Goal: Information Seeking & Learning: Learn about a topic

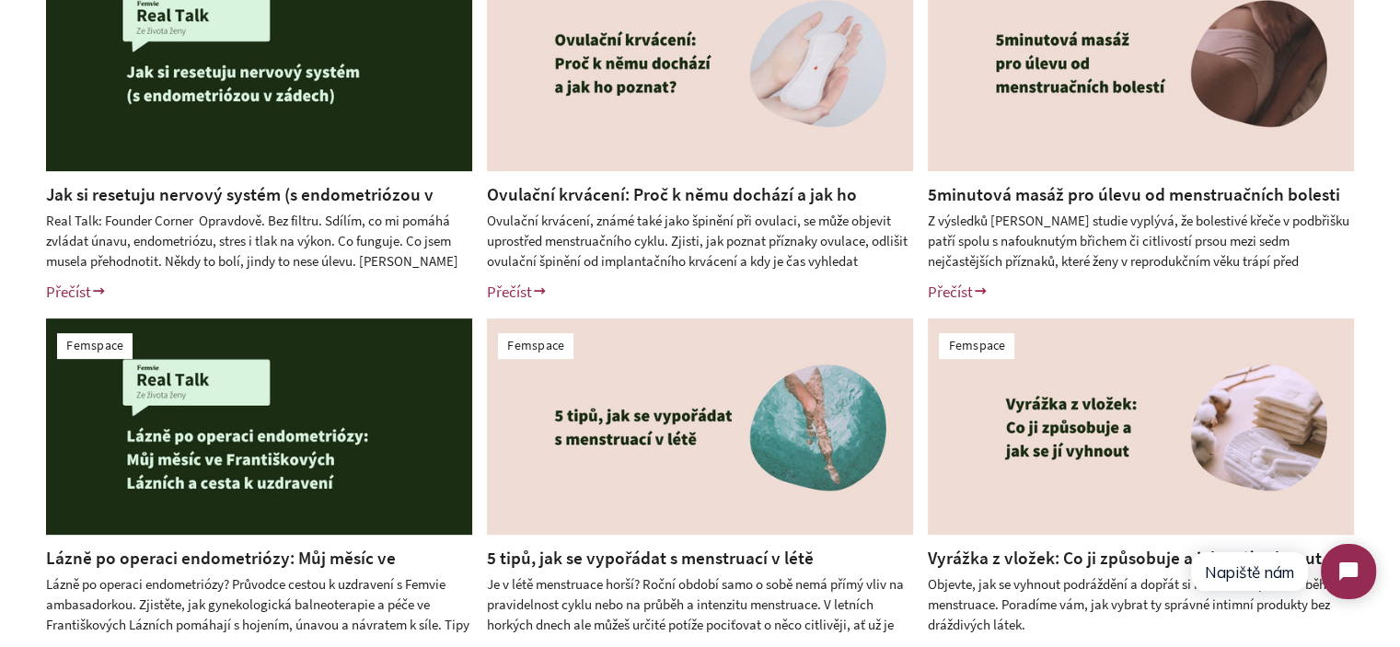
scroll to position [552, 0]
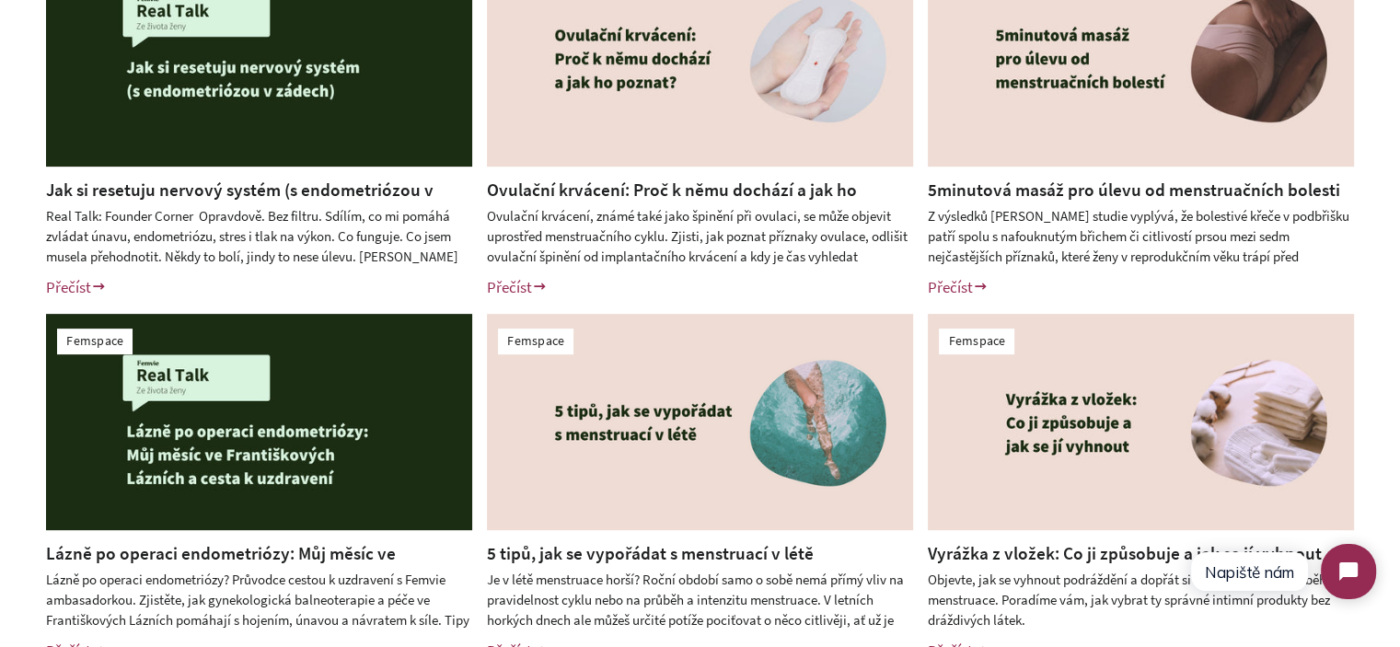
click at [355, 189] on link "Jak si resetuju nervový systém (s endometriózou v zádech)?" at bounding box center [239, 202] width 387 height 47
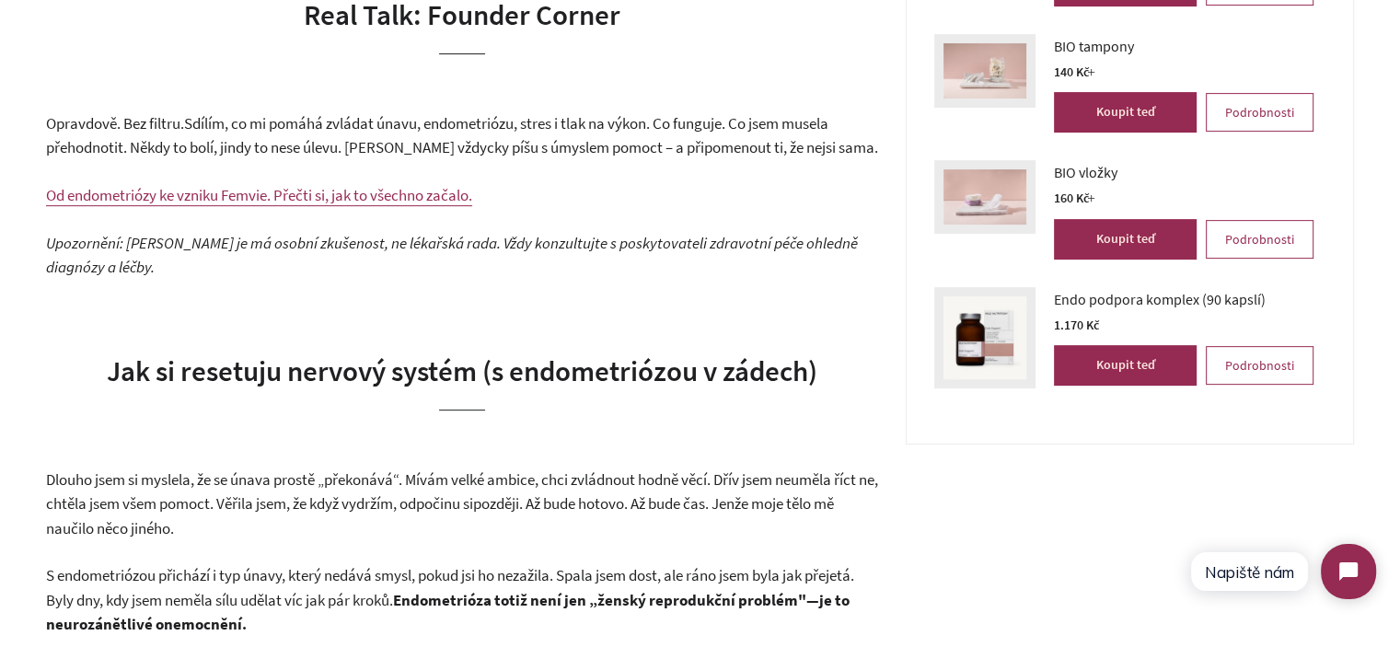
click at [221, 258] on p "Upozornění: Toto je má osobní zkušenost, ne lékařská rada. Vždy konzultujte s p…" at bounding box center [462, 255] width 832 height 49
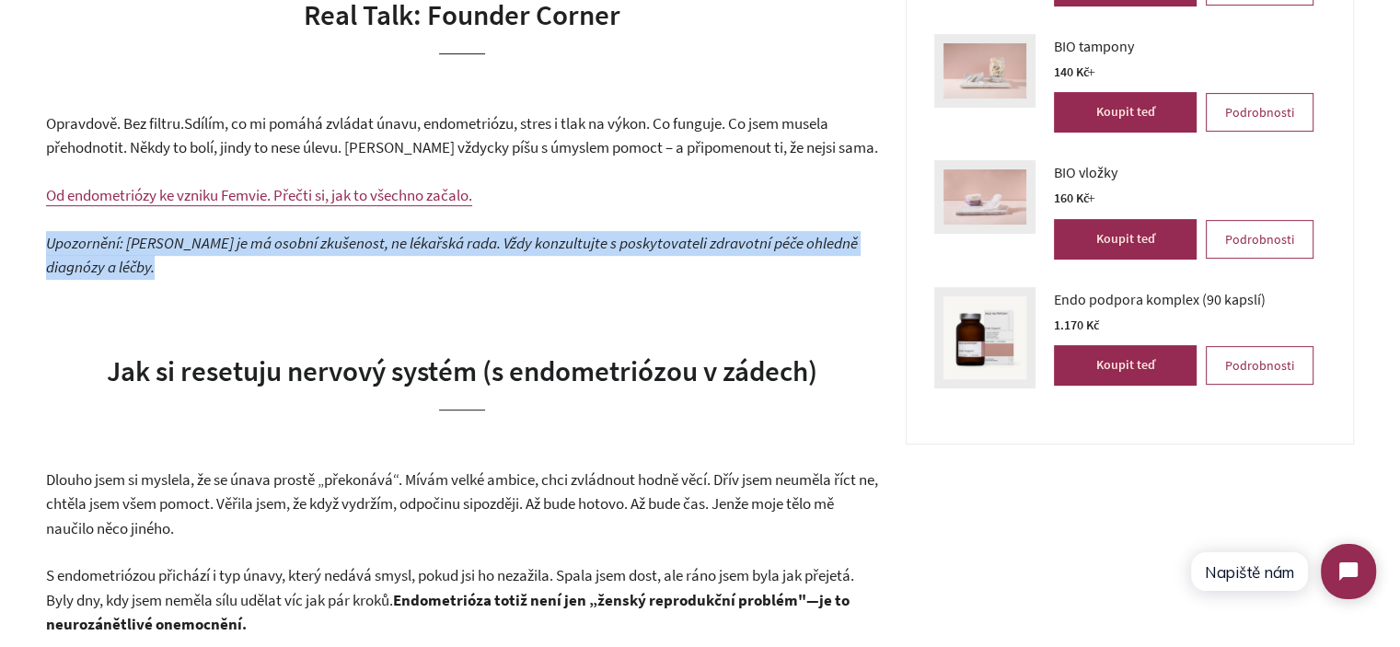
click at [221, 258] on p "Upozornění: Toto je má osobní zkušenost, ne lékařská rada. Vždy konzultujte s p…" at bounding box center [462, 255] width 832 height 49
click at [162, 248] on em "Upozornění: Toto je má osobní zkušenost, ne lékařská rada. Vždy konzultujte s p…" at bounding box center [452, 255] width 812 height 45
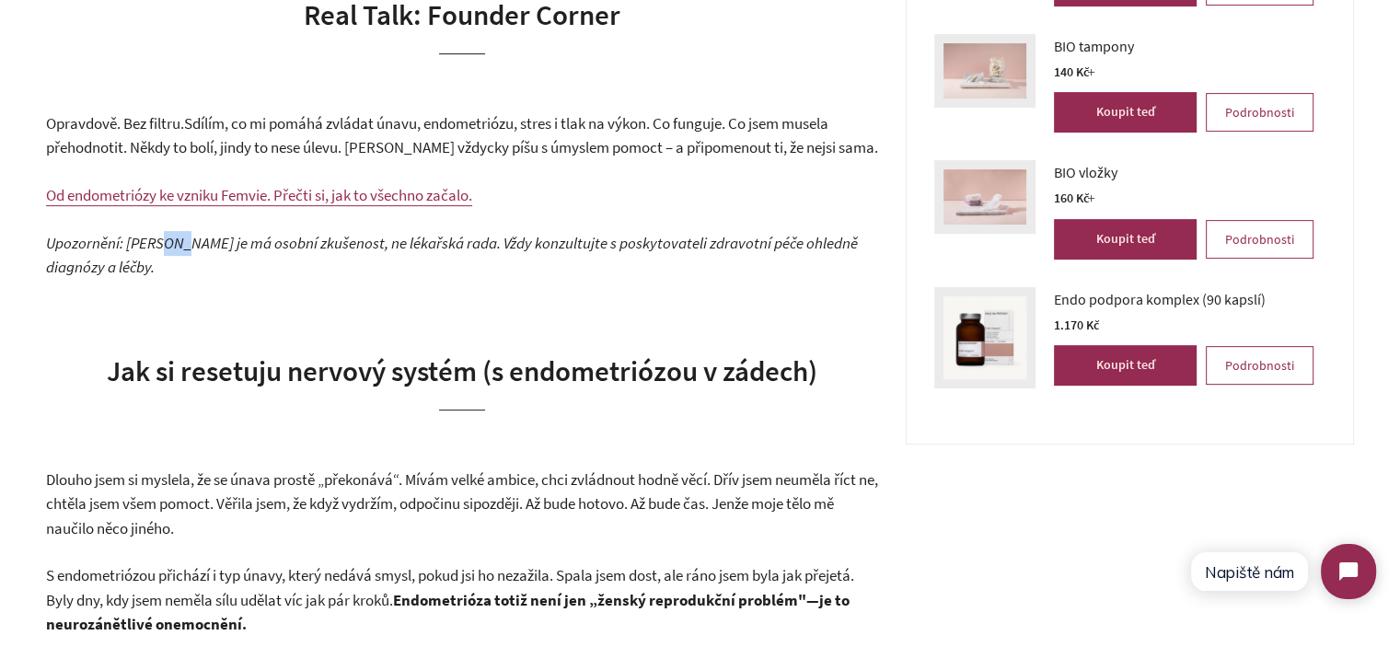
click at [162, 248] on em "Upozornění: Toto je má osobní zkušenost, ne lékařská rada. Vždy konzultujte s p…" at bounding box center [452, 255] width 812 height 45
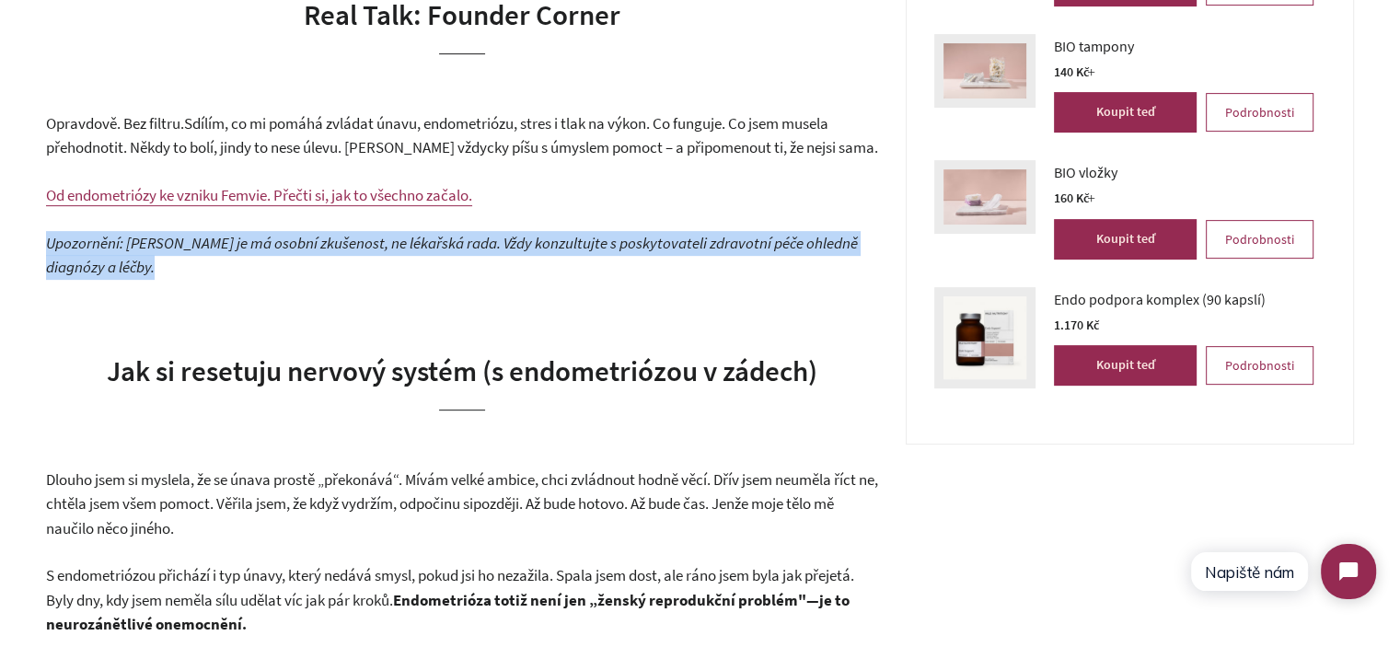
click at [162, 248] on em "Upozornění: Toto je má osobní zkušenost, ne lékařská rada. Vždy konzultujte s p…" at bounding box center [452, 255] width 812 height 45
click at [204, 271] on p "Upozornění: Toto je má osobní zkušenost, ne lékařská rada. Vždy konzultujte s p…" at bounding box center [462, 255] width 832 height 49
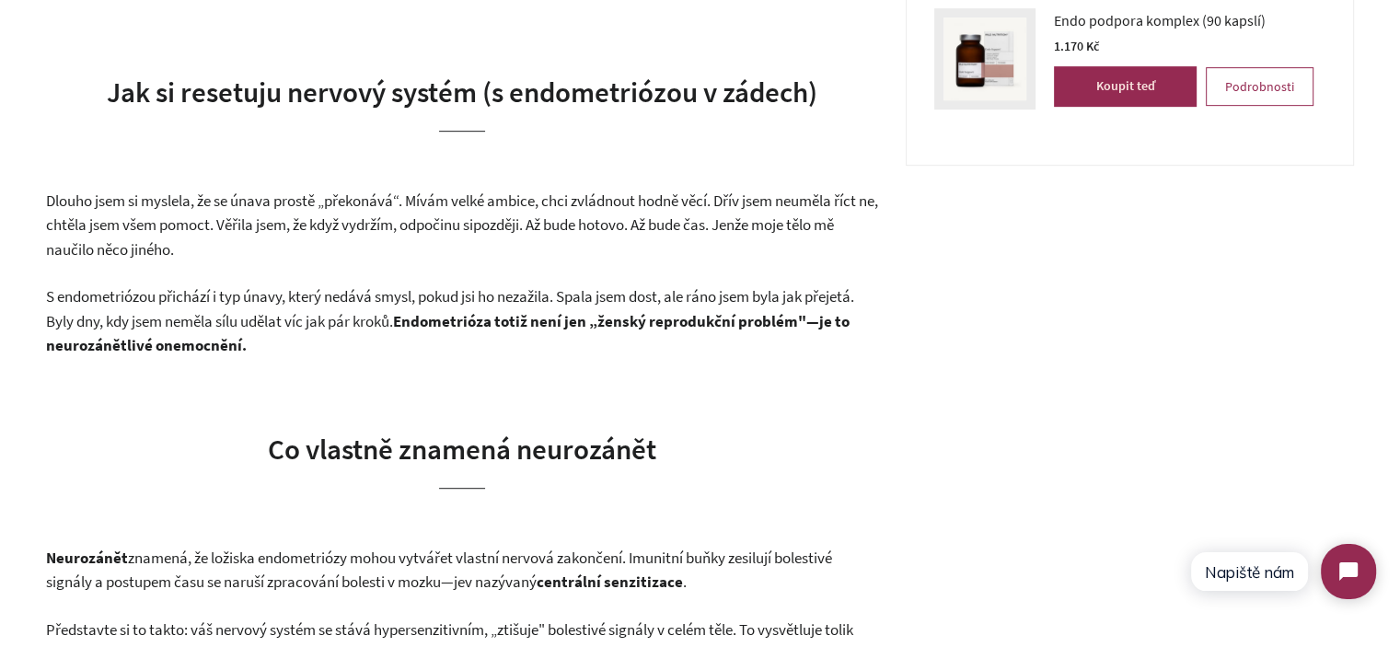
scroll to position [1012, 0]
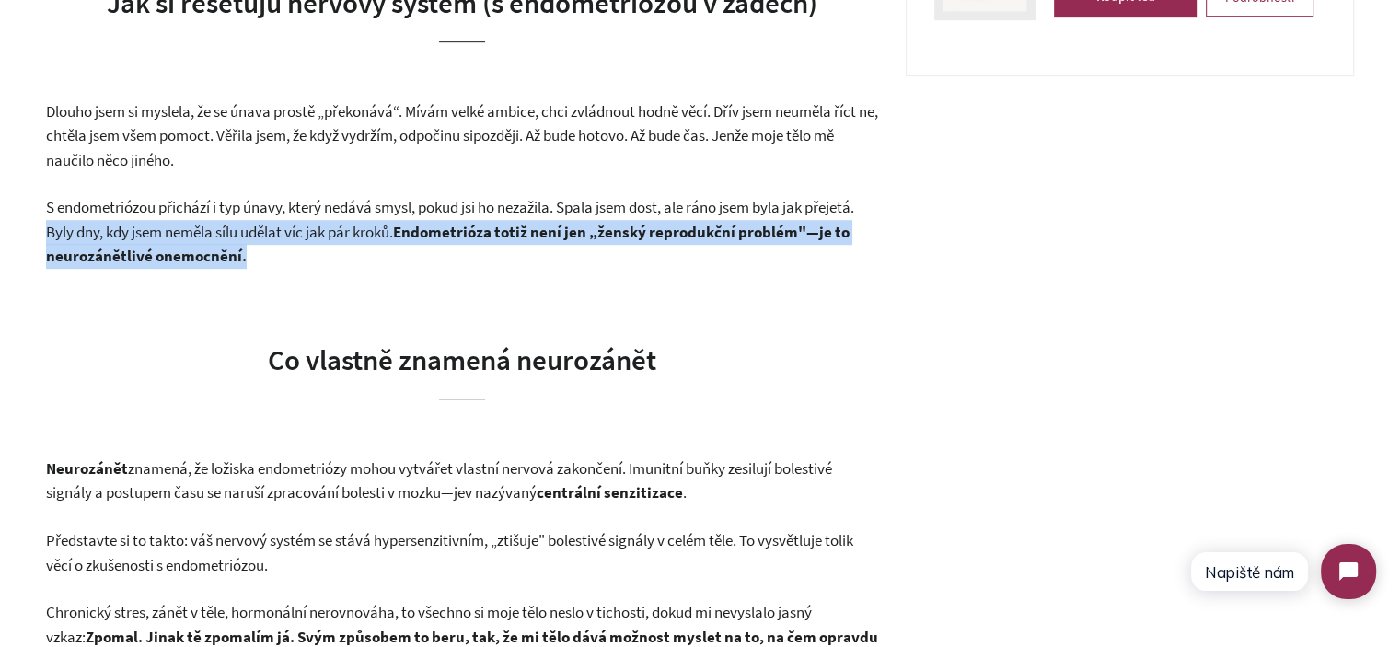
drag, startPoint x: 358, startPoint y: 249, endPoint x: 0, endPoint y: 225, distance: 358.8
click at [300, 248] on p "S endometriózou přichází i typ únavy, který nedává smysl, pokud jsi ho nezažila…" at bounding box center [462, 232] width 832 height 74
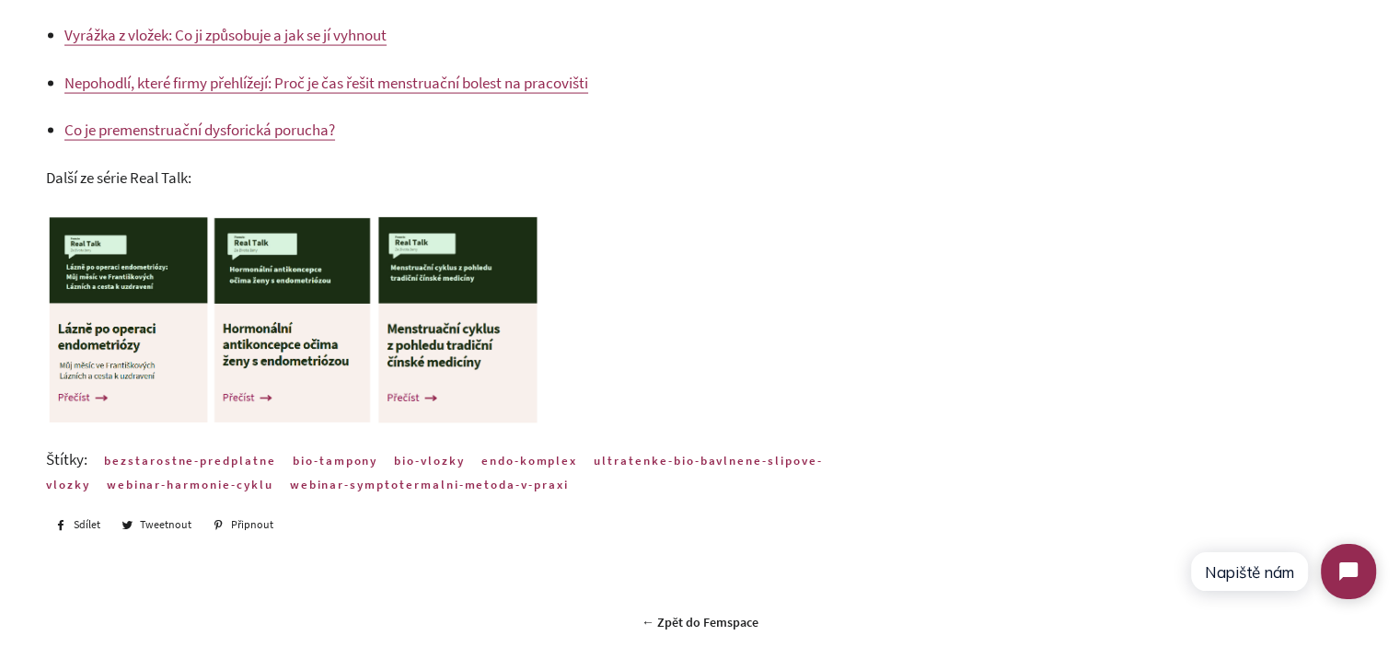
scroll to position [3957, 0]
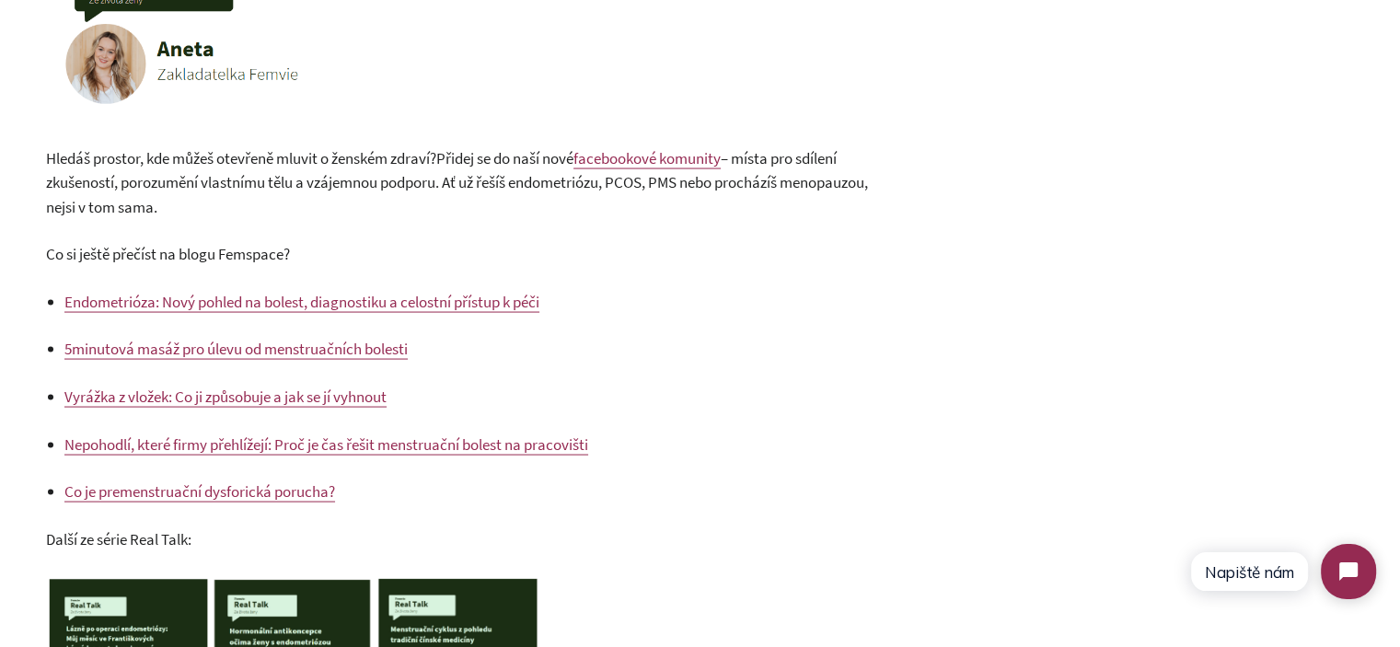
scroll to position [3497, 0]
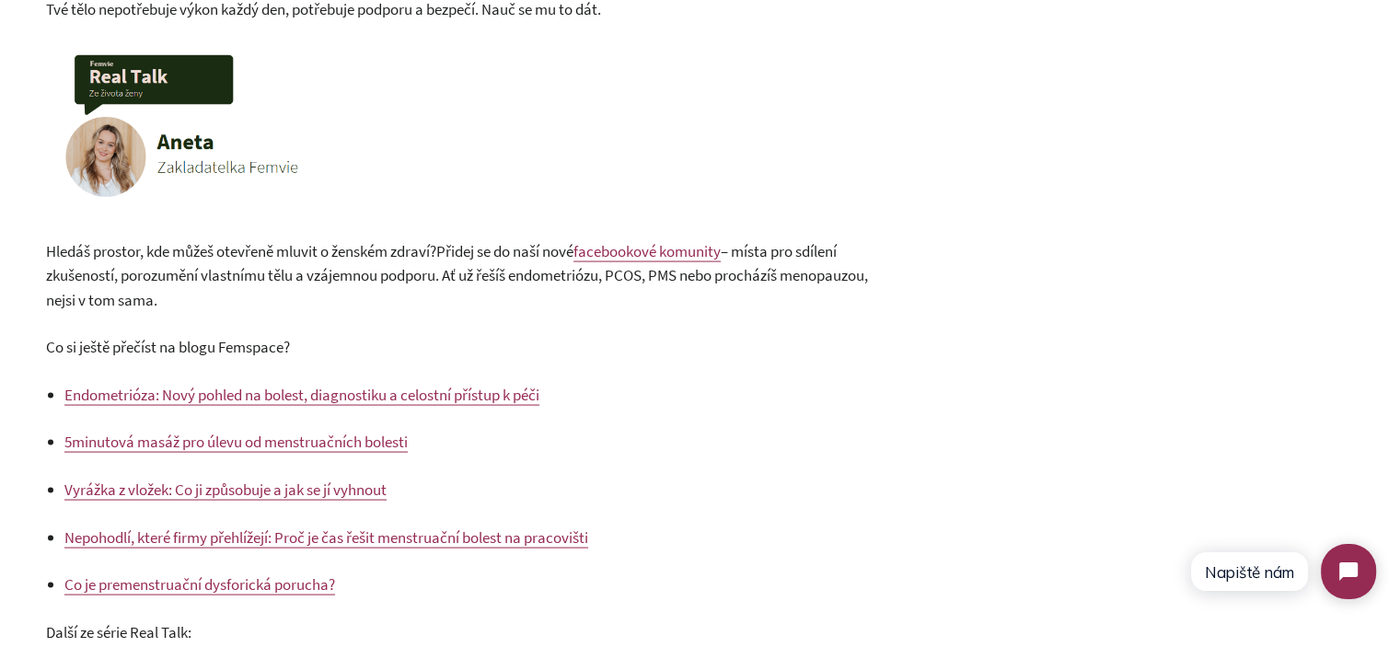
click at [208, 285] on p "Hledáš prostor, kde můžeš otevřeně mluvit o ženském zdraví? Přidej se do naší n…" at bounding box center [462, 275] width 832 height 74
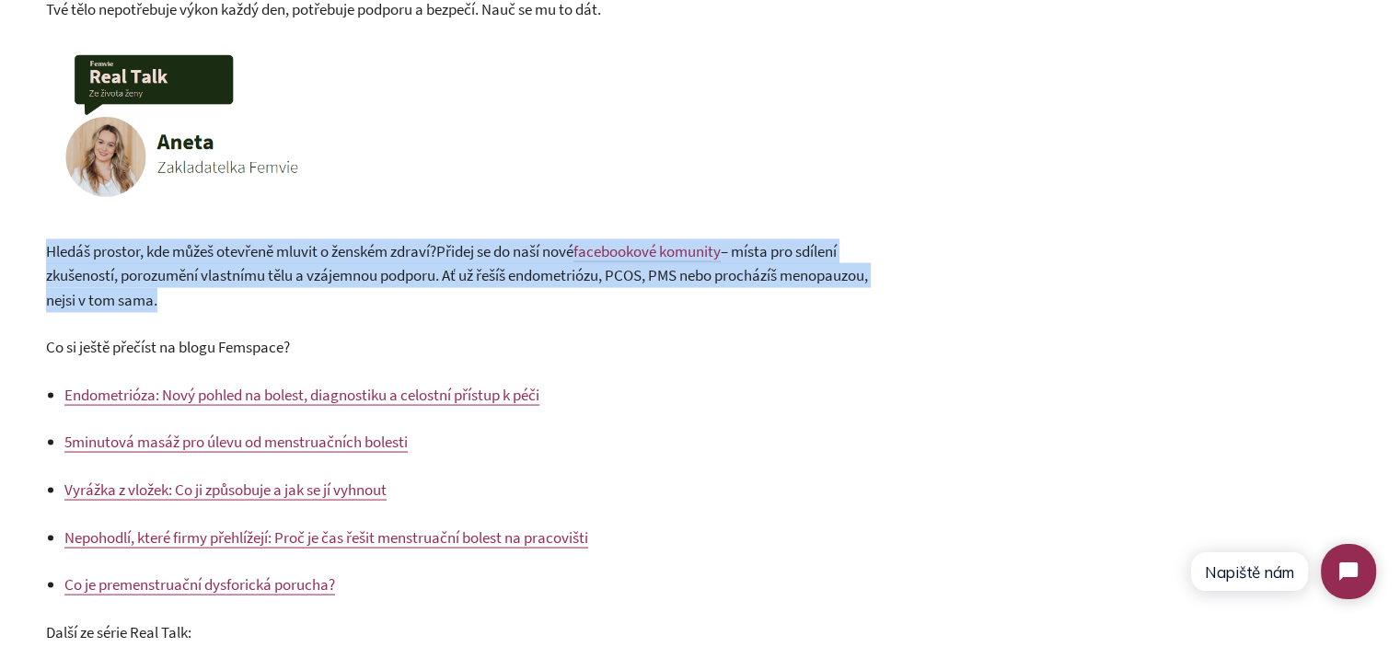
click at [208, 285] on p "Hledáš prostor, kde můžeš otevřeně mluvit o ženském zdraví? Přidej se do naší n…" at bounding box center [462, 275] width 832 height 74
click at [378, 303] on p "Hledáš prostor, kde můžeš otevřeně mluvit o ženském zdraví? Přidej se do naší n…" at bounding box center [462, 275] width 832 height 74
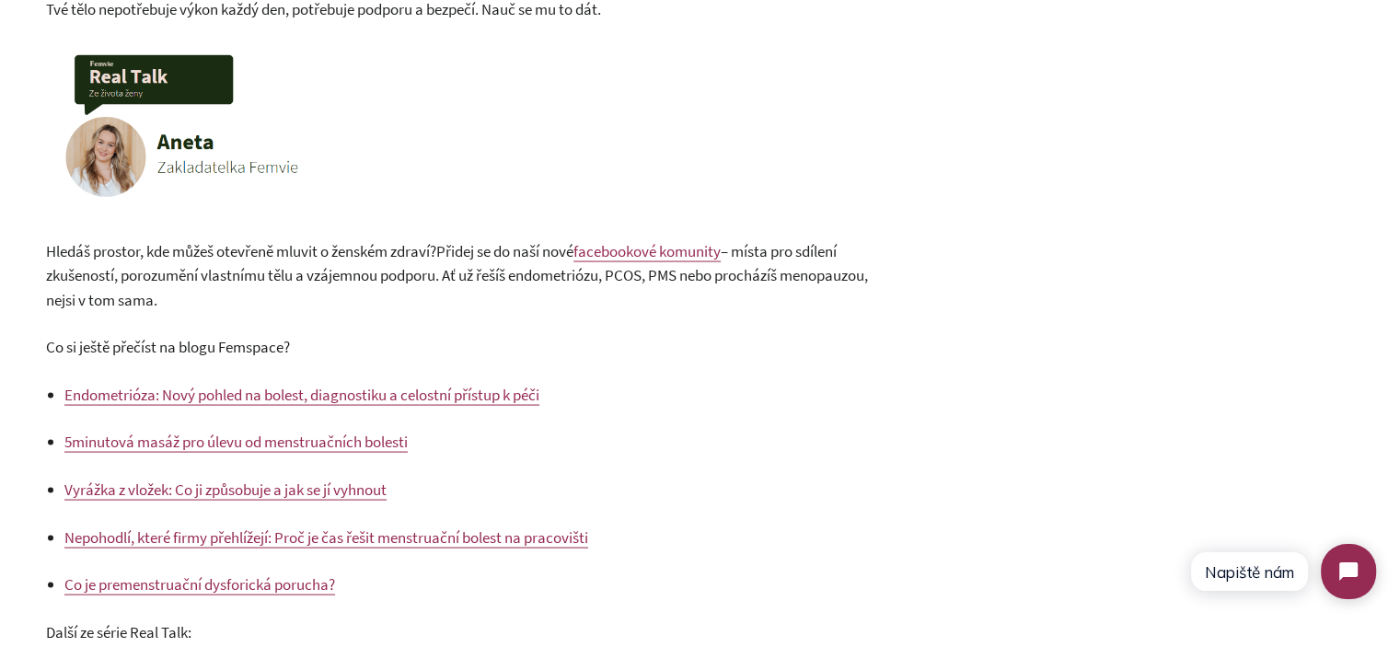
click at [378, 279] on span "– místa pro sdílení zkušeností, porozumění vlastnímu tělu a vzájemnou podporu. …" at bounding box center [457, 274] width 822 height 69
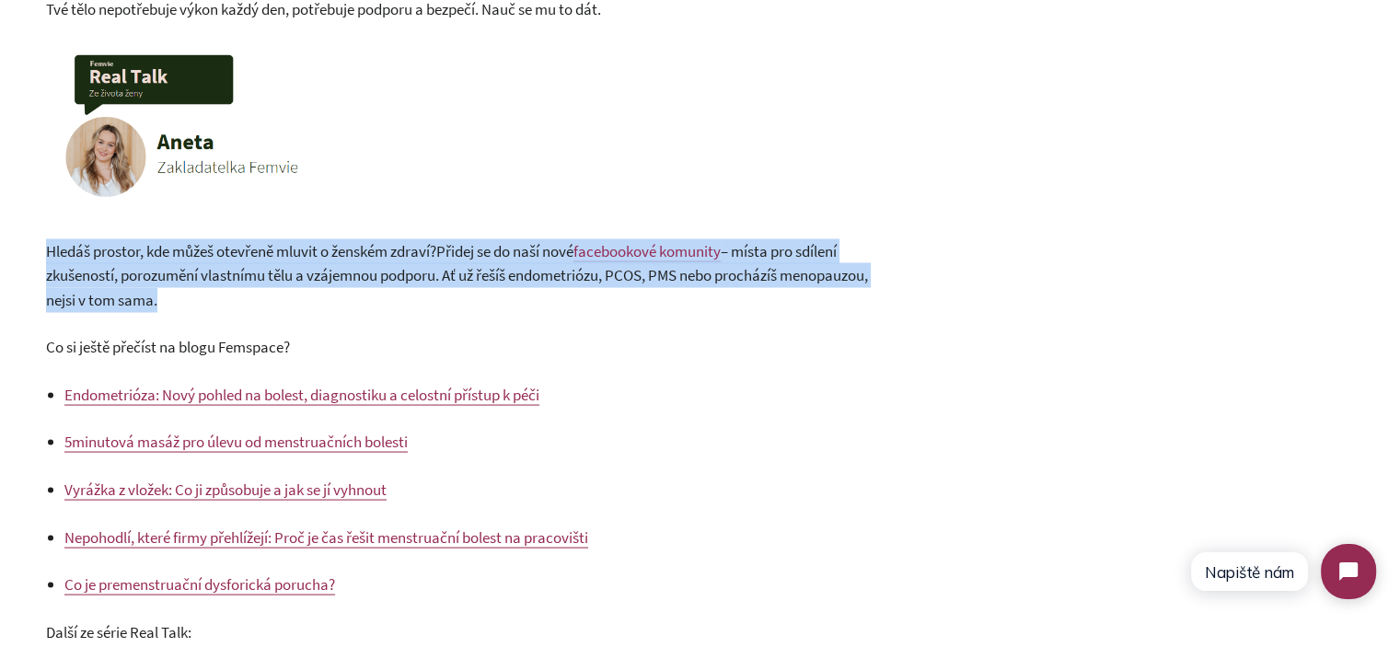
click at [378, 279] on span "– místa pro sdílení zkušeností, porozumění vlastnímu tělu a vzájemnou podporu. …" at bounding box center [457, 274] width 822 height 69
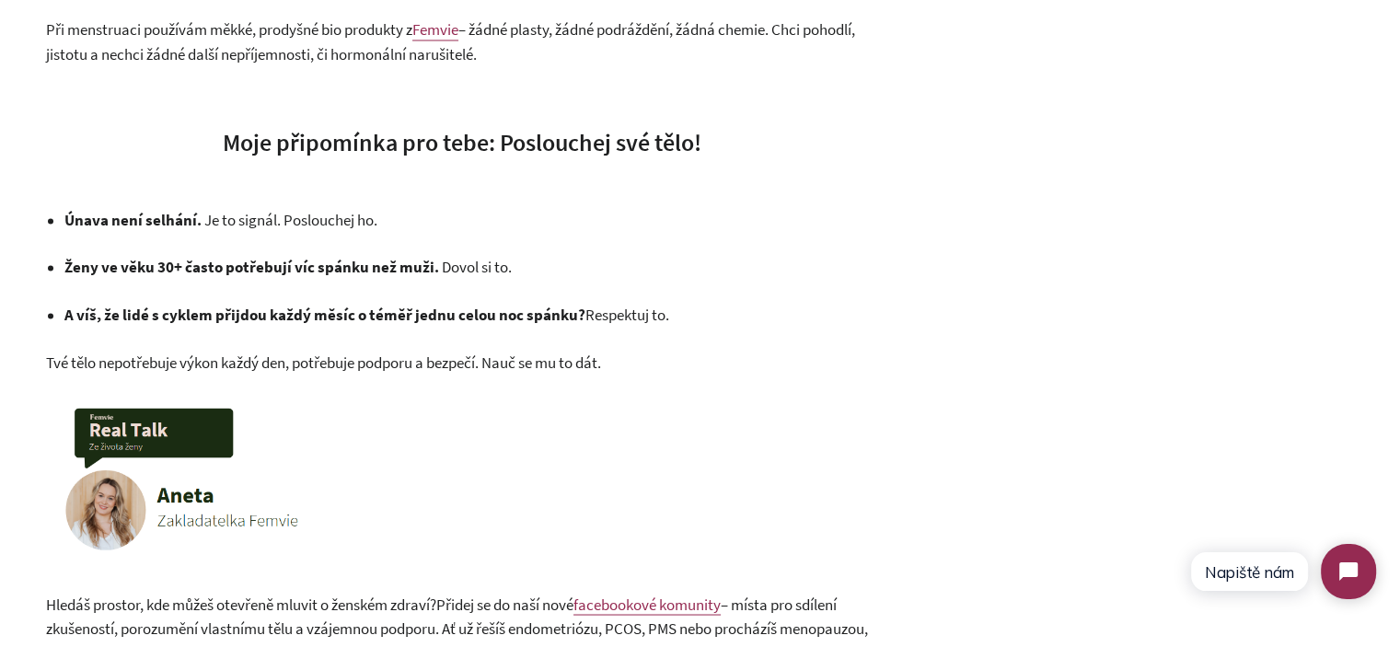
scroll to position [3129, 0]
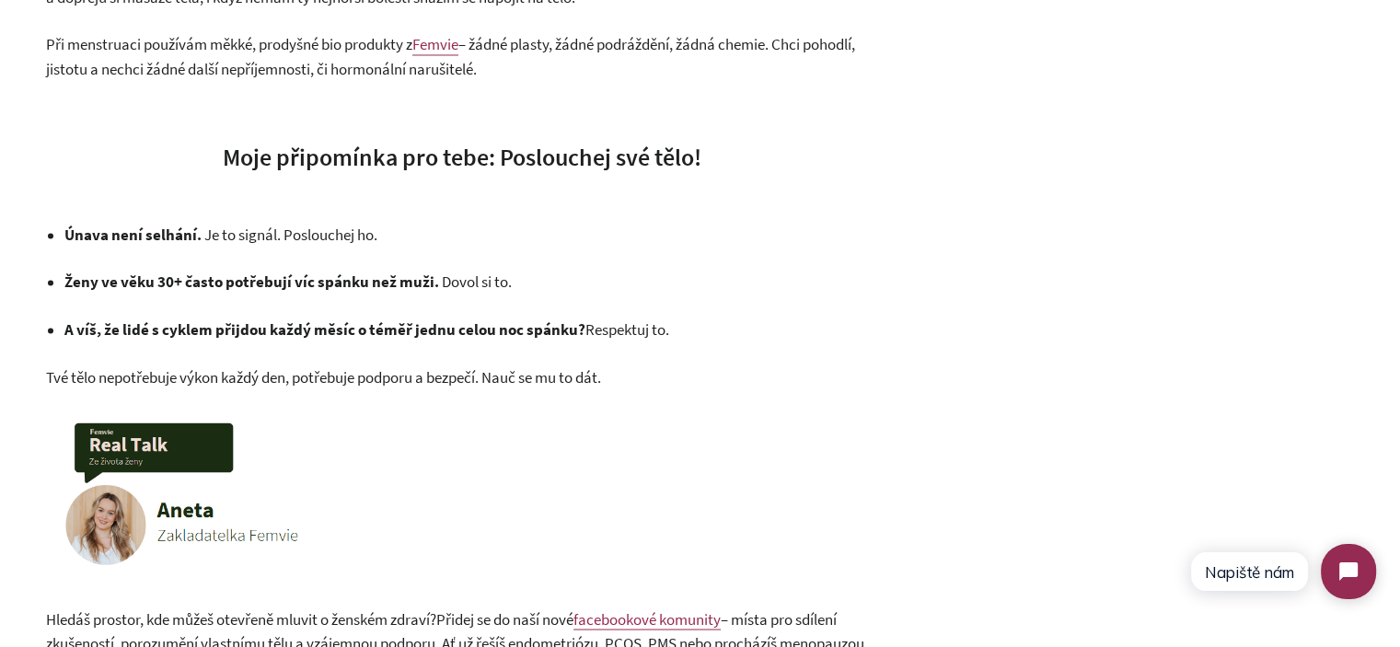
click at [662, 493] on p at bounding box center [462, 497] width 832 height 171
click at [209, 525] on img at bounding box center [273, 494] width 454 height 164
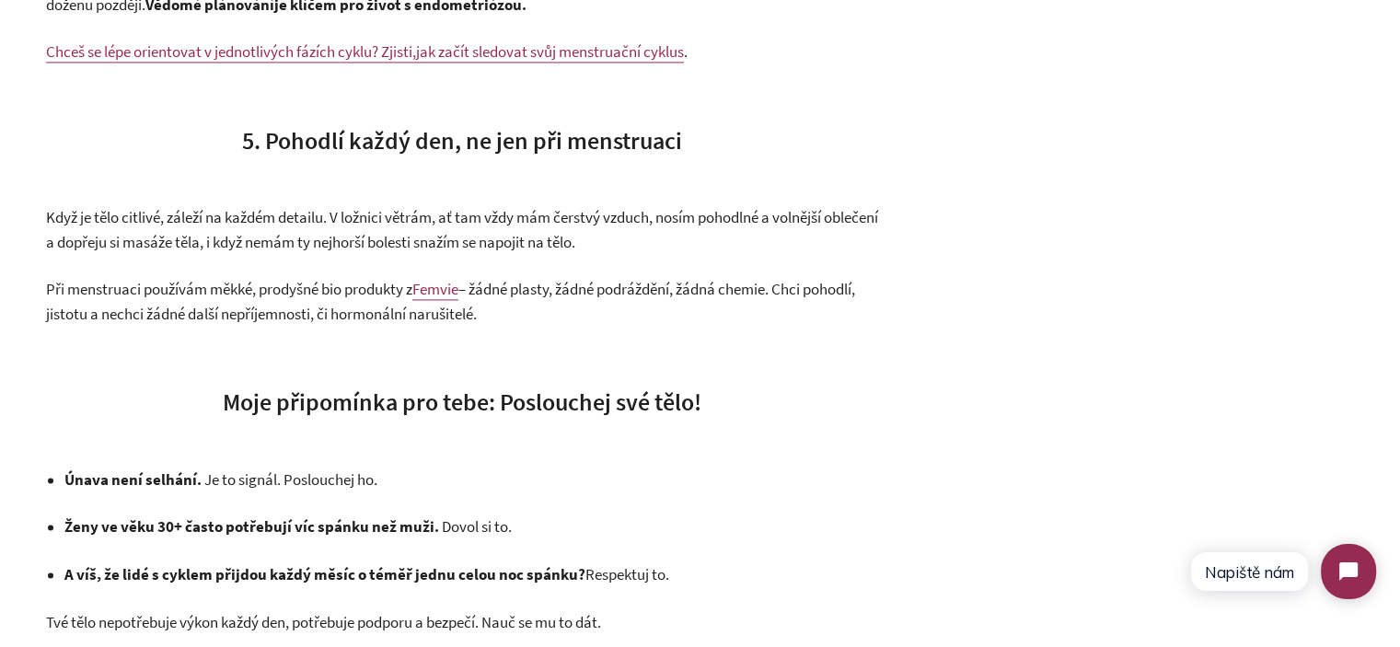
scroll to position [2853, 0]
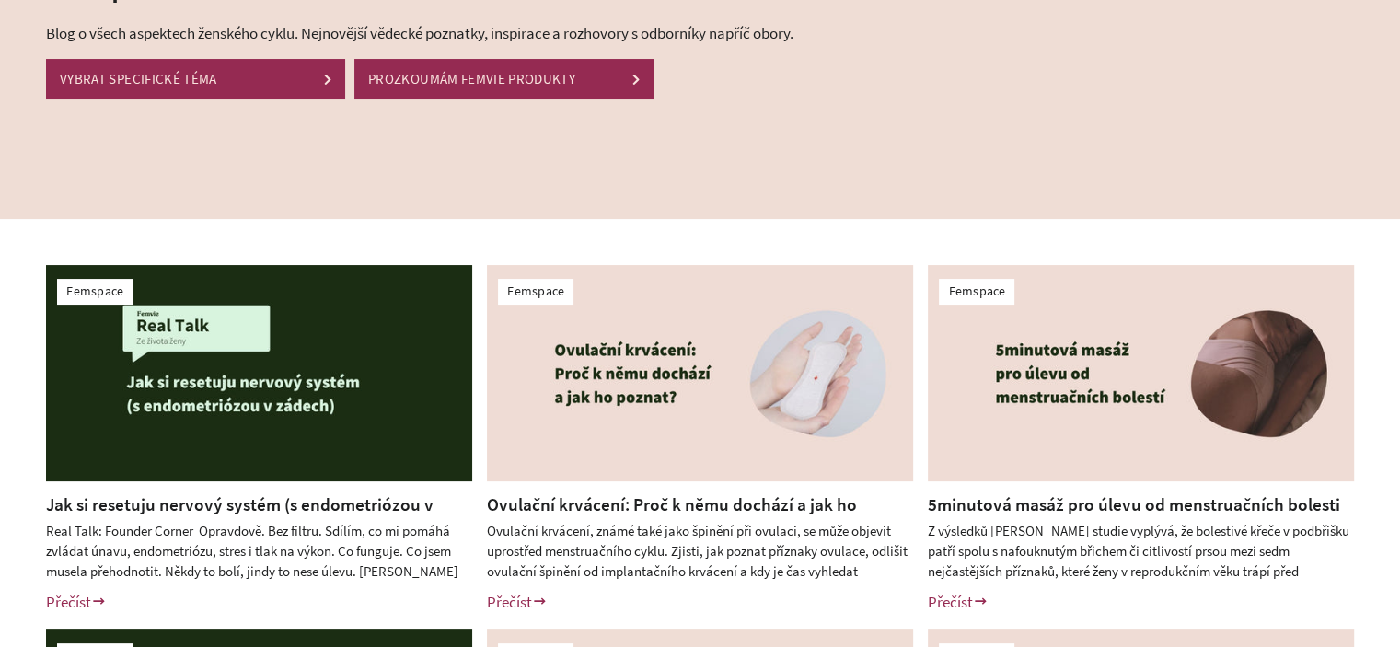
scroll to position [276, 0]
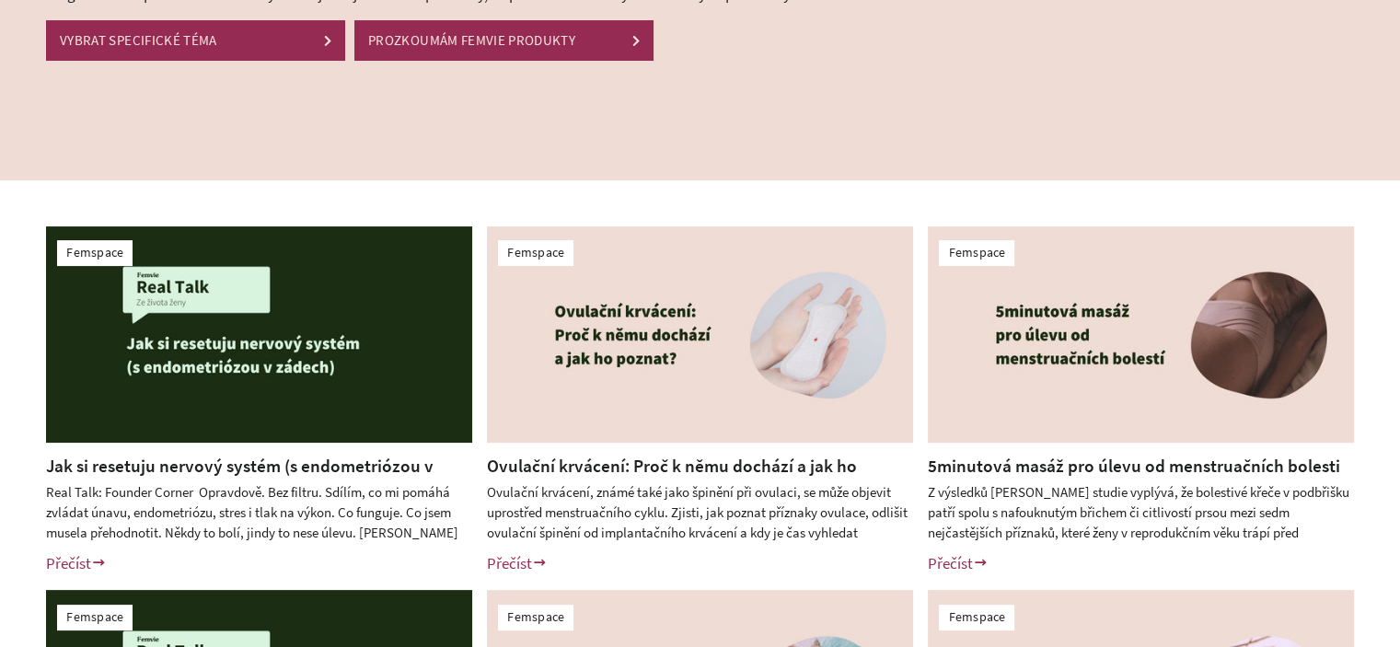
click at [327, 464] on link "Jak si resetuju nervový systém (s endometriózou v zádech)?" at bounding box center [239, 478] width 387 height 47
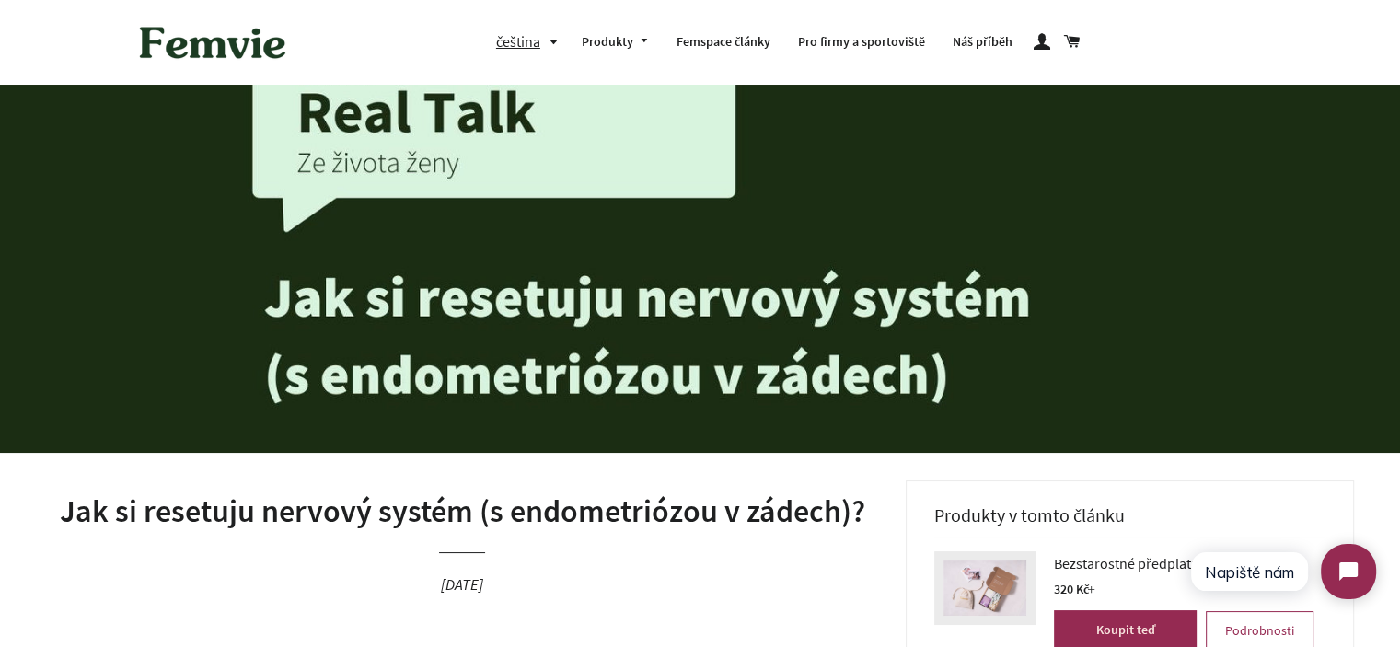
scroll to position [460, 0]
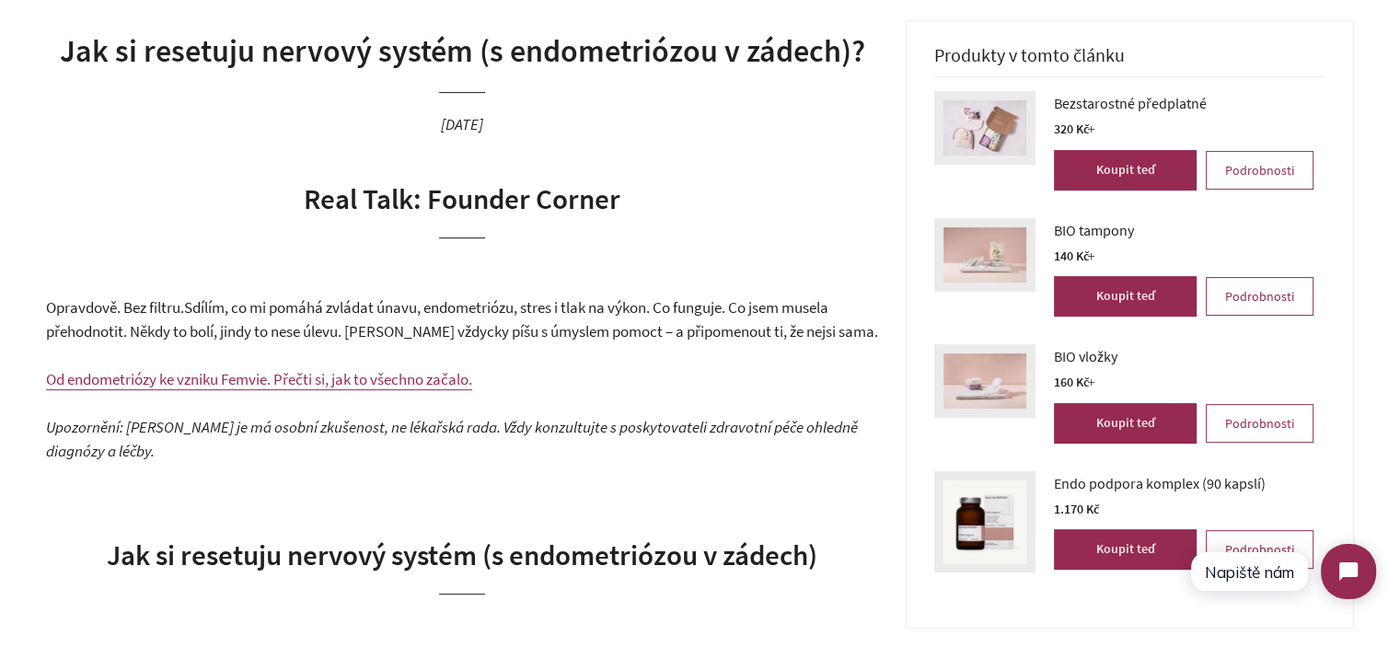
click at [269, 329] on span "Sdílím, co mi pomáhá zvládat únavu, endometriózu, stres i tlak na výkon. Co fun…" at bounding box center [462, 319] width 832 height 45
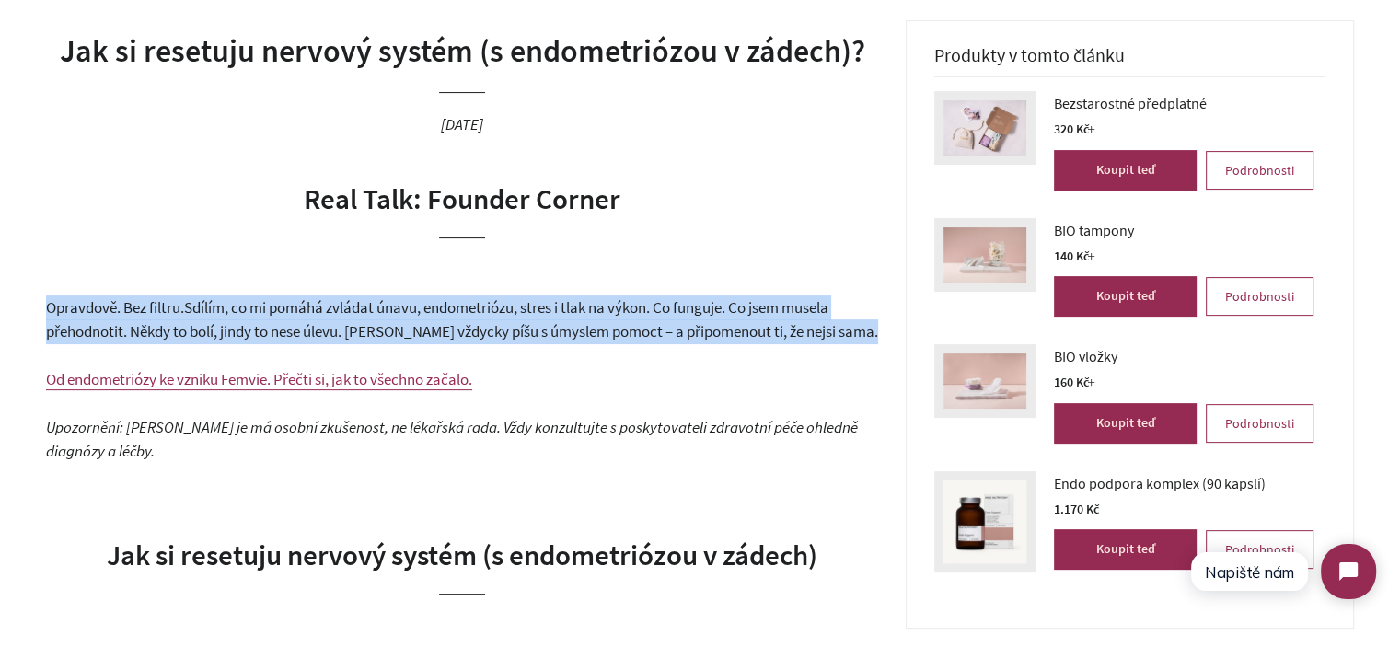
click at [269, 329] on span "Sdílím, co mi pomáhá zvládat únavu, endometriózu, stres i tlak na výkon. Co fun…" at bounding box center [462, 319] width 832 height 45
click at [494, 315] on span "Sdílím, co mi pomáhá zvládat únavu, endometriózu, stres i tlak na výkon. Co fun…" at bounding box center [462, 319] width 832 height 45
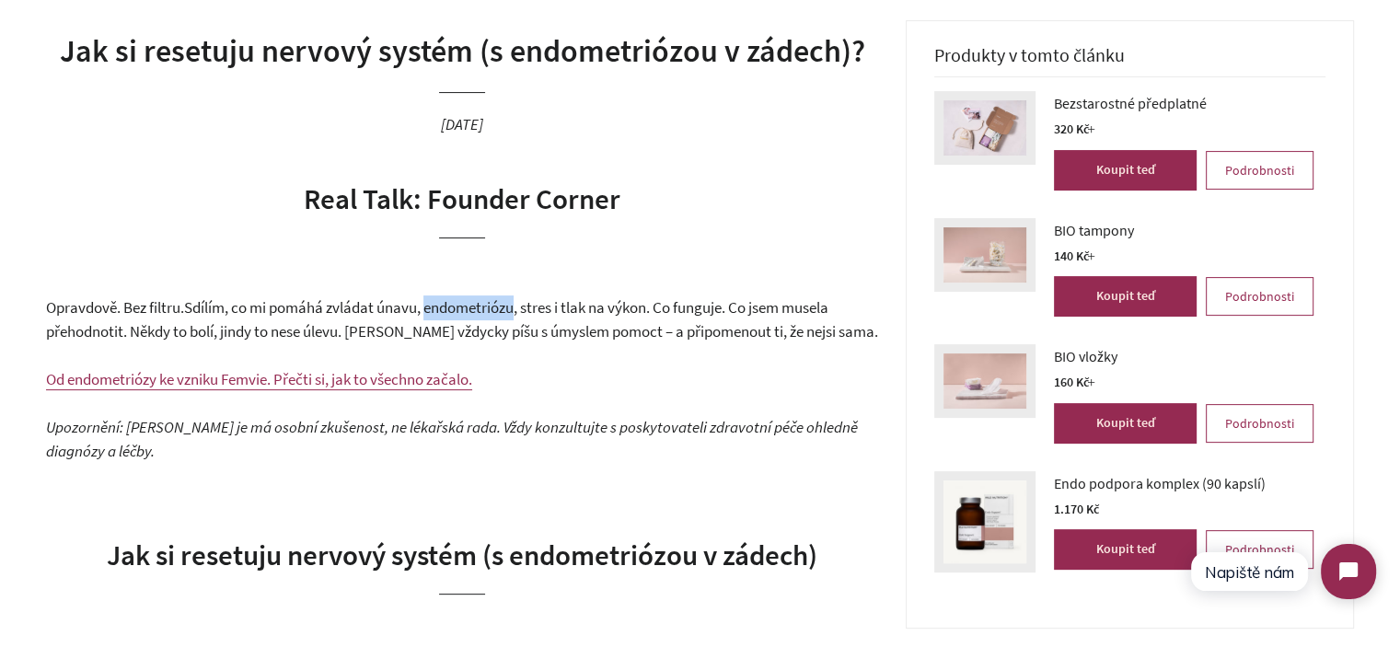
click at [494, 315] on span "Sdílím, co mi pomáhá zvládat únavu, endometriózu, stres i tlak na výkon. Co fun…" at bounding box center [462, 319] width 832 height 45
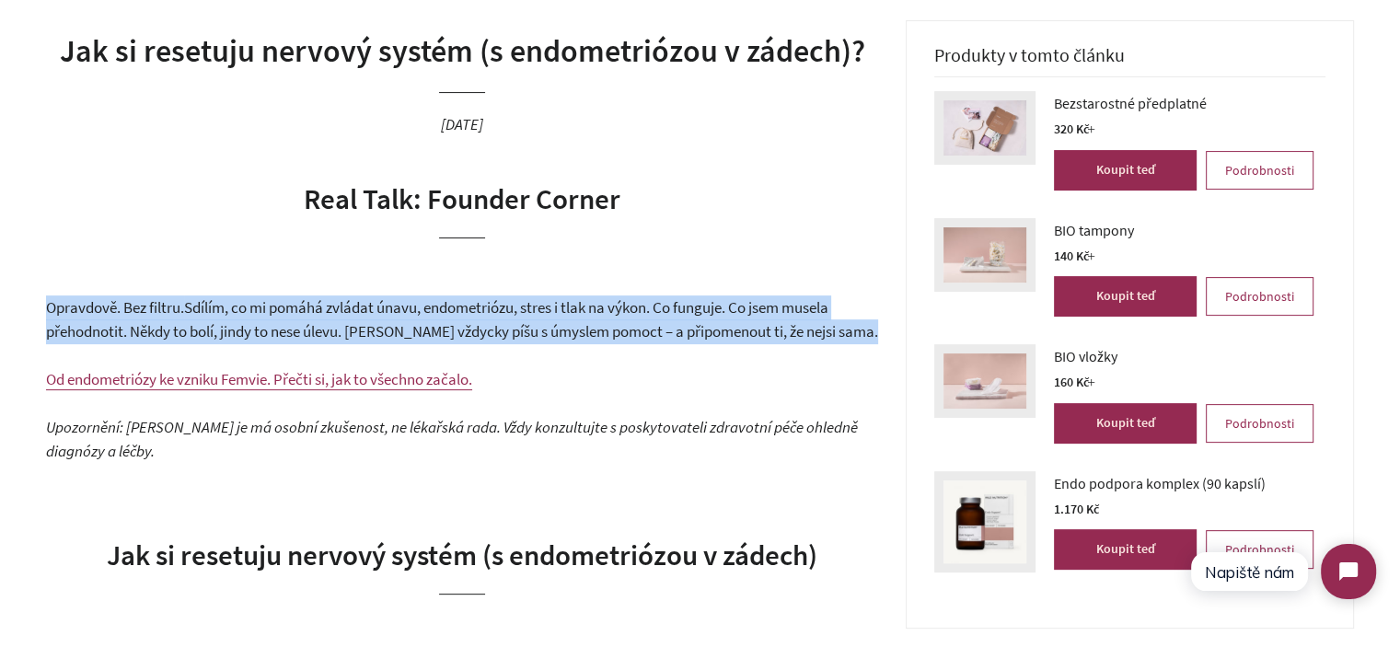
click at [494, 315] on span "Sdílím, co mi pomáhá zvládat únavu, endometriózu, stres i tlak na výkon. Co fun…" at bounding box center [462, 319] width 832 height 45
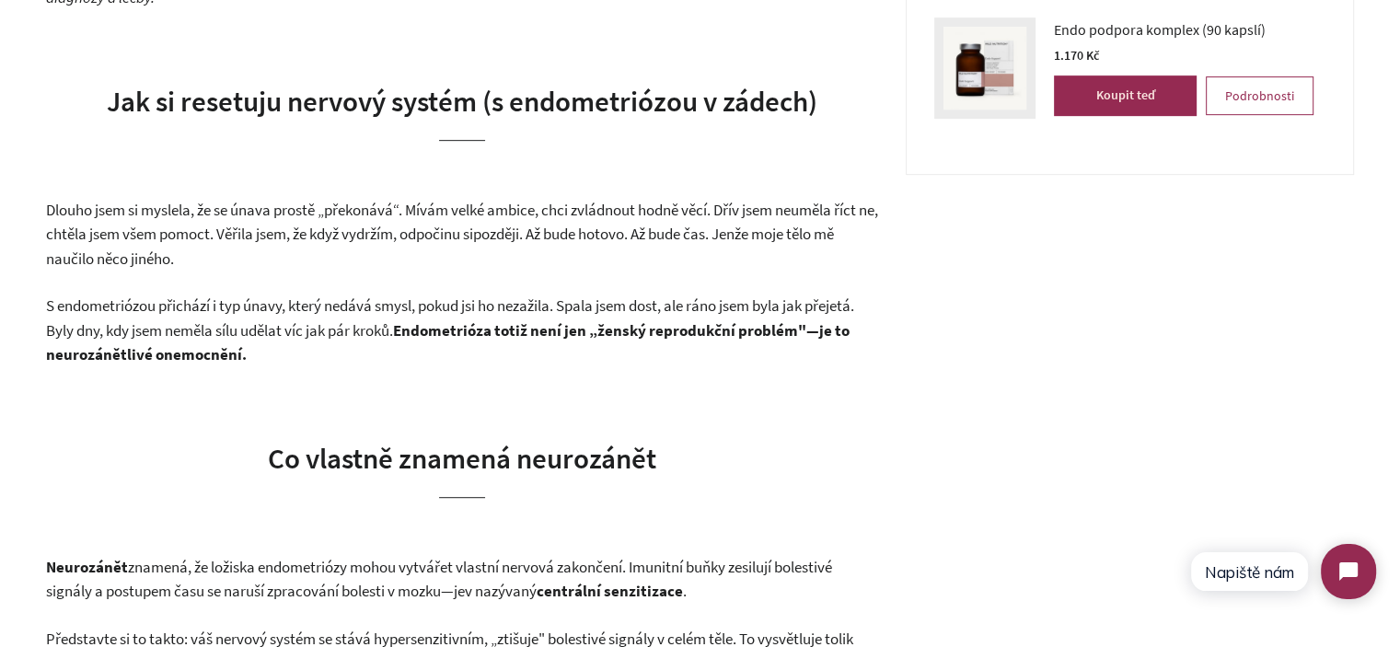
scroll to position [920, 0]
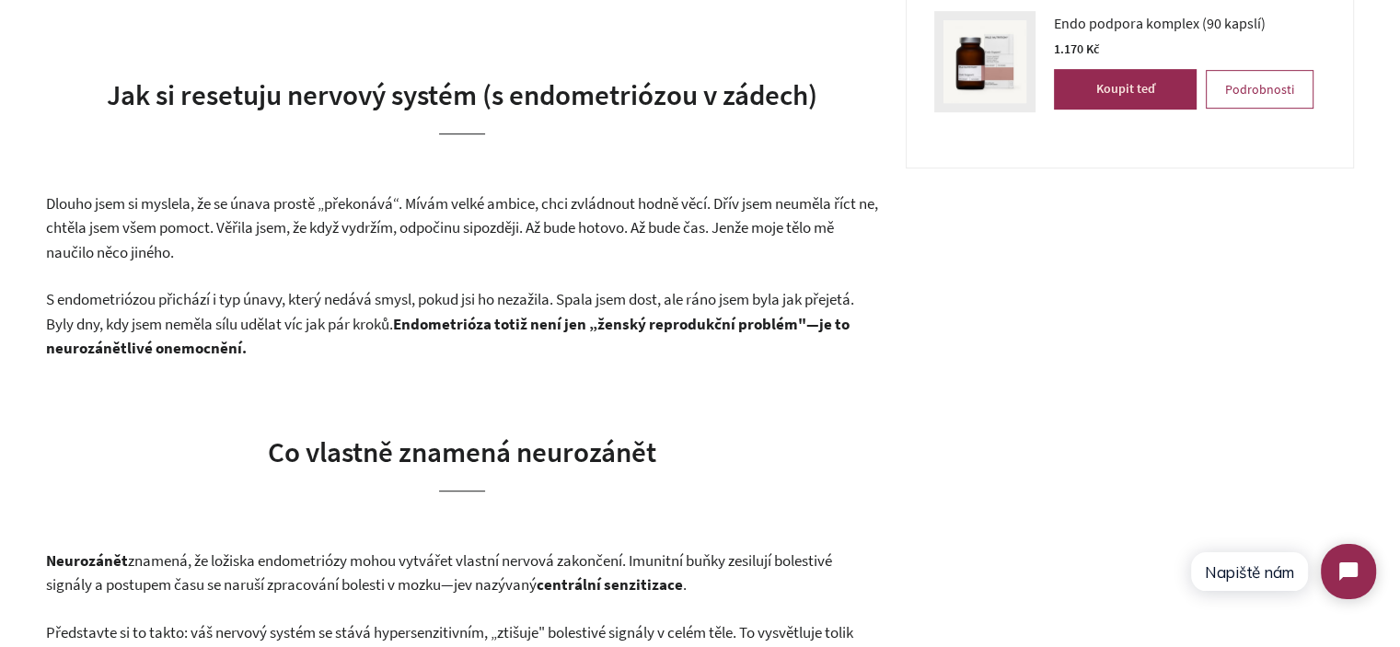
click at [220, 215] on p "Dlouho jsem si myslela, že se únava prostě „překonává“. Mívám velké ambice, chc…" at bounding box center [462, 228] width 832 height 74
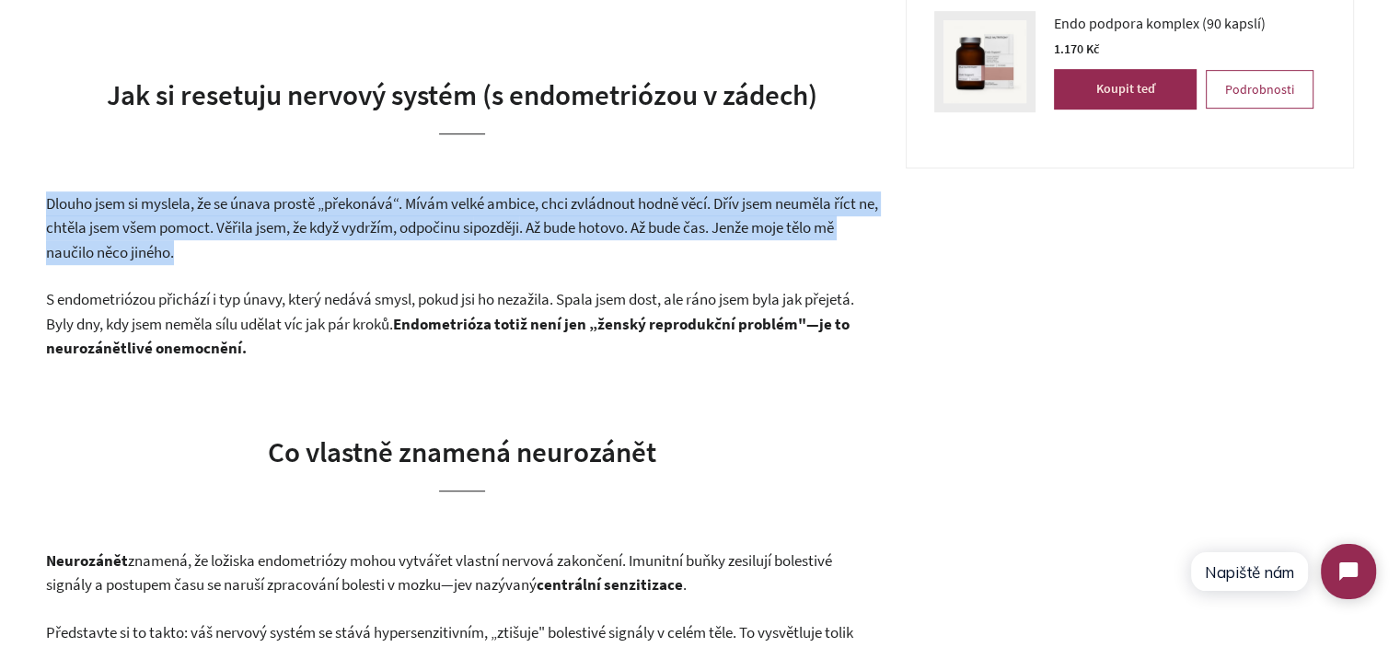
click at [220, 215] on p "Dlouho jsem si myslela, že se únava prostě „překonává“. Mívám velké ambice, chc…" at bounding box center [462, 228] width 832 height 74
click at [423, 256] on p "Dlouho jsem si myslela, že se únava prostě „překonává“. Mívám velké ambice, chc…" at bounding box center [462, 228] width 832 height 74
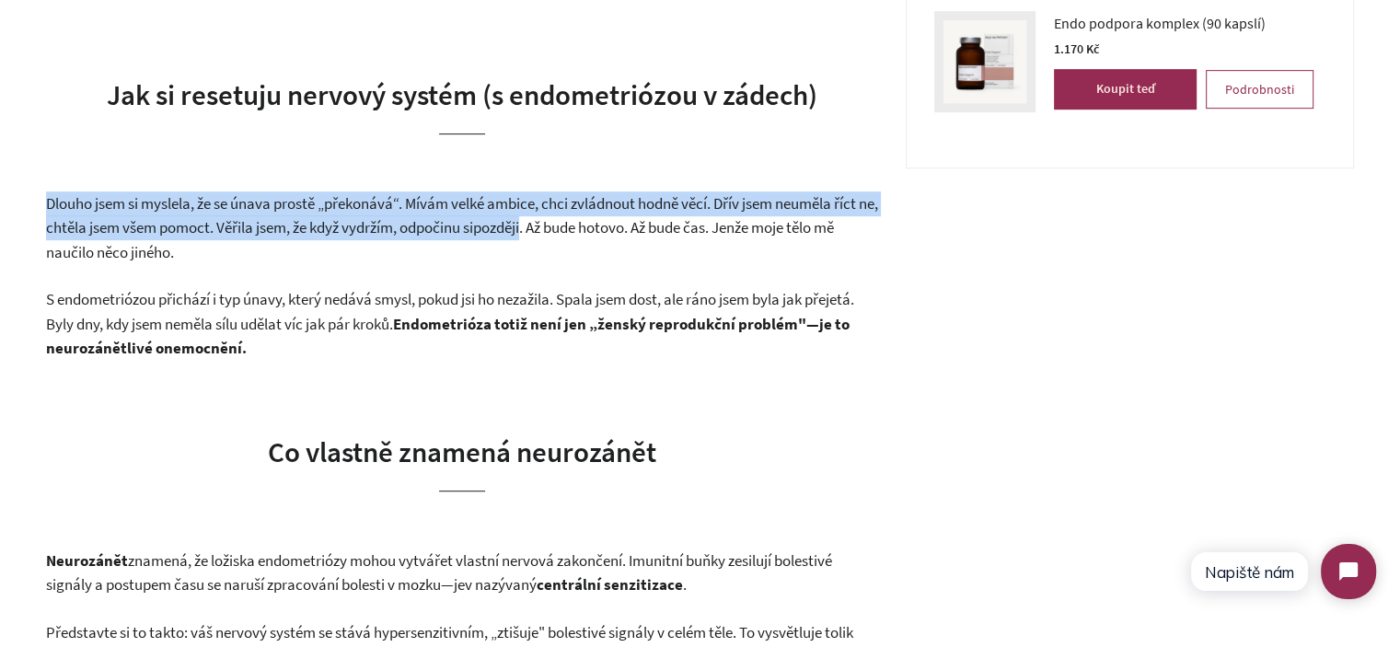
drag, startPoint x: 34, startPoint y: 201, endPoint x: 513, endPoint y: 235, distance: 480.6
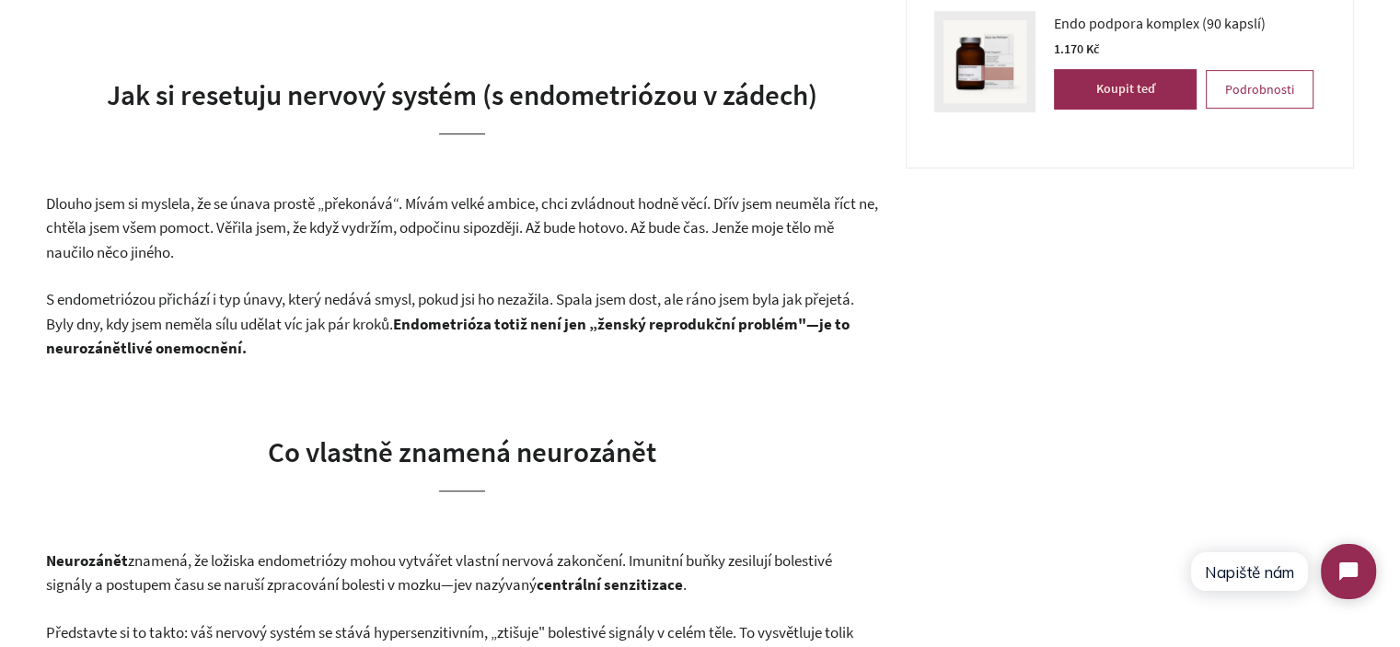
click at [501, 248] on p "Dlouho jsem si myslela, že se únava prostě „překonává“. Mívám velké ambice, chc…" at bounding box center [462, 228] width 832 height 74
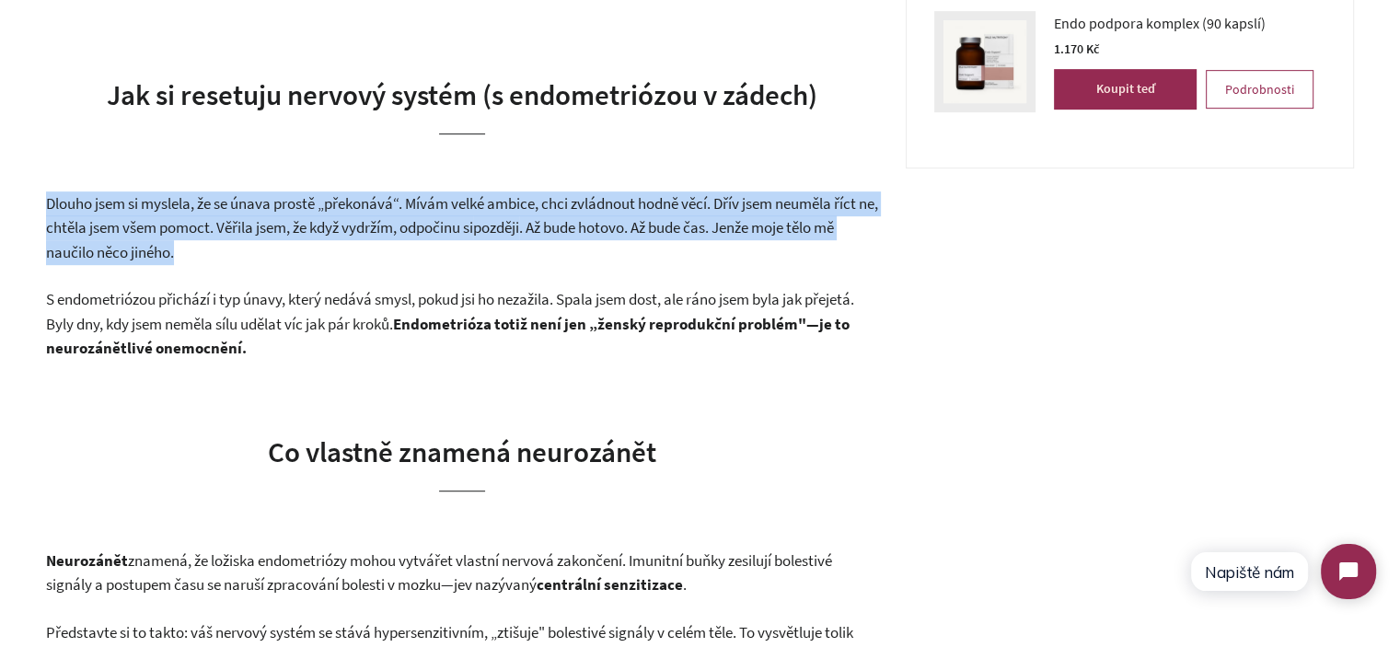
drag, startPoint x: 464, startPoint y: 248, endPoint x: 30, endPoint y: 213, distance: 434.8
drag, startPoint x: 30, startPoint y: 213, endPoint x: 295, endPoint y: 246, distance: 267.0
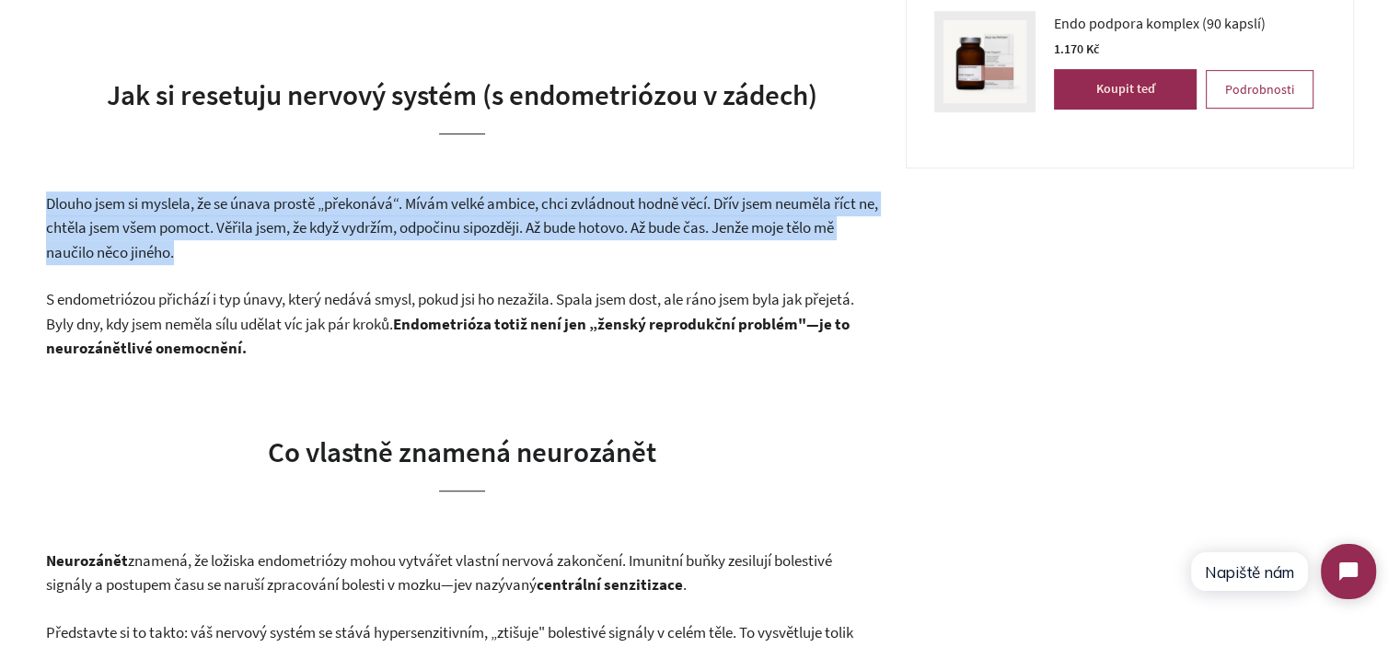
click at [295, 246] on p "Dlouho jsem si myslela, že se únava prostě „překonává“. Mívám velké ambice, chc…" at bounding box center [462, 228] width 832 height 74
drag, startPoint x: 261, startPoint y: 246, endPoint x: 59, endPoint y: 204, distance: 206.6
click at [60, 204] on p "Dlouho jsem si myslela, že se únava prostě „překonává“. Mívám velké ambice, chc…" at bounding box center [462, 228] width 832 height 74
click at [58, 205] on span "Dlouho jsem si myslela, že se únava prostě „překonává“. Mívám velké ambice, chc…" at bounding box center [462, 215] width 832 height 45
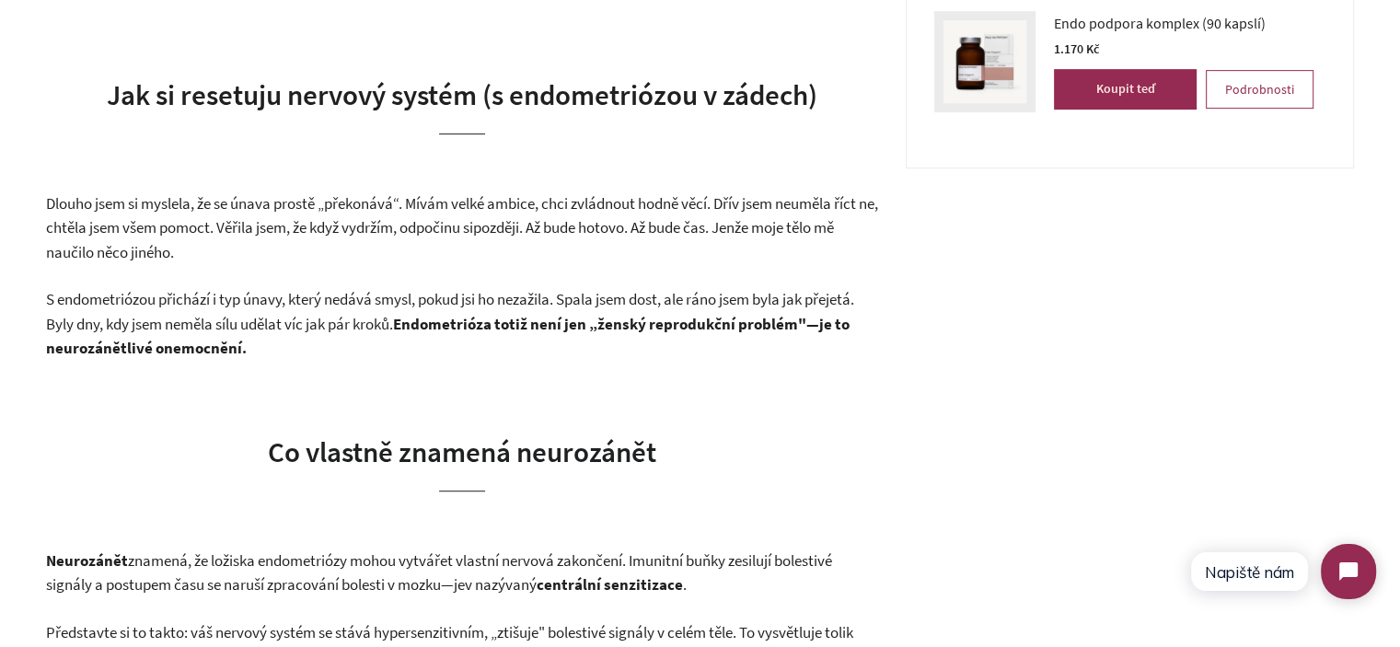
click at [92, 205] on span "Dlouho jsem si myslela, že se únava prostě „překonává“. Mívám velké ambice, chc…" at bounding box center [462, 215] width 832 height 45
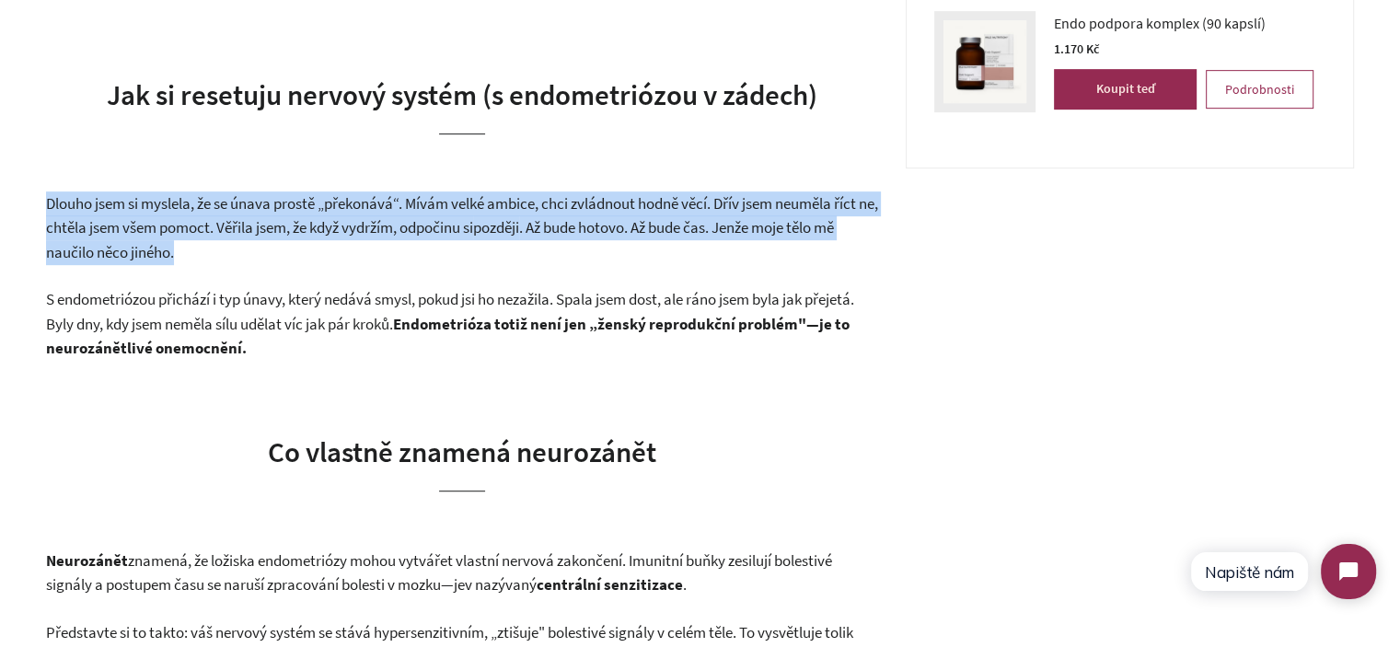
click at [92, 205] on span "Dlouho jsem si myslela, že se únava prostě „překonává“. Mívám velké ambice, chc…" at bounding box center [462, 215] width 832 height 45
click at [334, 238] on p "Dlouho jsem si myslela, že se únava prostě „překonává“. Mívám velké ambice, chc…" at bounding box center [462, 228] width 832 height 74
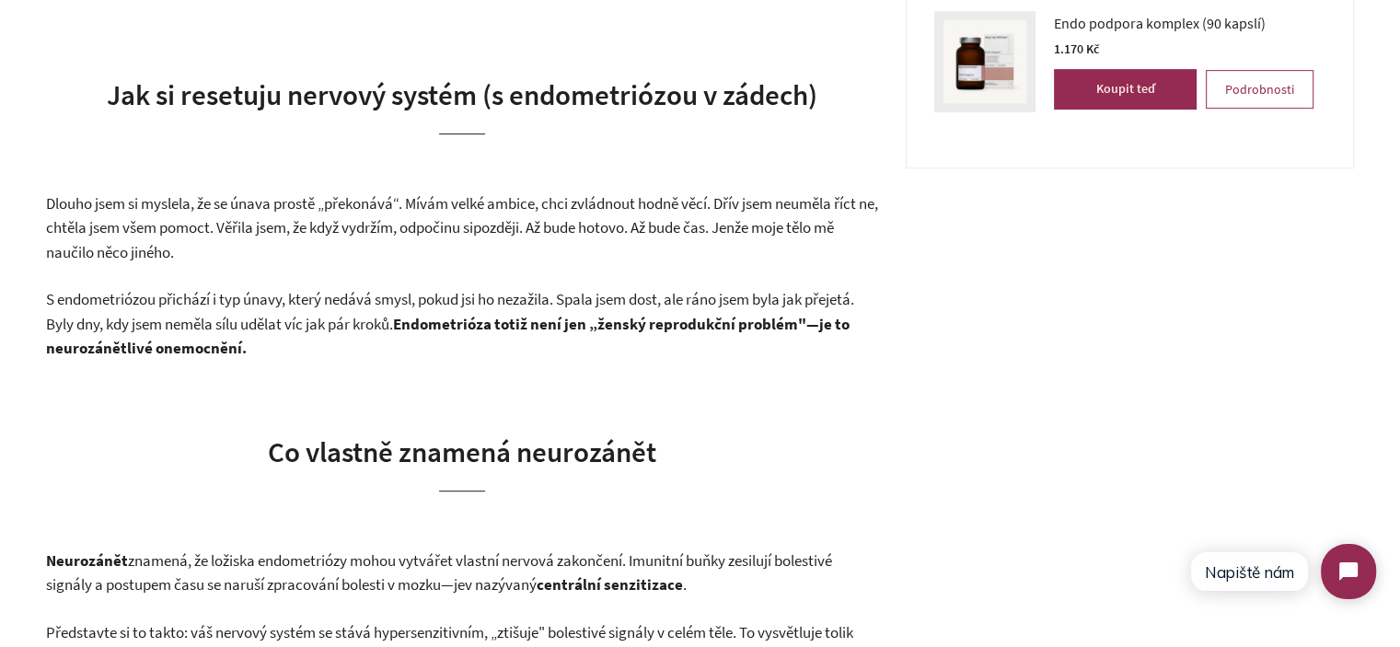
click at [335, 242] on p "Dlouho jsem si myslela, že se únava prostě „překonává“. Mívám velké ambice, chc…" at bounding box center [462, 228] width 832 height 74
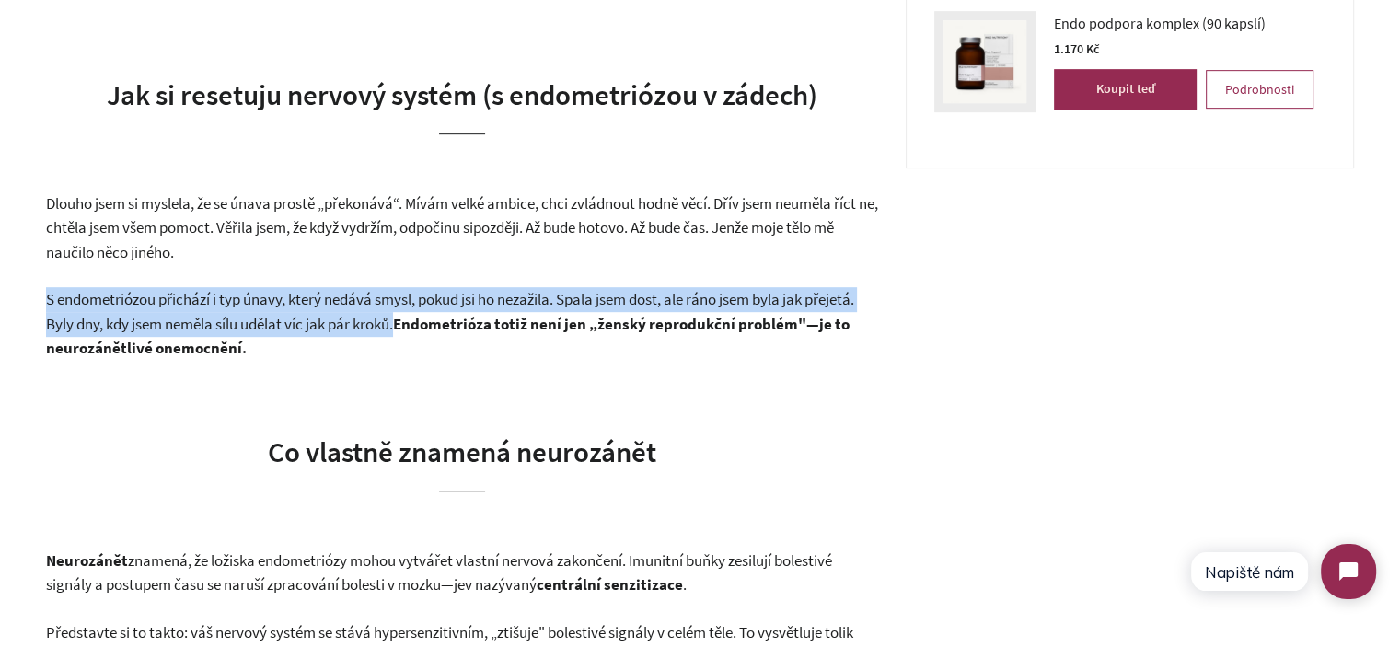
drag, startPoint x: 400, startPoint y: 326, endPoint x: 5, endPoint y: 295, distance: 396.9
click at [206, 312] on p "S endometriózou přichází i typ únavy, který nedává smysl, pokud jsi ho nezažila…" at bounding box center [462, 324] width 832 height 74
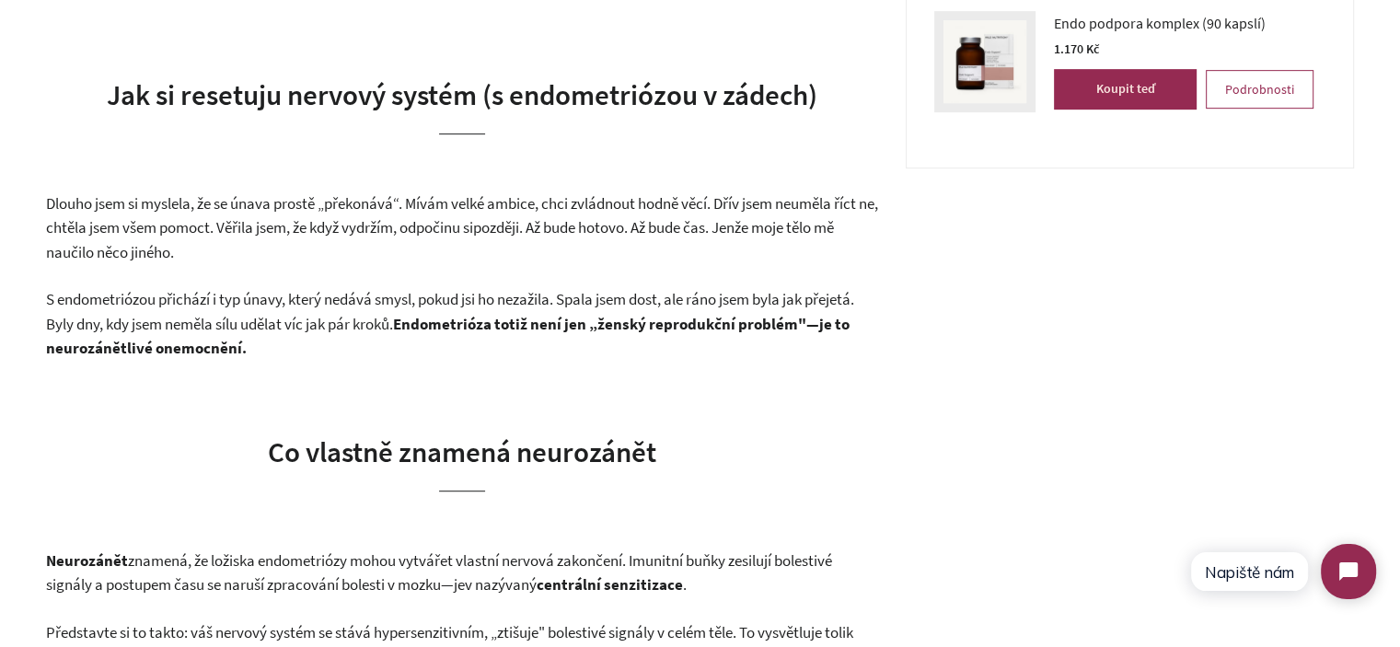
drag, startPoint x: 42, startPoint y: 294, endPoint x: 401, endPoint y: 318, distance: 359.7
click at [401, 318] on span "S endometriózou přichází i typ únavy, který nedává smysl, pokud jsi ho nezažila…" at bounding box center [450, 311] width 808 height 45
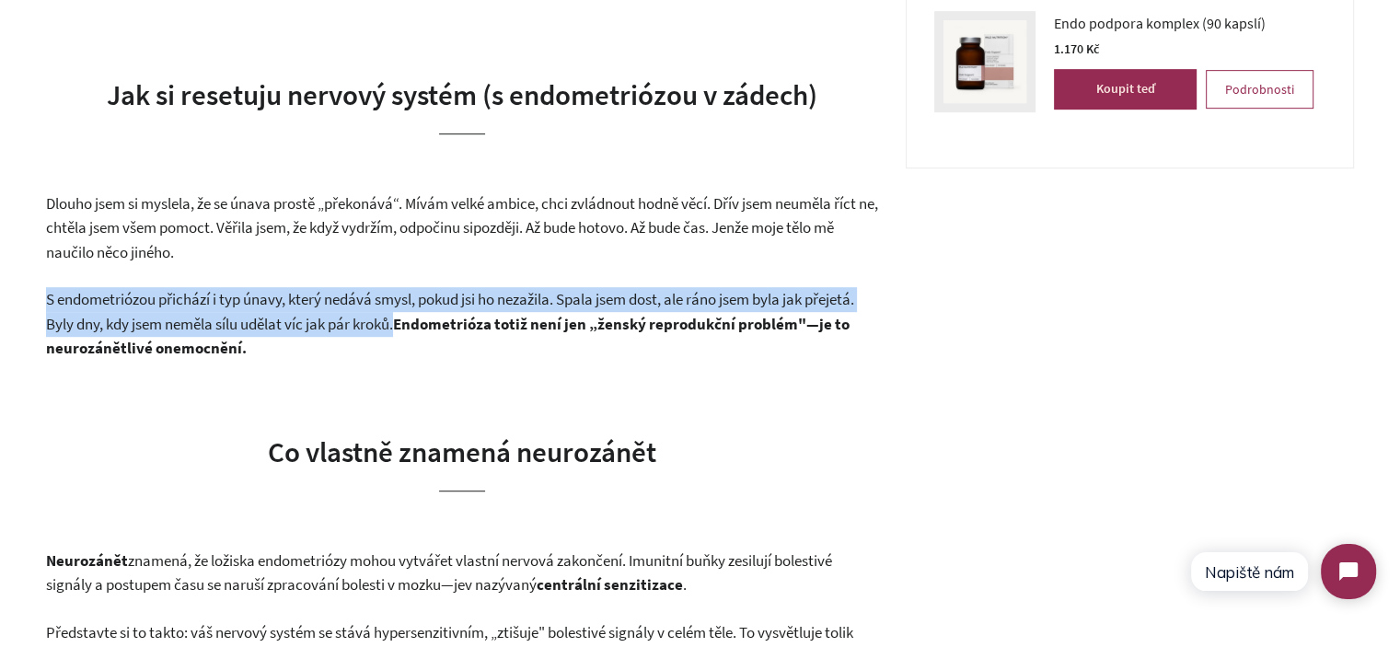
drag, startPoint x: 401, startPoint y: 321, endPoint x: 0, endPoint y: 300, distance: 401.8
click at [134, 305] on span "S endometriózou přichází i typ únavy, který nedává smysl, pokud jsi ho nezažila…" at bounding box center [450, 311] width 808 height 45
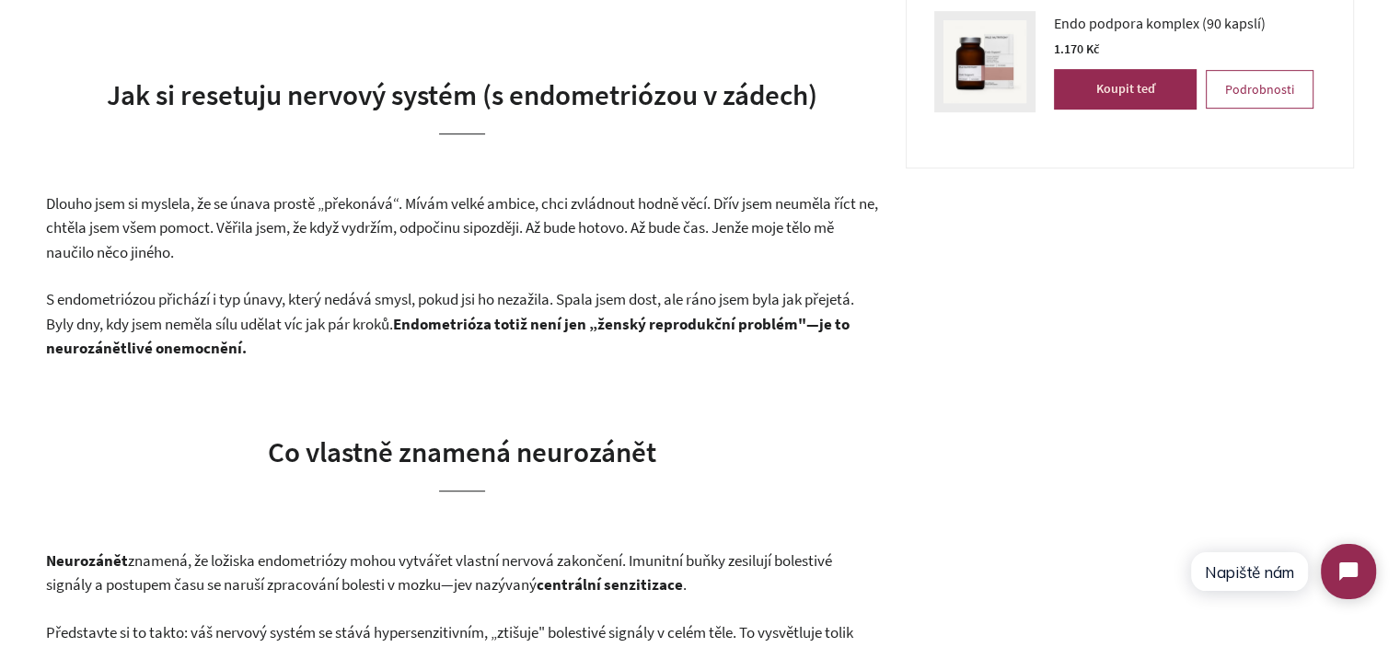
click at [52, 195] on span "Dlouho jsem si myslela, že se únava prostě „překonává“. Mívám velké ambice, chc…" at bounding box center [462, 215] width 832 height 45
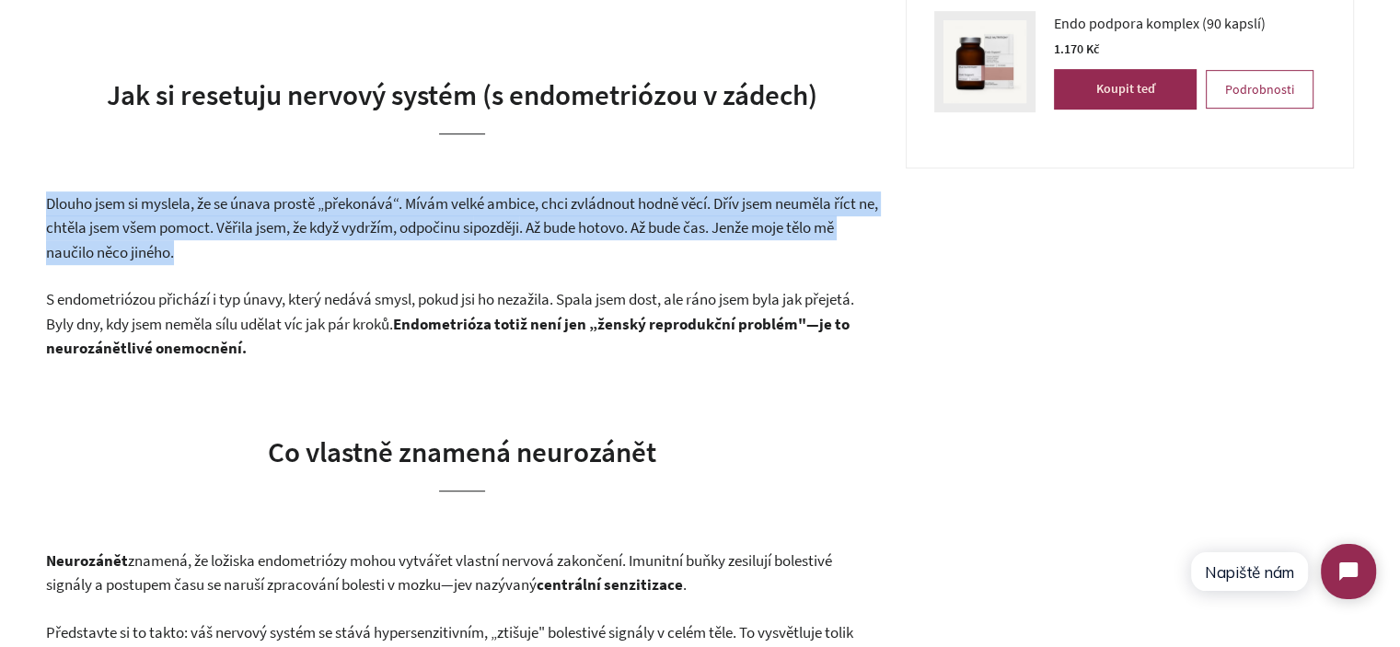
click at [52, 195] on span "Dlouho jsem si myslela, že se únava prostě „překonává“. Mívám velké ambice, chc…" at bounding box center [462, 215] width 832 height 45
click at [235, 242] on p "Dlouho jsem si myslela, že se únava prostě „překonává“. Mívám velké ambice, chc…" at bounding box center [462, 228] width 832 height 74
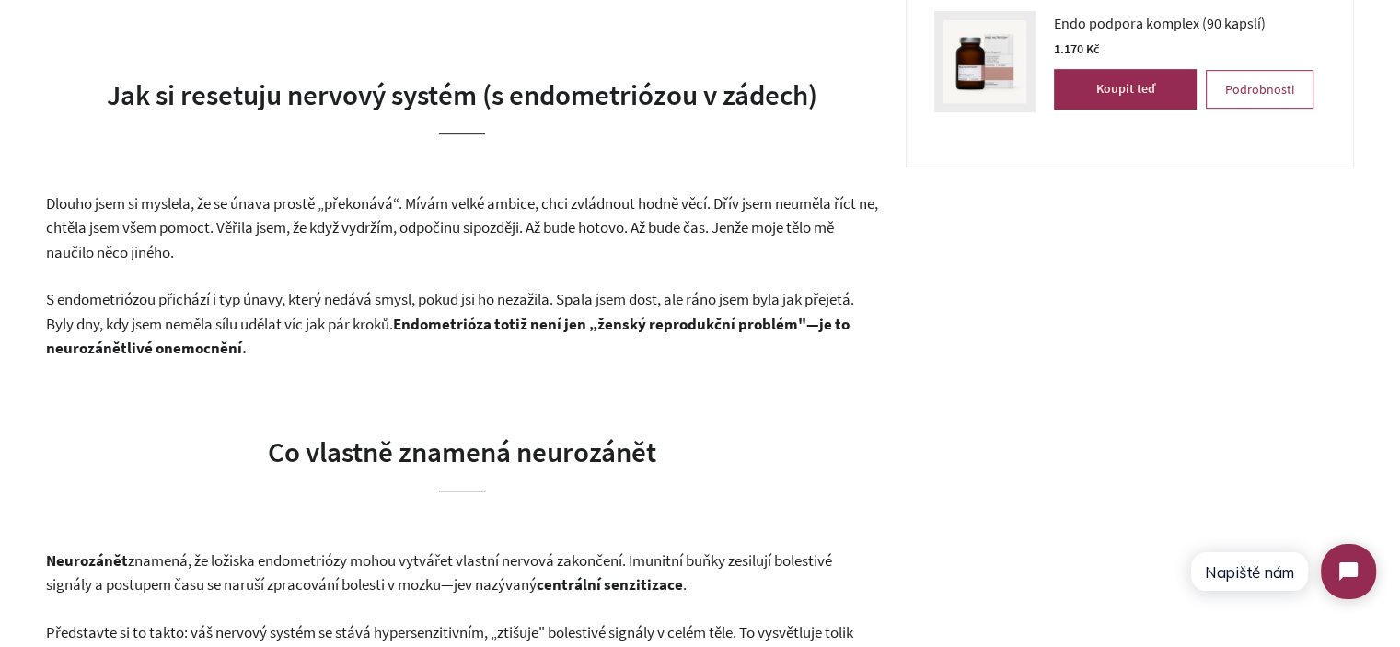
click at [235, 242] on p "Dlouho jsem si myslela, že se únava prostě „překonává“. Mívám velké ambice, chc…" at bounding box center [462, 228] width 832 height 74
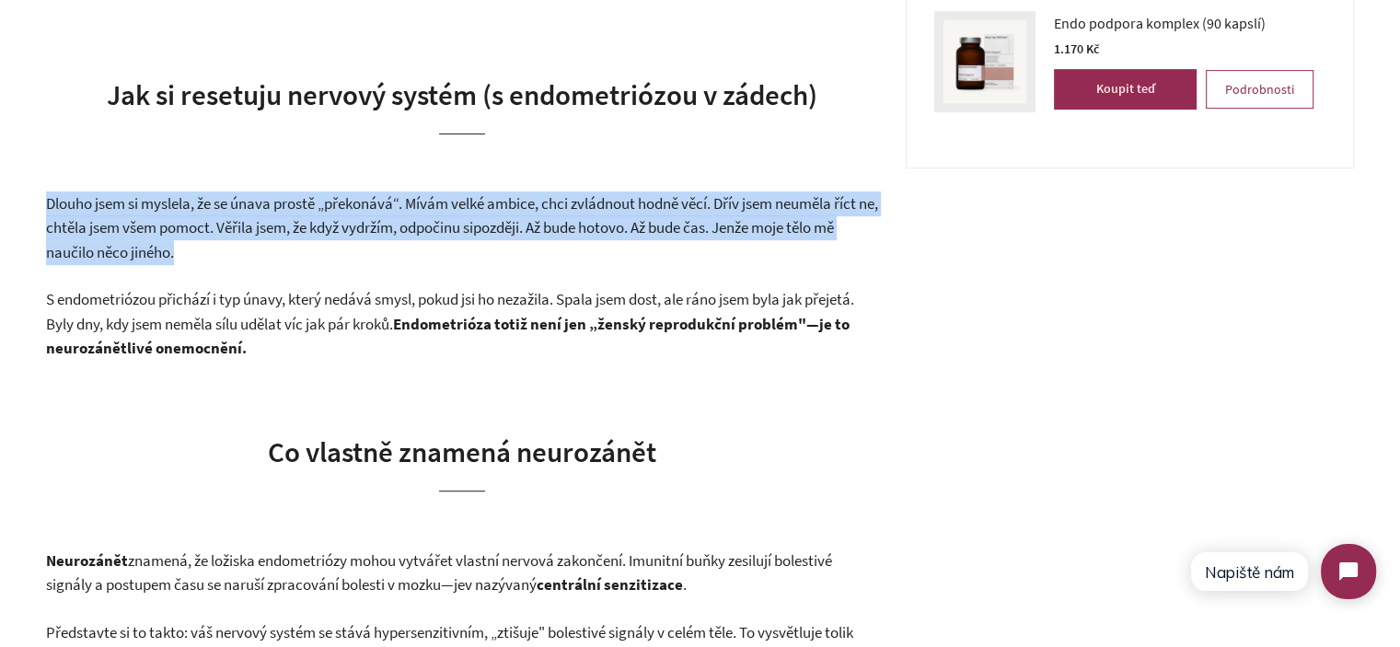
click at [235, 242] on p "Dlouho jsem si myslela, že se únava prostě „překonává“. Mívám velké ambice, chc…" at bounding box center [462, 228] width 832 height 74
click at [293, 259] on p "Dlouho jsem si myslela, že se únava prostě „překonává“. Mívám velké ambice, chc…" at bounding box center [462, 228] width 832 height 74
drag, startPoint x: 233, startPoint y: 259, endPoint x: 0, endPoint y: 212, distance: 237.5
click at [254, 245] on p "Dlouho jsem si myslela, že se únava prostě „překonává“. Mívám velké ambice, chc…" at bounding box center [462, 228] width 832 height 74
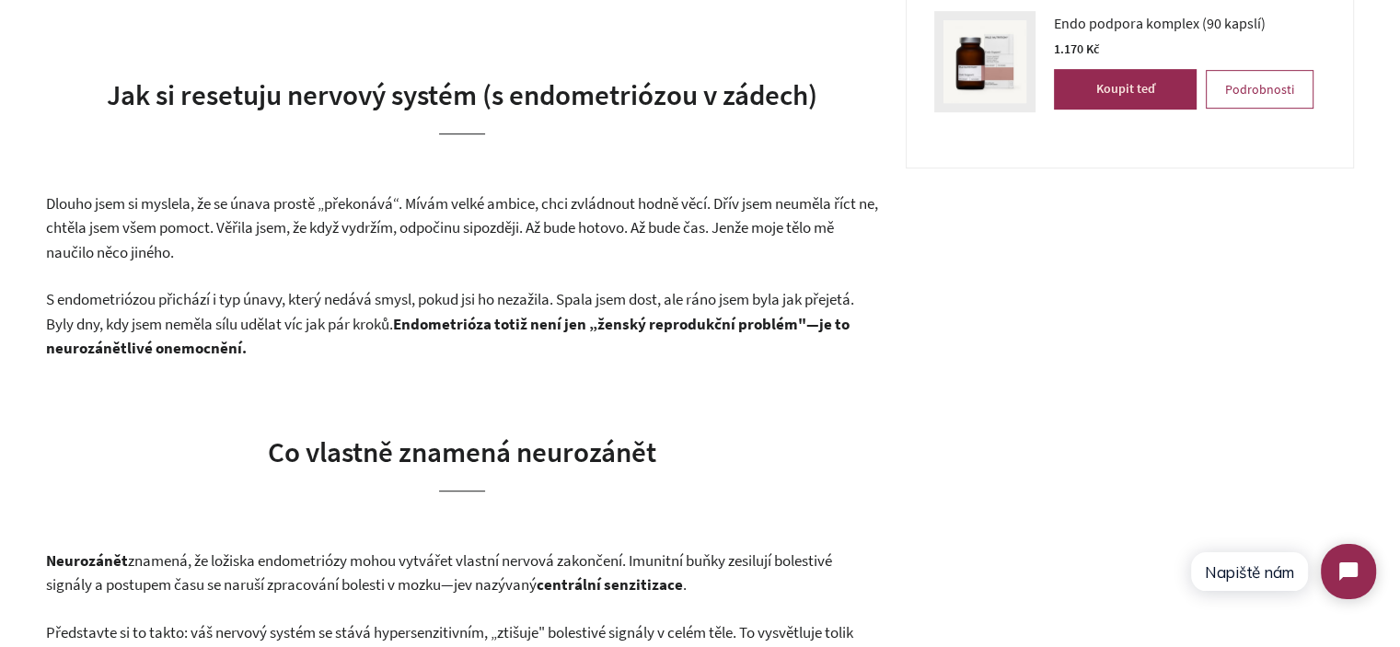
click at [255, 245] on p "Dlouho jsem si myslela, že se únava prostě „překonává“. Mívám velké ambice, chc…" at bounding box center [462, 228] width 832 height 74
drag, startPoint x: 29, startPoint y: 204, endPoint x: 40, endPoint y: 199, distance: 11.5
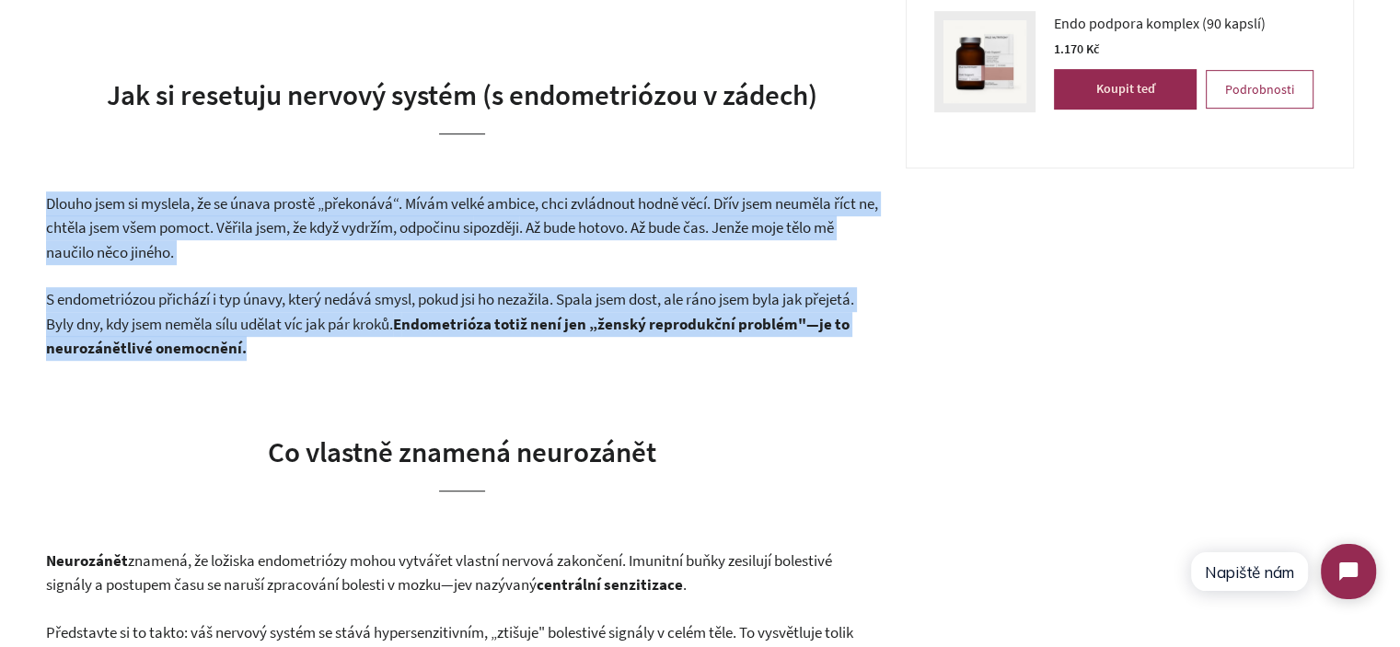
drag, startPoint x: 213, startPoint y: 270, endPoint x: 329, endPoint y: 339, distance: 134.9
copy div "Dlouho jsem si myslela, že se únava prostě „překonává“. Mívám velké ambice, chc…"
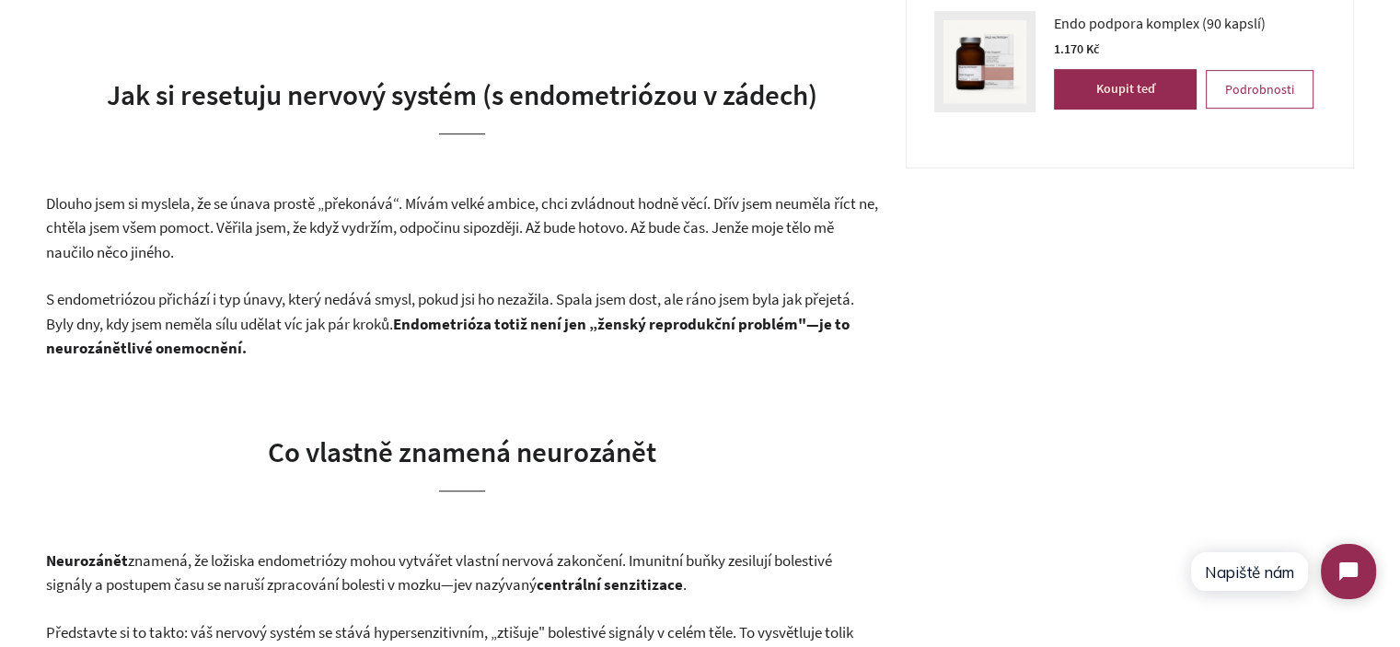
drag, startPoint x: 29, startPoint y: 294, endPoint x: 315, endPoint y: 304, distance: 286.4
click at [317, 307] on span "S endometriózou přichází i typ únavy, který nedává smysl, pokud jsi ho nezažila…" at bounding box center [450, 311] width 808 height 45
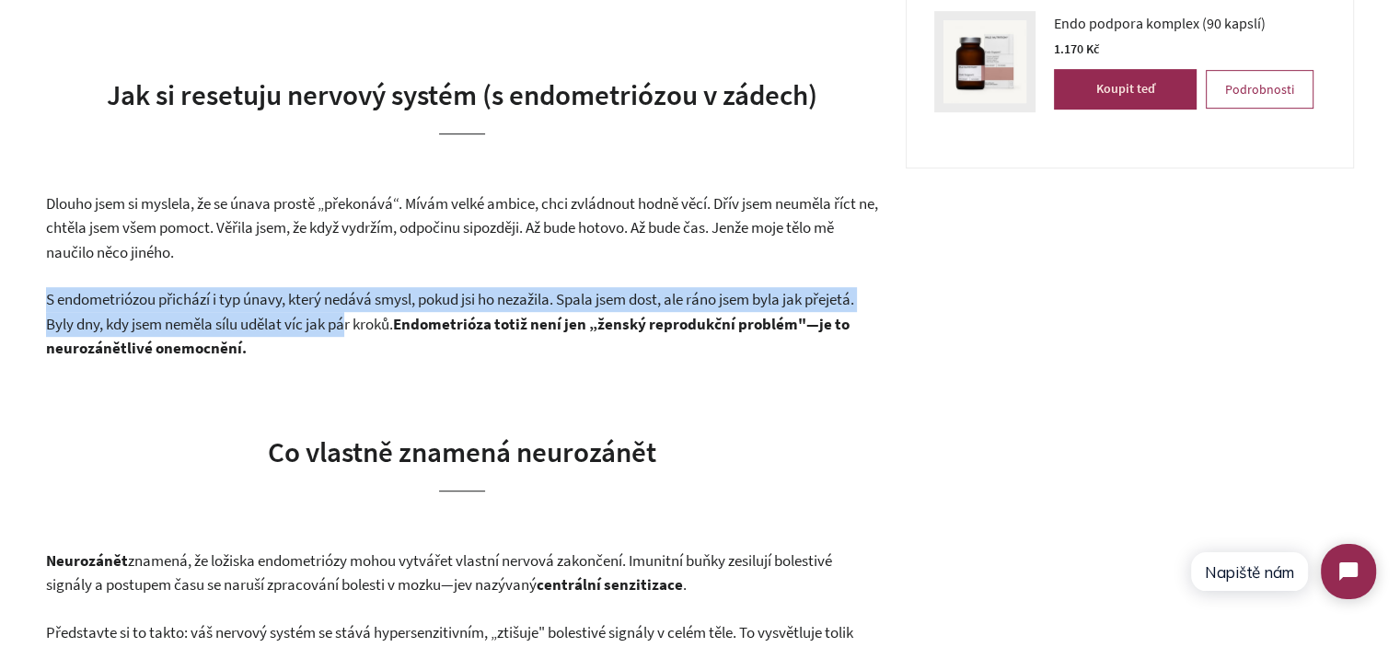
drag, startPoint x: 353, startPoint y: 314, endPoint x: 6, endPoint y: 296, distance: 347.4
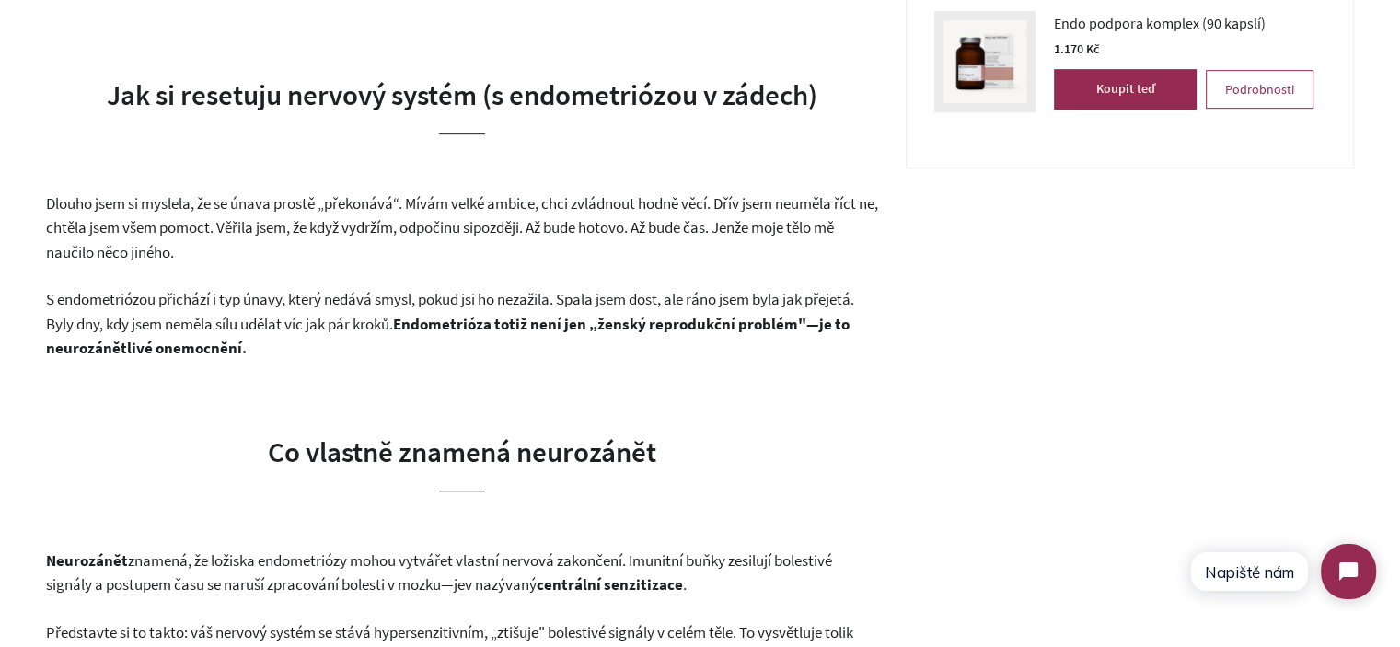
drag, startPoint x: 571, startPoint y: 296, endPoint x: 545, endPoint y: 306, distance: 27.7
click at [571, 297] on span "S endometriózou přichází i typ únavy, který nedává smysl, pokud jsi ho nezažila…" at bounding box center [450, 311] width 808 height 45
click at [436, 207] on span "Dlouho jsem si myslela, že se únava prostě „překonává“. Mívám velké ambice, chc…" at bounding box center [462, 215] width 832 height 45
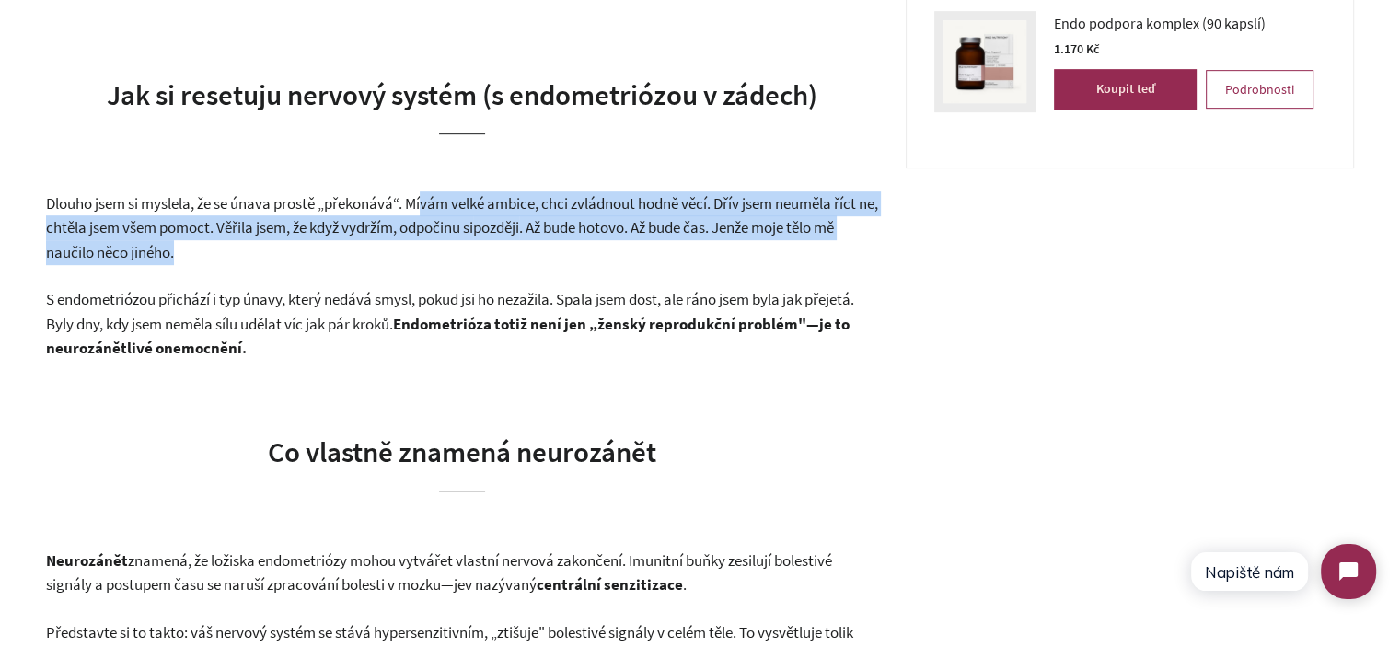
drag, startPoint x: 426, startPoint y: 200, endPoint x: 423, endPoint y: 252, distance: 52.5
click at [423, 252] on p "Dlouho jsem si myslela, že se únava prostě „překonává“. Mívám velké ambice, chc…" at bounding box center [462, 228] width 832 height 74
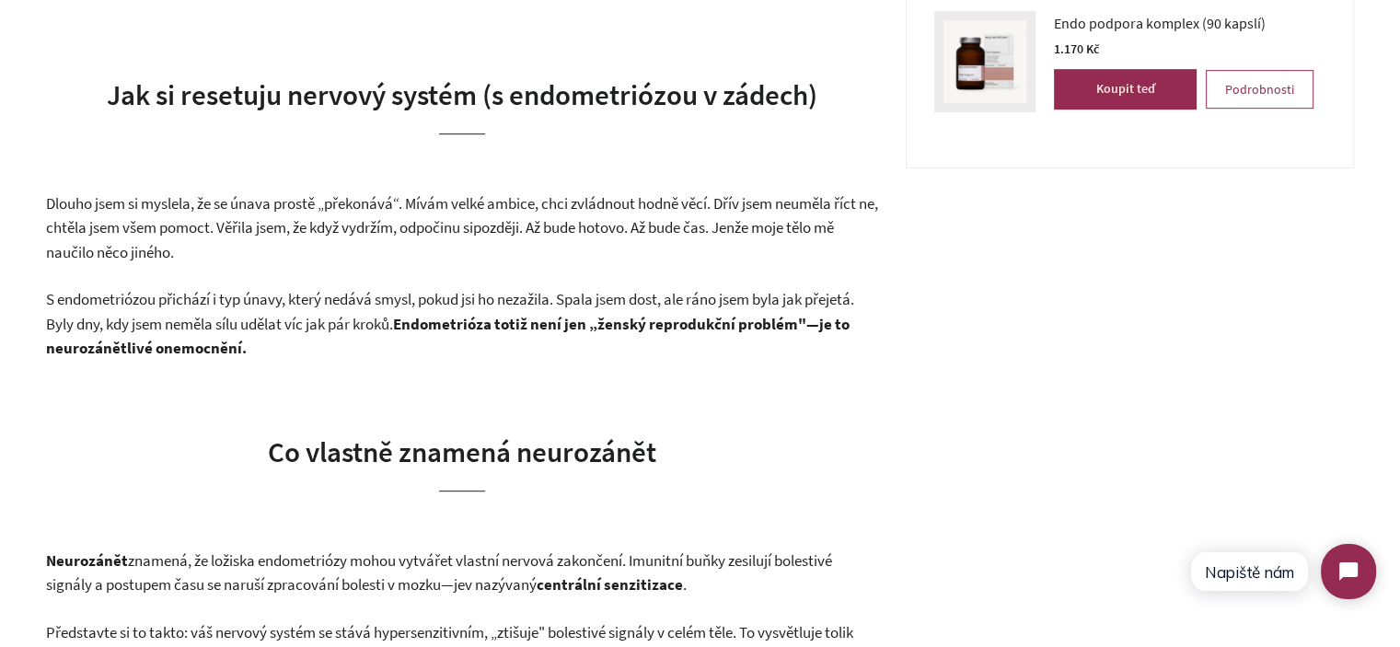
click at [423, 252] on p "Dlouho jsem si myslela, že se únava prostě „překonává“. Mívám velké ambice, chc…" at bounding box center [462, 228] width 832 height 74
click at [52, 212] on span "Dlouho jsem si myslela, že se únava prostě „překonává“. Mívám velké ambice, chc…" at bounding box center [462, 215] width 832 height 45
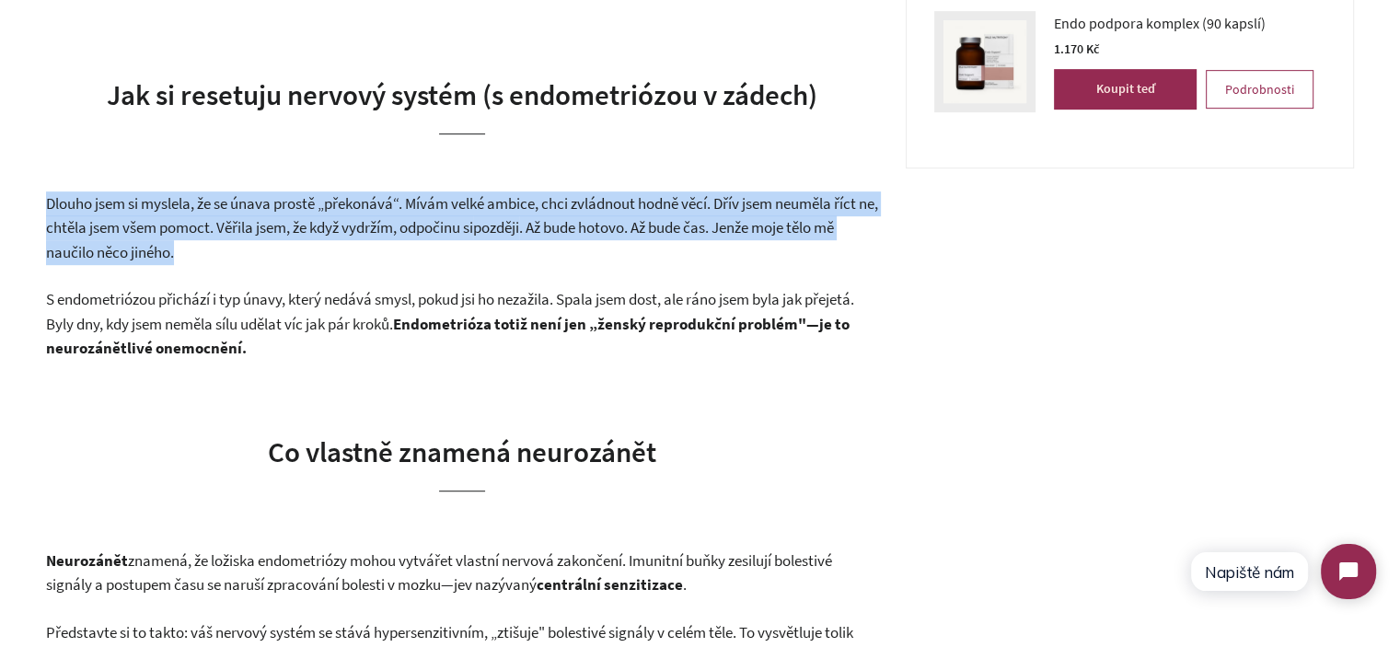
drag, startPoint x: 52, startPoint y: 212, endPoint x: 191, endPoint y: 230, distance: 140.2
click at [191, 230] on span "Dlouho jsem si myslela, že se únava prostě „překonává“. Mívám velké ambice, chc…" at bounding box center [462, 215] width 832 height 45
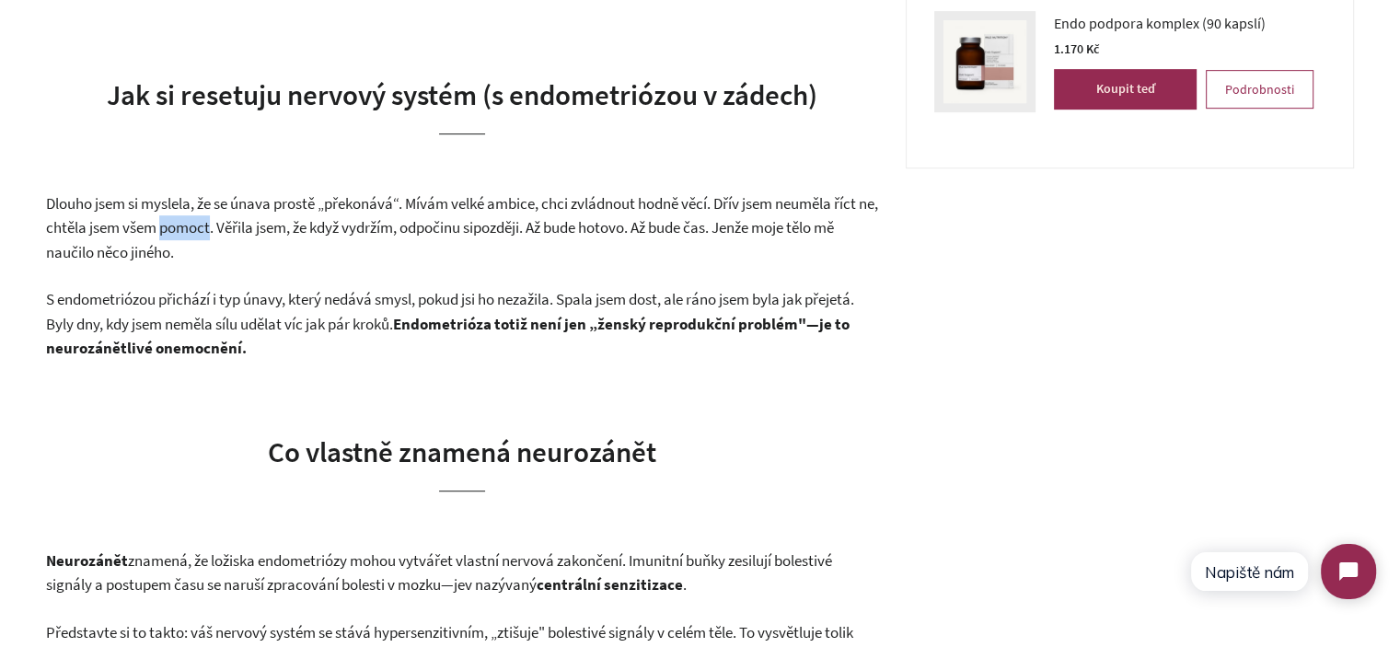
click at [191, 230] on span "Dlouho jsem si myslela, že se únava prostě „překonává“. Mívám velké ambice, chc…" at bounding box center [462, 215] width 832 height 45
click at [329, 255] on p "Dlouho jsem si myslela, že se únava prostě „překonává“. Mívám velké ambice, chc…" at bounding box center [462, 228] width 832 height 74
click at [295, 237] on p "Dlouho jsem si myslela, že se únava prostě „překonává“. Mívám velké ambice, chc…" at bounding box center [462, 228] width 832 height 74
click at [295, 237] on span "Dlouho jsem si myslela, že se únava prostě „překonává“. Mívám velké ambice, chc…" at bounding box center [462, 215] width 832 height 45
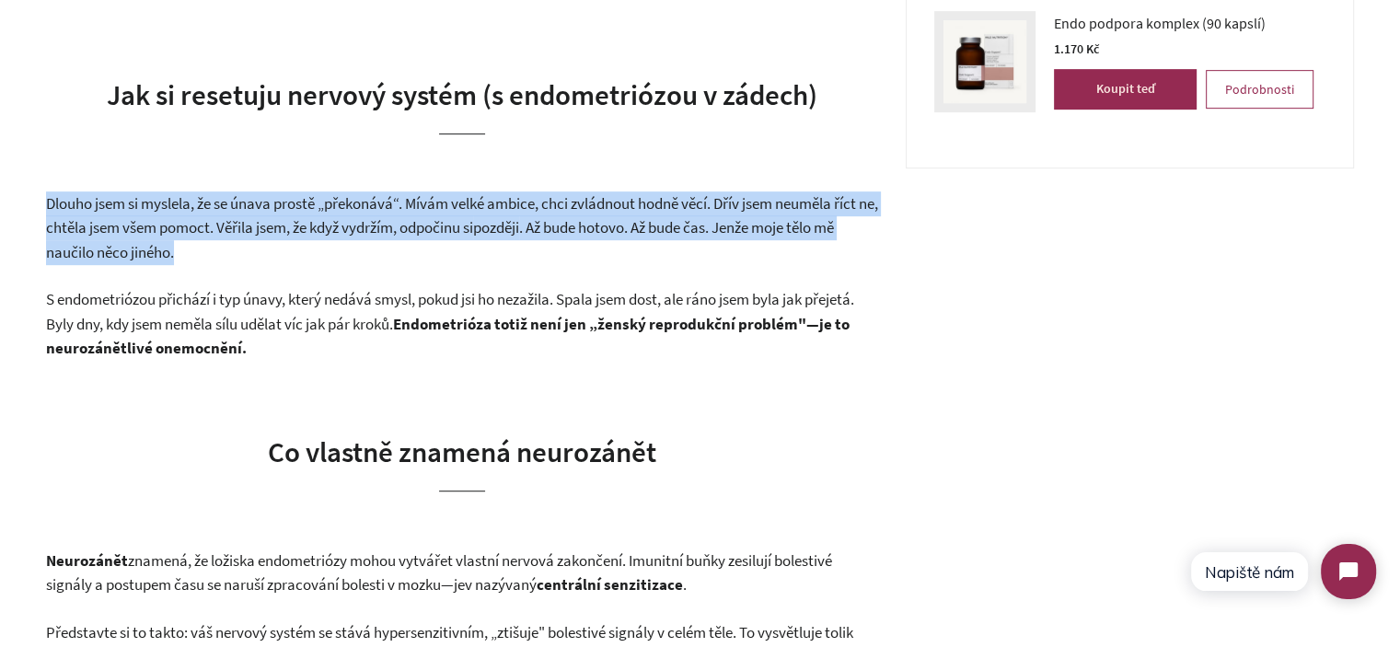
click at [295, 237] on span "Dlouho jsem si myslela, že se únava prostě „překonává“. Mívám velké ambice, chc…" at bounding box center [462, 215] width 832 height 45
click at [300, 249] on p "Dlouho jsem si myslela, že se únava prostě „překonává“. Mívám velké ambice, chc…" at bounding box center [462, 228] width 832 height 74
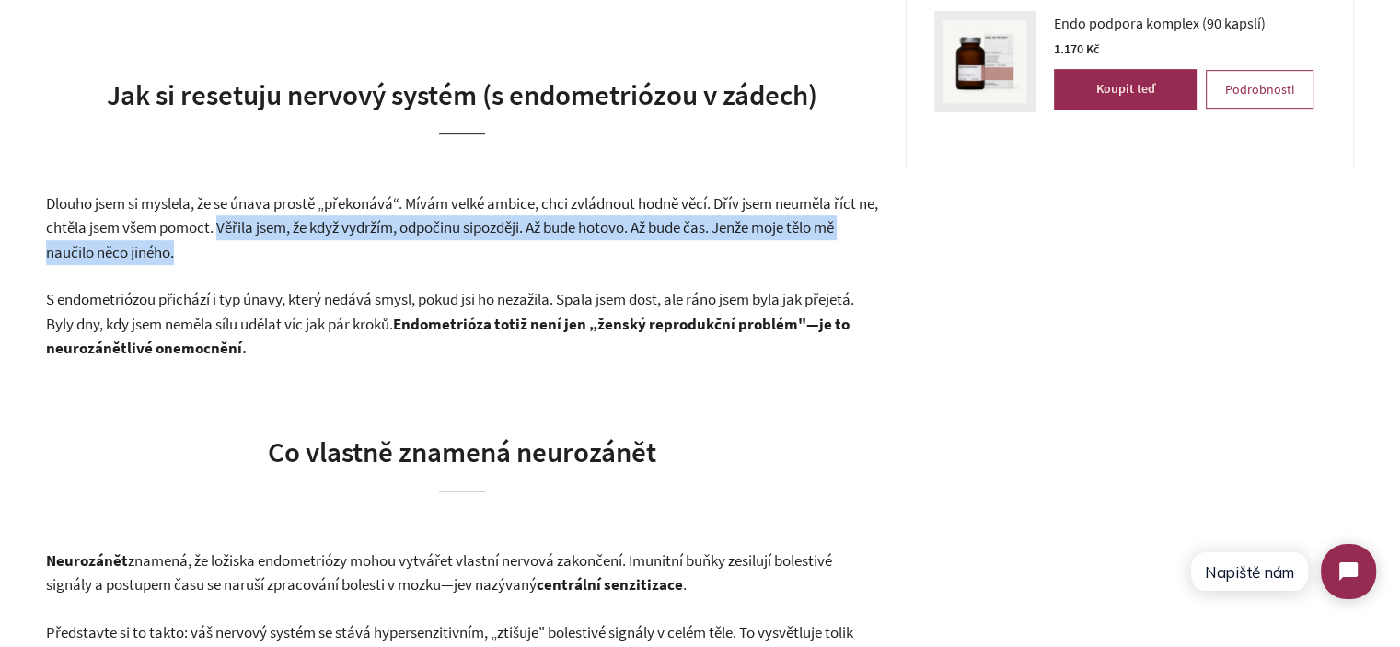
drag, startPoint x: 291, startPoint y: 249, endPoint x: 242, endPoint y: 230, distance: 52.5
click at [242, 231] on p "Dlouho jsem si myslela, že se únava prostě „překonává“. Mívám velké ambice, chc…" at bounding box center [462, 228] width 832 height 74
click at [242, 230] on span "Dlouho jsem si myslela, že se únava prostě „překonává“. Mívám velké ambice, chc…" at bounding box center [462, 215] width 832 height 45
drag, startPoint x: 244, startPoint y: 227, endPoint x: 264, endPoint y: 246, distance: 27.4
click at [264, 246] on p "Dlouho jsem si myslela, že se únava prostě „překonává“. Mívám velké ambice, chc…" at bounding box center [462, 228] width 832 height 74
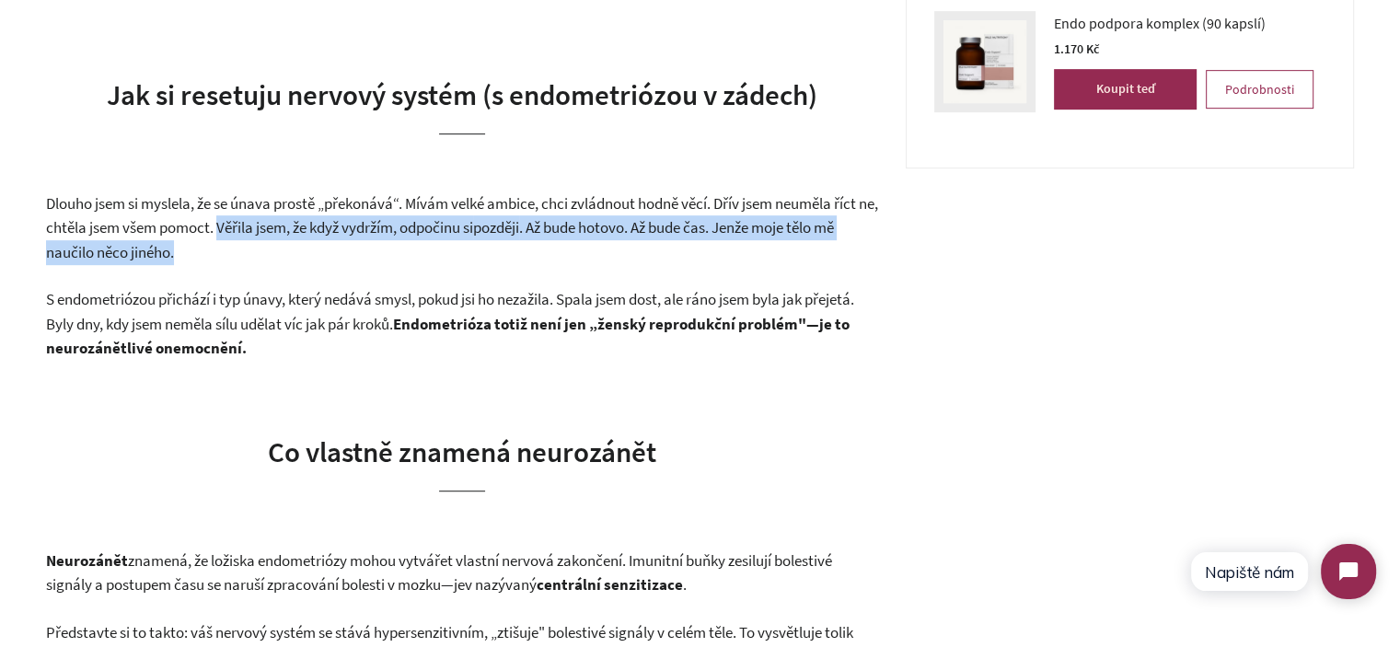
click at [264, 246] on p "Dlouho jsem si myslela, že se únava prostě „překonává“. Mívám velké ambice, chc…" at bounding box center [462, 228] width 832 height 74
drag, startPoint x: 259, startPoint y: 243, endPoint x: 241, endPoint y: 226, distance: 24.1
click at [241, 226] on p "Dlouho jsem si myslela, že se únava prostě „překonává“. Mívám velké ambice, chc…" at bounding box center [462, 228] width 832 height 74
click at [241, 226] on span "Dlouho jsem si myslela, že se únava prostě „překonává“. Mívám velké ambice, chc…" at bounding box center [462, 215] width 832 height 45
drag, startPoint x: 245, startPoint y: 224, endPoint x: 263, endPoint y: 242, distance: 26.0
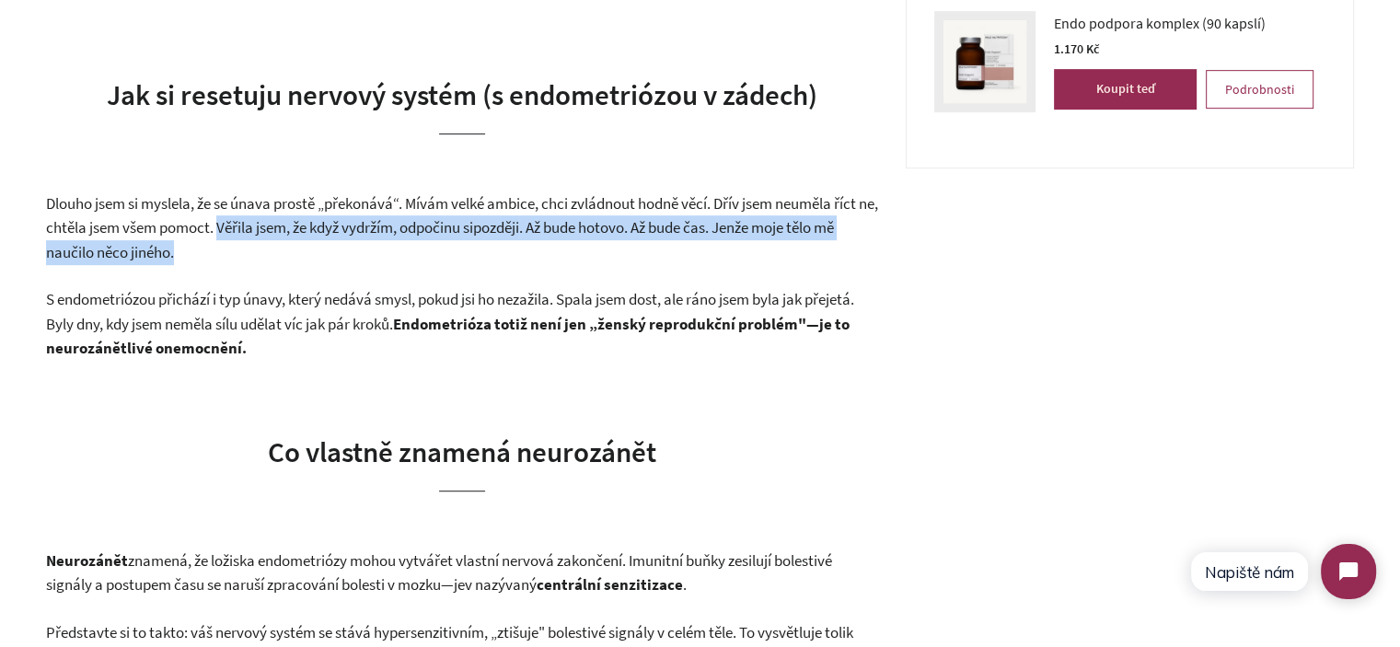
click at [263, 242] on p "Dlouho jsem si myslela, že se únava prostě „překonává“. Mívám velké ambice, chc…" at bounding box center [462, 228] width 832 height 74
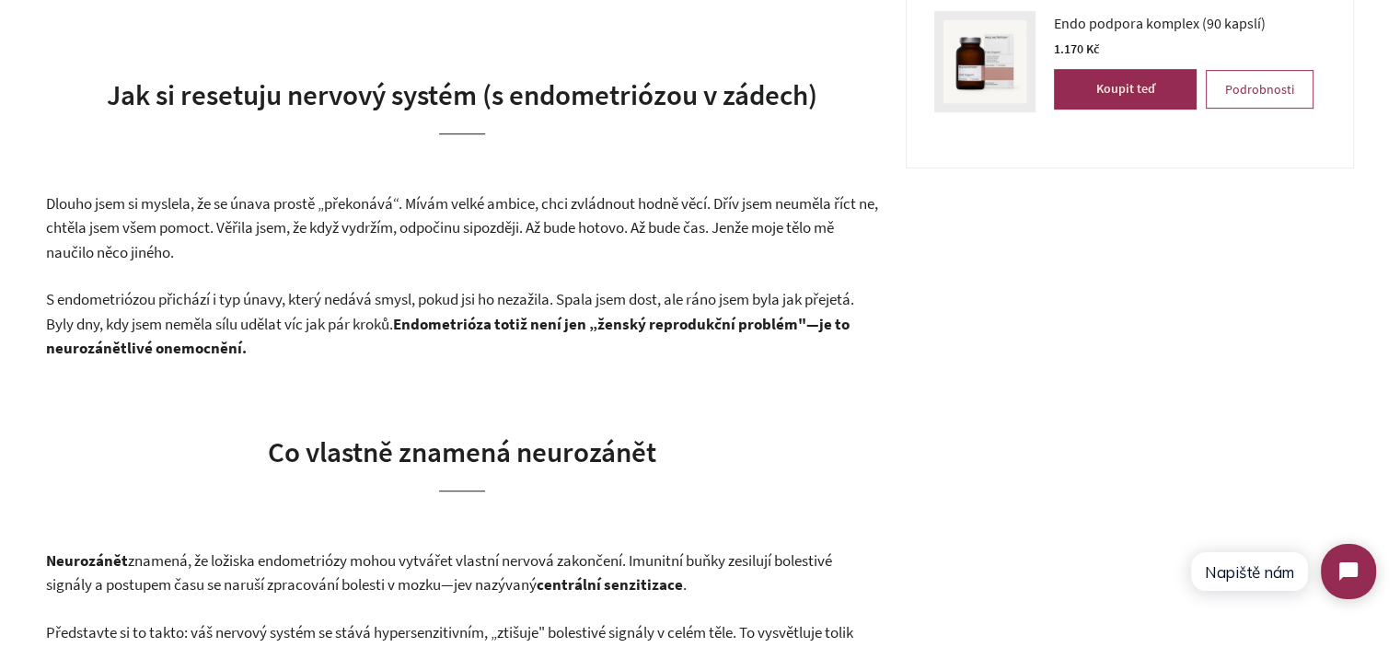
click at [243, 223] on span "Dlouho jsem si myslela, že se únava prostě „překonává“. Mívám velké ambice, chc…" at bounding box center [462, 215] width 832 height 45
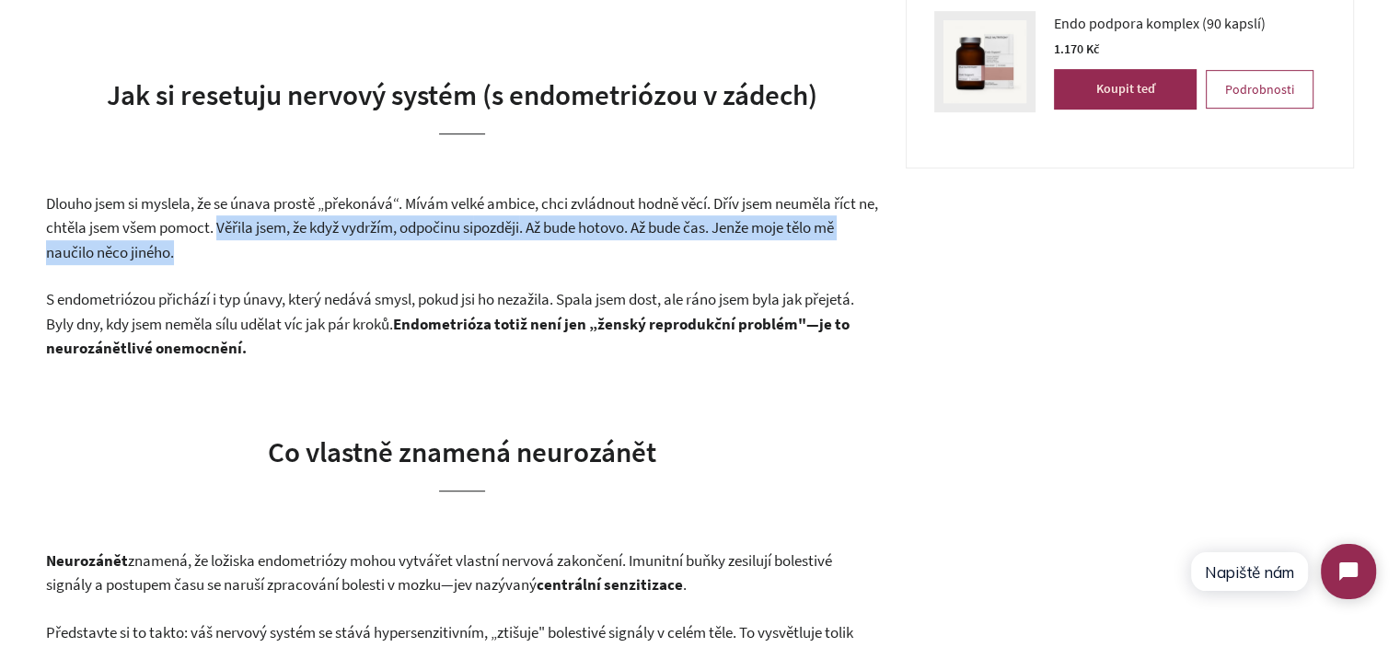
drag, startPoint x: 243, startPoint y: 223, endPoint x: 557, endPoint y: 246, distance: 314.6
click at [557, 246] on p "Dlouho jsem si myslela, že se únava prostě „překonává“. Mívám velké ambice, chc…" at bounding box center [462, 228] width 832 height 74
click at [458, 234] on span "Dlouho jsem si myslela, že se únava prostě „překonává“. Mívám velké ambice, chc…" at bounding box center [462, 215] width 832 height 45
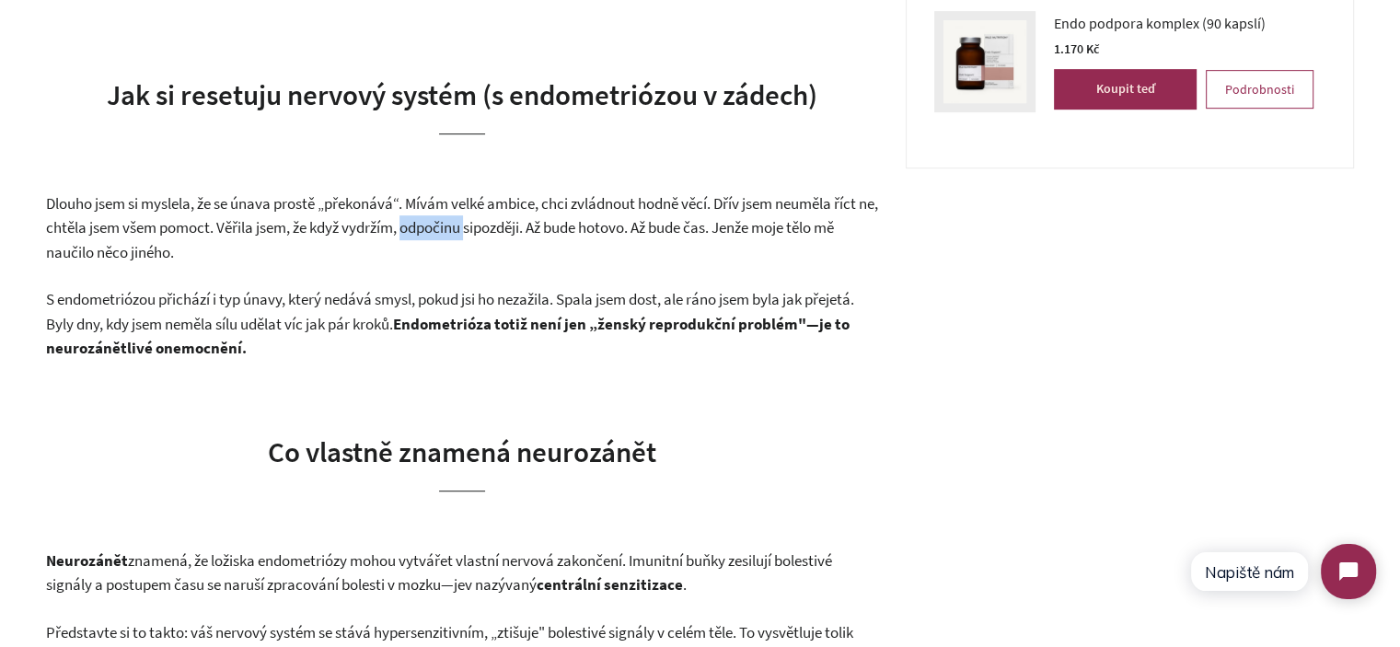
click at [458, 234] on span "Dlouho jsem si myslela, že se únava prostě „překonává“. Mívám velké ambice, chc…" at bounding box center [462, 215] width 832 height 45
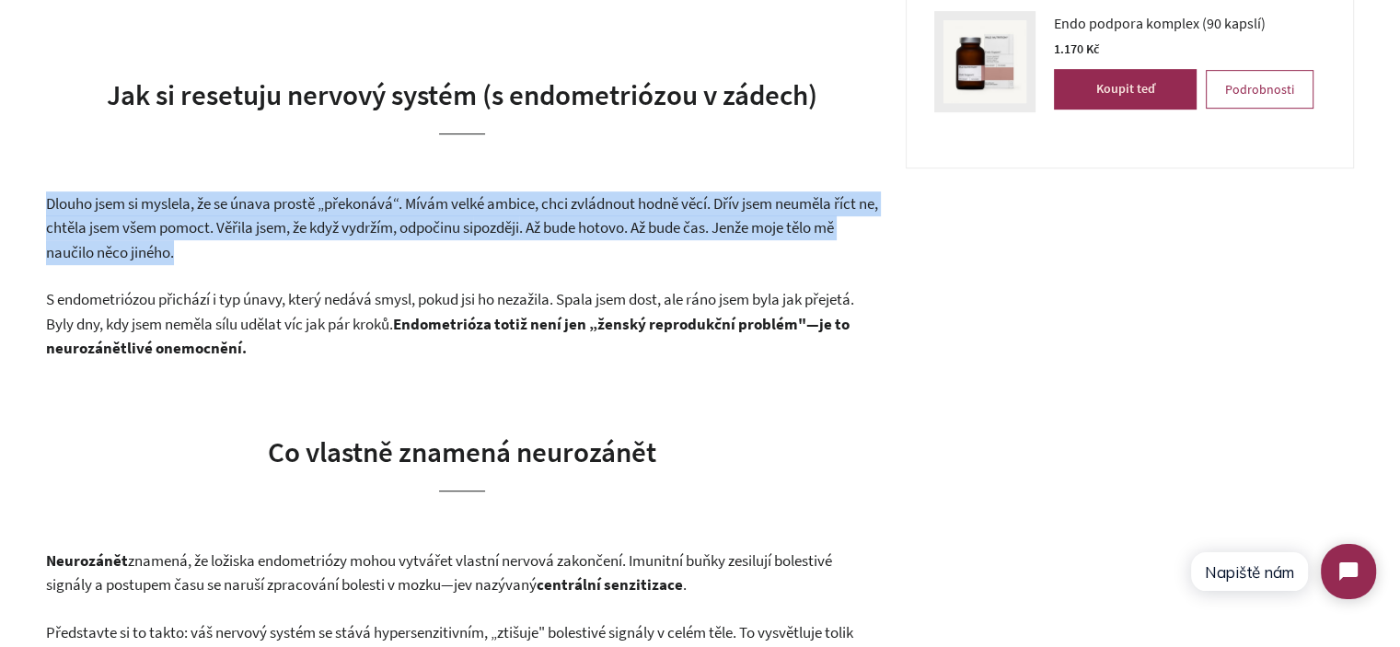
drag, startPoint x: 458, startPoint y: 234, endPoint x: 467, endPoint y: 238, distance: 10.3
click at [460, 234] on span "Dlouho jsem si myslela, že se únava prostě „překonává“. Mívám velké ambice, chc…" at bounding box center [462, 215] width 832 height 45
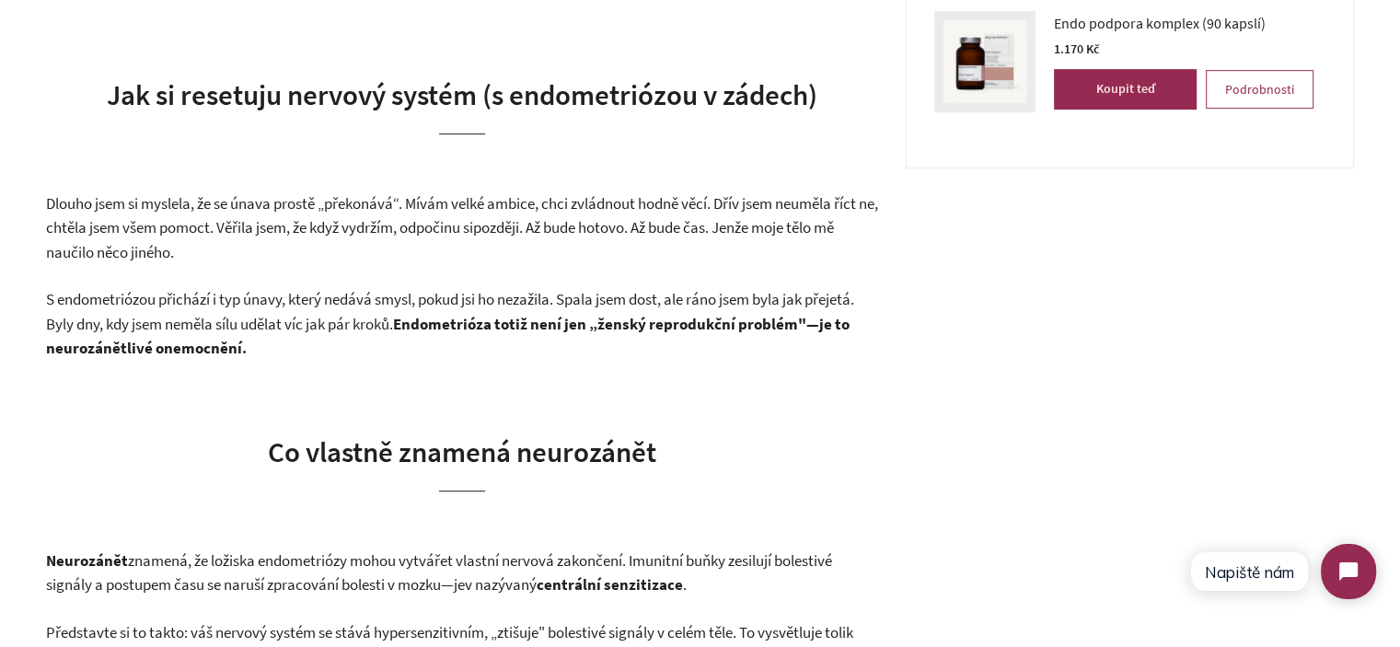
click at [617, 298] on span "S endometriózou přichází i typ únavy, který nedává smysl, pokud jsi ho nezažila…" at bounding box center [450, 311] width 808 height 45
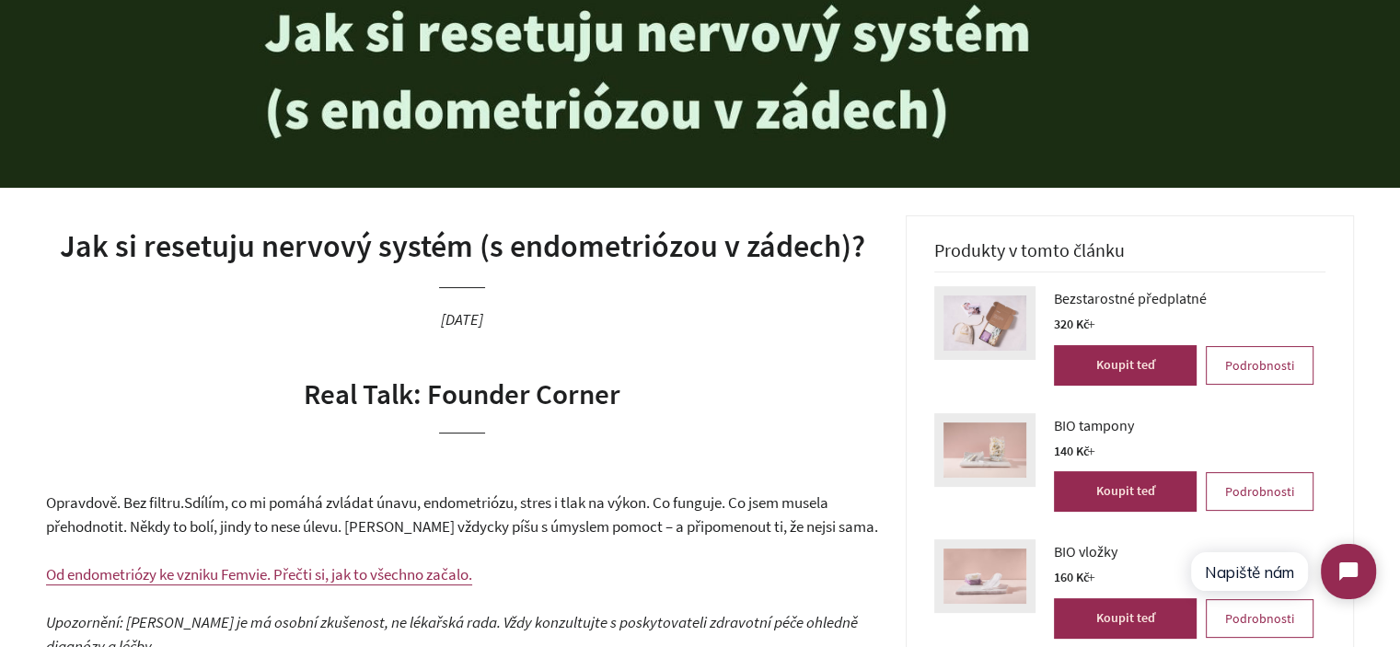
scroll to position [460, 0]
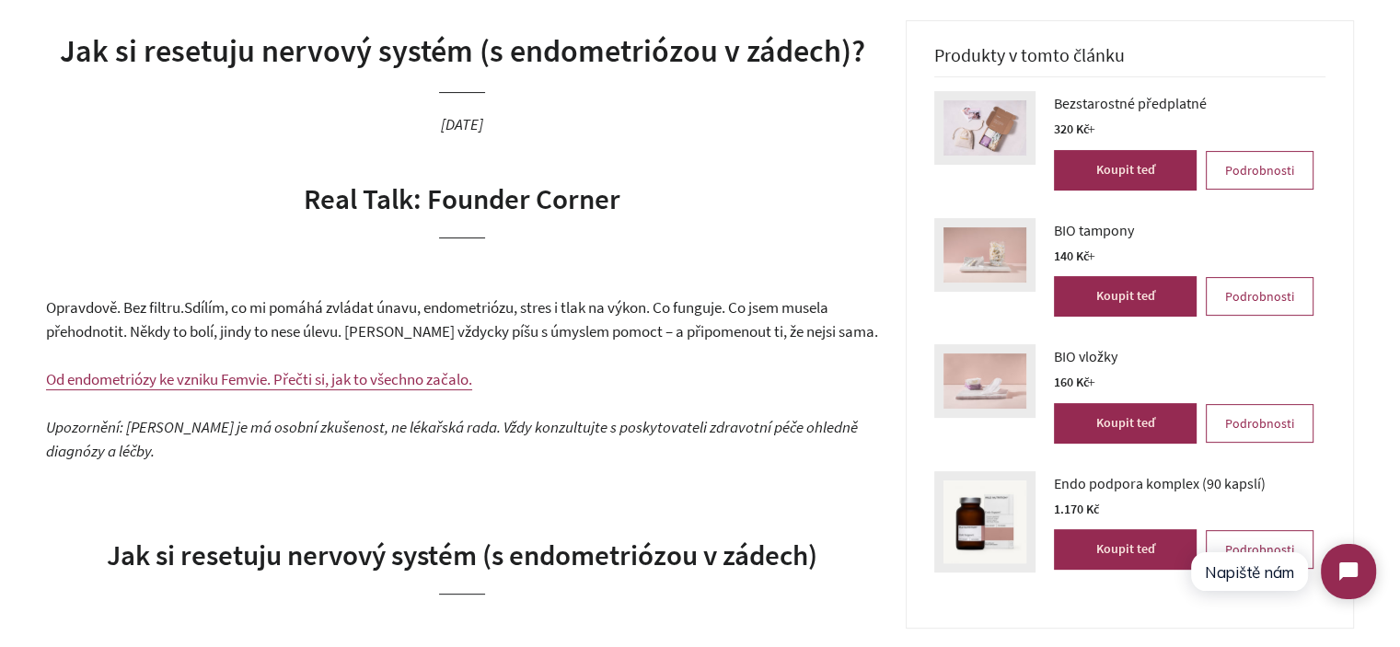
click at [357, 202] on span "Real Talk: Founder Corner" at bounding box center [462, 198] width 317 height 36
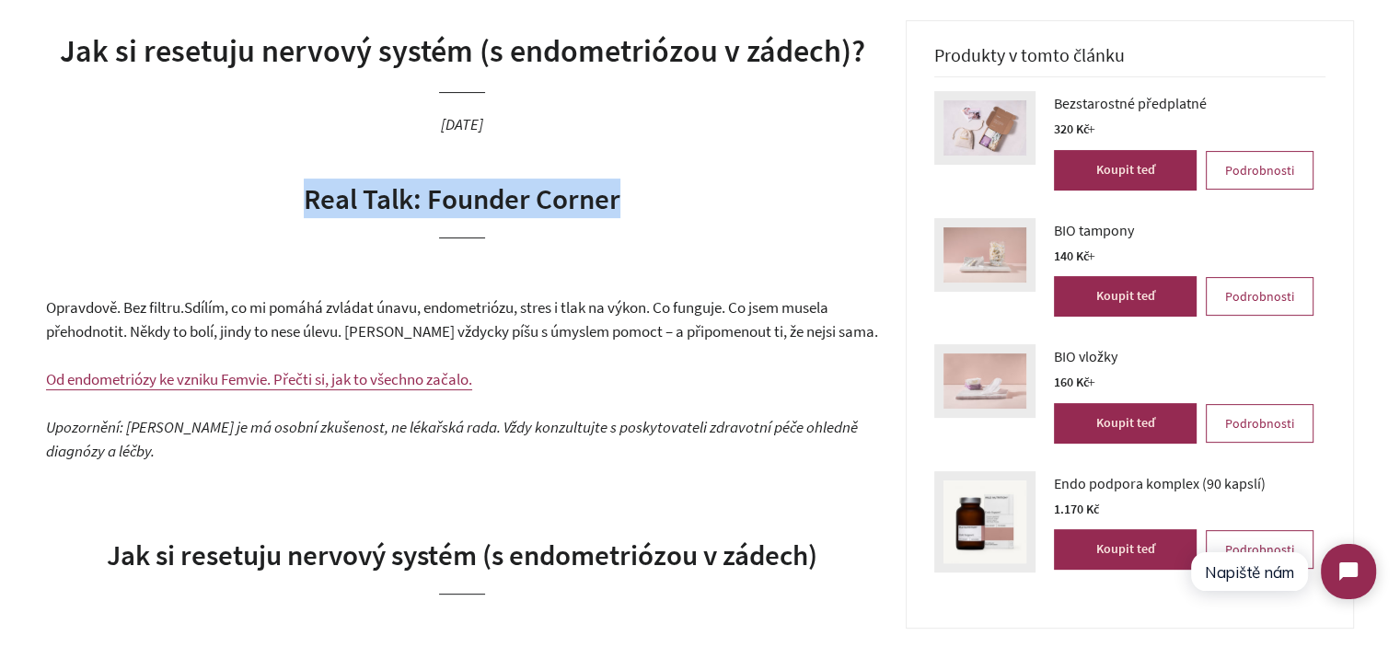
click at [357, 202] on span "Real Talk: Founder Corner" at bounding box center [462, 198] width 317 height 36
click at [317, 207] on span "Real Talk: Founder Corner" at bounding box center [462, 198] width 317 height 36
click at [598, 209] on span "Real Talk: Founder Corner" at bounding box center [462, 198] width 317 height 36
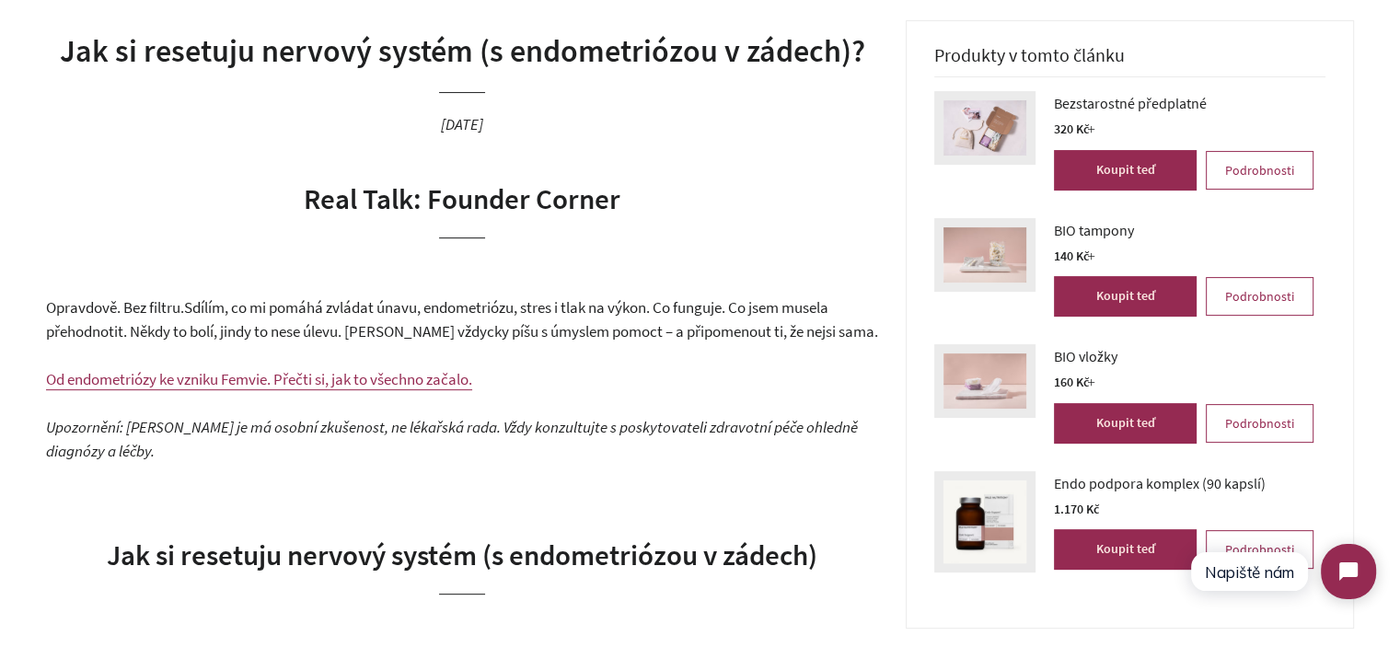
click at [233, 315] on span "Sdílím, co mi pomáhá zvládat únavu, endometriózu, stres i tlak na výkon. Co fun…" at bounding box center [462, 319] width 832 height 45
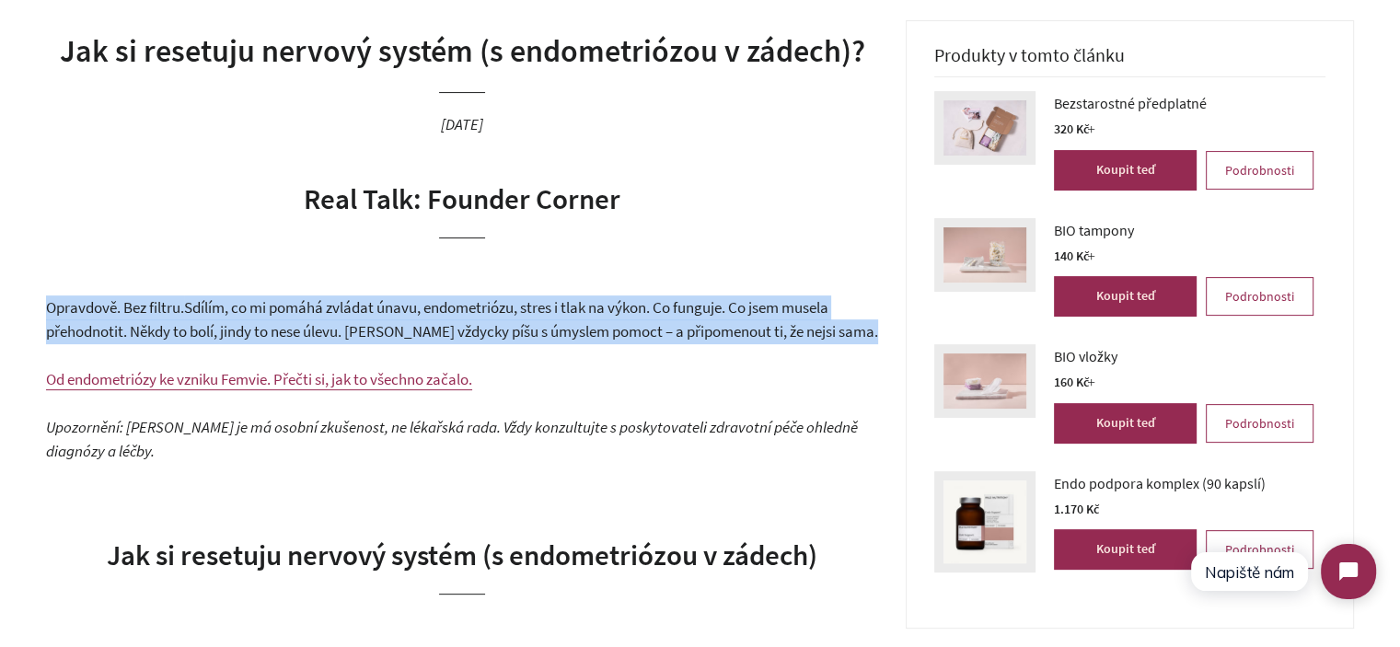
click at [233, 315] on span "Sdílím, co mi pomáhá zvládat únavu, endometriózu, stres i tlak na výkon. Co fun…" at bounding box center [462, 319] width 832 height 45
click at [559, 316] on span "Sdílím, co mi pomáhá zvládat únavu, endometriózu, stres i tlak na výkon. Co fun…" at bounding box center [462, 319] width 832 height 45
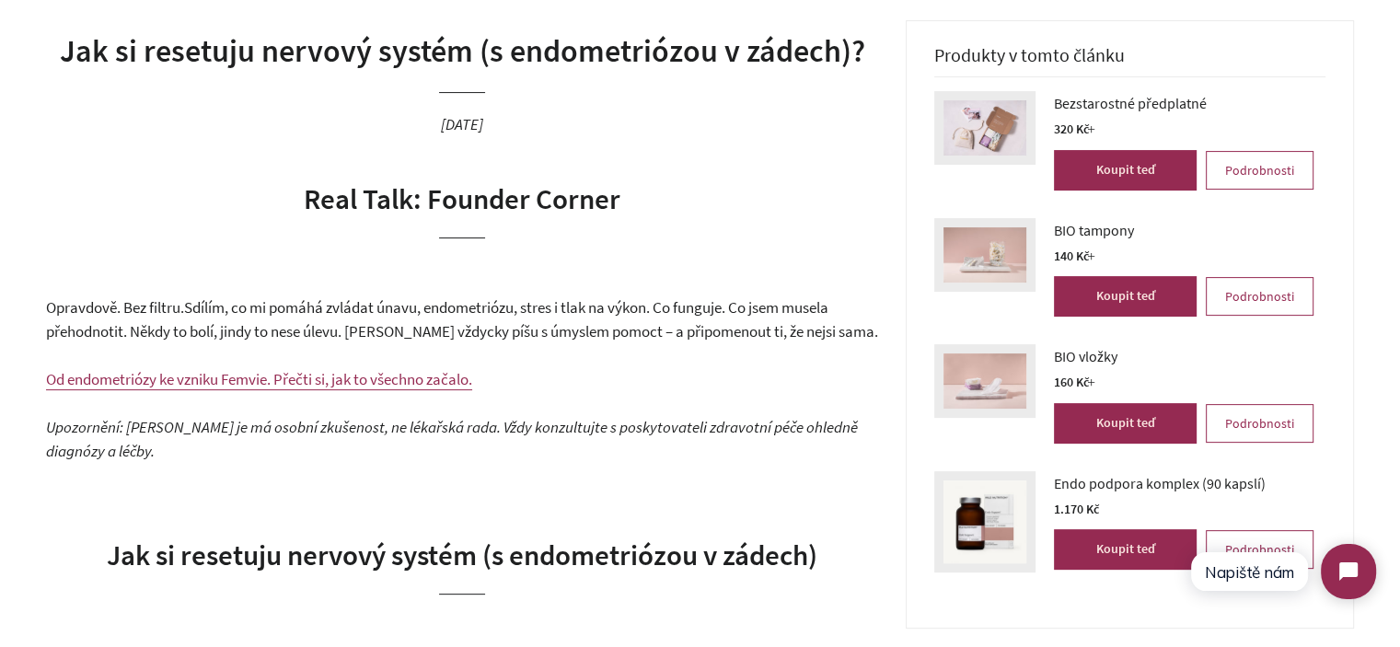
click at [414, 59] on h1 "Jak si resetuju nervový systém (s endometriózou v zádech)?" at bounding box center [462, 51] width 832 height 44
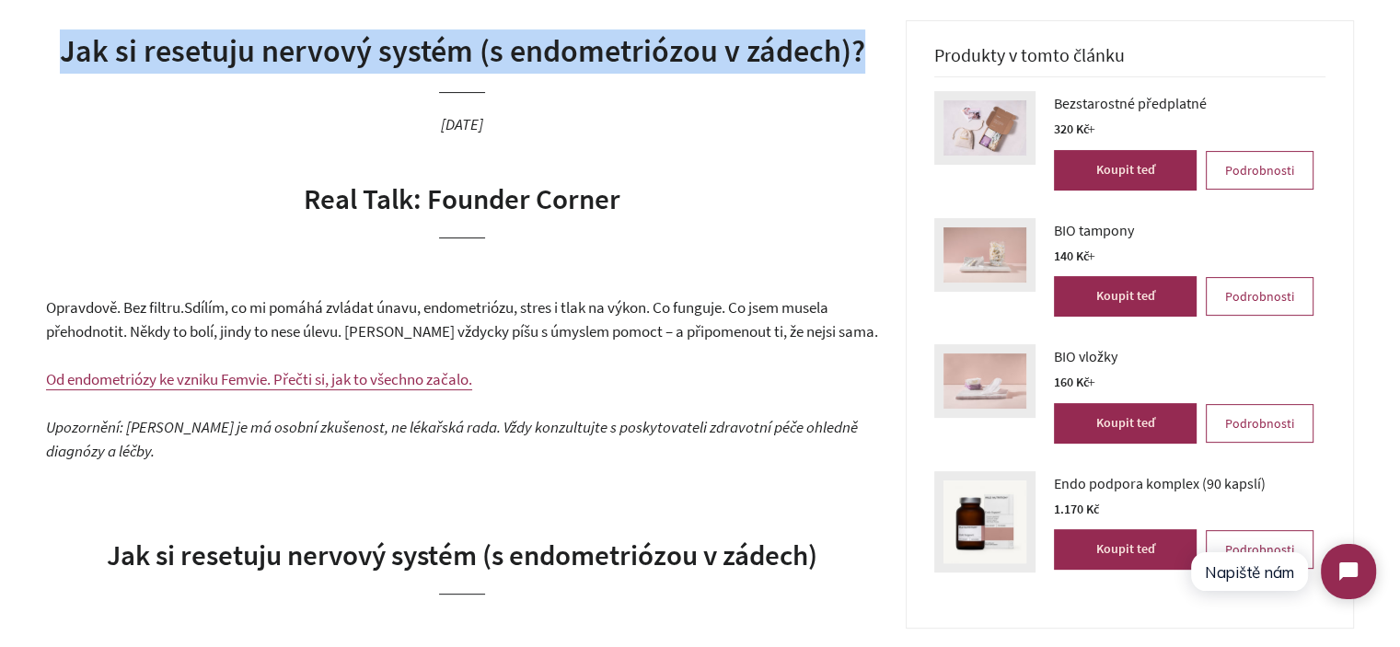
click at [414, 59] on h1 "Jak si resetuju nervový systém (s endometriózou v zádech)?" at bounding box center [462, 51] width 832 height 44
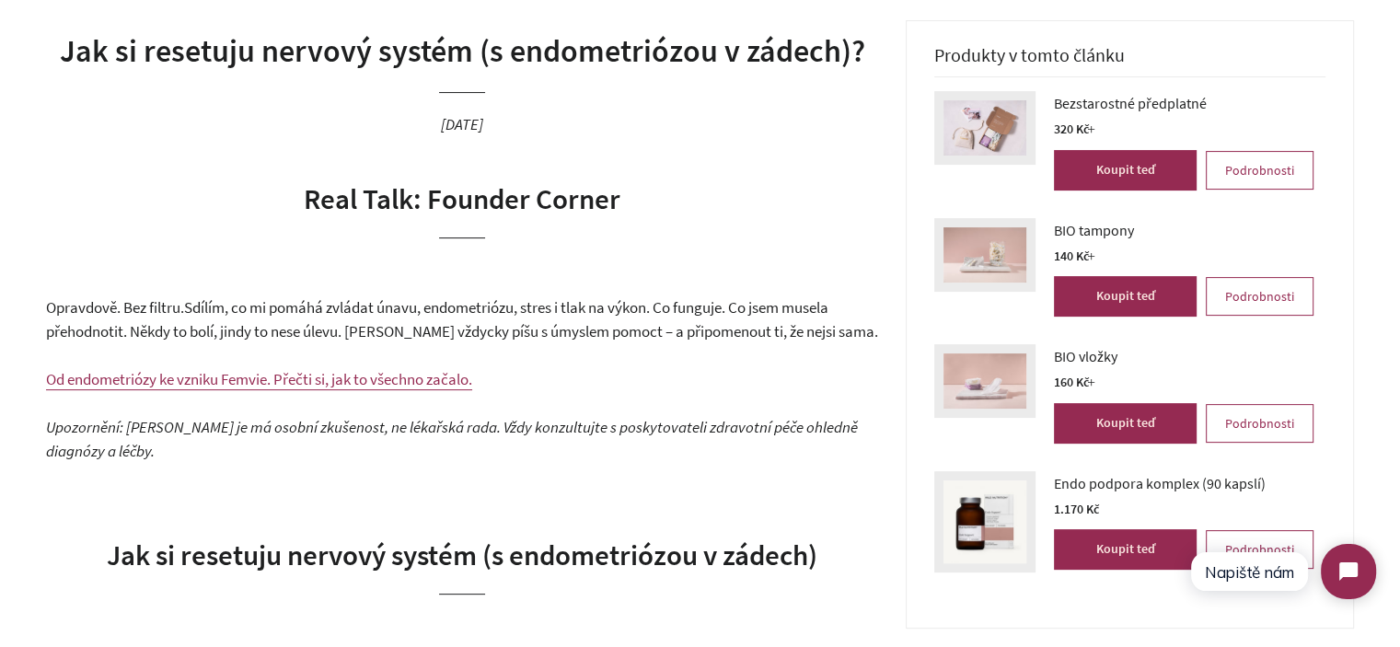
click at [584, 76] on header "Jak si resetuju nervový systém (s endometriózou v zádech)? 19. srpen 2025" at bounding box center [462, 99] width 832 height 158
click at [306, 55] on h1 "Jak si resetuju nervový systém (s endometriózou v zádech)?" at bounding box center [462, 51] width 832 height 44
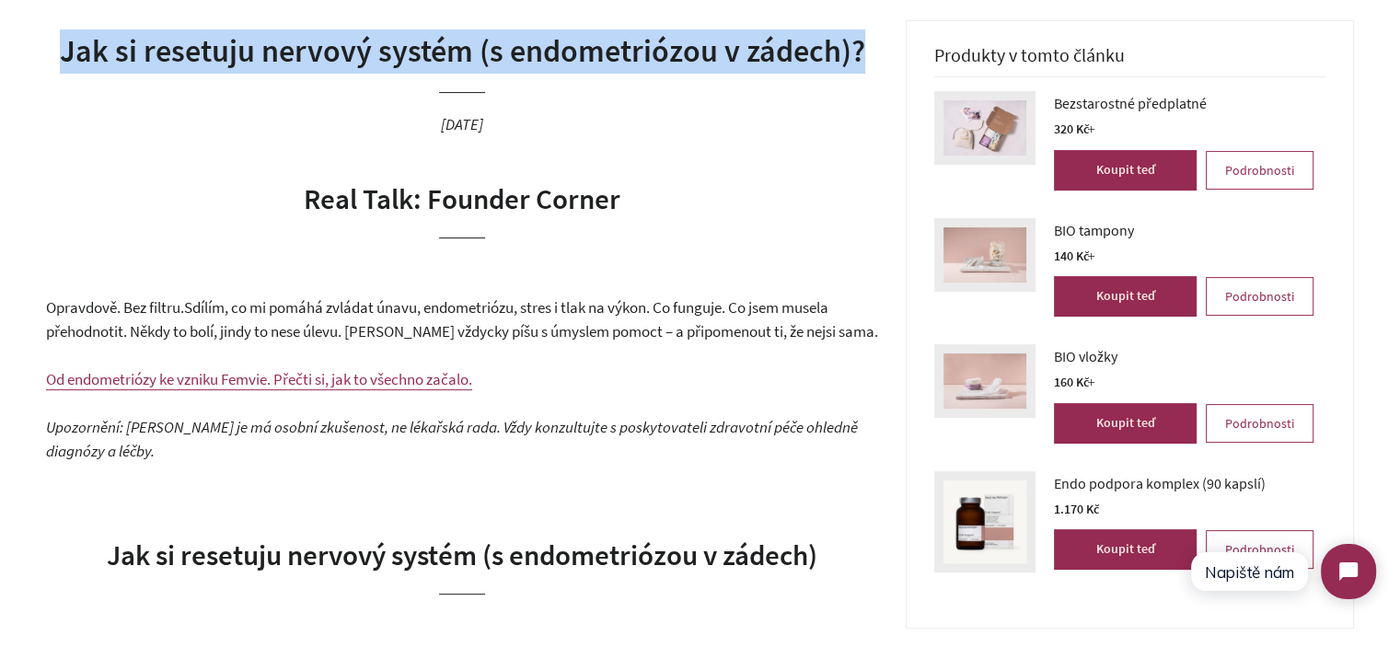
click at [306, 55] on h1 "Jak si resetuju nervový systém (s endometriózou v zádech)?" at bounding box center [462, 51] width 832 height 44
copy h1 "Jak si resetuju nervový systém (s endometriózou v zádech)?"
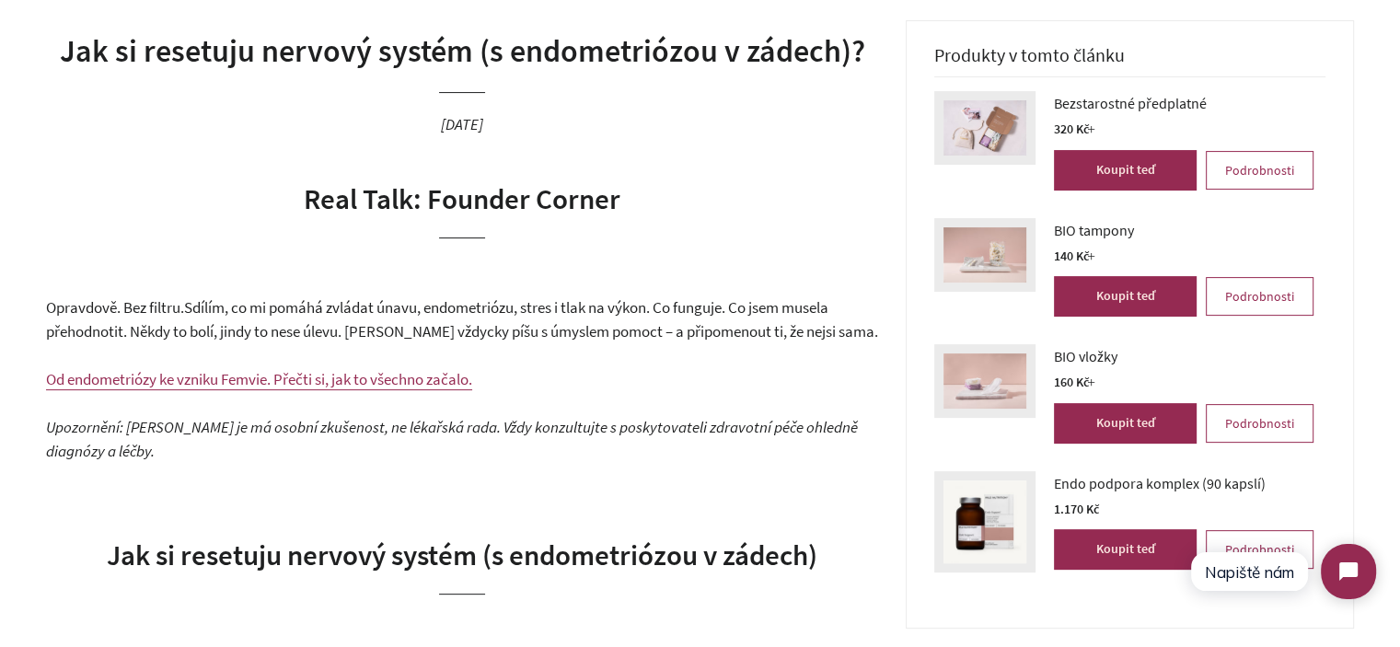
click at [282, 316] on span "Sdílím, co mi pomáhá zvládat únavu, endometriózu, stres i tlak na výkon. Co fun…" at bounding box center [462, 319] width 832 height 45
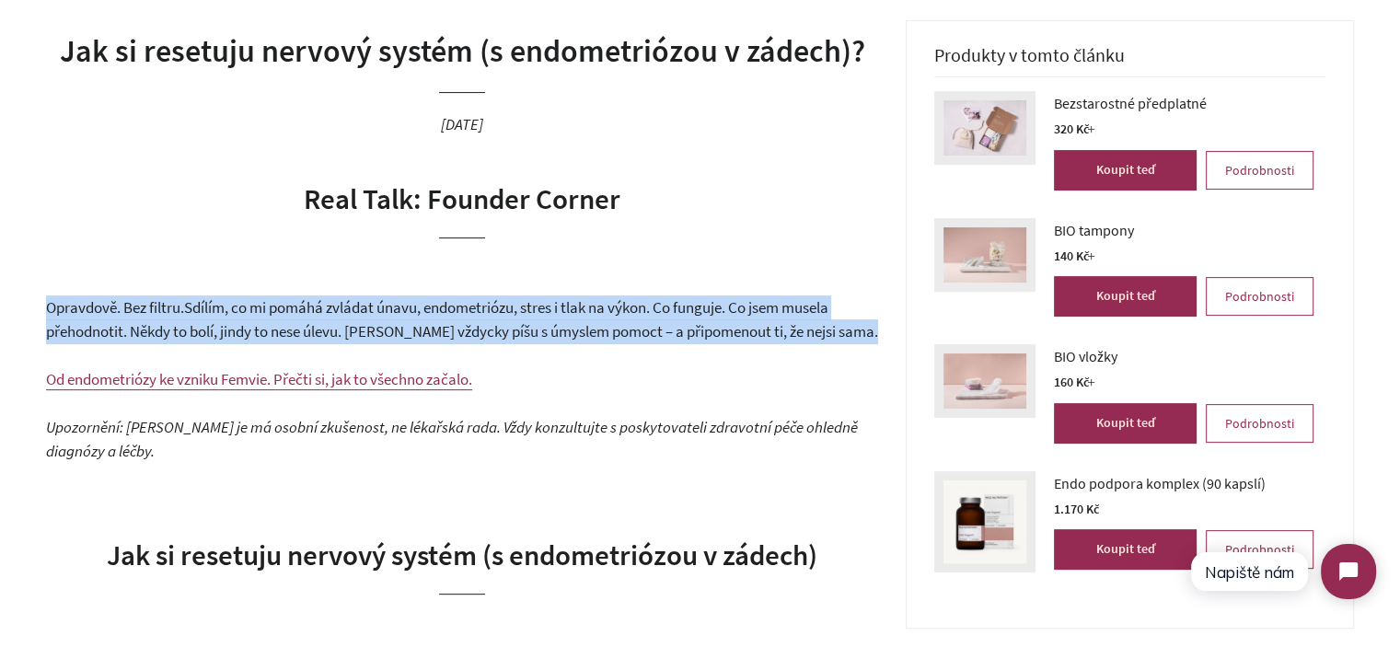
click at [282, 316] on span "Sdílím, co mi pomáhá zvládat únavu, endometriózu, stres i tlak na výkon. Co fun…" at bounding box center [462, 319] width 832 height 45
click at [585, 316] on span "Sdílím, co mi pomáhá zvládat únavu, endometriózu, stres i tlak na výkon. Co fun…" at bounding box center [462, 319] width 832 height 45
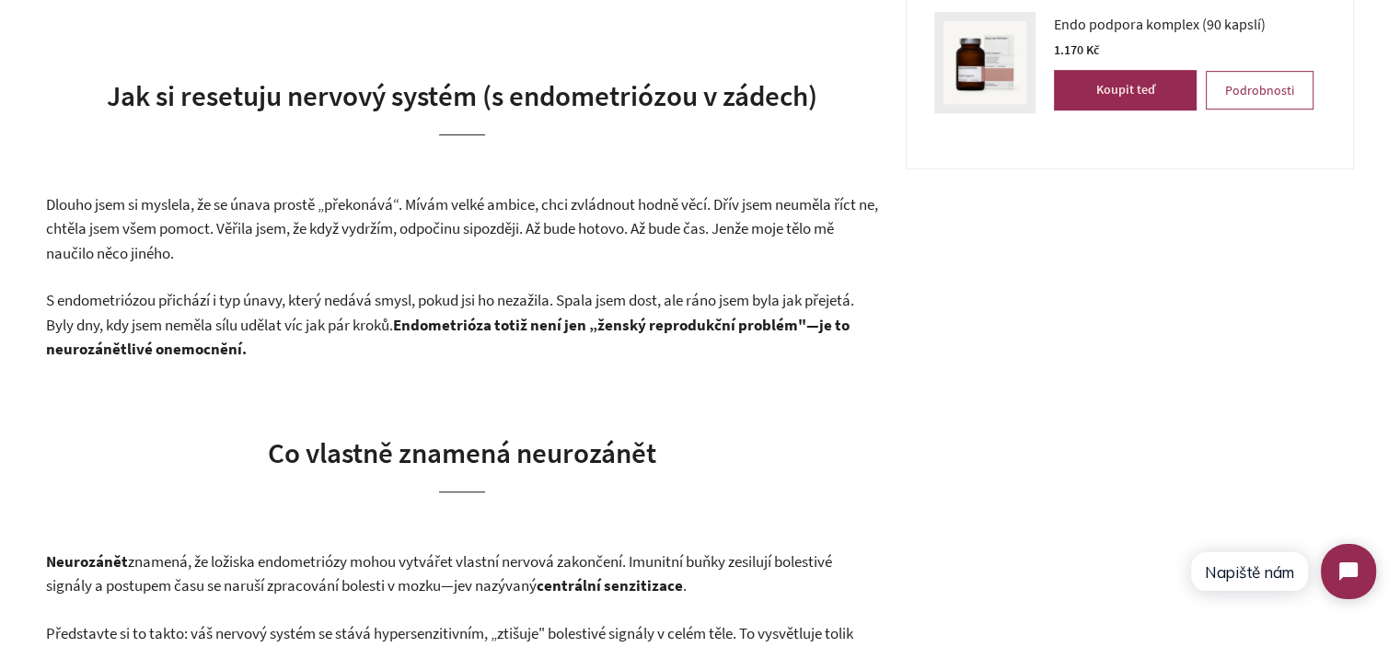
scroll to position [920, 0]
click at [377, 227] on span "Dlouho jsem si myslela, že se únava prostě „překonává“. Mívám velké ambice, chc…" at bounding box center [462, 215] width 832 height 45
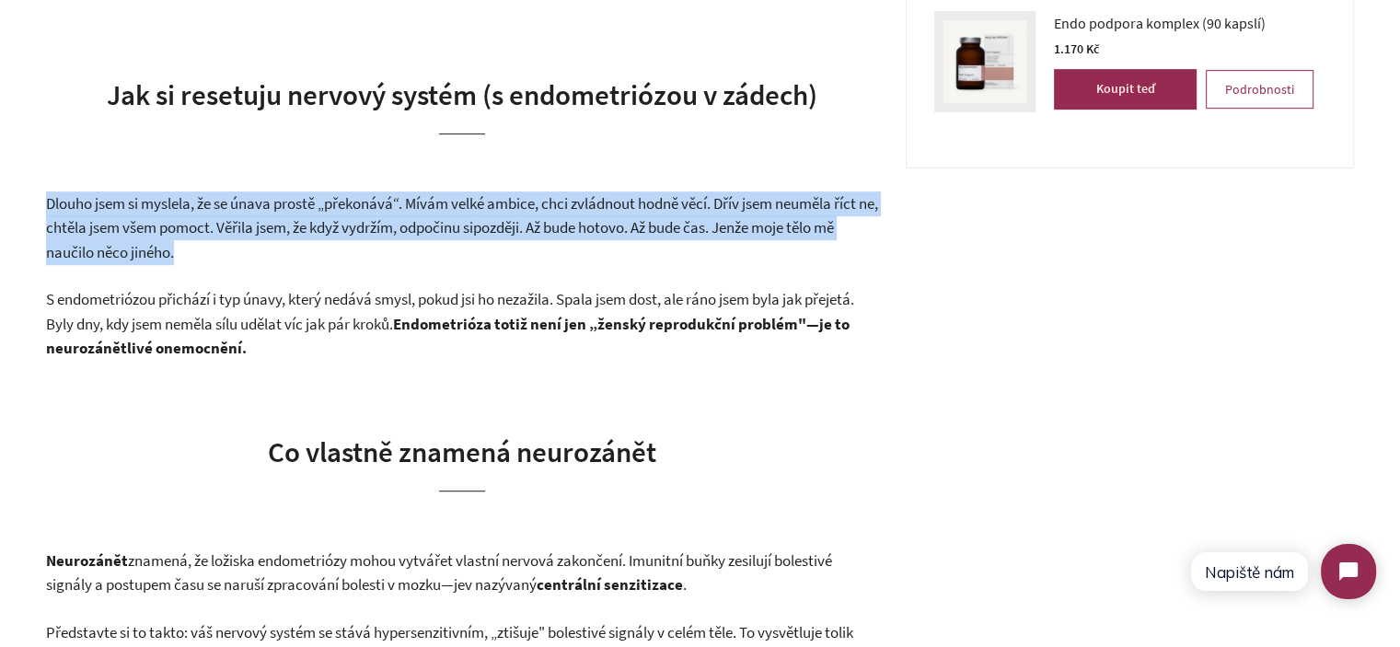
click at [377, 228] on span "Dlouho jsem si myslela, že se únava prostě „překonává“. Mívám velké ambice, chc…" at bounding box center [462, 215] width 832 height 45
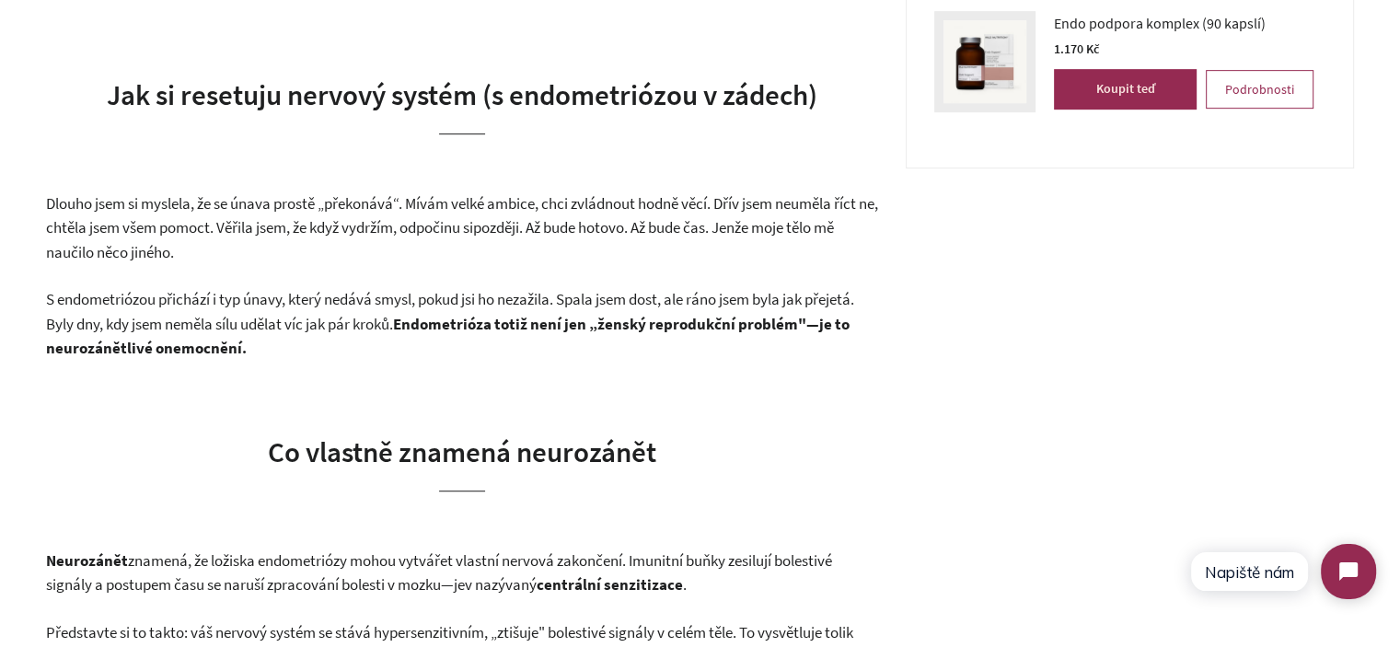
click at [404, 300] on span "S endometriózou přichází i typ únavy, který nedává smysl, pokud jsi ho nezažila…" at bounding box center [450, 311] width 808 height 45
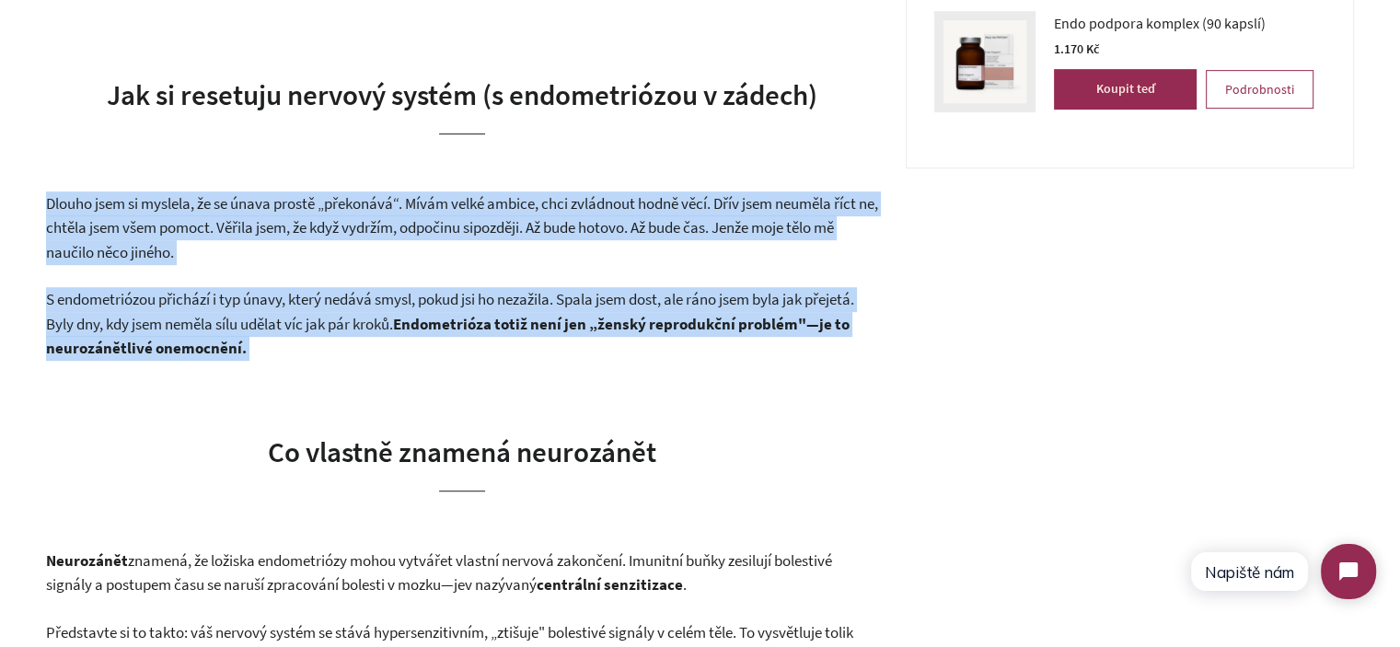
drag, startPoint x: 404, startPoint y: 300, endPoint x: 111, endPoint y: 207, distance: 307.0
click at [111, 207] on span "Dlouho jsem si myslela, že se únava prostě „překonává“. Mívám velké ambice, chc…" at bounding box center [462, 215] width 832 height 45
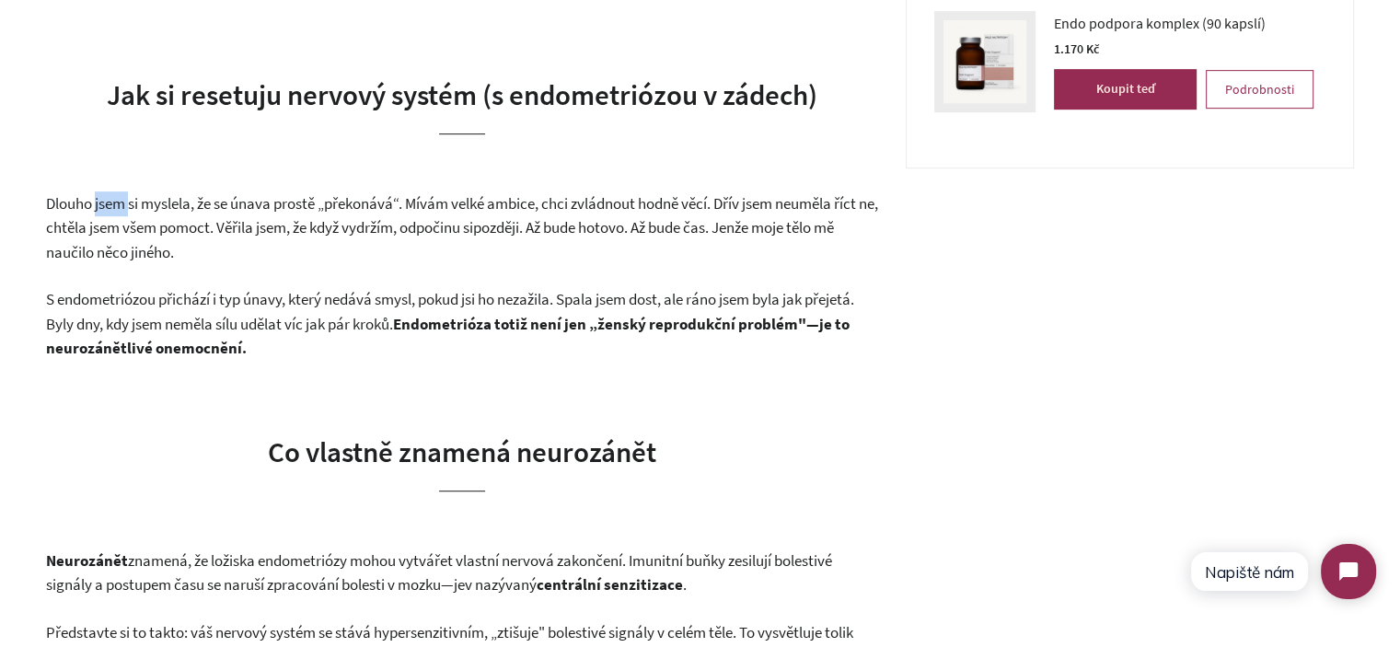
click at [111, 207] on span "Dlouho jsem si myslela, že se únava prostě „překonává“. Mívám velké ambice, chc…" at bounding box center [462, 215] width 832 height 45
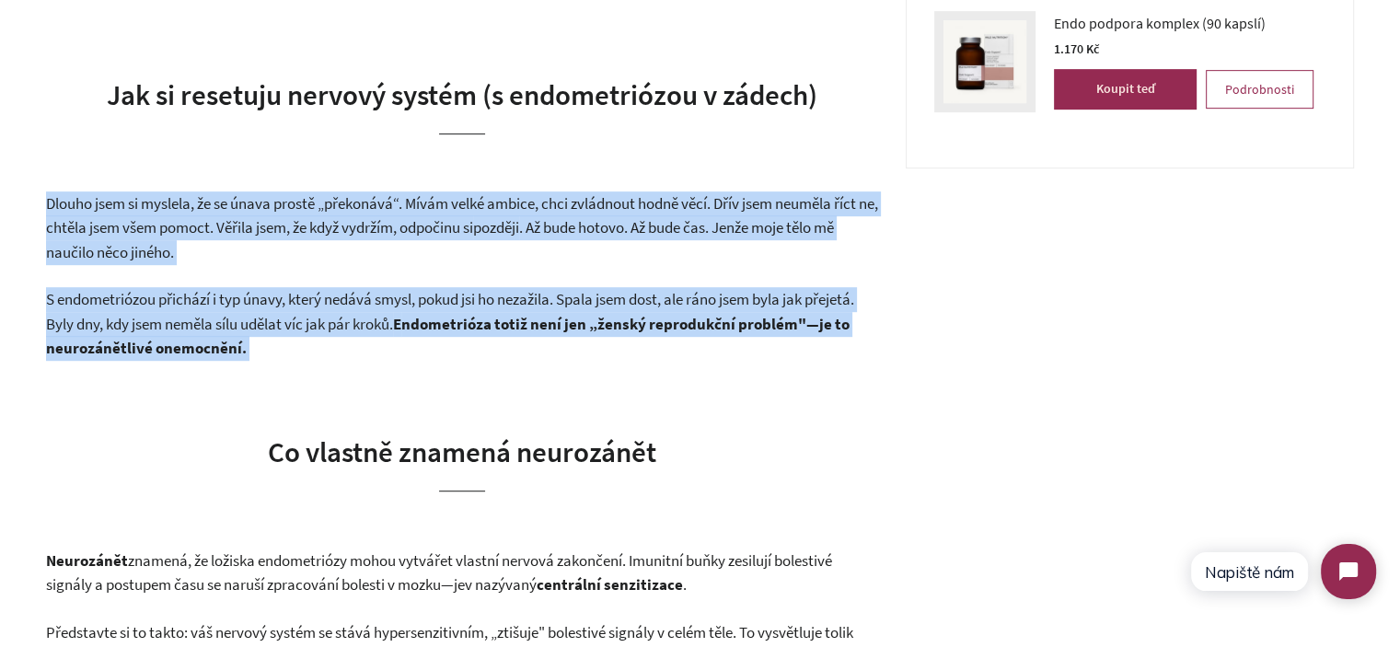
drag, startPoint x: 111, startPoint y: 207, endPoint x: 263, endPoint y: 329, distance: 194.4
click at [263, 329] on span "S endometriózou přichází i typ únavy, který nedává smysl, pokud jsi ho nezažila…" at bounding box center [450, 311] width 808 height 45
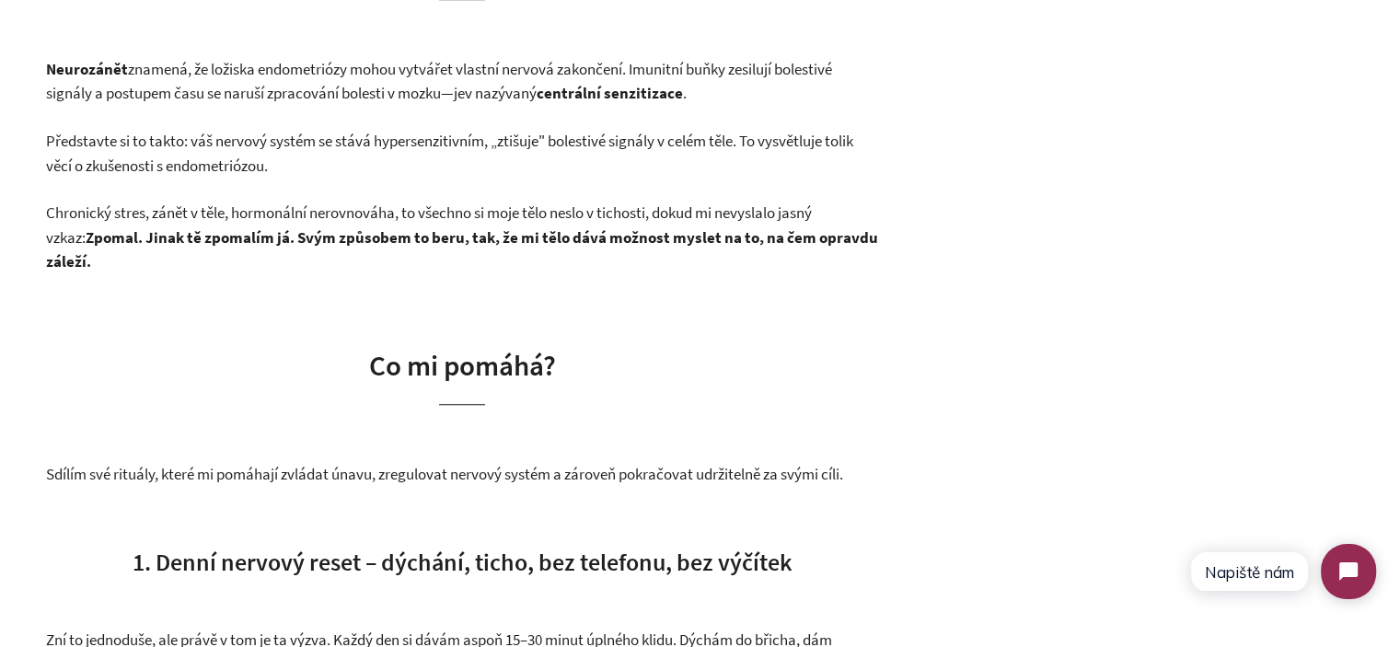
scroll to position [1564, 0]
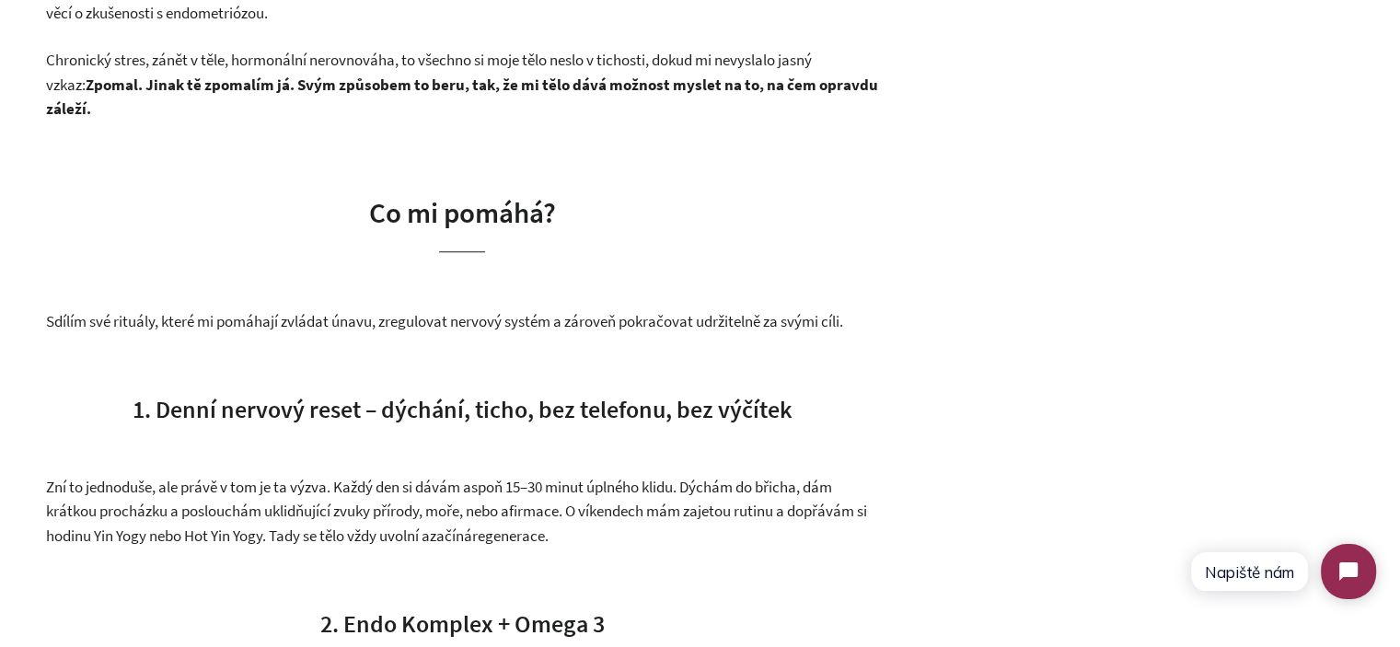
click at [59, 315] on span "Sdílím své rituály, které mi pomáhají zvládat únavu, zregulovat nervový systém …" at bounding box center [444, 321] width 797 height 20
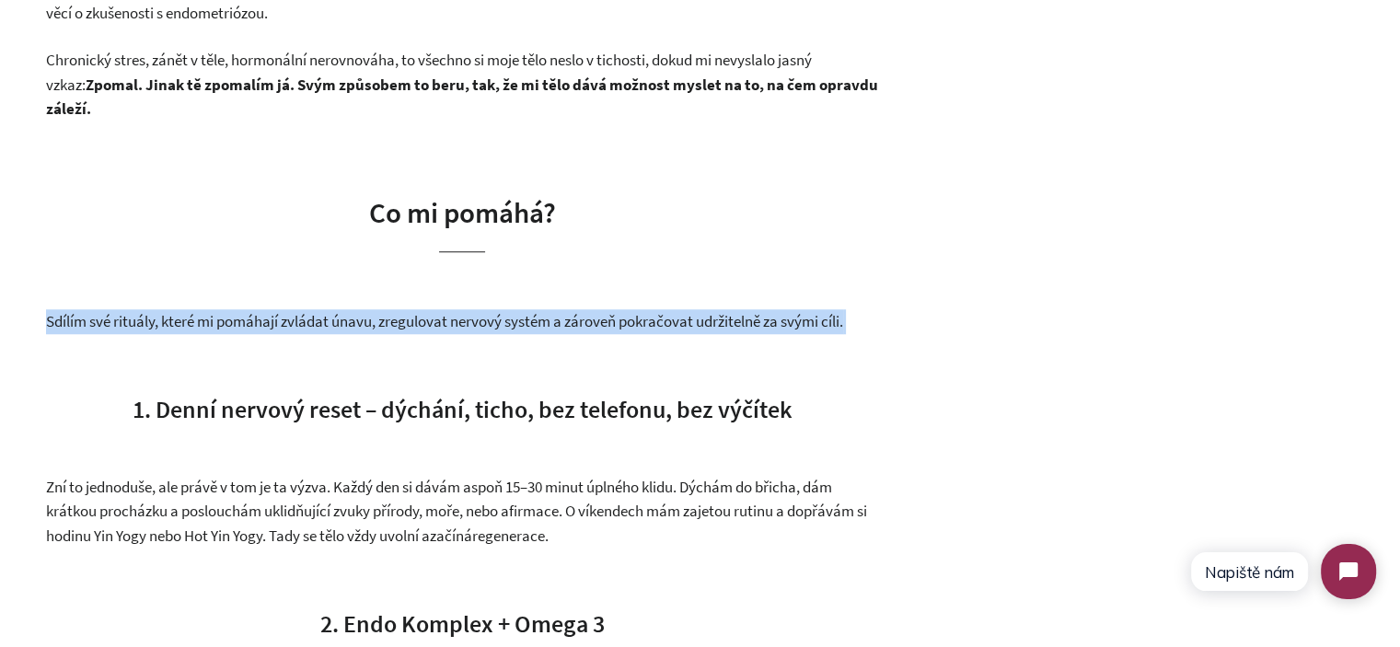
click at [59, 315] on span "Sdílím své rituály, které mi pomáhají zvládat únavu, zregulovat nervový systém …" at bounding box center [444, 321] width 797 height 20
click at [423, 325] on span "Sdílím své rituály, které mi pomáhají zvládat únavu, zregulovat nervový systém …" at bounding box center [444, 321] width 797 height 20
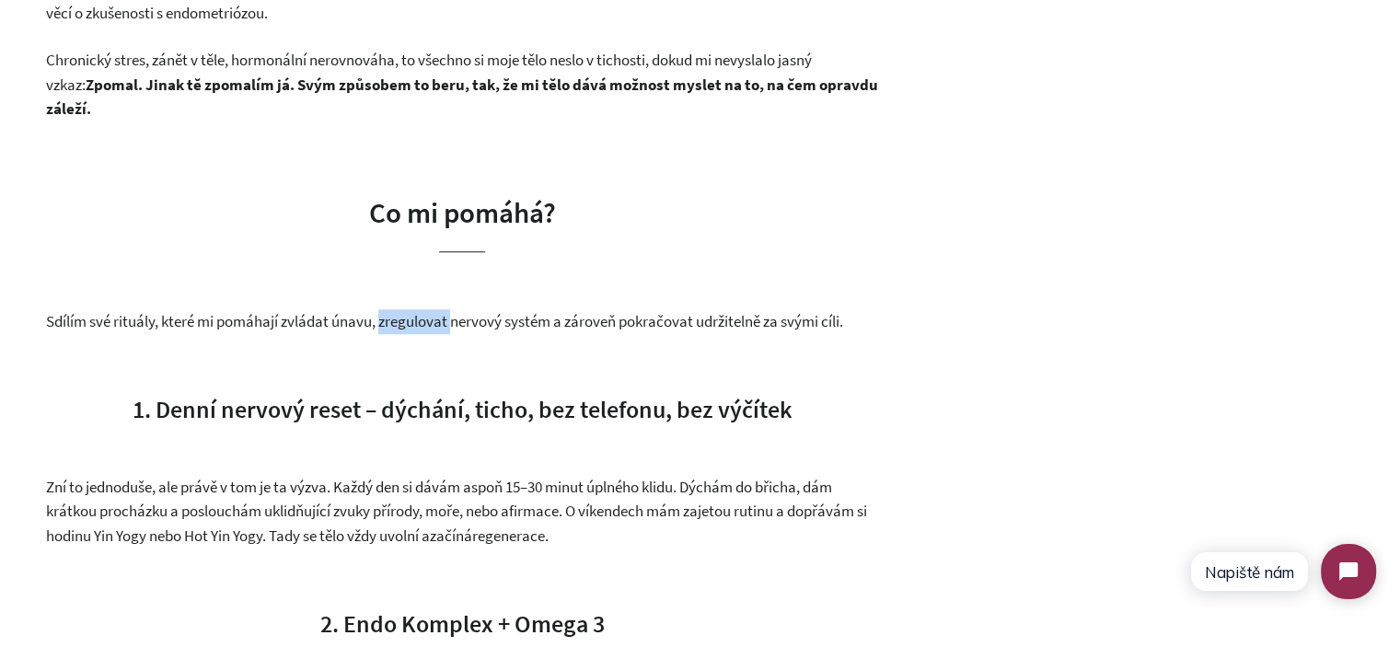
click at [423, 325] on span "Sdílím své rituály, které mi pomáhají zvládat únavu, zregulovat nervový systém …" at bounding box center [444, 321] width 797 height 20
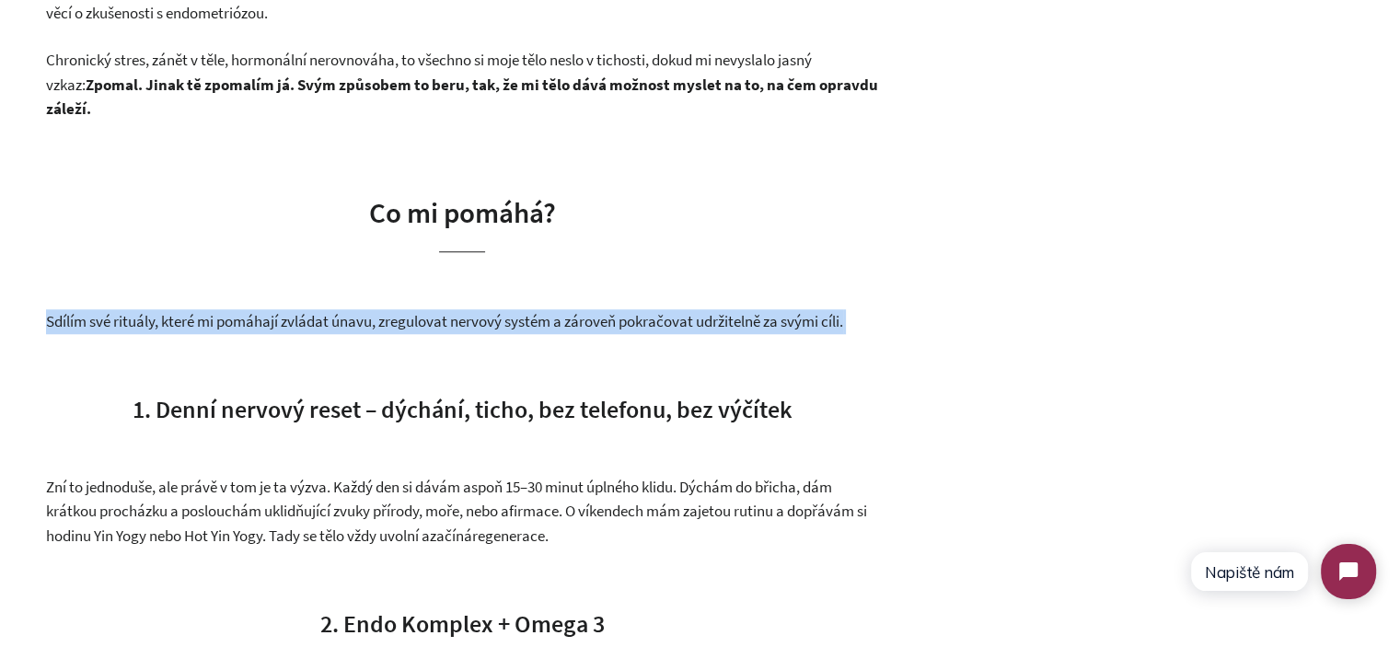
click at [423, 325] on span "Sdílím své rituály, které mi pomáhají zvládat únavu, zregulovat nervový systém …" at bounding box center [444, 321] width 797 height 20
click at [730, 320] on span "Sdílím své rituály, které mi pomáhají zvládat únavu, zregulovat nervový systém …" at bounding box center [444, 321] width 797 height 20
drag, startPoint x: 866, startPoint y: 317, endPoint x: 0, endPoint y: 328, distance: 866.0
click at [254, 328] on span "Sdílím své rituály, které mi pomáhají zvládat únavu, zregulovat nervový systém …" at bounding box center [444, 321] width 797 height 20
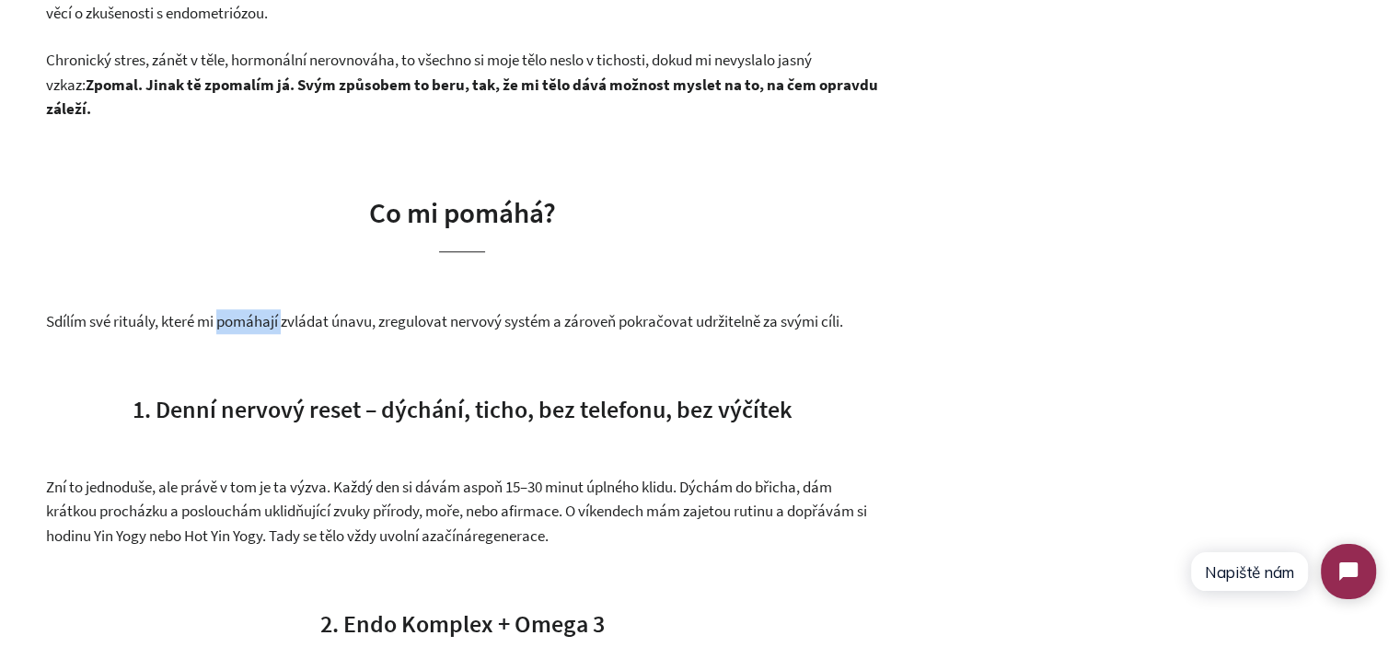
click at [254, 328] on span "Sdílím své rituály, které mi pomáhají zvládat únavu, zregulovat nervový systém …" at bounding box center [444, 321] width 797 height 20
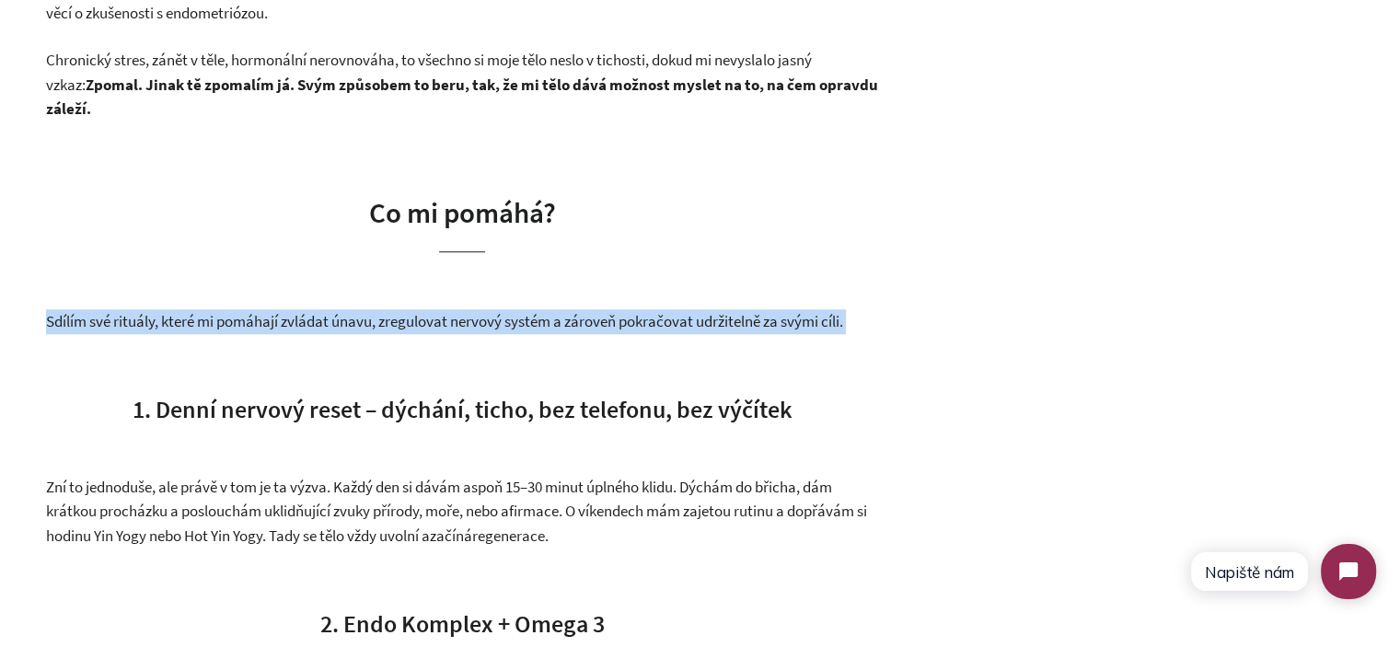
click at [254, 328] on span "Sdílím své rituály, které mi pomáhají zvládat únavu, zregulovat nervový systém …" at bounding box center [444, 321] width 797 height 20
click at [503, 328] on span "Sdílím své rituály, které mi pomáhají zvládat únavu, zregulovat nervový systém …" at bounding box center [444, 321] width 797 height 20
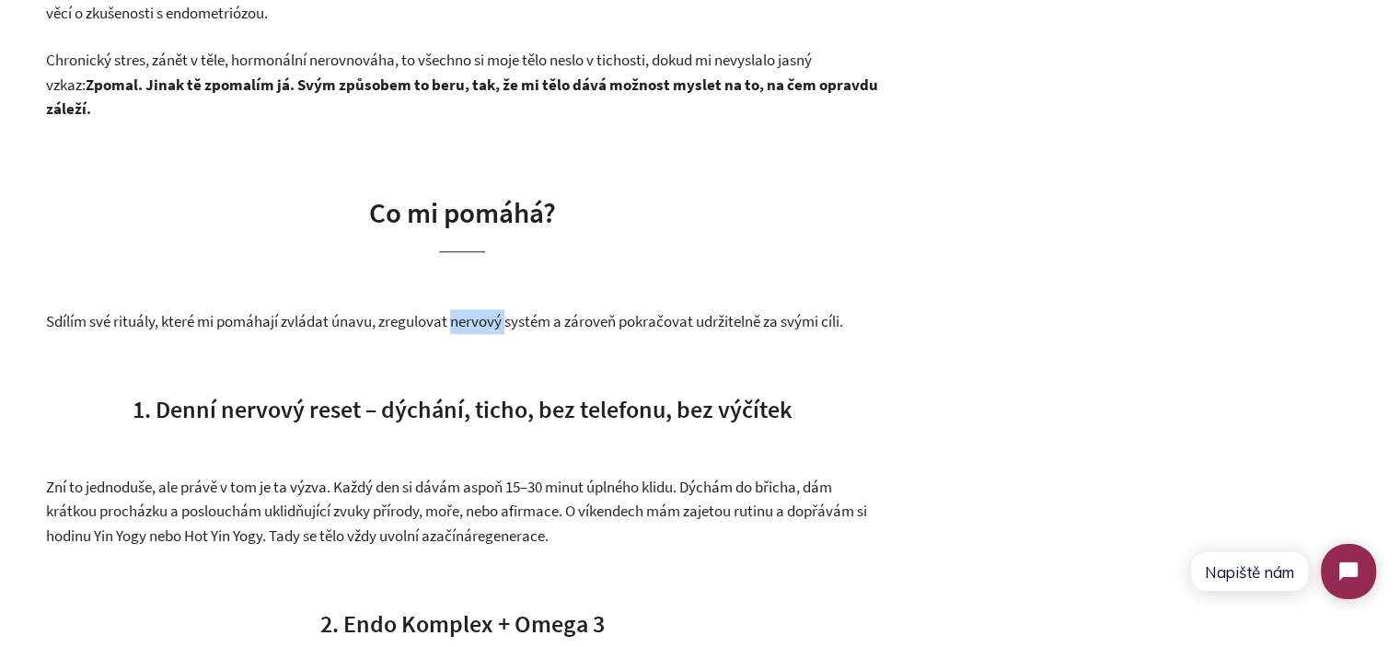
click at [503, 328] on span "Sdílím své rituály, které mi pomáhají zvládat únavu, zregulovat nervový systém …" at bounding box center [444, 321] width 797 height 20
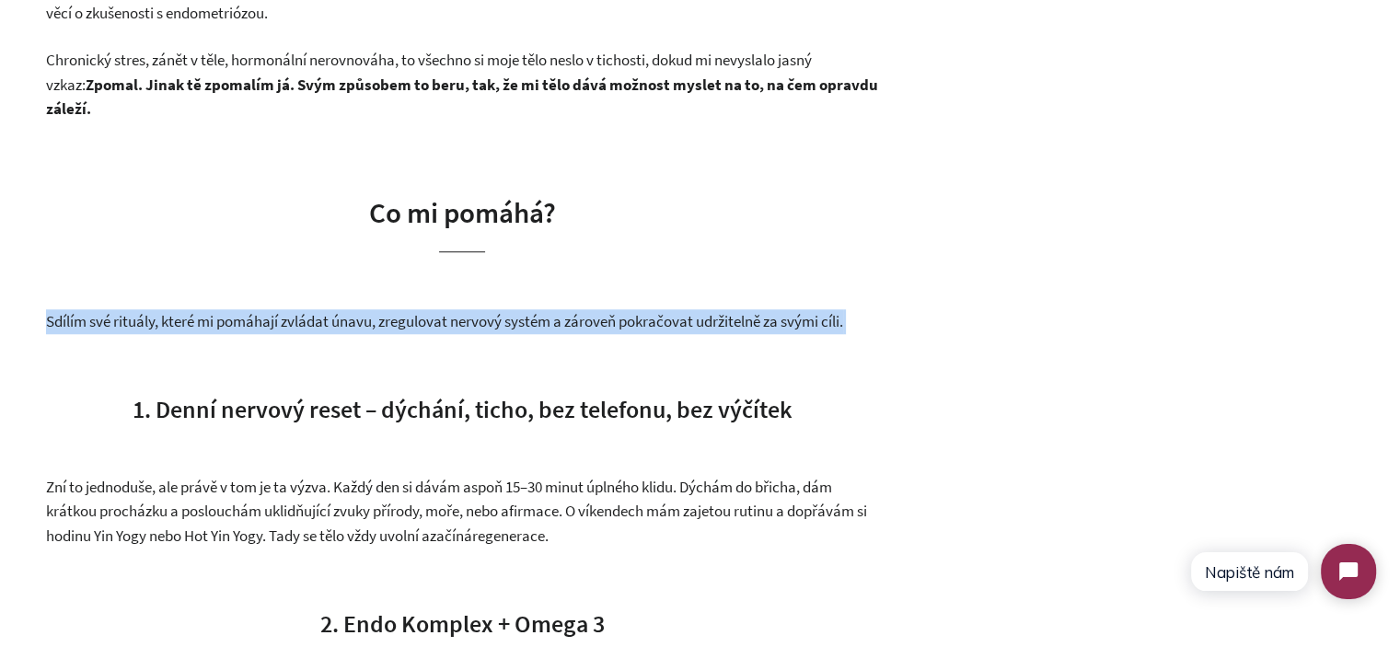
click at [503, 328] on span "Sdílím své rituály, které mi pomáhají zvládat únavu, zregulovat nervový systém …" at bounding box center [444, 321] width 797 height 20
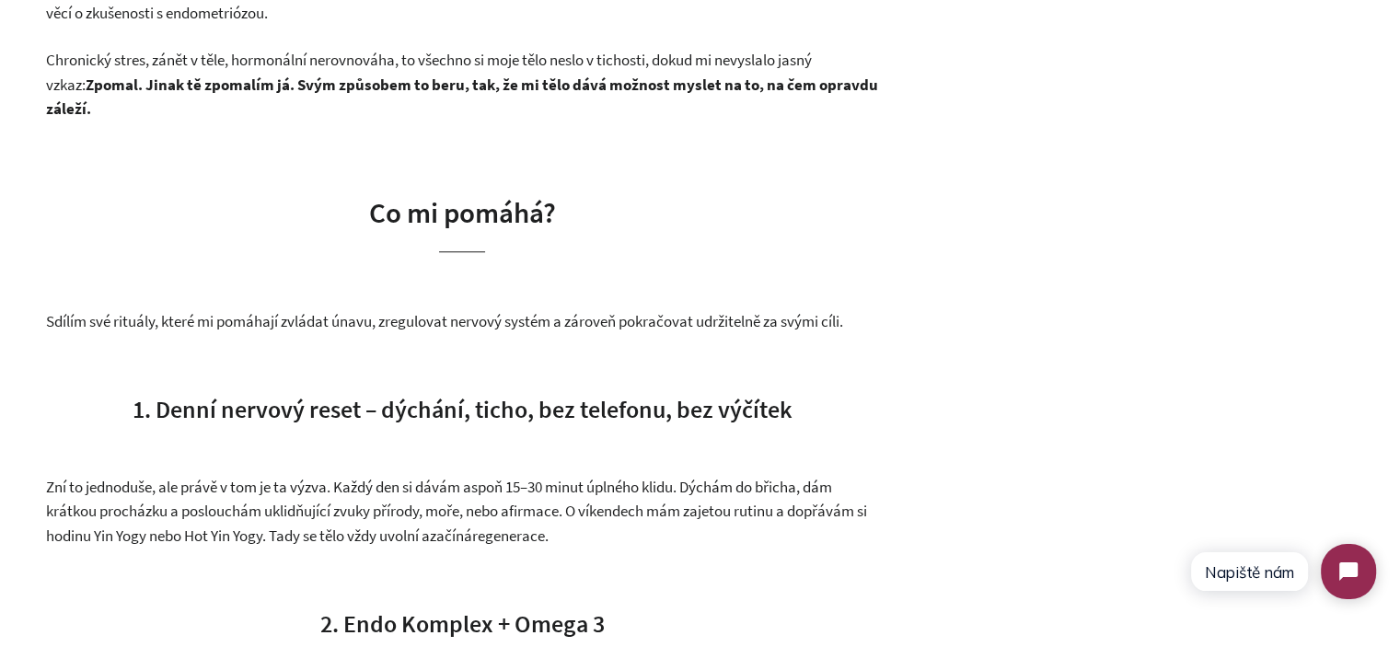
click at [485, 317] on span "Sdílím své rituály, které mi pomáhají zvládat únavu, zregulovat nervový systém …" at bounding box center [444, 321] width 797 height 20
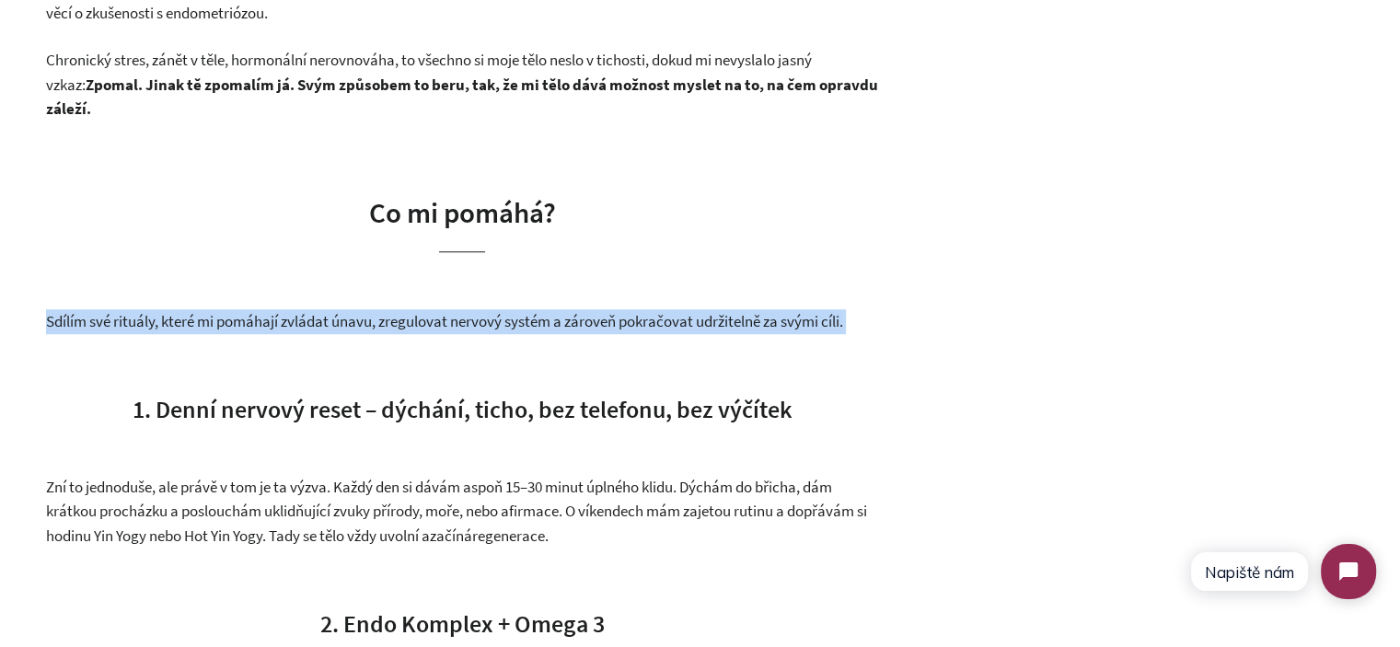
click at [485, 317] on span "Sdílím své rituály, které mi pomáhají zvládat únavu, zregulovat nervový systém …" at bounding box center [444, 321] width 797 height 20
click at [663, 325] on span "Sdílím své rituály, které mi pomáhají zvládat únavu, zregulovat nervový systém …" at bounding box center [444, 321] width 797 height 20
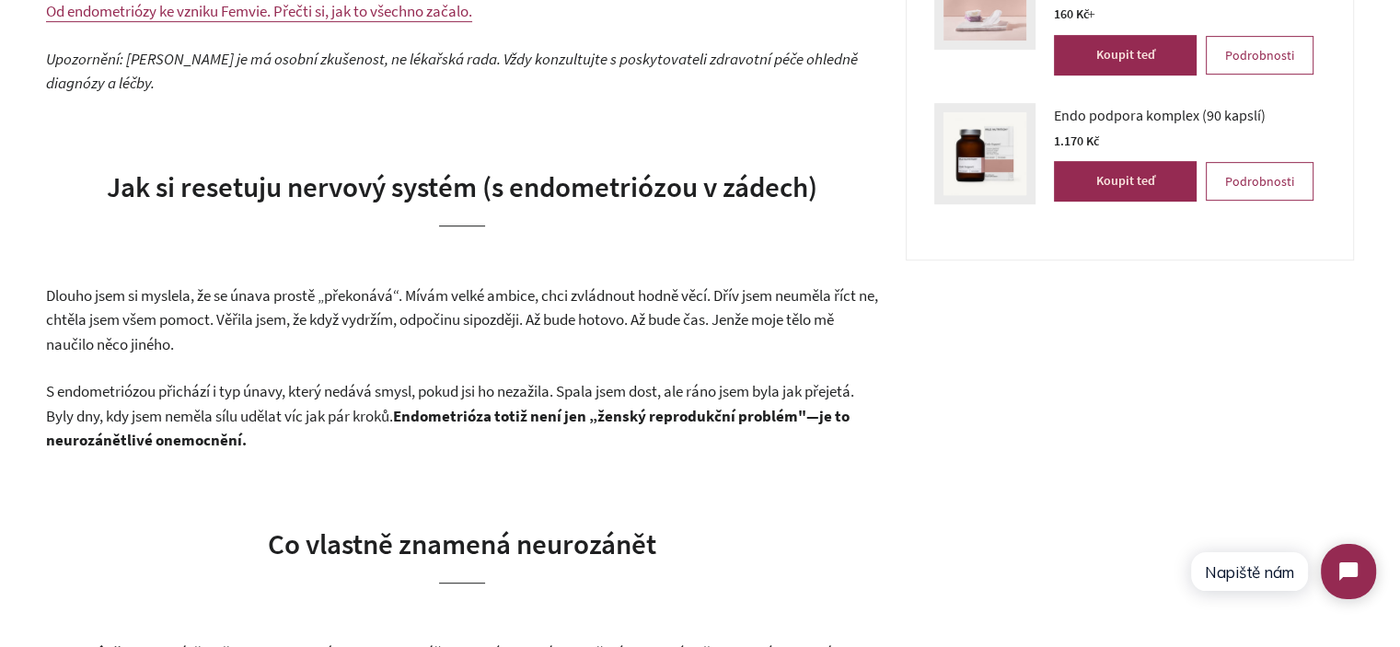
scroll to position [920, 0]
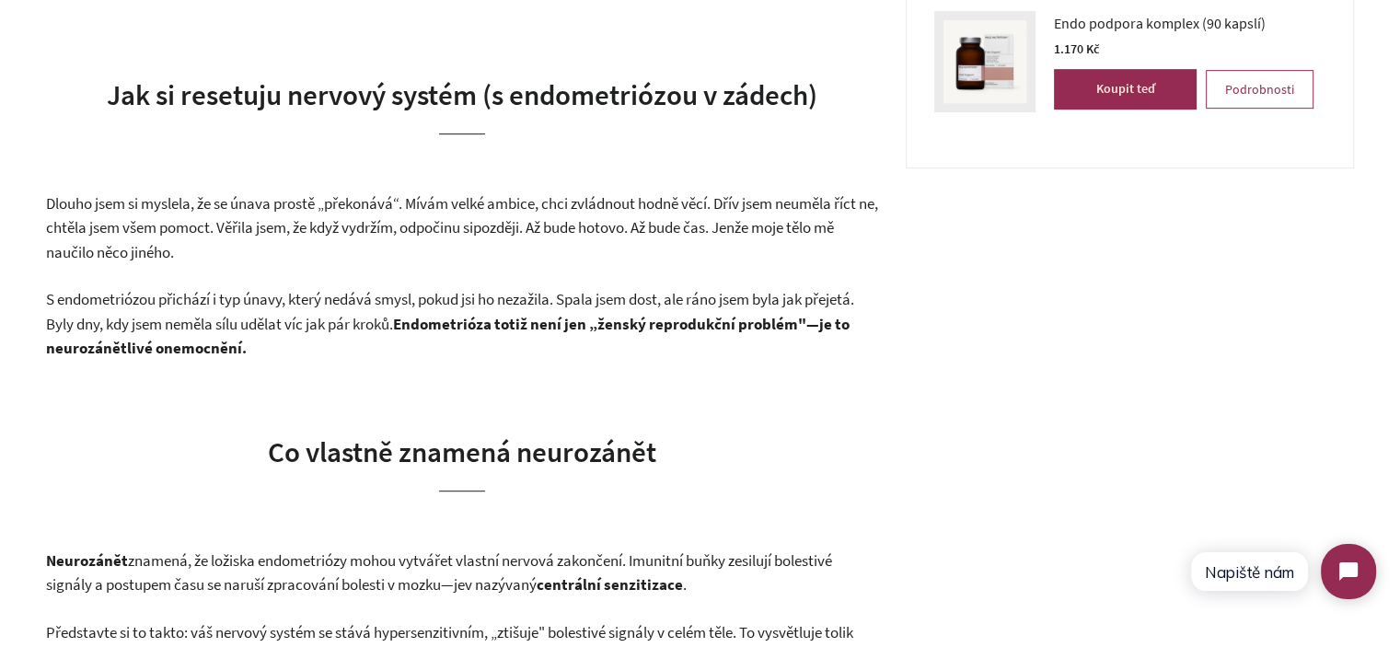
click at [188, 228] on span "Dlouho jsem si myslela, že se únava prostě „překonává“. Mívám velké ambice, chc…" at bounding box center [462, 215] width 832 height 45
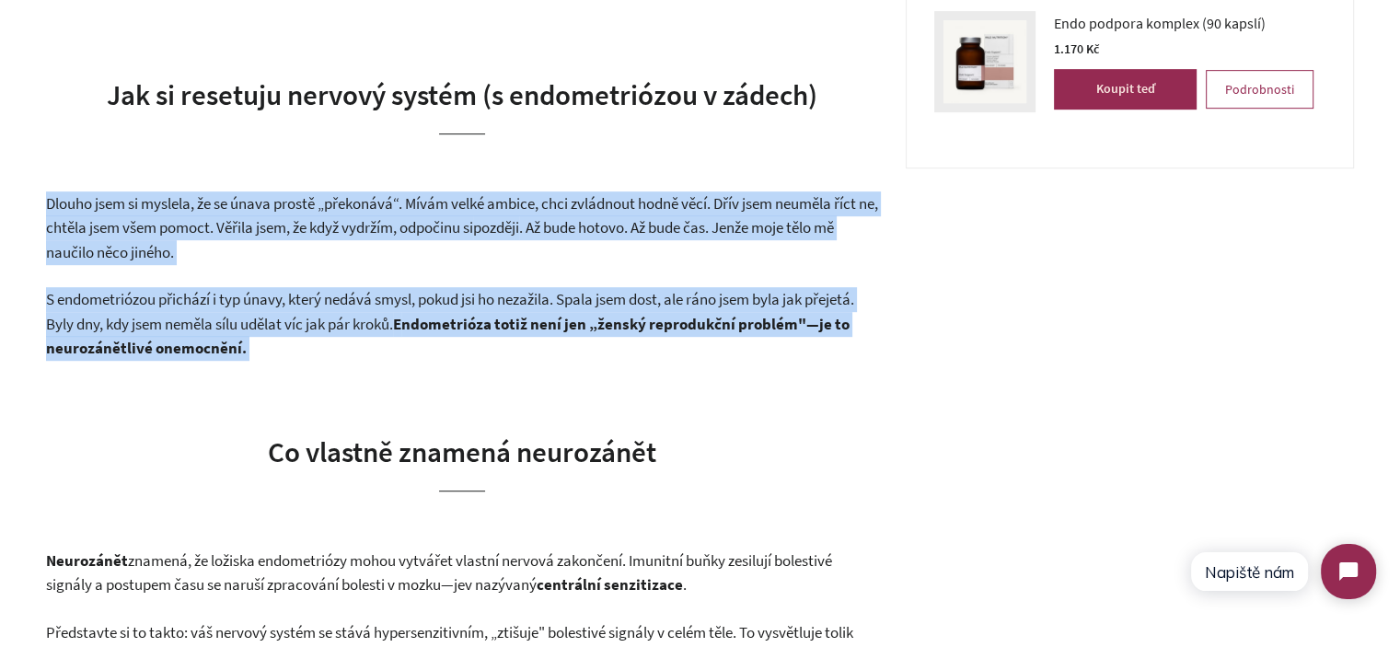
drag, startPoint x: 188, startPoint y: 228, endPoint x: 237, endPoint y: 304, distance: 90.3
copy div "Dlouho jsem si myslela, že se únava prostě „překonává“. Mívám velké ambice, chc…"
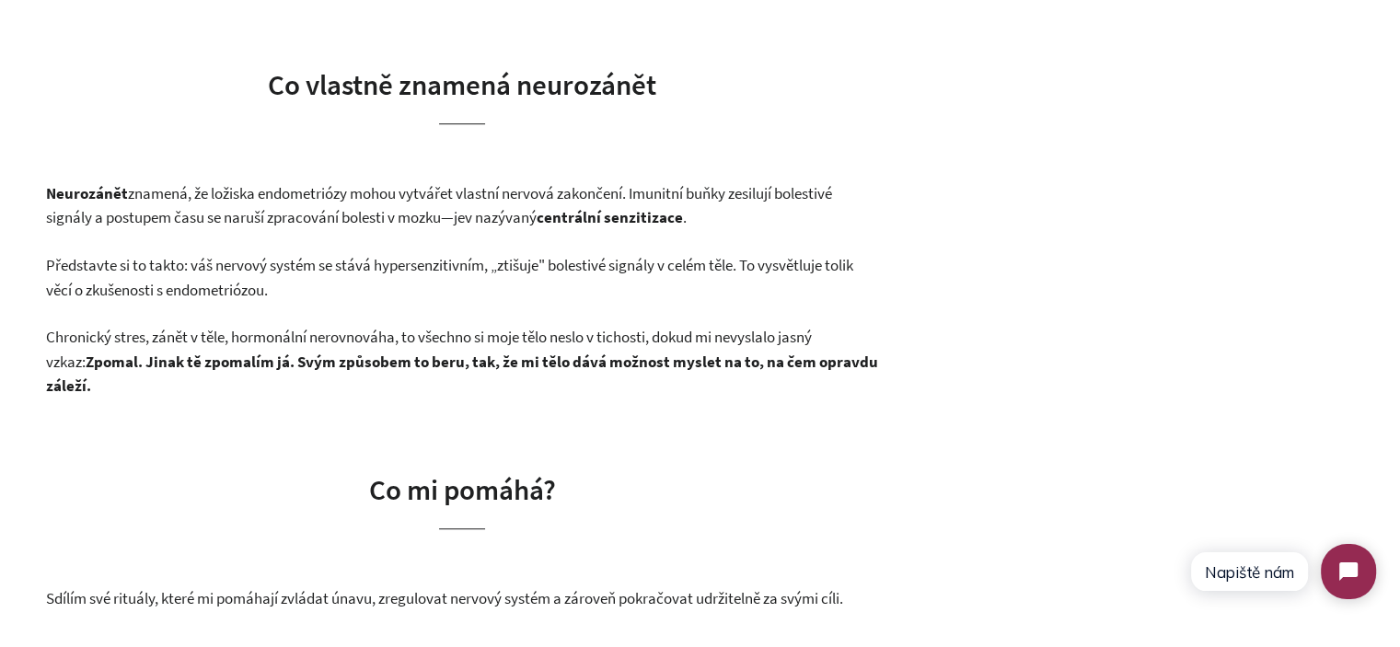
scroll to position [1288, 0]
click at [236, 280] on p "Představte si to takto: váš nervový systém se stává hypersenzitivním, „ztišuje"…" at bounding box center [462, 276] width 832 height 49
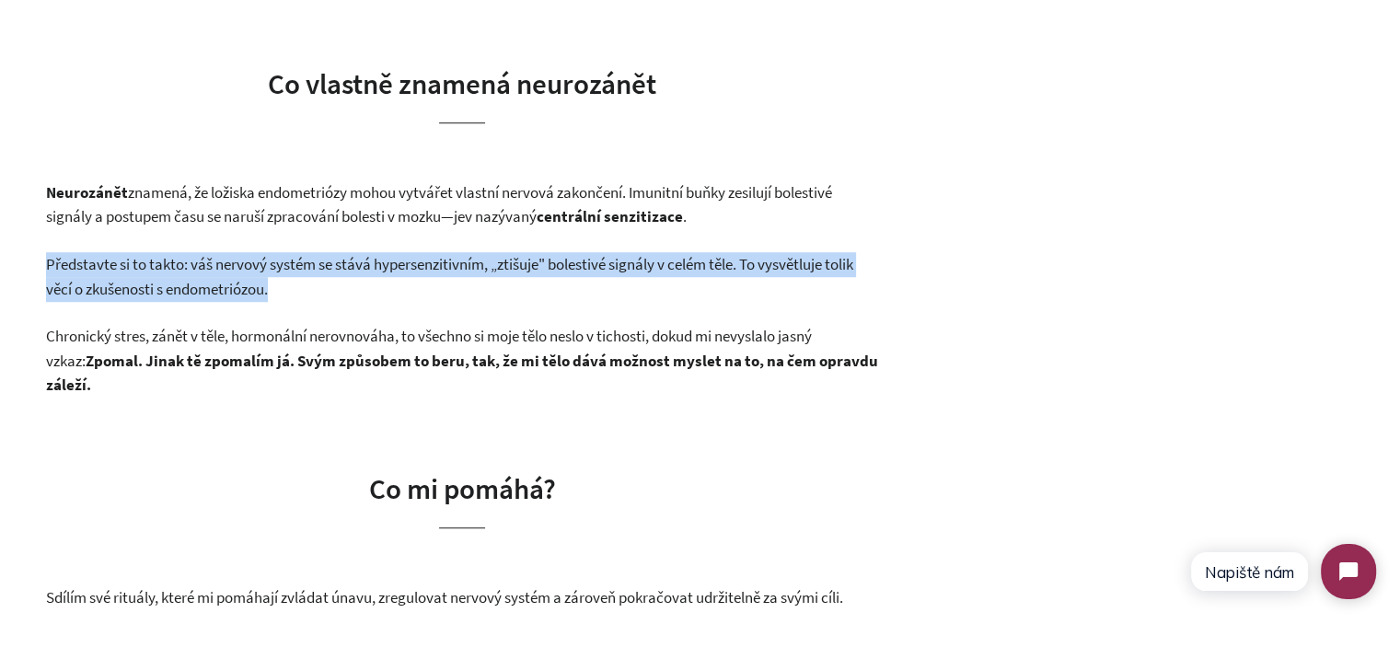
click at [236, 280] on p "Představte si to takto: váš nervový systém se stává hypersenzitivním, „ztišuje"…" at bounding box center [462, 276] width 832 height 49
click at [279, 279] on p "Představte si to takto: váš nervový systém se stává hypersenzitivním, „ztišuje"…" at bounding box center [462, 276] width 832 height 49
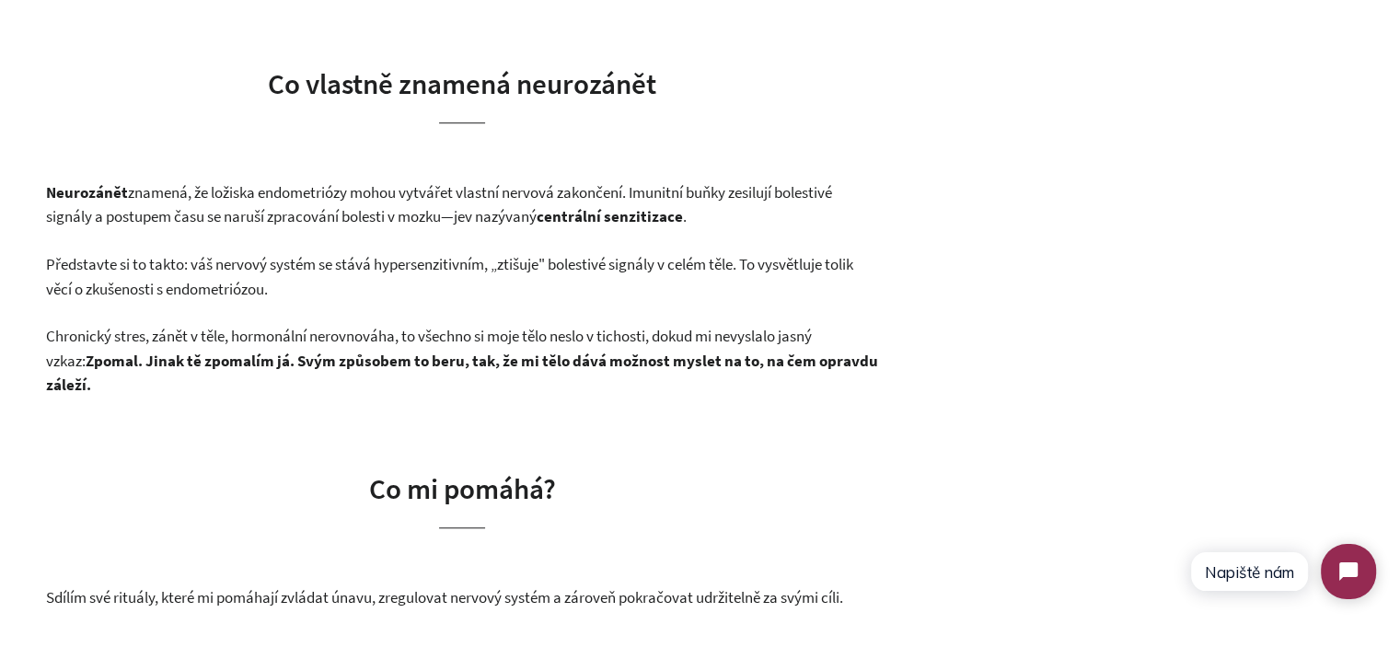
click at [279, 279] on p "Představte si to takto: váš nervový systém se stává hypersenzitivním, „ztišuje"…" at bounding box center [462, 276] width 832 height 49
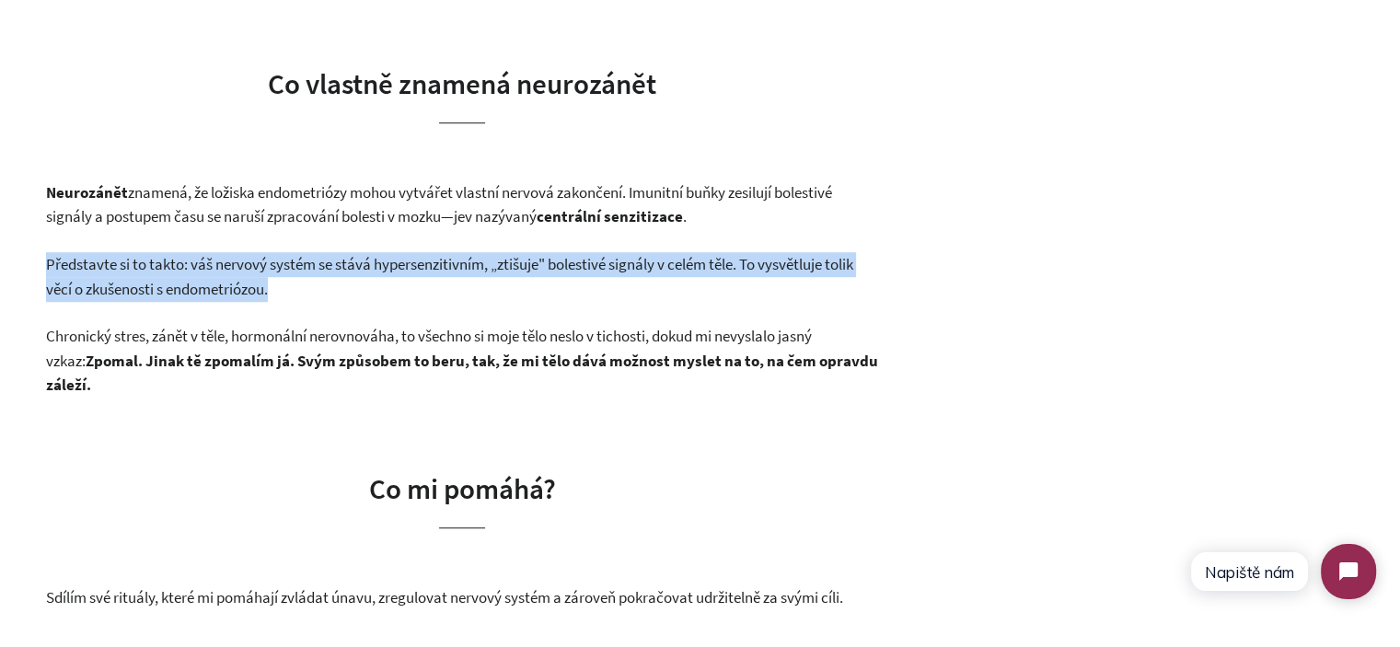
click at [279, 279] on p "Představte si to takto: váš nervový systém se stává hypersenzitivním, „ztišuje"…" at bounding box center [462, 276] width 832 height 49
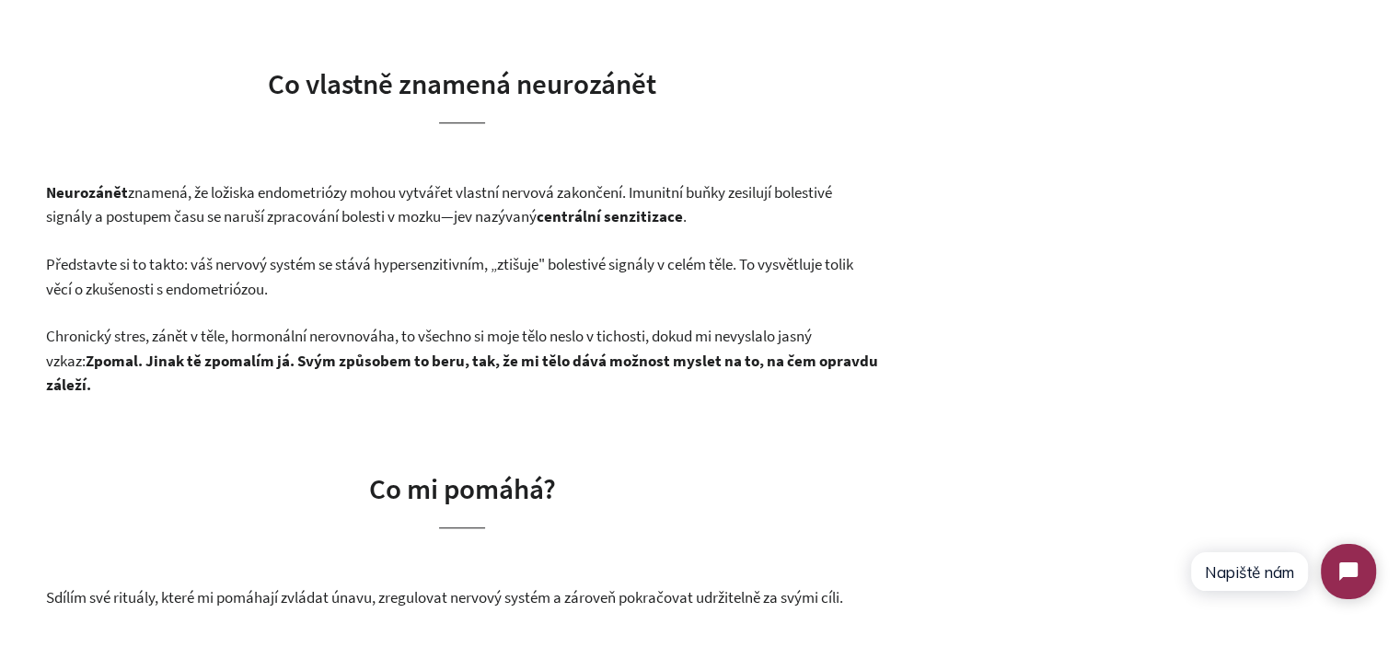
click at [282, 330] on span "Chronický stres, zánět v těle, hormonální nerovnováha, to všechno si moje tělo …" at bounding box center [429, 348] width 766 height 45
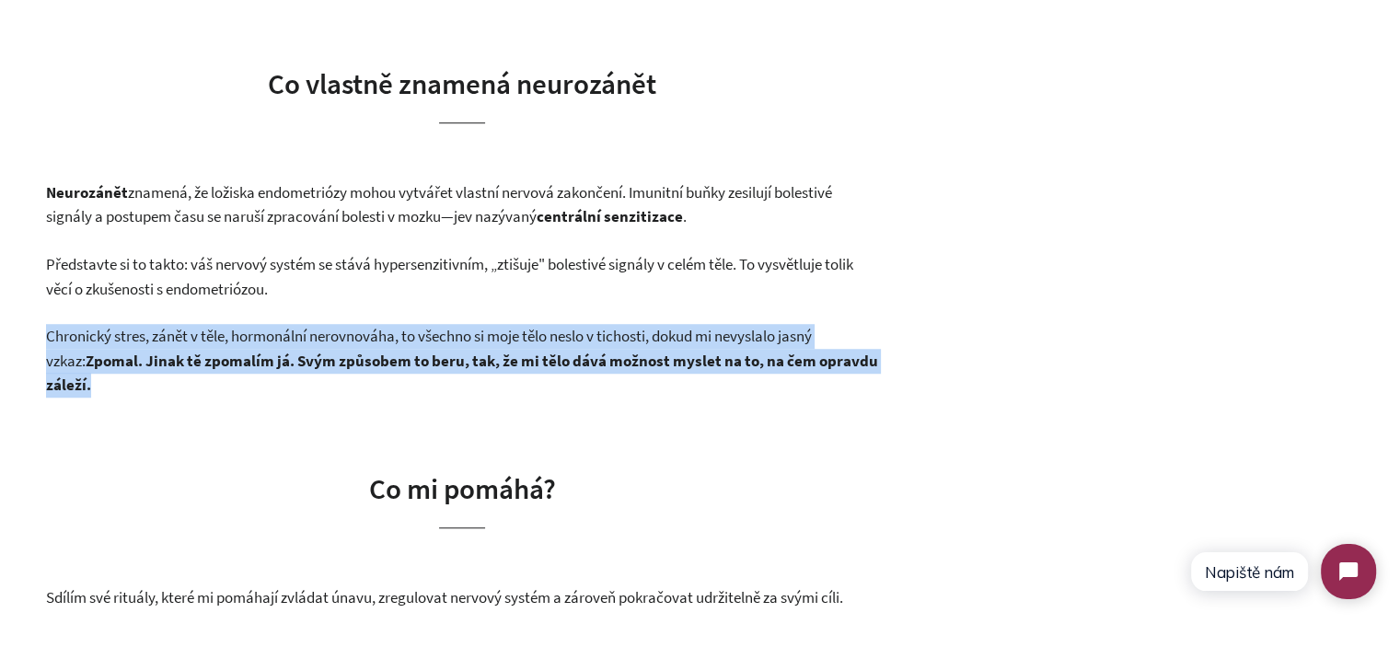
click at [282, 330] on span "Chronický stres, zánět v těle, hormonální nerovnováha, to všechno si moje tělo …" at bounding box center [429, 348] width 766 height 45
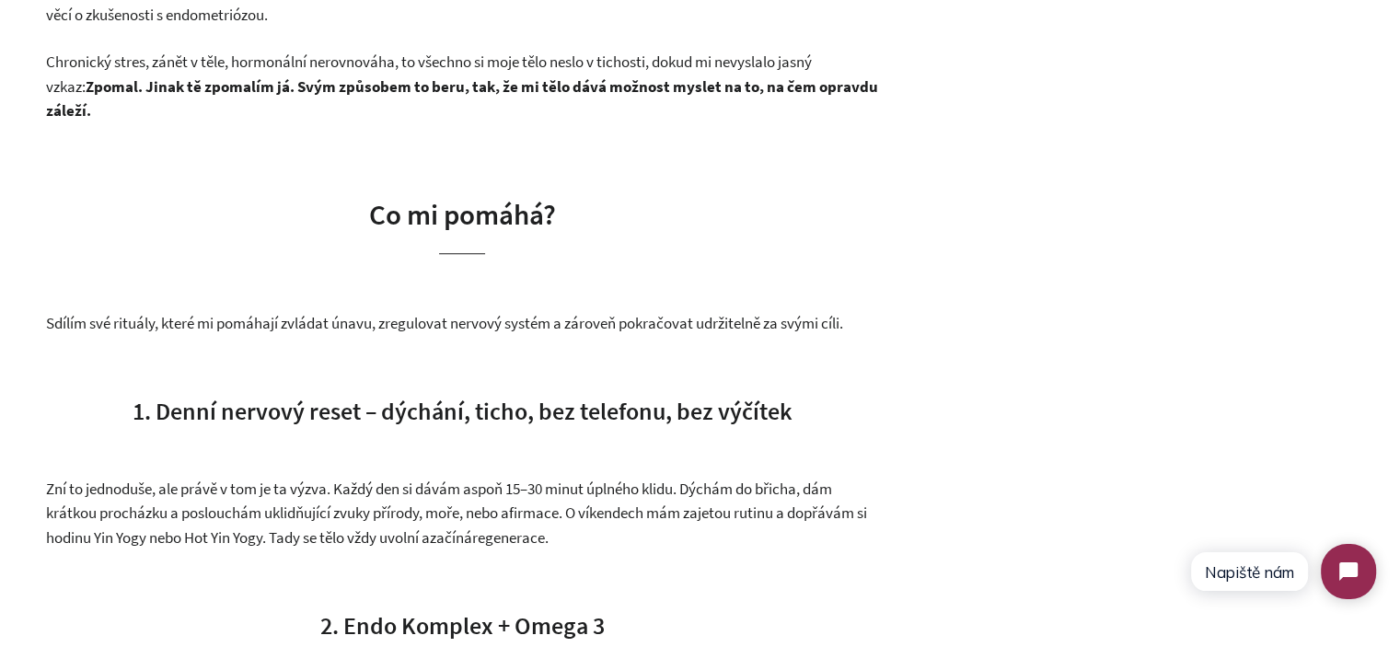
scroll to position [1564, 0]
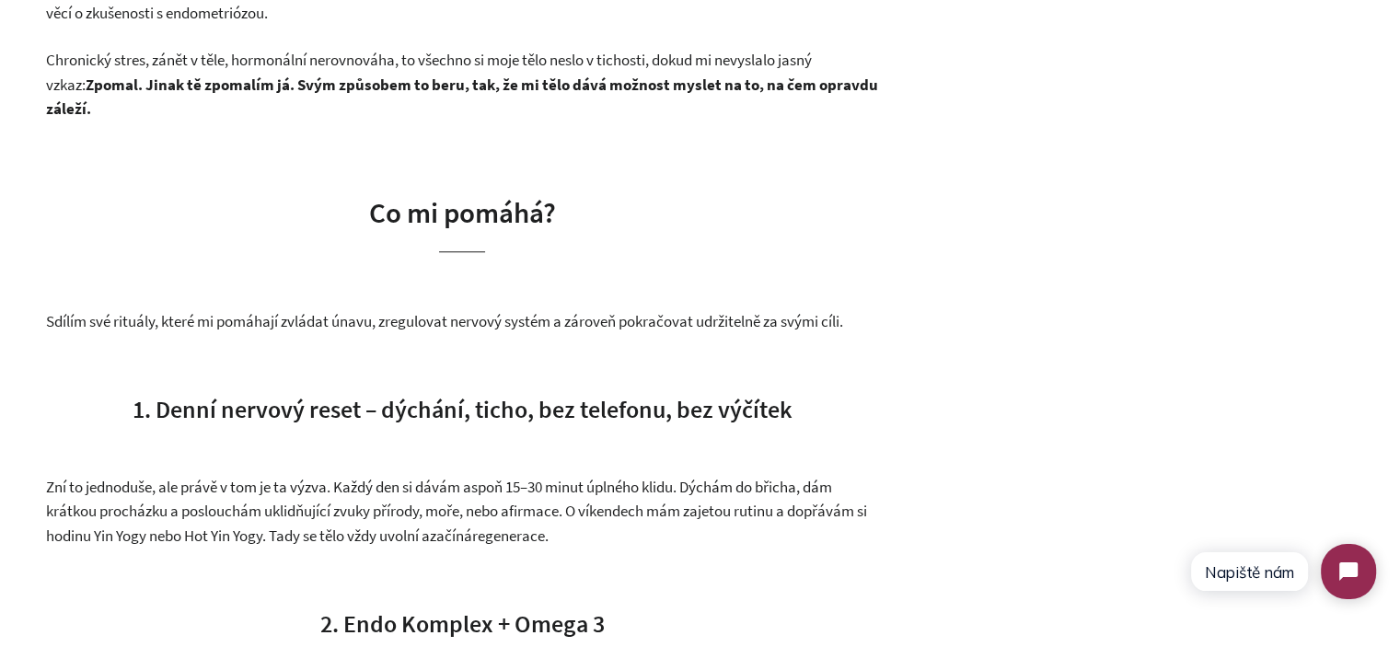
click at [347, 313] on span "Sdílím své rituály, které mi pomáhají zvládat únavu, zregulovat nervový systém …" at bounding box center [444, 321] width 797 height 20
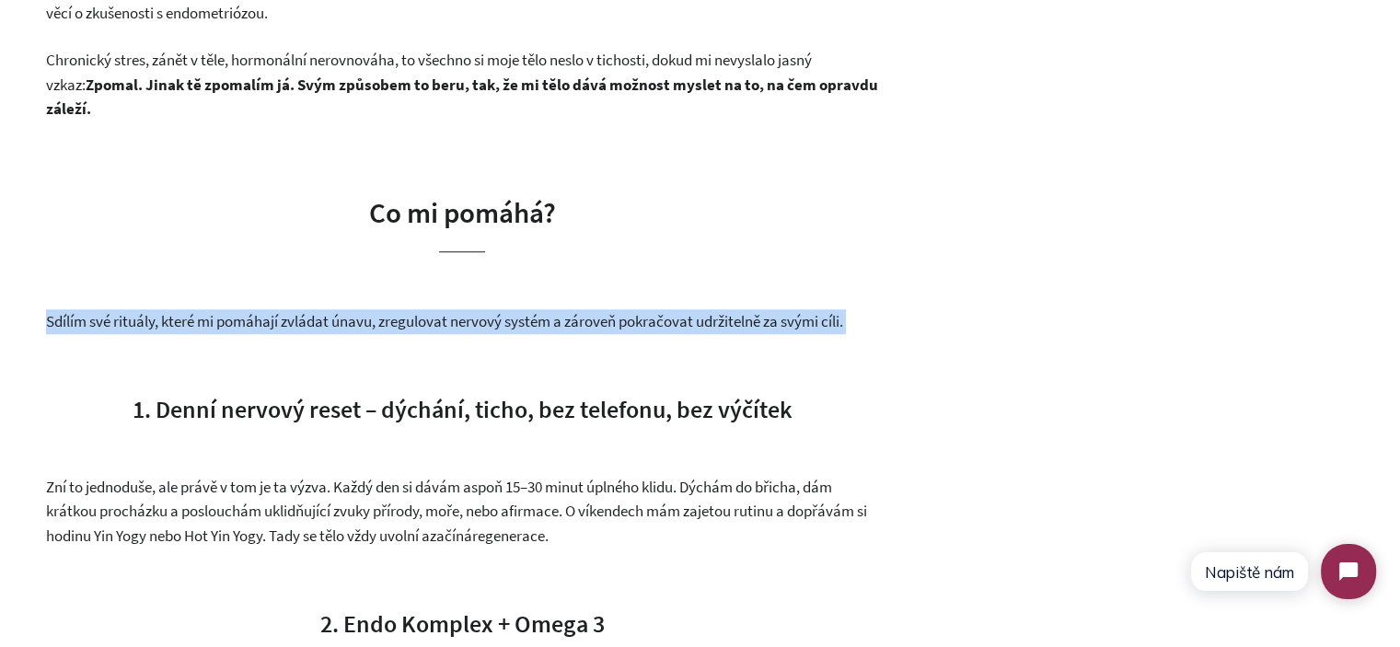
click at [347, 313] on span "Sdílím své rituály, které mi pomáhají zvládat únavu, zregulovat nervový systém …" at bounding box center [444, 321] width 797 height 20
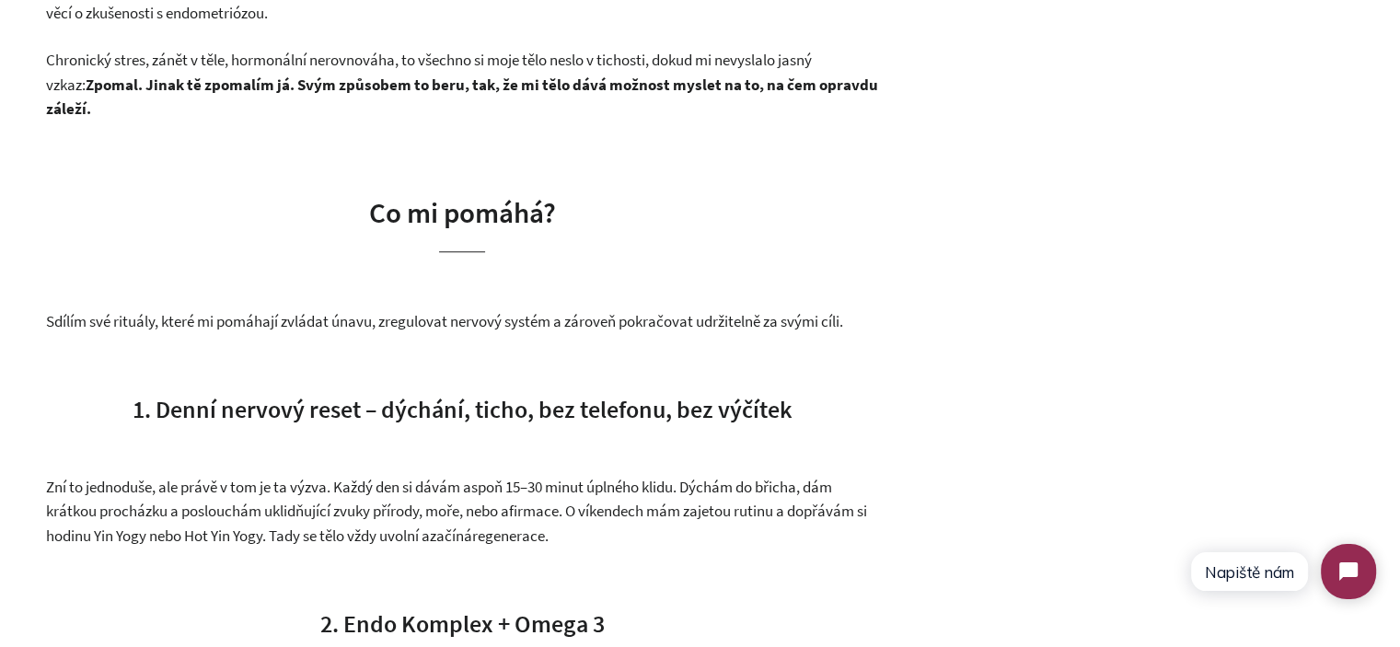
click at [415, 199] on span "Co mi pomáhá?" at bounding box center [462, 212] width 187 height 36
click at [415, 198] on span "Co mi pomáhá?" at bounding box center [462, 212] width 187 height 36
click at [245, 65] on span "Chronický stres, zánět v těle, hormonální nerovnováha, to všechno si moje tělo …" at bounding box center [429, 72] width 766 height 45
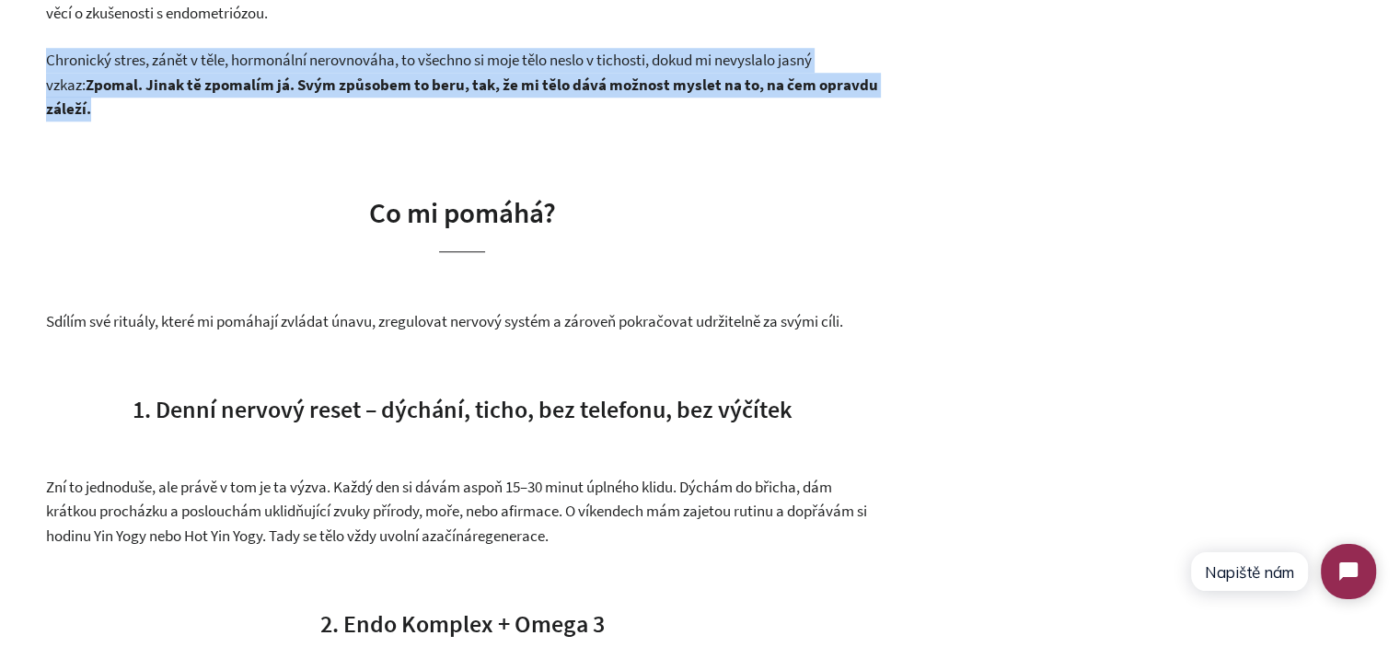
click at [245, 65] on span "Chronický stres, zánět v těle, hormonální nerovnováha, to všechno si moje tělo …" at bounding box center [429, 72] width 766 height 45
click at [239, 110] on p "Chronický stres, zánět v těle, hormonální nerovnováha, to všechno si moje tělo …" at bounding box center [462, 85] width 832 height 74
drag, startPoint x: 666, startPoint y: 64, endPoint x: 666, endPoint y: 114, distance: 49.7
click at [666, 114] on p "Chronický stres, zánět v těle, hormonální nerovnováha, to všechno si moje tělo …" at bounding box center [462, 85] width 832 height 74
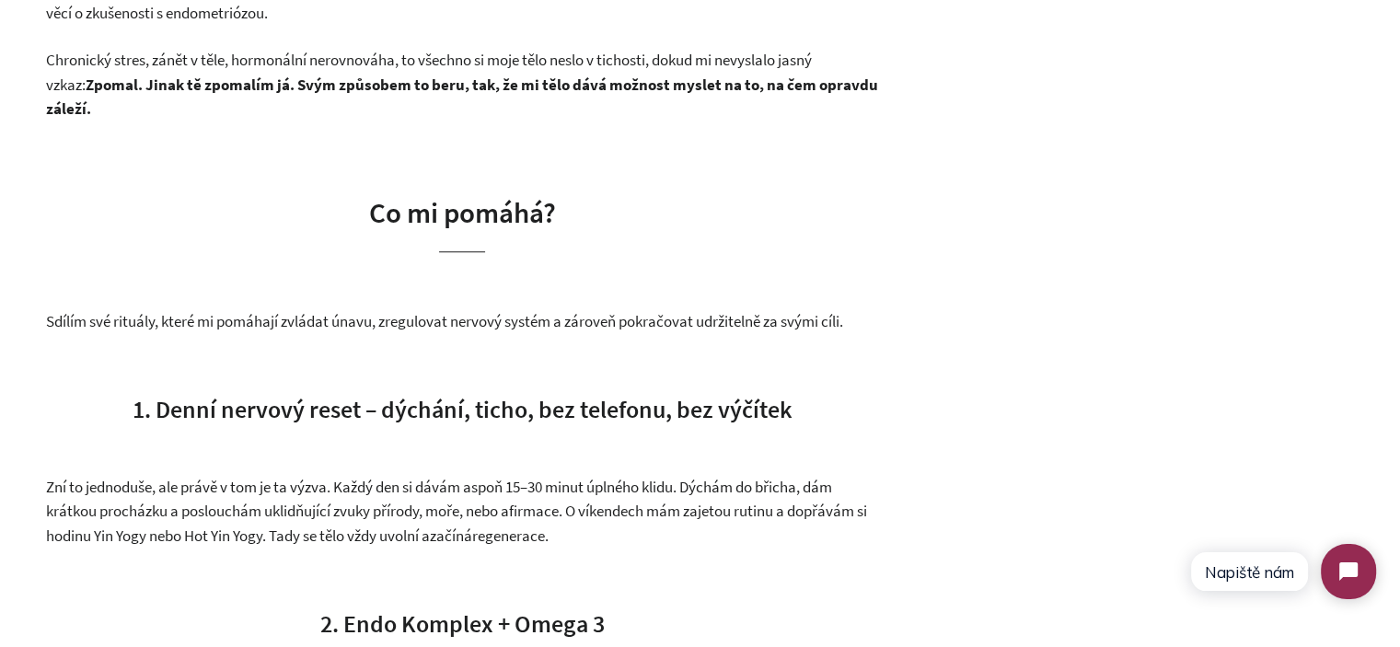
click at [481, 115] on p "Chronický stres, zánět v těle, hormonální nerovnováha, to všechno si moje tělo …" at bounding box center [462, 85] width 832 height 74
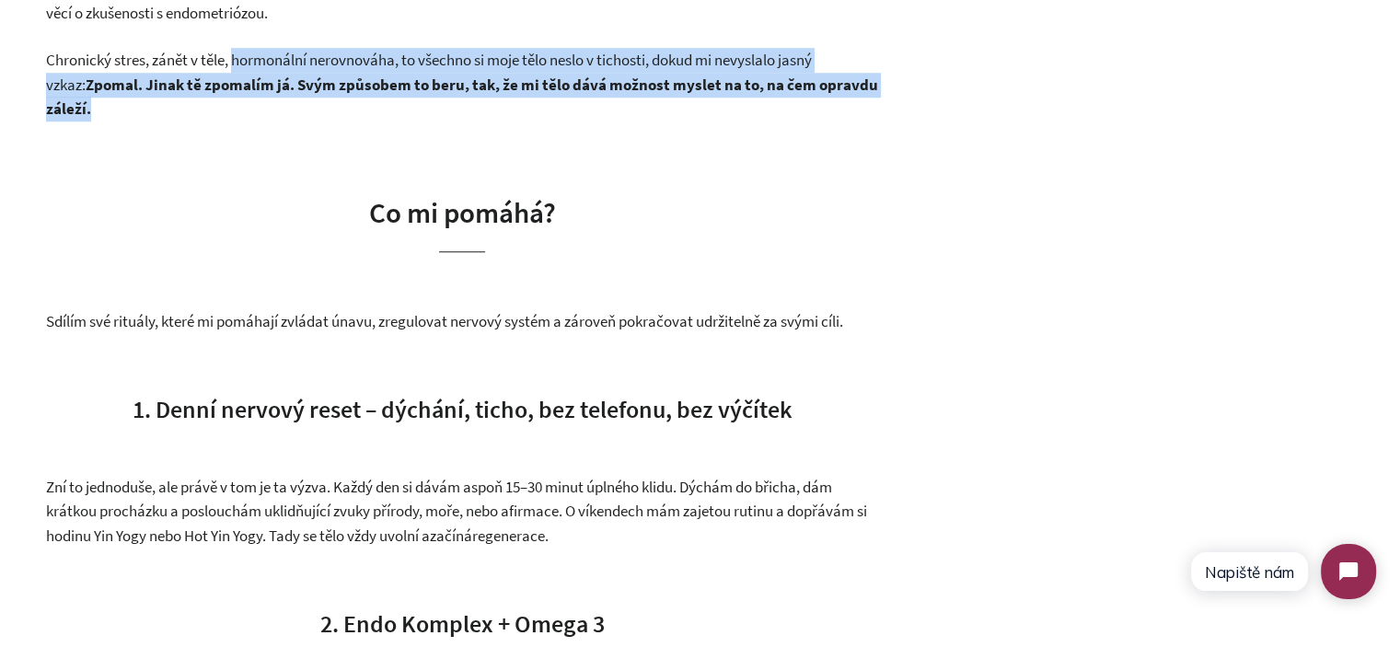
drag, startPoint x: 481, startPoint y: 115, endPoint x: 110, endPoint y: 75, distance: 372.9
click at [119, 75] on p "Chronický stres, zánět v těle, hormonální nerovnováha, to všechno si moje tělo …" at bounding box center [462, 85] width 832 height 74
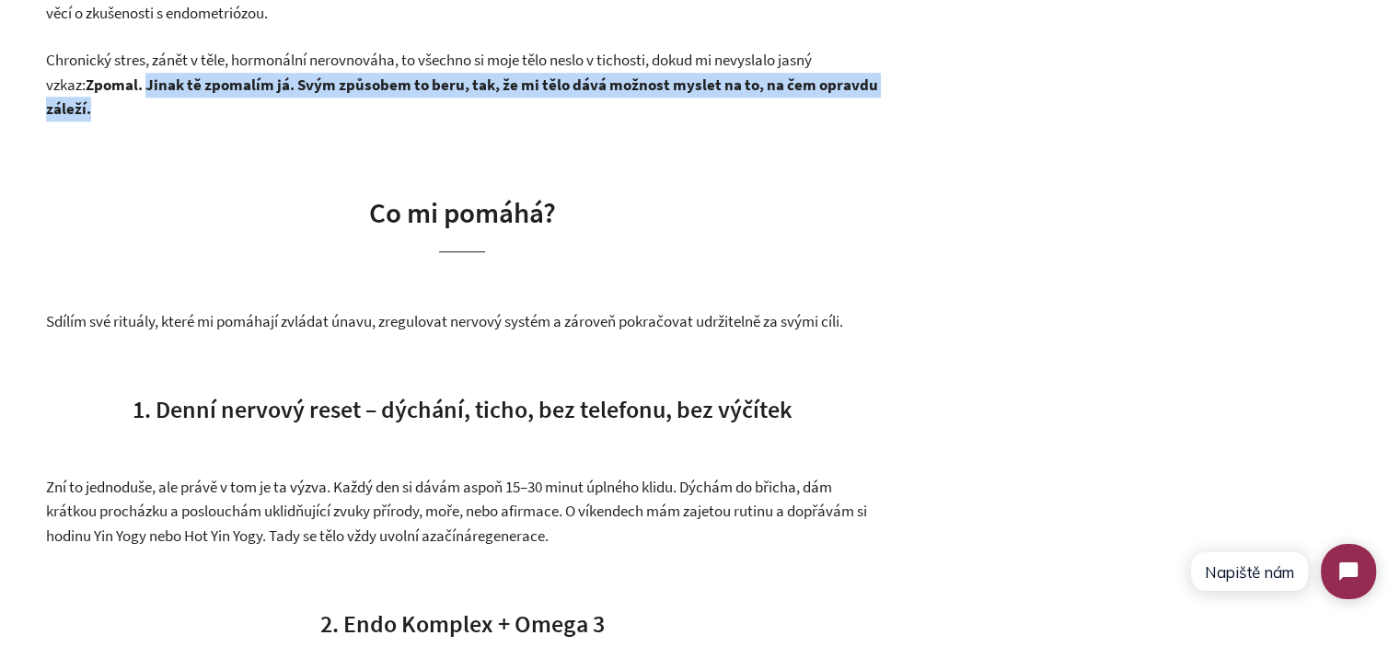
click at [110, 75] on strong "Zpomal. Jinak tě zpomalím já. Svým způsobem to beru, tak, že mi tělo dává možno…" at bounding box center [462, 97] width 832 height 45
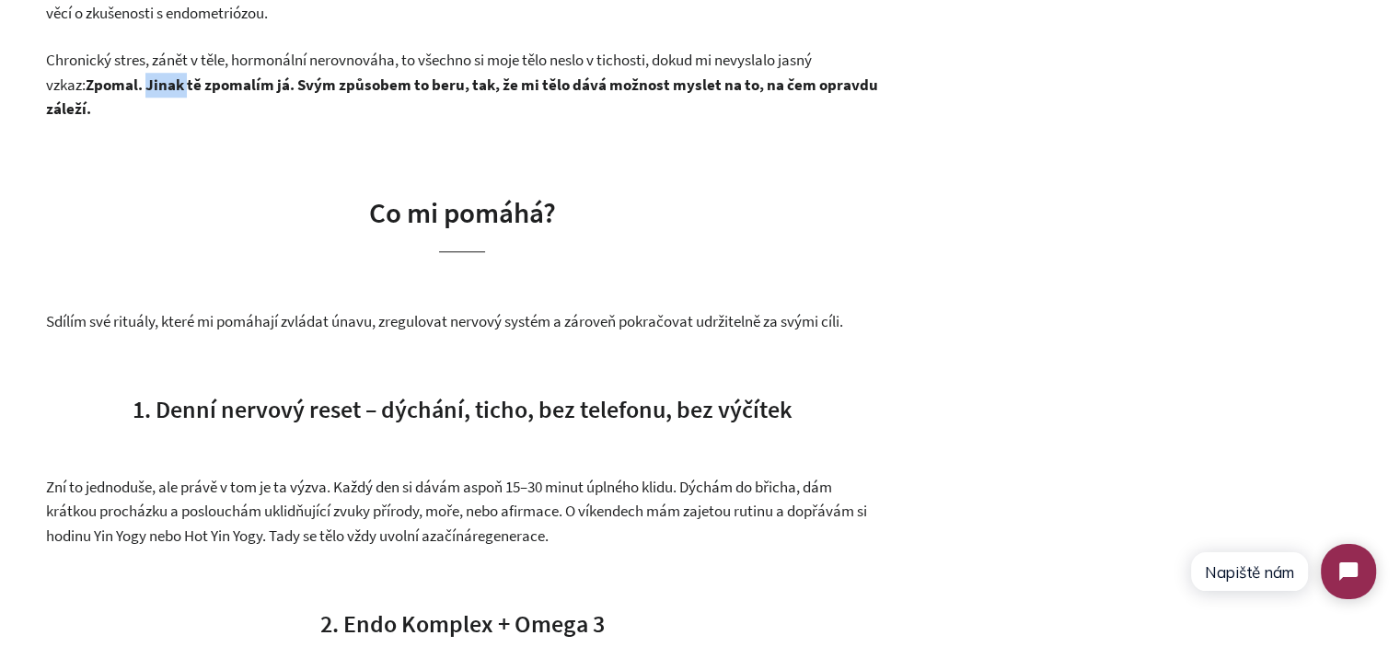
click at [110, 75] on strong "Zpomal. Jinak tě zpomalím já. Svým způsobem to beru, tak, že mi tělo dává možno…" at bounding box center [462, 97] width 832 height 45
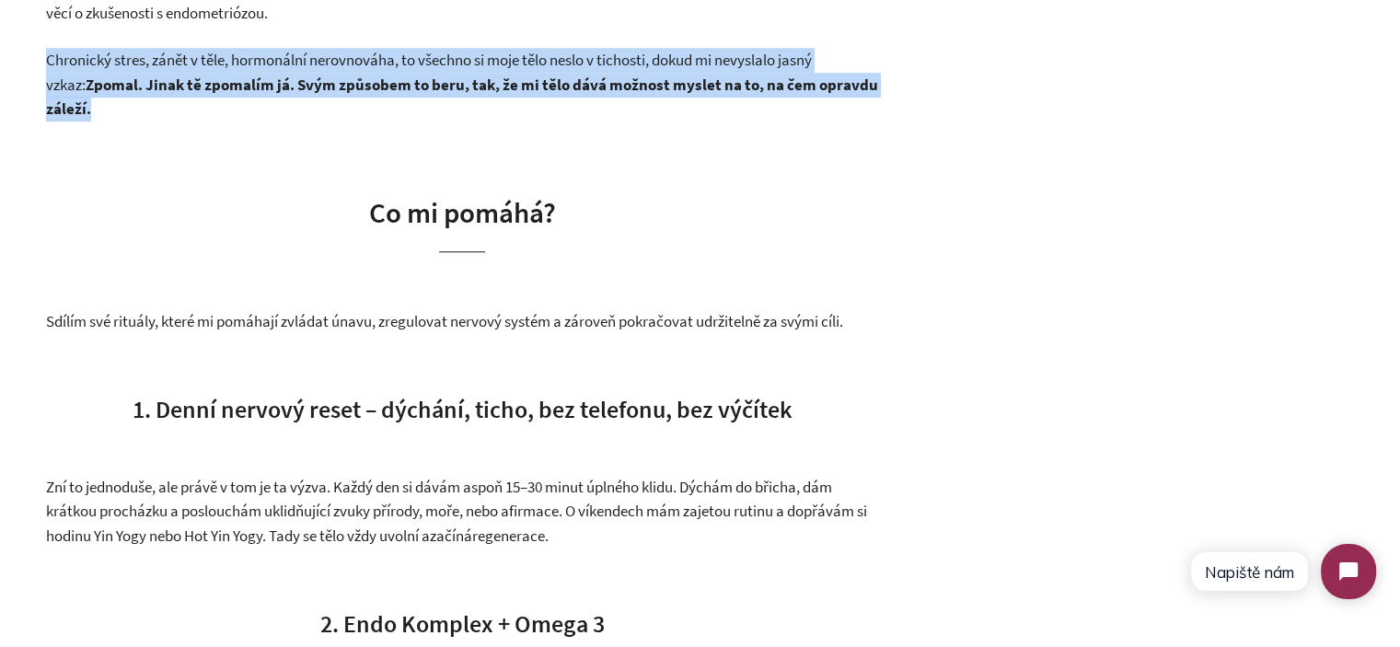
click at [110, 75] on strong "Zpomal. Jinak tě zpomalím já. Svým způsobem to beru, tak, že mi tělo dává možno…" at bounding box center [462, 97] width 832 height 45
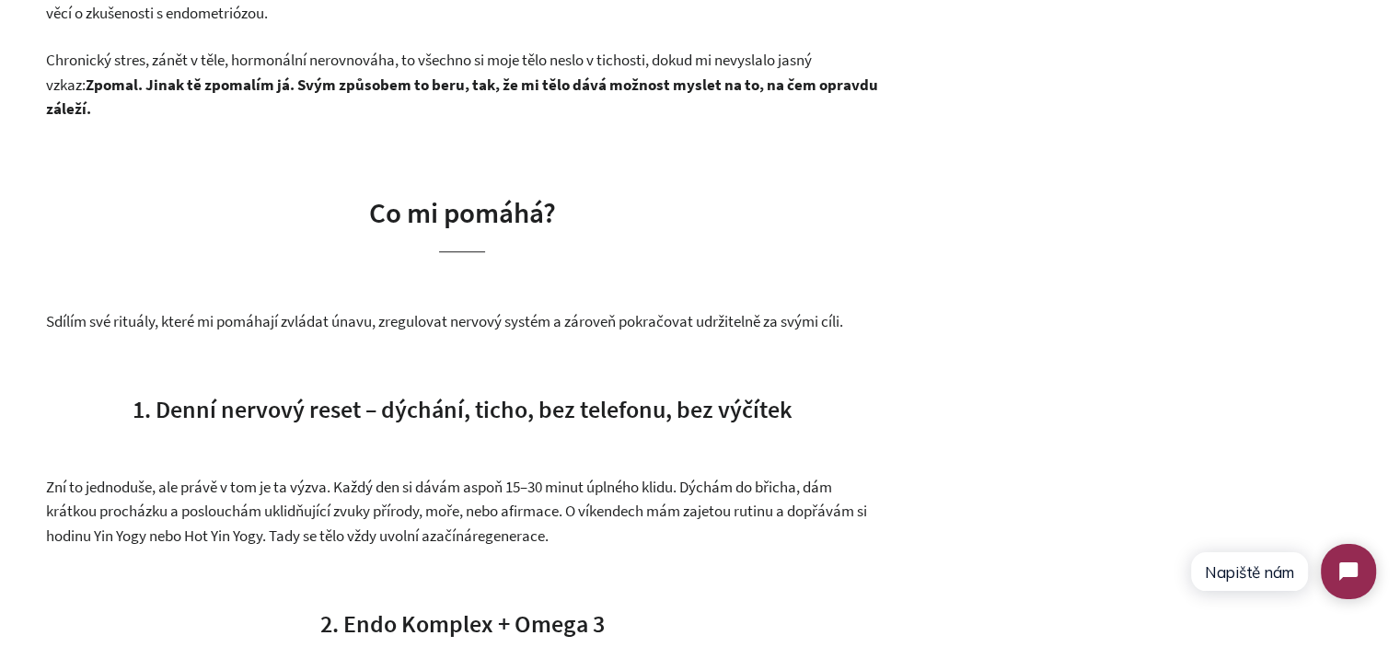
drag, startPoint x: 450, startPoint y: 158, endPoint x: 411, endPoint y: 27, distance: 137.1
click at [472, 198] on span "Co mi pomáhá?" at bounding box center [462, 212] width 187 height 36
click at [448, 213] on span "Co mi pomáhá?" at bounding box center [462, 212] width 187 height 36
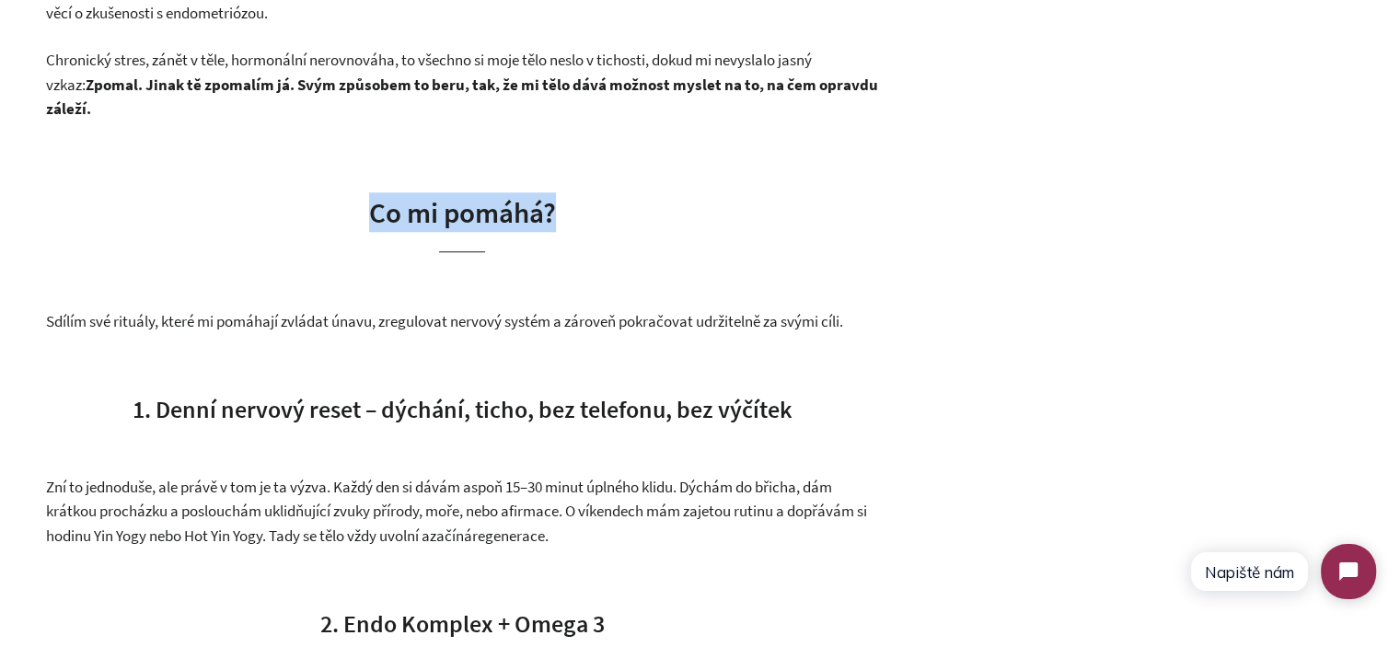
click at [448, 213] on span "Co mi pomáhá?" at bounding box center [462, 212] width 187 height 36
click at [617, 225] on h2 "Co mi pomáhá?" at bounding box center [462, 221] width 832 height 59
click at [348, 411] on span "1. Denní nervový reset – dýchání, ticho, bez telefonu, bez výčítek" at bounding box center [463, 409] width 660 height 30
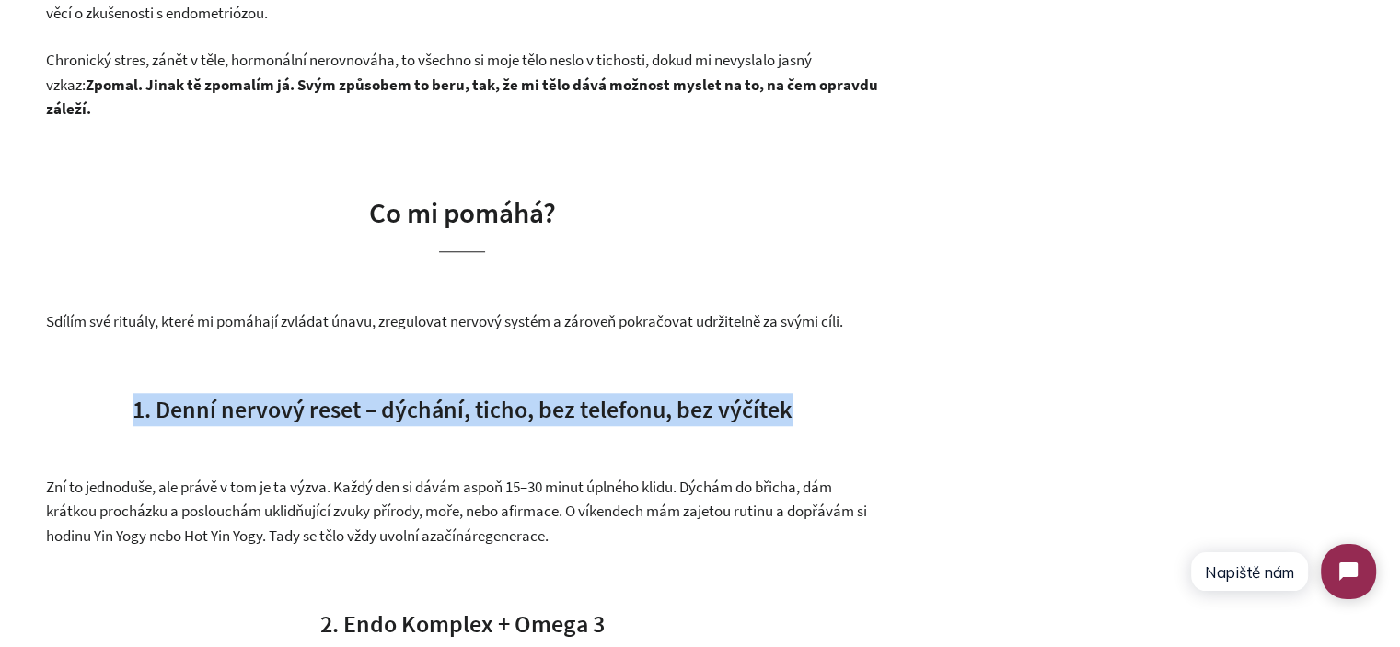
click at [348, 411] on span "1. Denní nervový reset – dýchání, ticho, bez telefonu, bez výčítek" at bounding box center [463, 409] width 660 height 30
copy div "1. Denní nervový reset – dýchání, ticho, bez telefonu, bez výčítek"
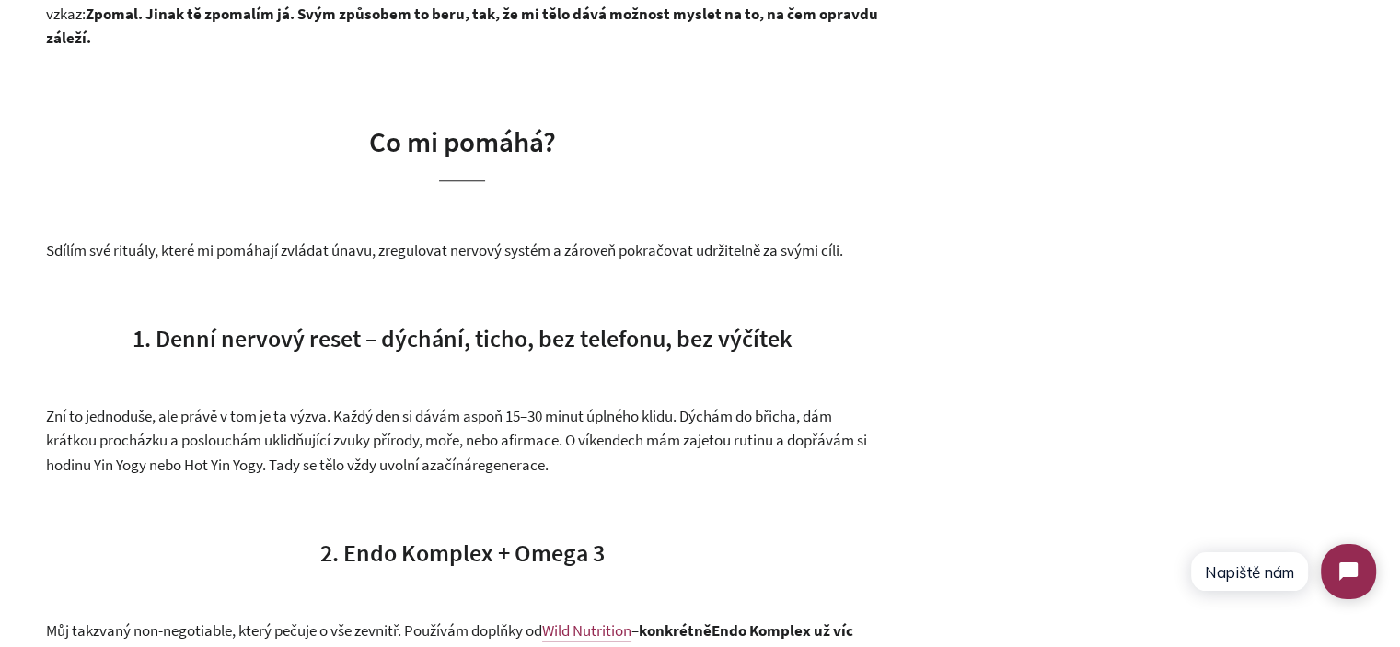
scroll to position [1748, 0]
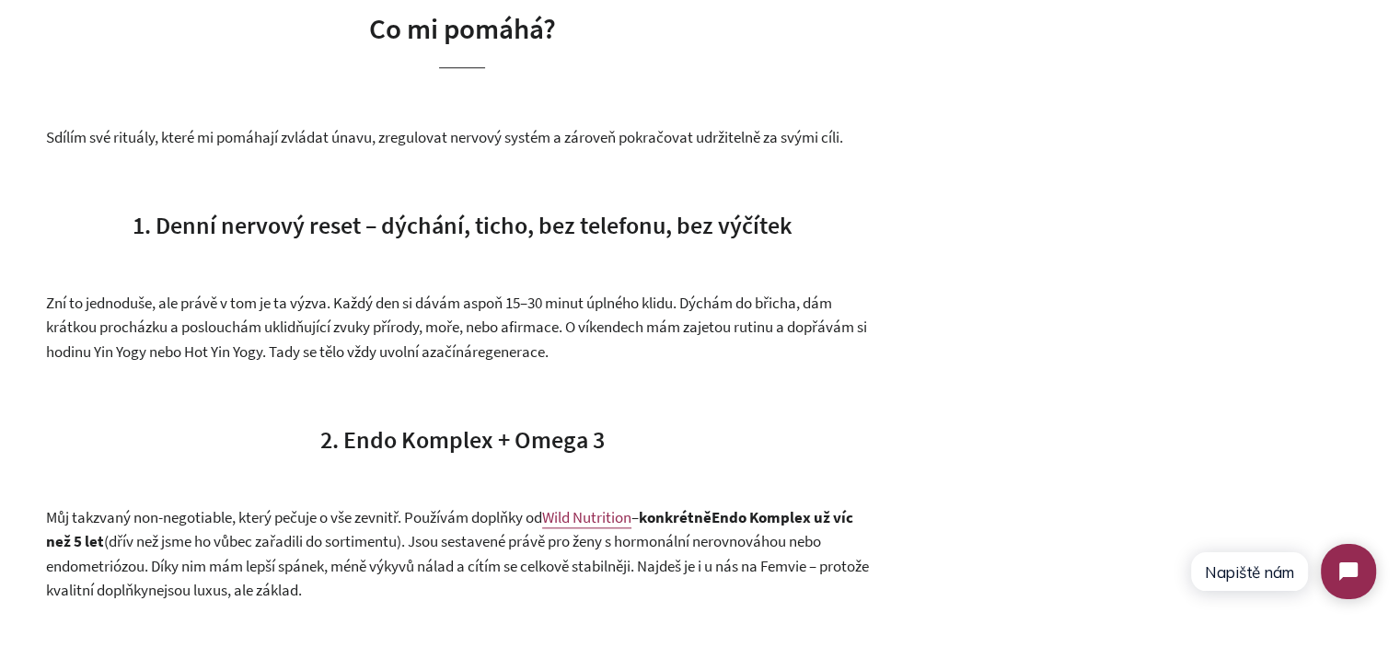
click at [552, 333] on span "30 minut úplného klidu. Dýchám do břicha, dám krátkou procházku a poslouchám uk…" at bounding box center [456, 327] width 821 height 69
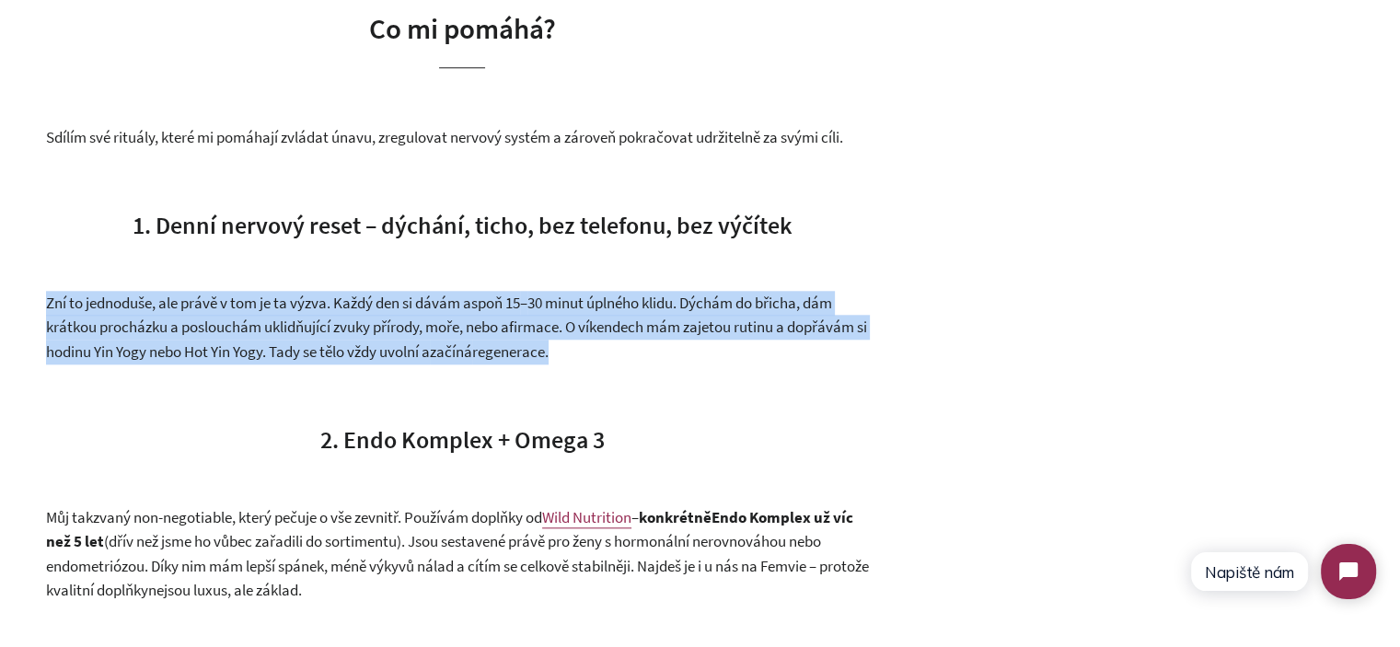
click at [552, 333] on span "30 minut úplného klidu. Dýchám do břicha, dám krátkou procházku a poslouchám uk…" at bounding box center [456, 327] width 821 height 69
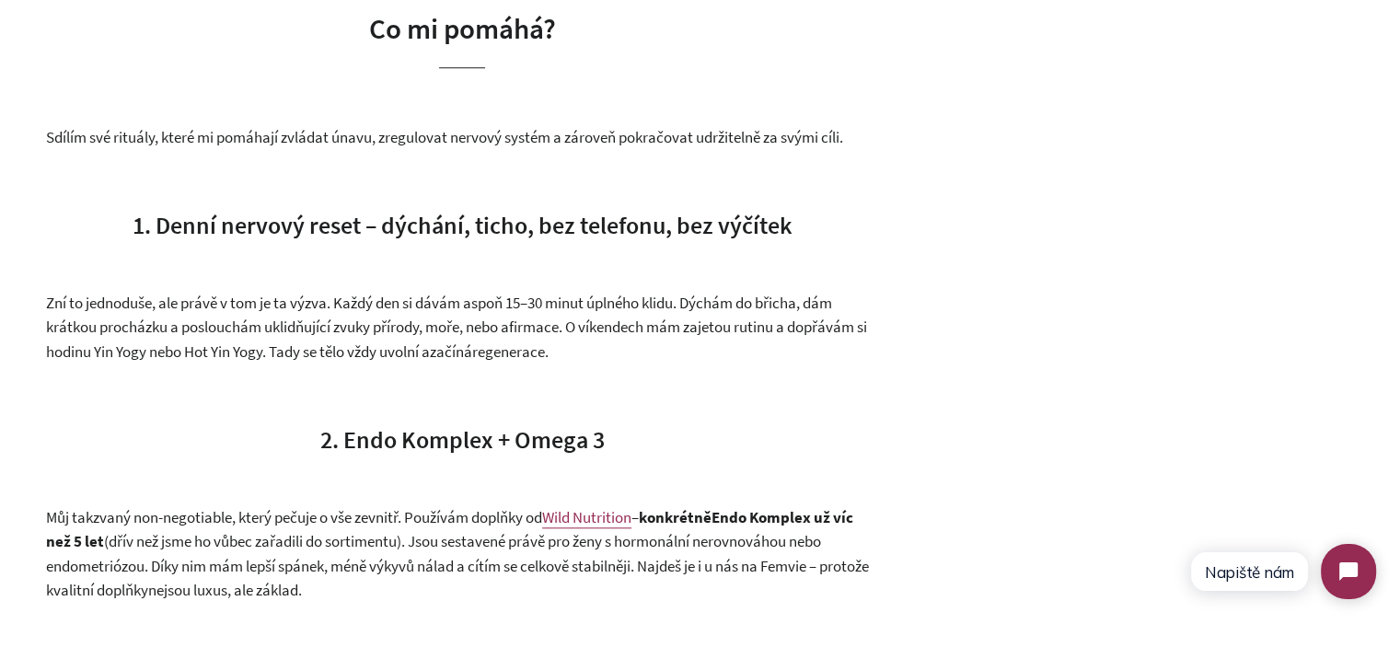
click at [364, 299] on span "Zní to jednoduše, ale právě v tom je ta výzva. Každý den si dávám aspoň 15" at bounding box center [283, 303] width 474 height 20
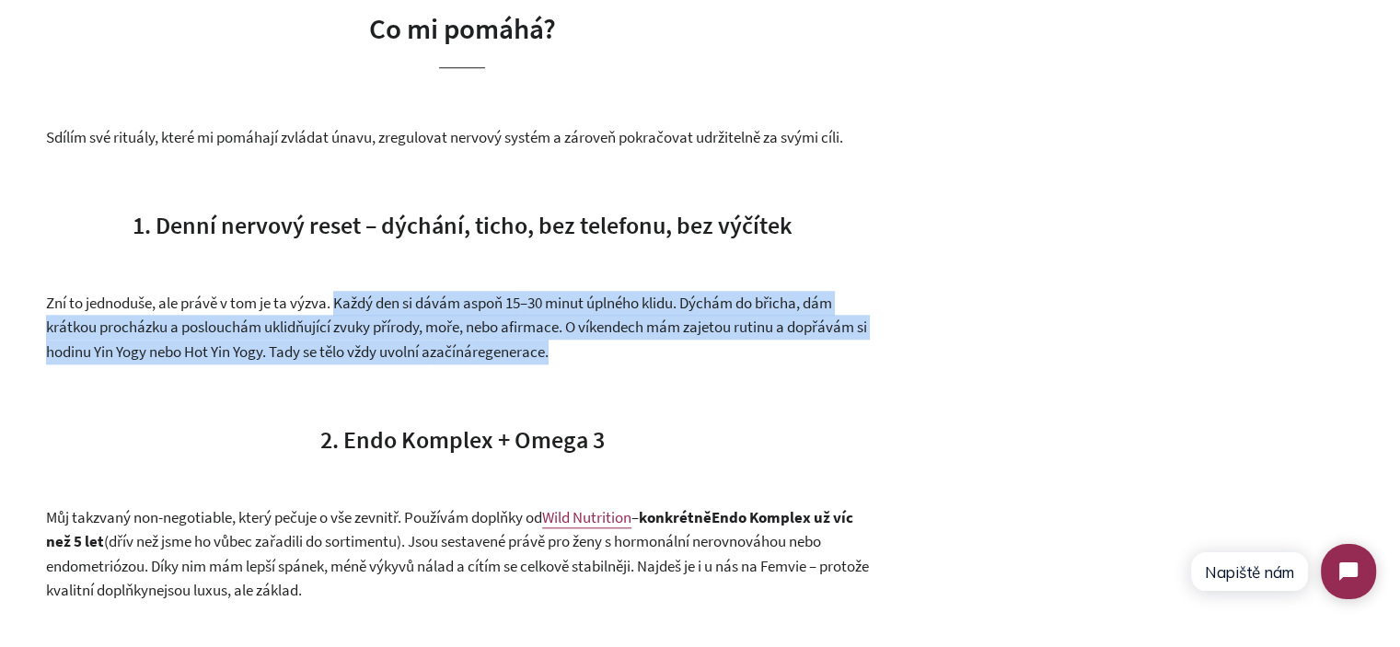
drag, startPoint x: 364, startPoint y: 299, endPoint x: 614, endPoint y: 345, distance: 253.6
click at [614, 344] on p "Zní to jednoduše, ale právě v tom je ta výzva. Každý den si dávám aspoň 15 – 30…" at bounding box center [462, 328] width 832 height 74
copy div "Každý den si dávám aspoň 15 – 30 minut úplného klidu. Dýchám do břicha, dám krá…"
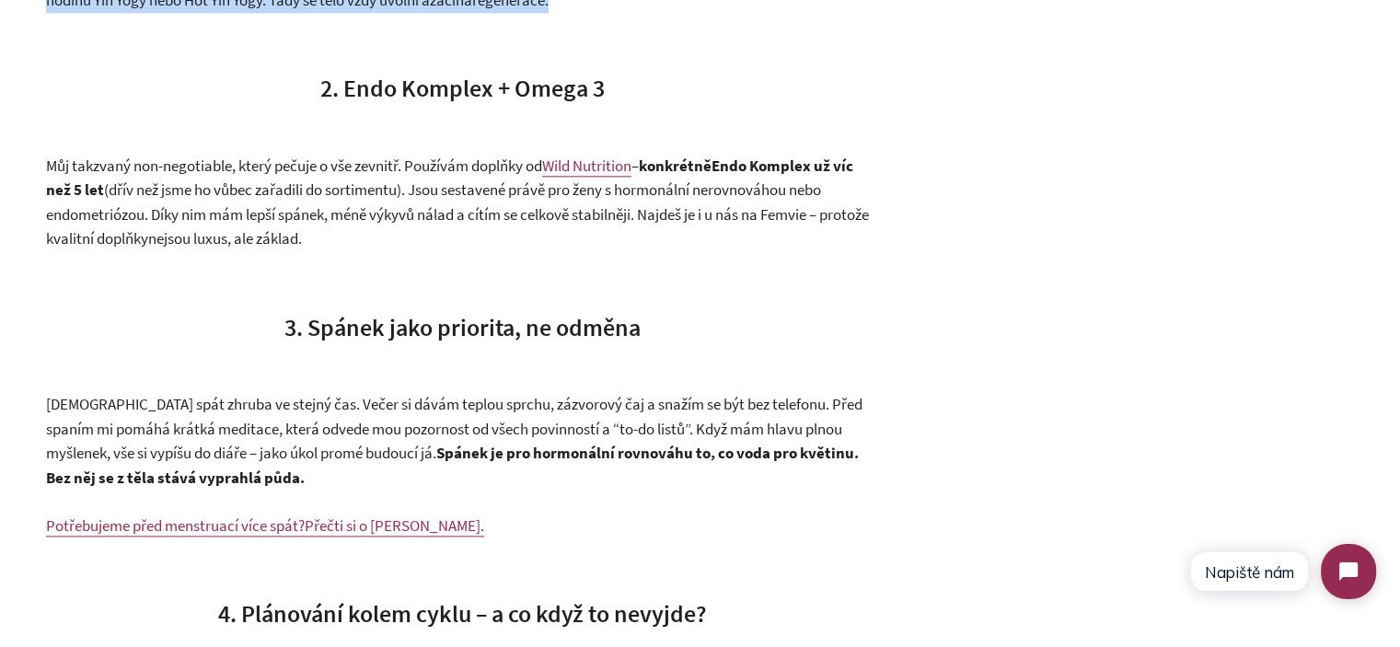
scroll to position [2116, 0]
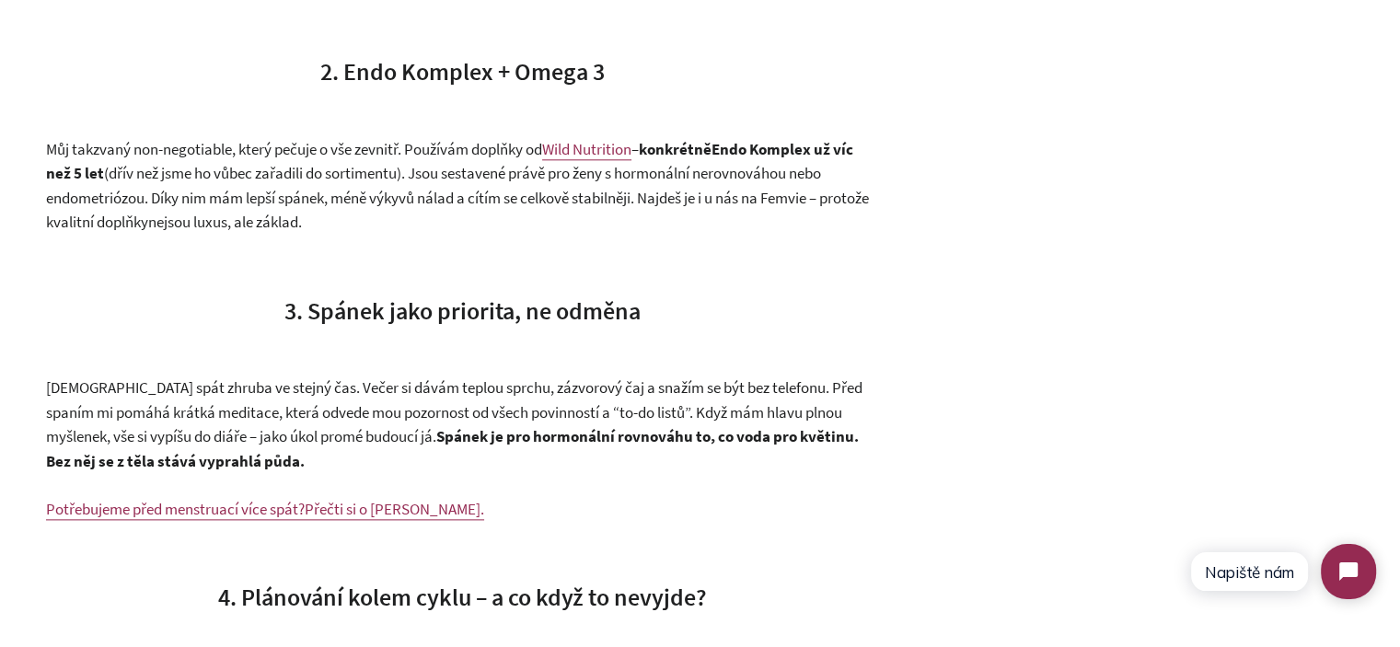
click at [376, 76] on span "2. Endo Komplex + Omega 3" at bounding box center [462, 71] width 284 height 30
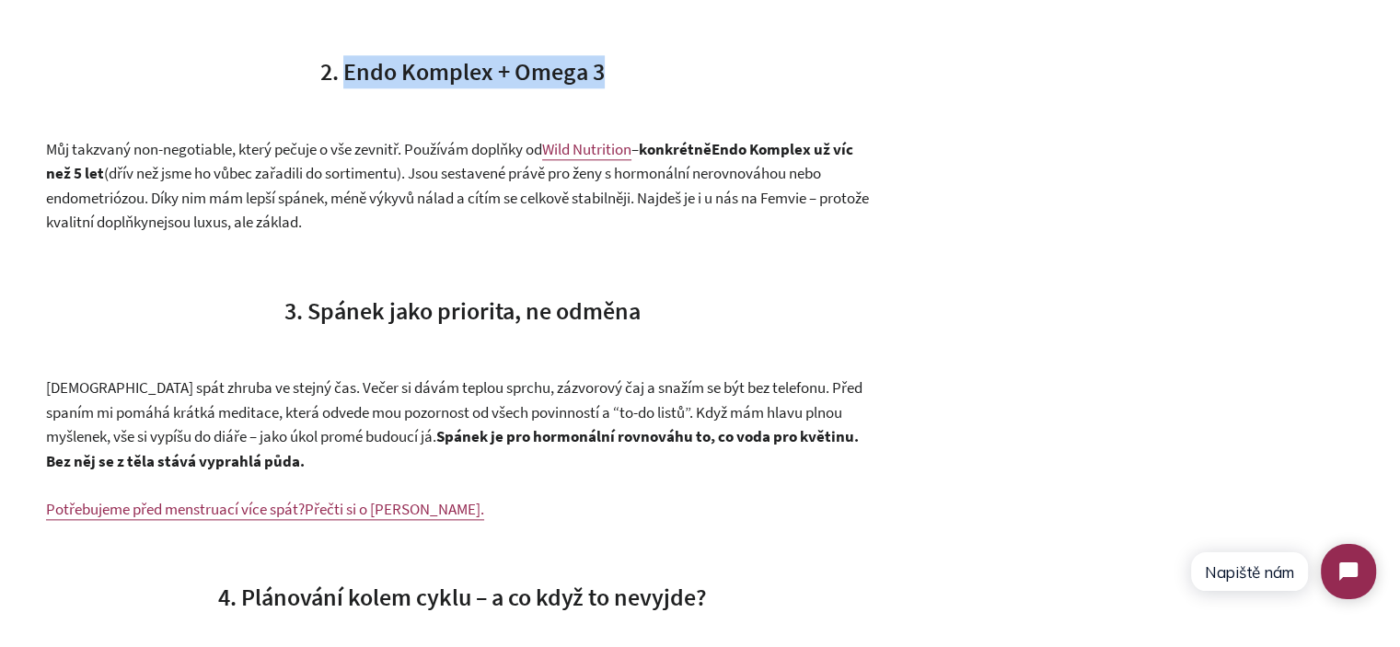
drag, startPoint x: 376, startPoint y: 76, endPoint x: 596, endPoint y: 69, distance: 220.1
click at [596, 69] on span "2. Endo Komplex + Omega 3" at bounding box center [462, 71] width 284 height 30
copy span "Endo Komplex + Omega 3"
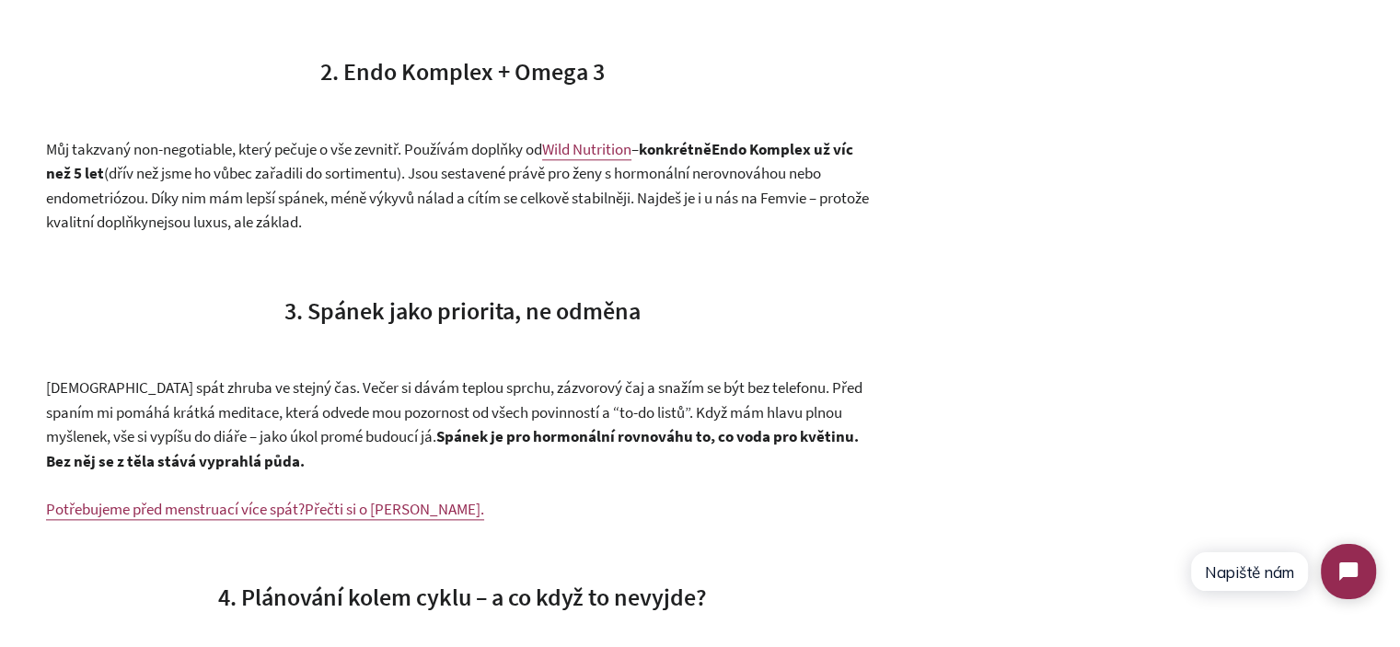
click at [287, 191] on span "(dřív než jsme ho vůbec zařadili do sortimentu). Jsou sestavené právě pro ženy …" at bounding box center [457, 197] width 823 height 69
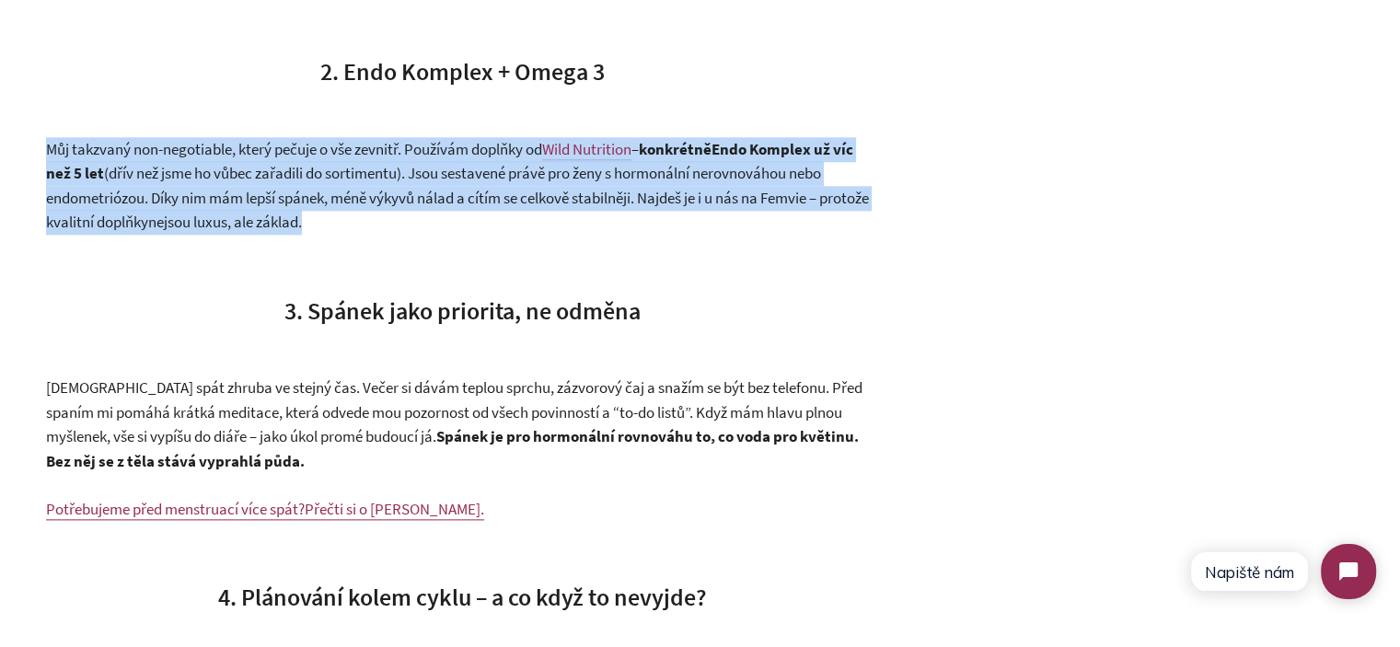
click at [287, 191] on span "(dřív než jsme ho vůbec zařadili do sortimentu). Jsou sestavené právě pro ženy …" at bounding box center [457, 197] width 823 height 69
copy div "Můj takzvaný non-negotiable, který pečuje o vše zevnitř. Používám doplňky od Wi…"
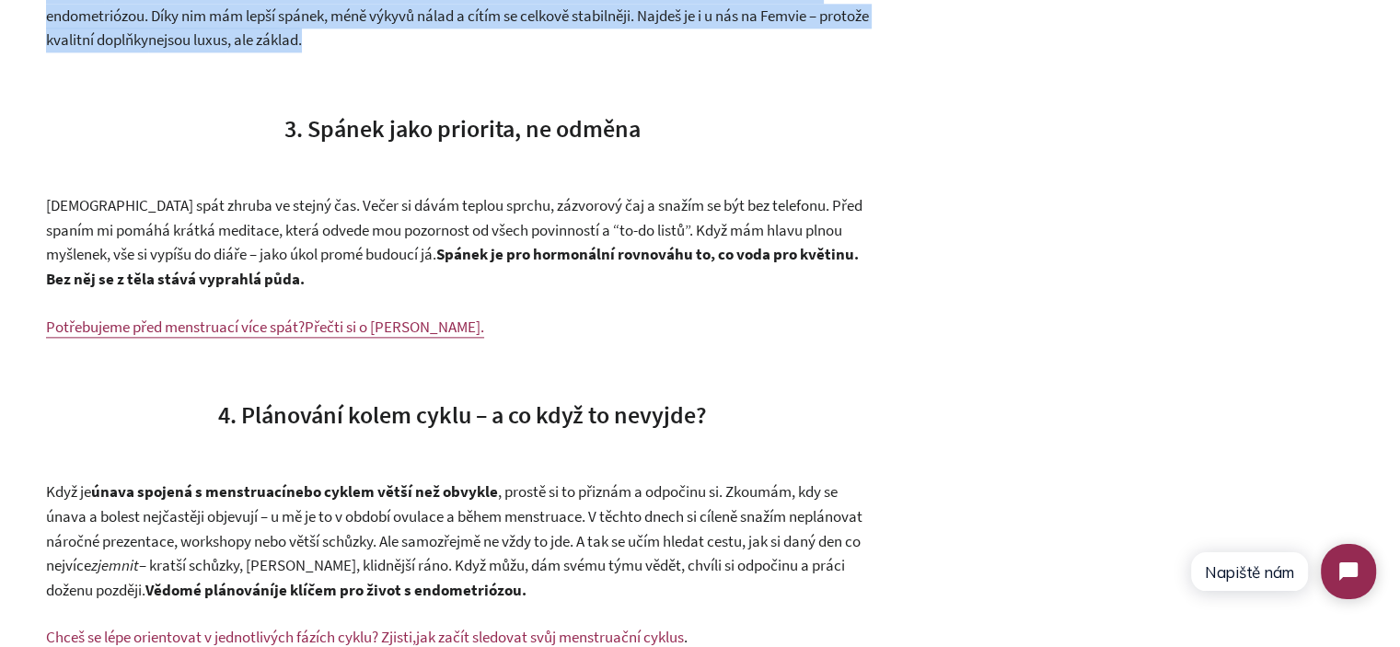
scroll to position [2301, 0]
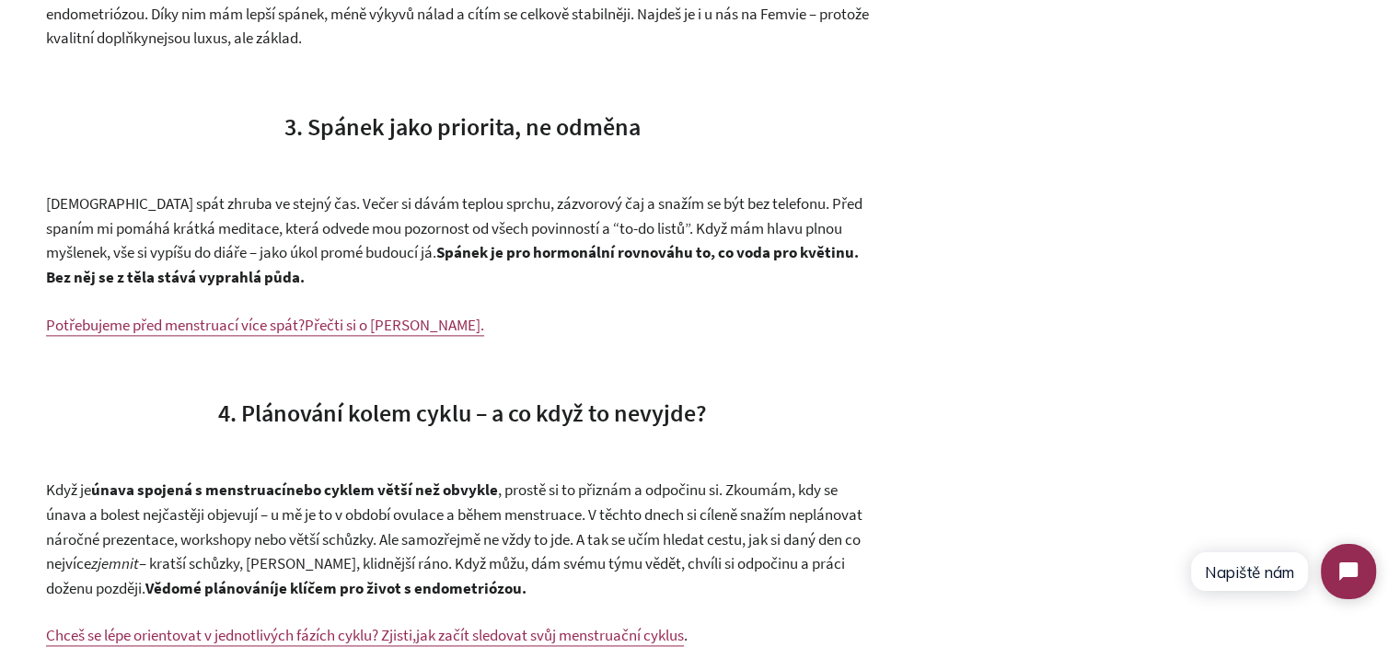
click at [374, 136] on span "3. Spánek jako priorita, ne odměna" at bounding box center [462, 126] width 356 height 30
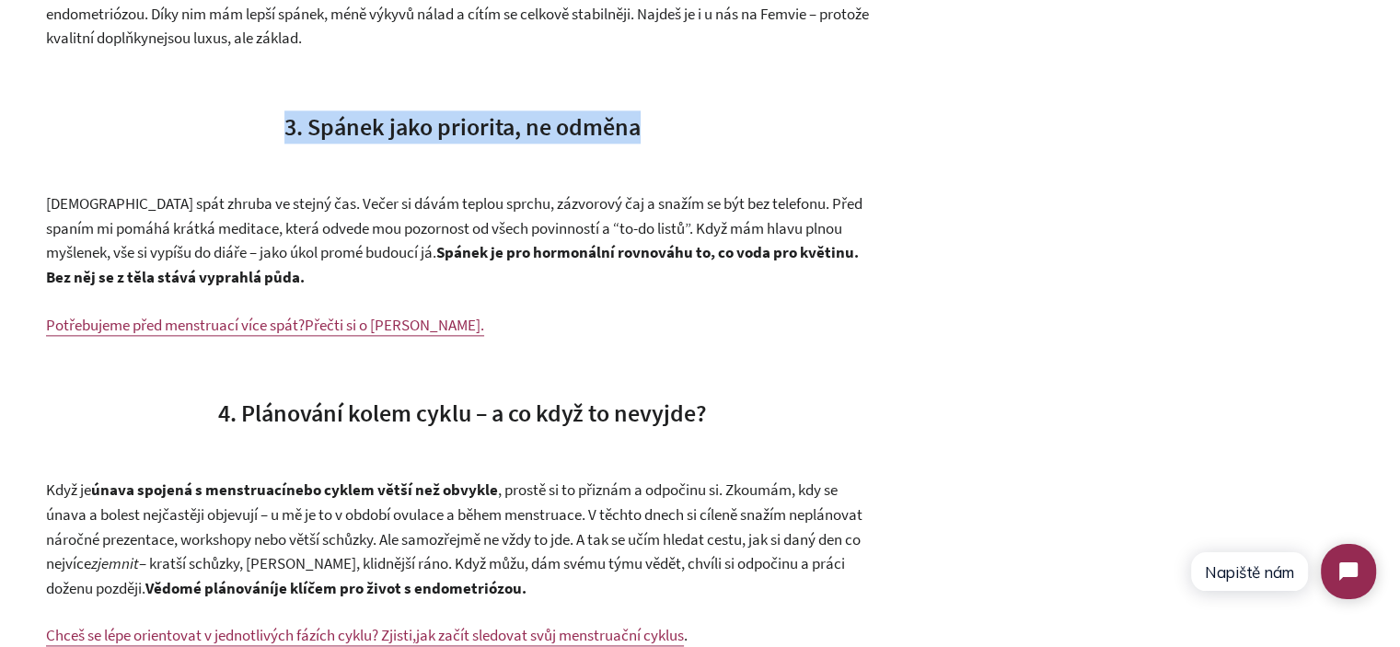
click at [374, 136] on span "3. Spánek jako priorita, ne odměna" at bounding box center [462, 126] width 356 height 30
click at [517, 133] on span "3. Spánek jako priorita, ne odměna" at bounding box center [462, 126] width 356 height 30
click at [511, 139] on span "3. Spánek jako priorita, ne odměna" at bounding box center [462, 126] width 356 height 30
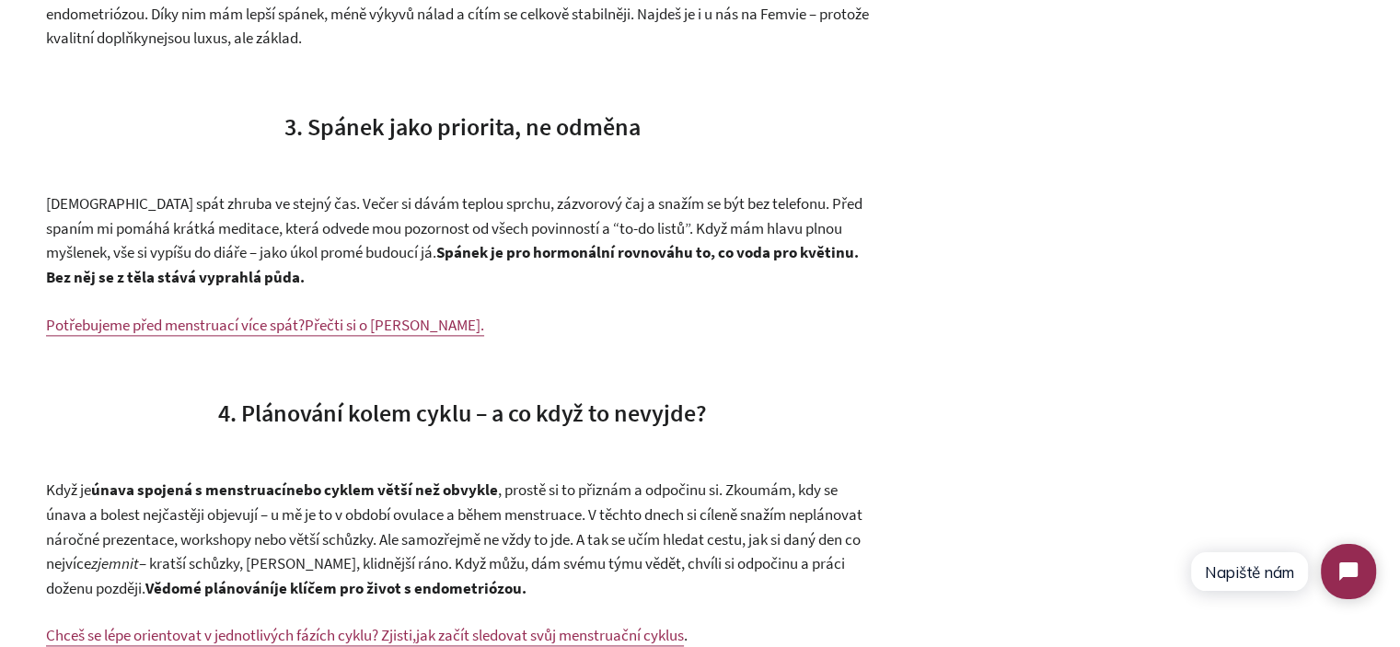
click at [519, 213] on p "Chodím spát zhruba ve stejný čas. Večer si dávám teplou sprchu, zázvorový čaj a…" at bounding box center [462, 240] width 832 height 98
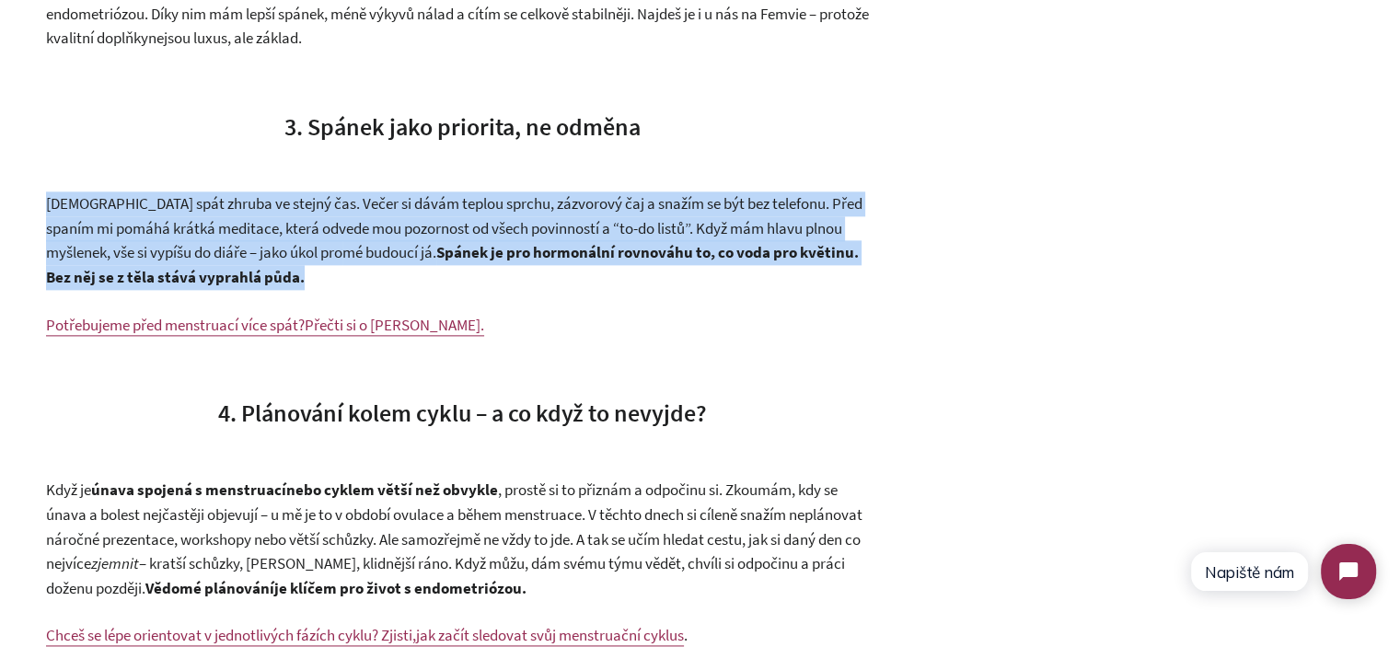
click at [519, 213] on p "Chodím spát zhruba ve stejný čas. Večer si dávám teplou sprchu, zázvorový čaj a…" at bounding box center [462, 240] width 832 height 98
click at [628, 252] on strong "Spánek je pro hormonální rovnováhu to, co voda pro květinu. Bez něj se z těla s…" at bounding box center [452, 264] width 813 height 45
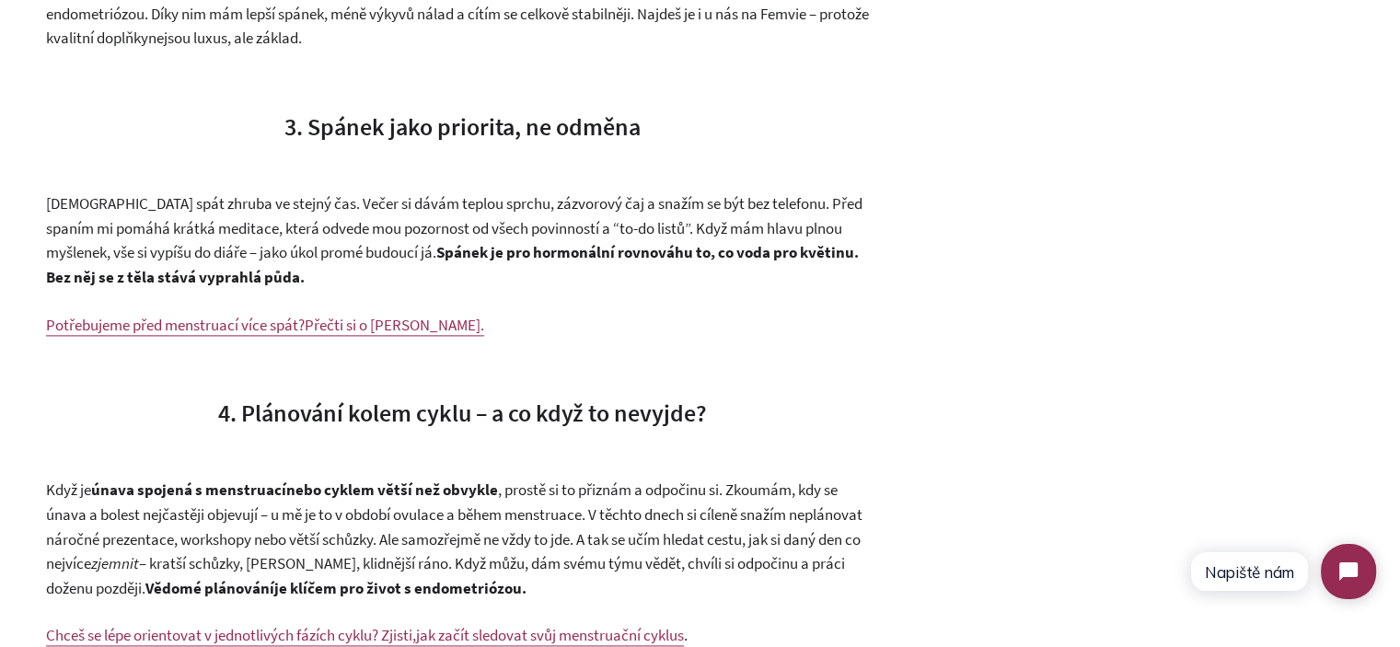
click at [357, 129] on span "3. Spánek jako priorita, ne odměna" at bounding box center [462, 126] width 356 height 30
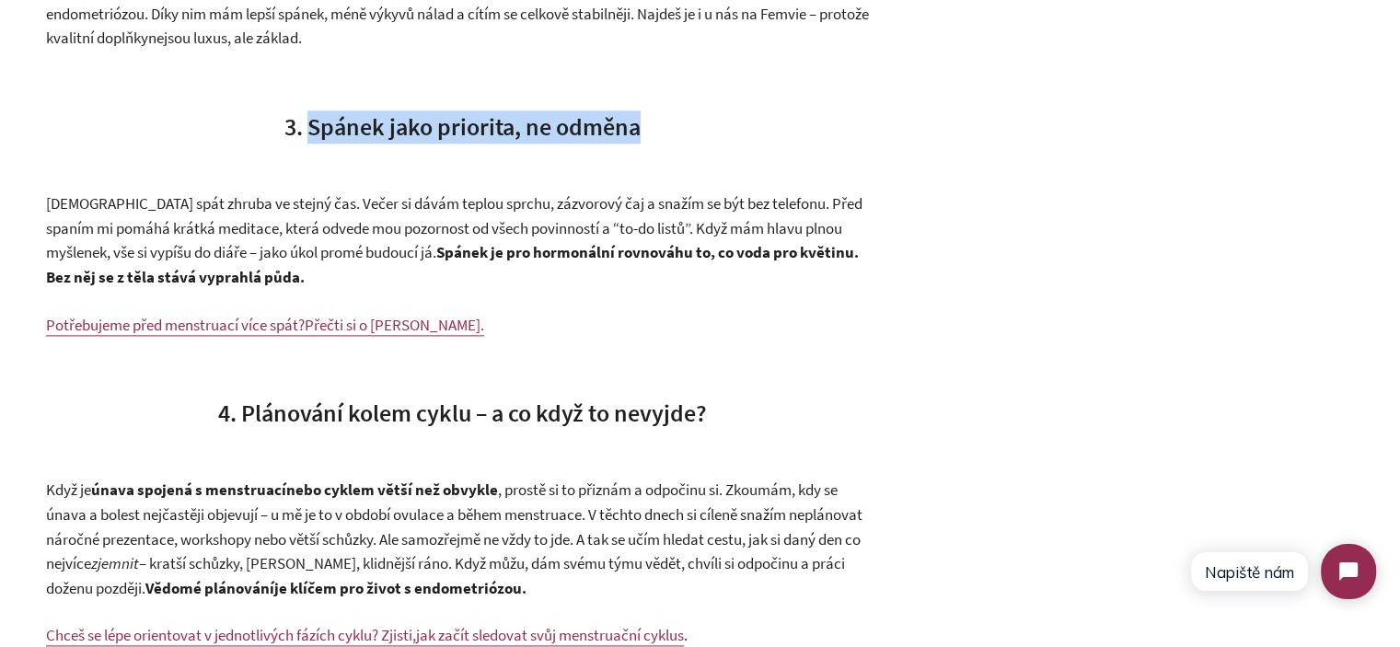
drag, startPoint x: 357, startPoint y: 129, endPoint x: 604, endPoint y: 143, distance: 247.0
click at [604, 143] on h3 "3. Spánek jako priorita, ne odměna" at bounding box center [462, 126] width 832 height 33
copy span "Spánek jako priorita, ne odměna"
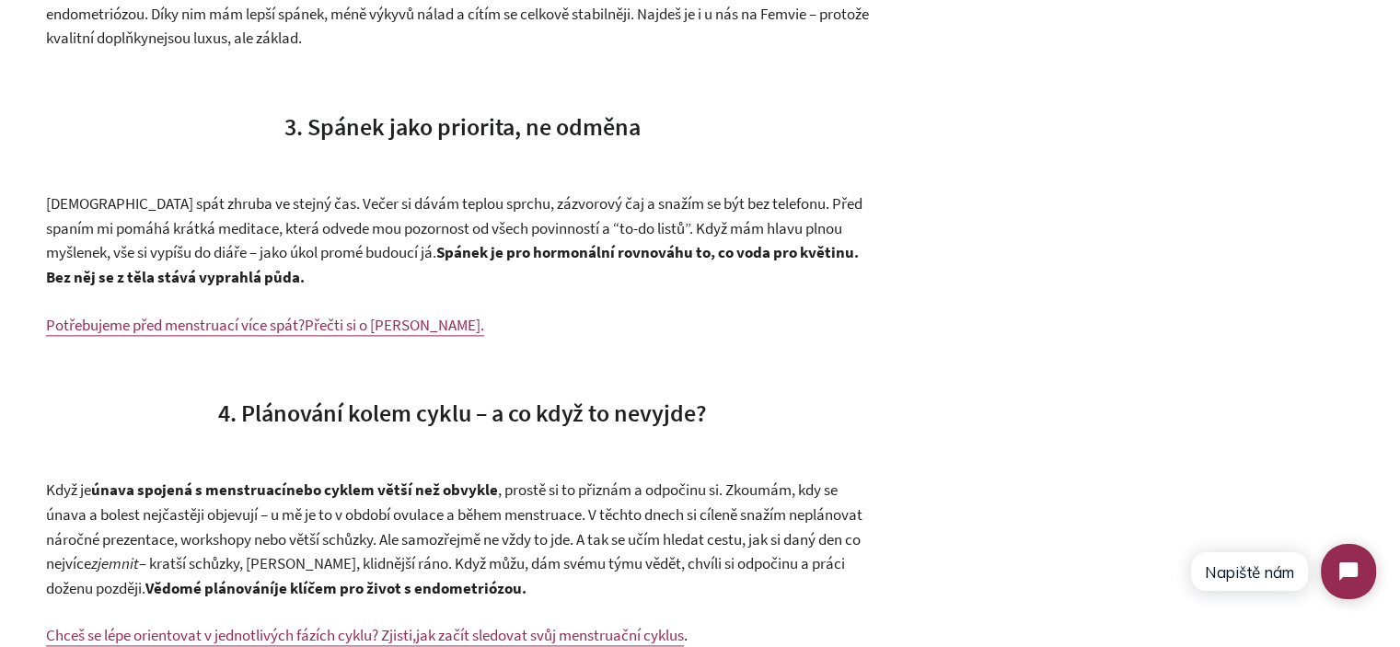
click at [363, 234] on span "[DEMOGRAPHIC_DATA] spát zhruba ve stejný čas. Večer si dávám teplou sprchu, záz…" at bounding box center [454, 227] width 816 height 69
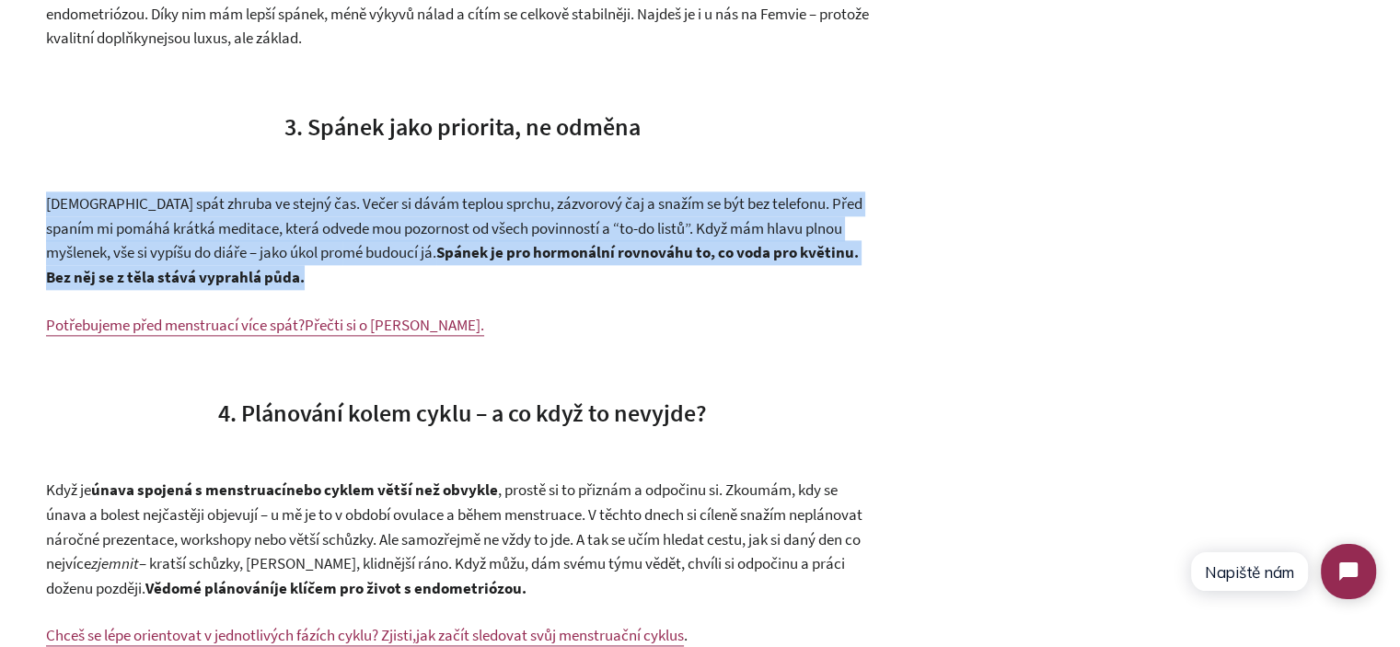
click at [363, 234] on span "[DEMOGRAPHIC_DATA] spát zhruba ve stejný čas. Večer si dávám teplou sprchu, záz…" at bounding box center [454, 227] width 816 height 69
copy div "Chodím spát zhruba ve stejný čas. Večer si dávám teplou sprchu, zázvorový čaj a…"
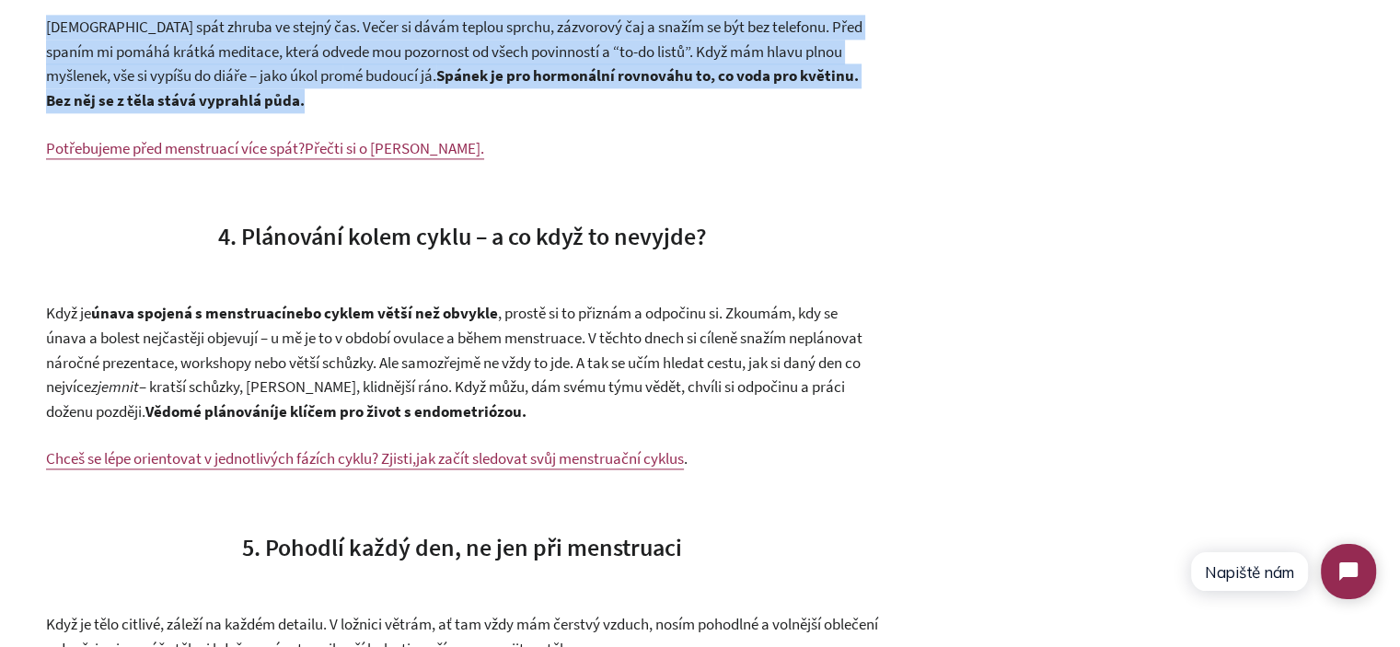
scroll to position [2485, 0]
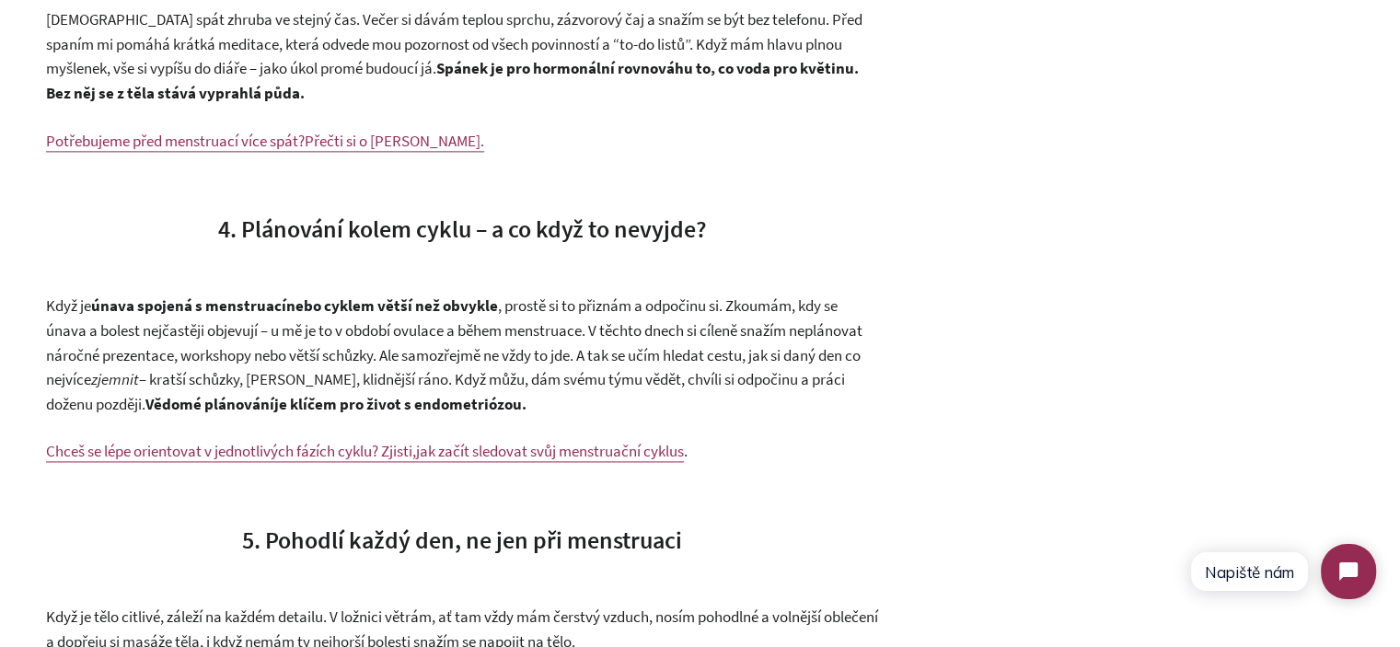
click at [294, 232] on span "4. Plánování kolem cyklu – a co když to nevyjde?" at bounding box center [462, 228] width 489 height 30
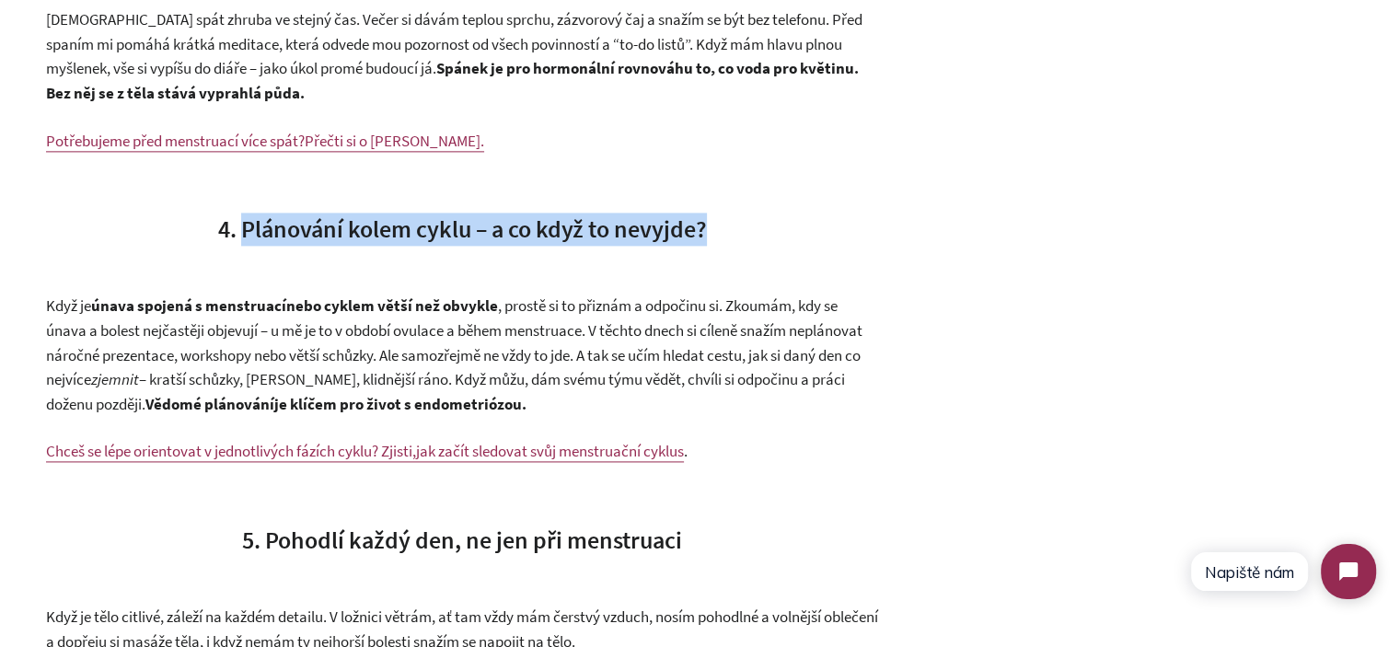
drag, startPoint x: 294, startPoint y: 232, endPoint x: 754, endPoint y: 228, distance: 460.1
click at [754, 228] on h3 "4. Plánování kolem cyklu – a co když to nevyjde?" at bounding box center [462, 229] width 832 height 33
copy div "Plánování kolem cyklu – a co když to nevyjde?"
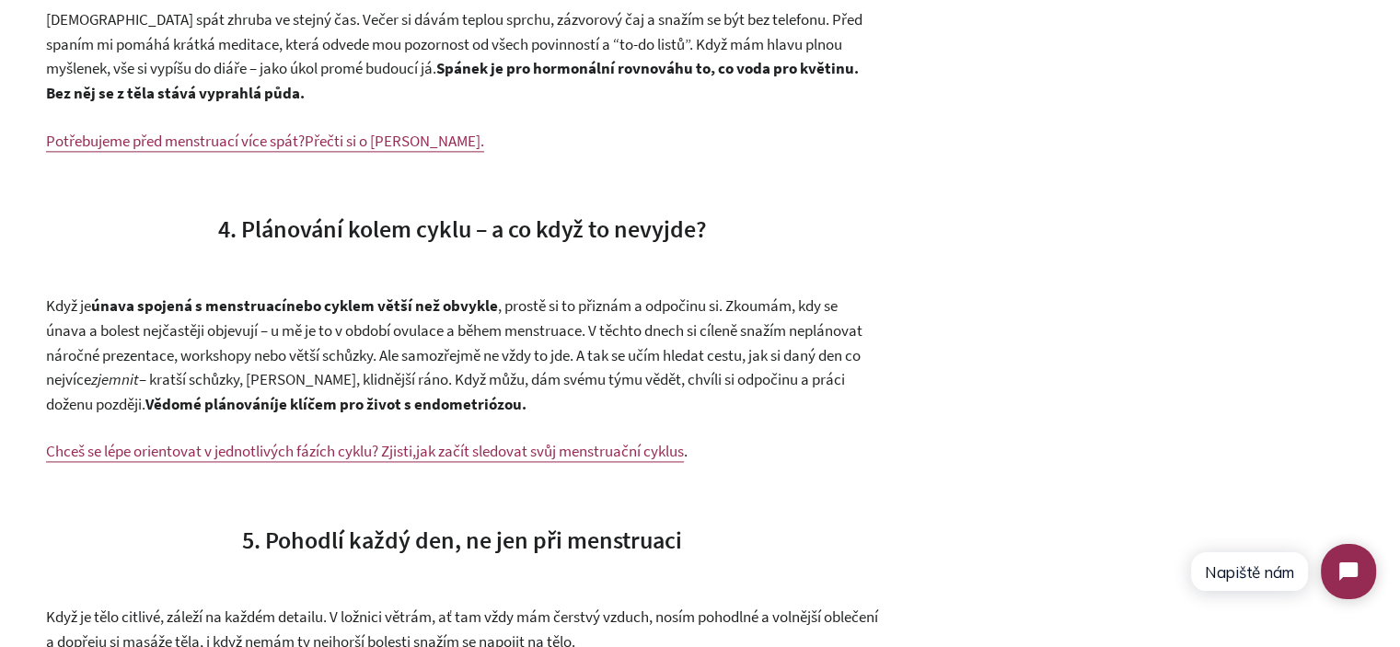
click at [356, 310] on strong "nebo cyklem větší než obvykle" at bounding box center [392, 305] width 212 height 20
click at [357, 311] on strong "nebo cyklem větší než obvykle" at bounding box center [392, 305] width 212 height 20
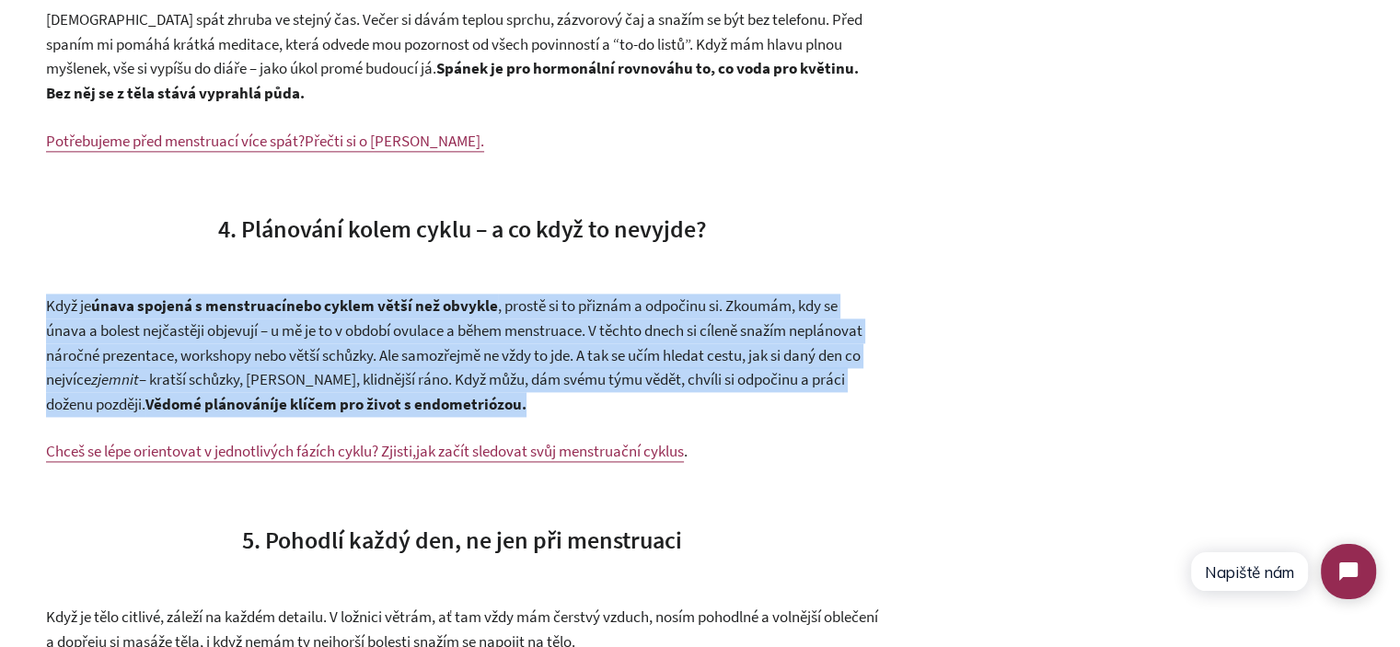
click at [357, 311] on strong "nebo cyklem větší než obvykle" at bounding box center [392, 305] width 212 height 20
copy div "Když je únava spojená s menstruací nebo cyklem větší než obvykle , prostě si to…"
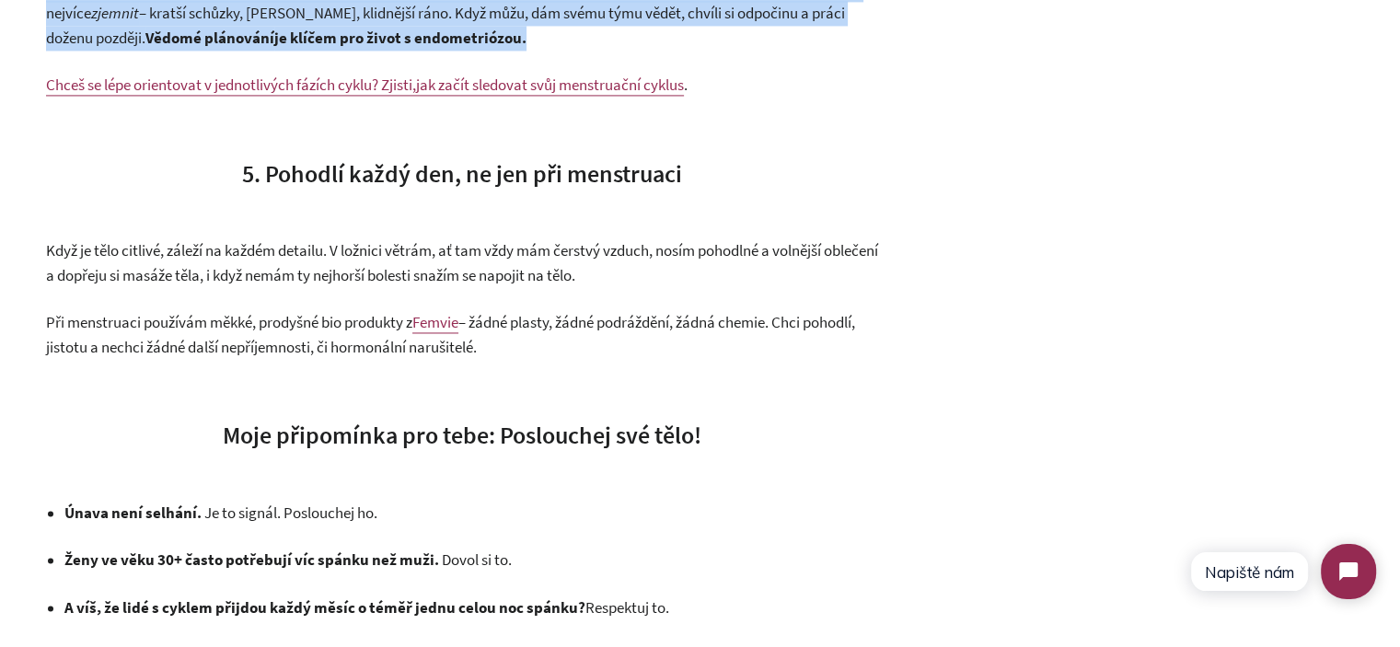
scroll to position [2853, 0]
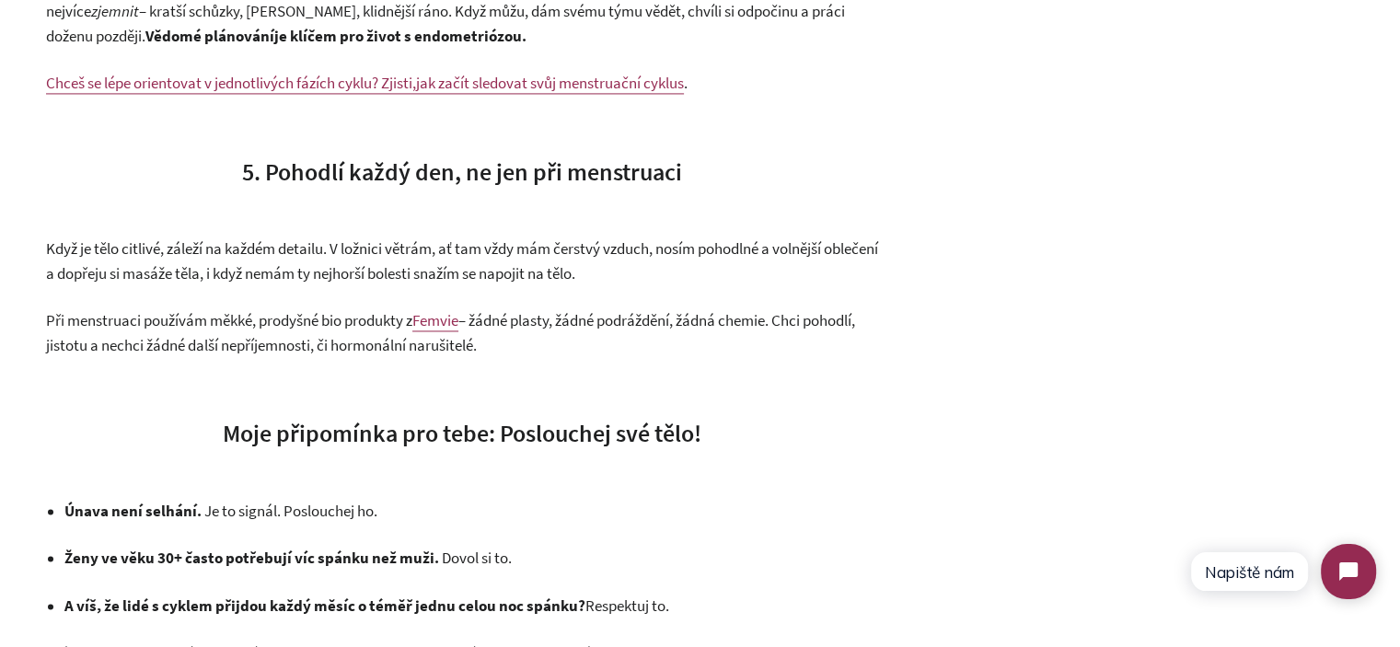
click at [309, 179] on span "5. Pohodlí každý den, ne jen při menstruaci" at bounding box center [462, 171] width 440 height 30
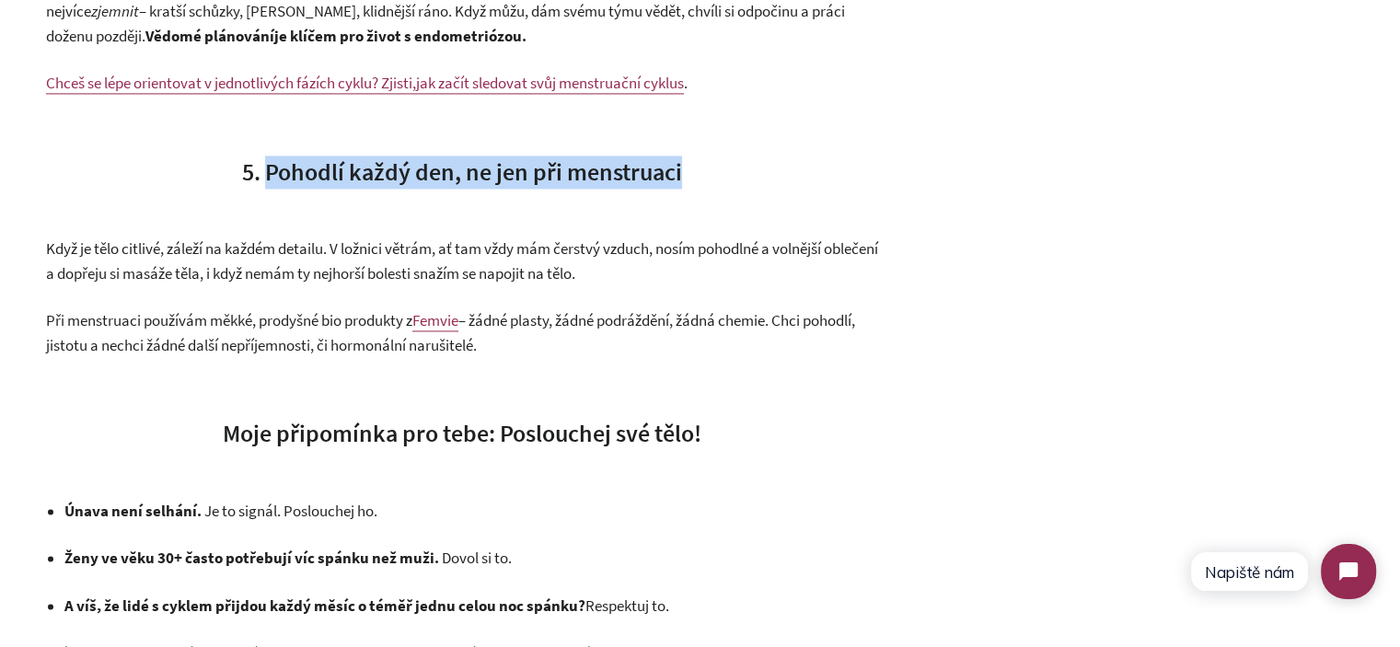
drag, startPoint x: 309, startPoint y: 179, endPoint x: 693, endPoint y: 176, distance: 383.7
click at [693, 176] on h3 "5. Pohodlí každý den, ne jen při menstruaci" at bounding box center [462, 172] width 832 height 33
click at [302, 260] on p "Když je tělo citlivé, záleží na každém detailu. V ložnici větrám, ať tam vždy m…" at bounding box center [462, 260] width 832 height 49
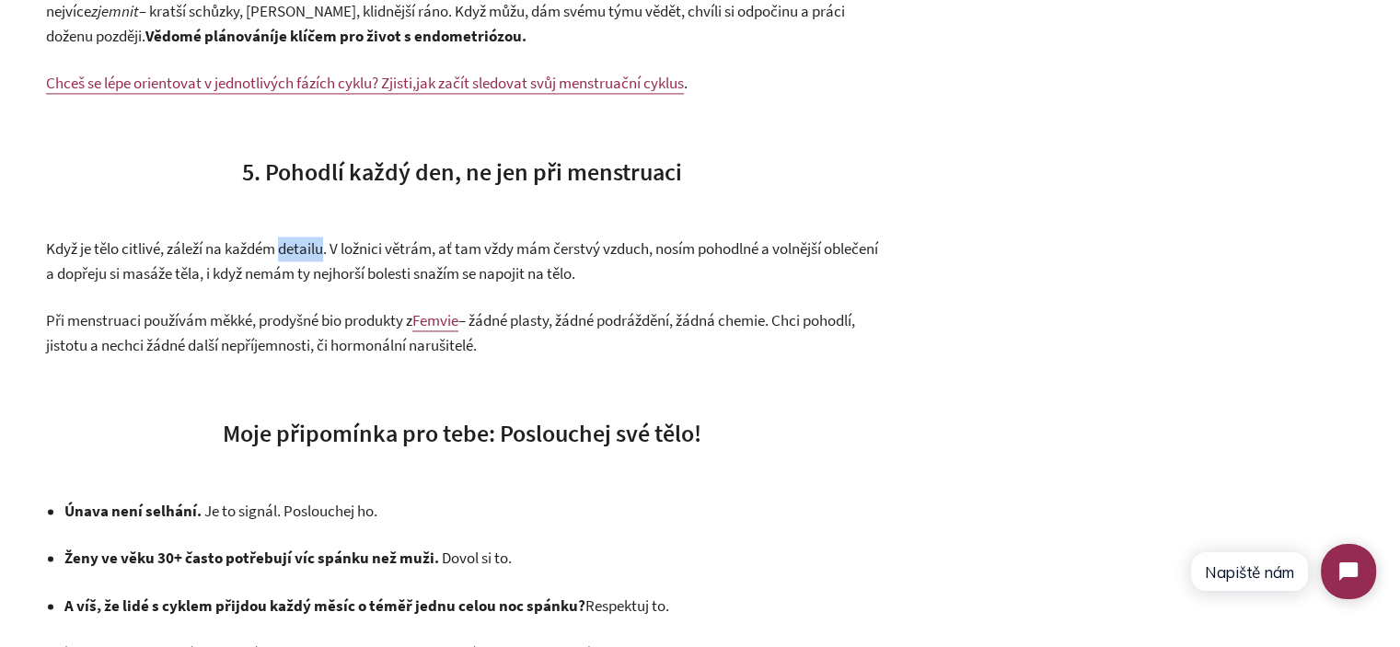
click at [302, 259] on p "Když je tělo citlivé, záleží na každém detailu. V ložnici větrám, ať tam vždy m…" at bounding box center [462, 260] width 832 height 49
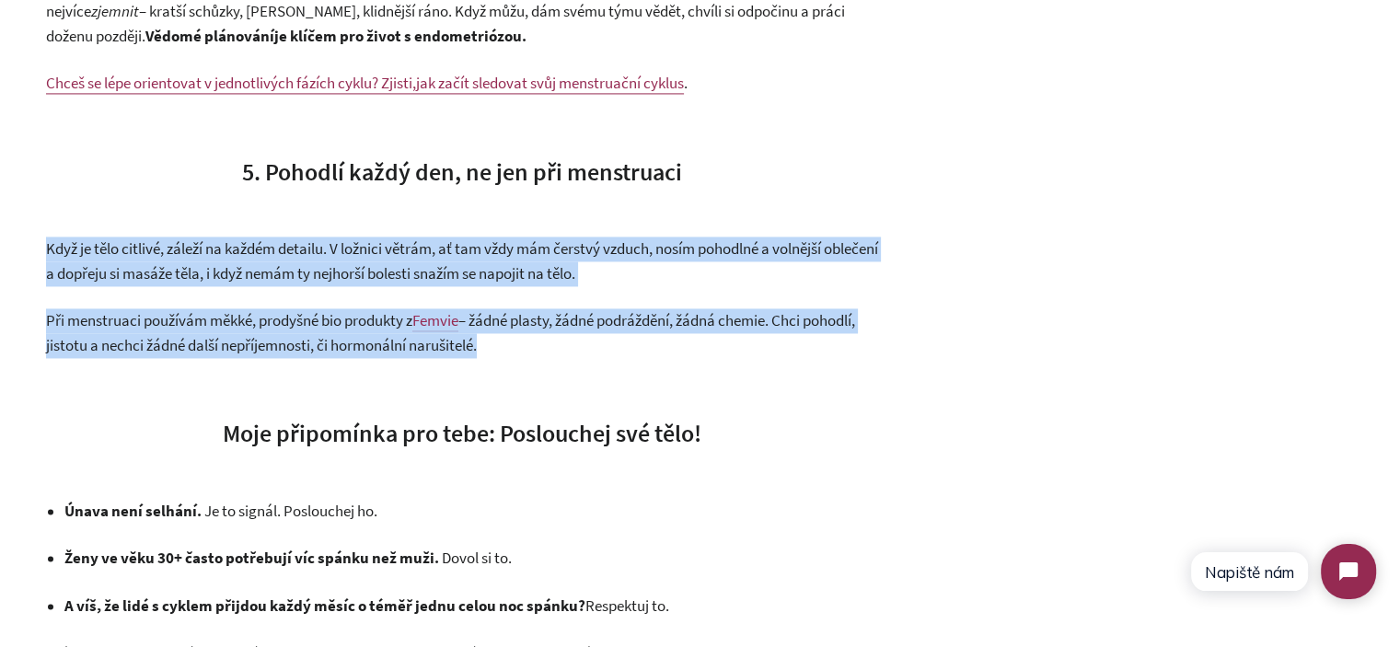
drag, startPoint x: 302, startPoint y: 259, endPoint x: 324, endPoint y: 319, distance: 63.8
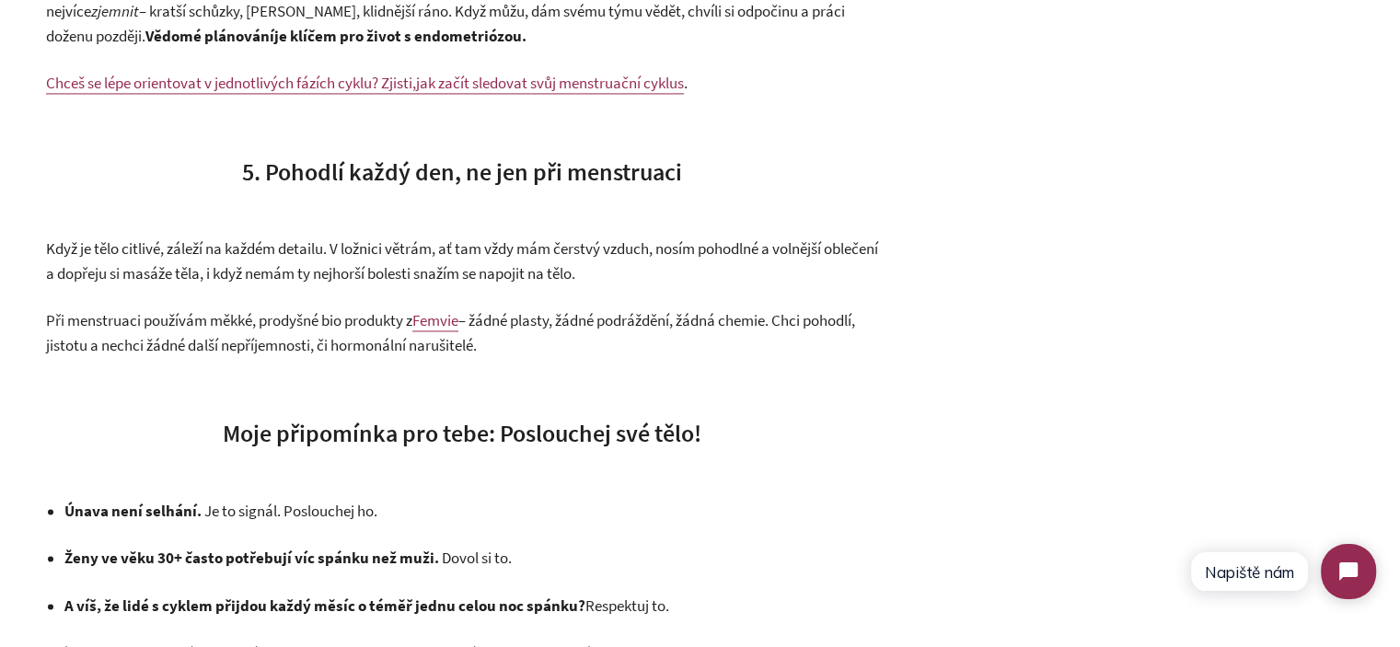
click at [479, 269] on span "Když je tělo citlivé, záleží na každém detailu. V ložnici větrám, ať tam vždy m…" at bounding box center [462, 260] width 832 height 45
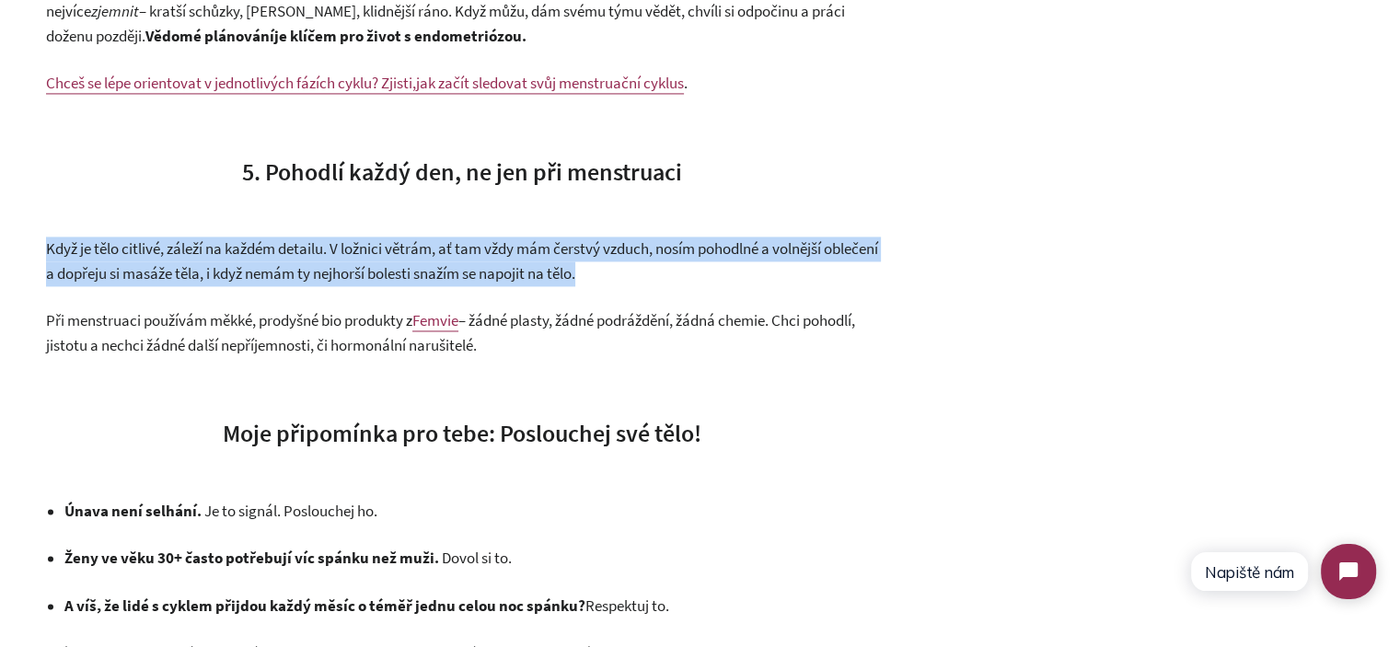
click at [479, 269] on span "Když je tělo citlivé, záleží na každém detailu. V ložnici větrám, ať tam vždy m…" at bounding box center [462, 260] width 832 height 45
click at [421, 283] on span "Když je tělo citlivé, záleží na každém detailu. V ložnici větrám, ať tam vždy m…" at bounding box center [462, 260] width 832 height 45
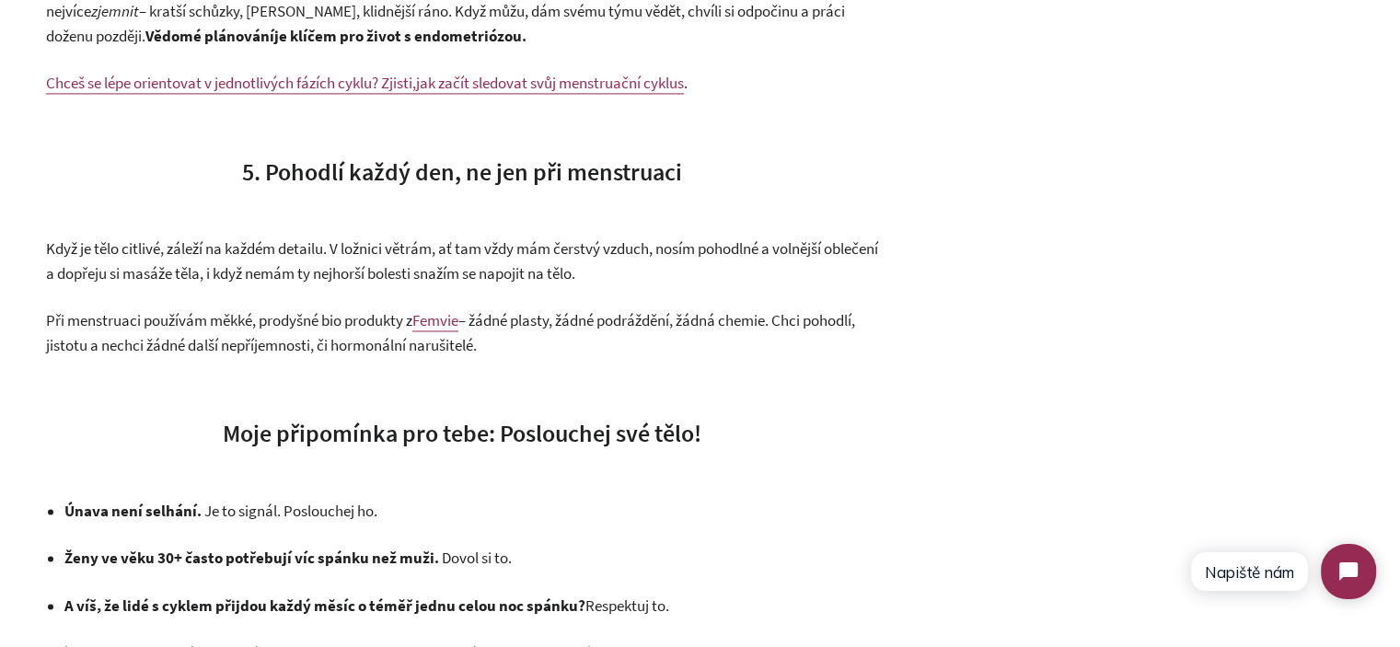
click at [309, 283] on p "Když je tělo citlivé, záleží na každém detailu. V ložnici větrám, ať tam vždy m…" at bounding box center [462, 260] width 832 height 49
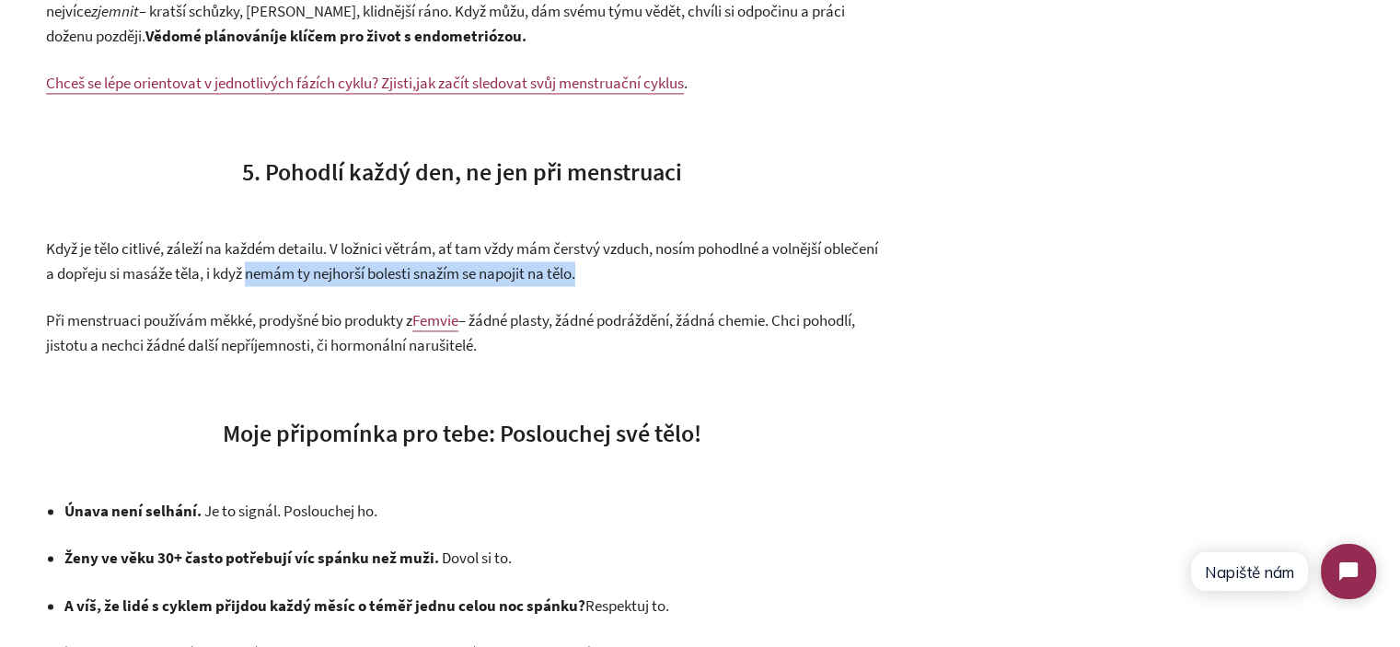
drag, startPoint x: 309, startPoint y: 283, endPoint x: 749, endPoint y: 283, distance: 439.9
click at [748, 283] on p "Když je tělo citlivé, záleží na každém detailu. V ložnici větrám, ať tam vždy m…" at bounding box center [462, 260] width 832 height 49
click at [749, 283] on p "Když je tělo citlivé, záleží na každém detailu. V ložnici větrám, ať tam vždy m…" at bounding box center [462, 260] width 832 height 49
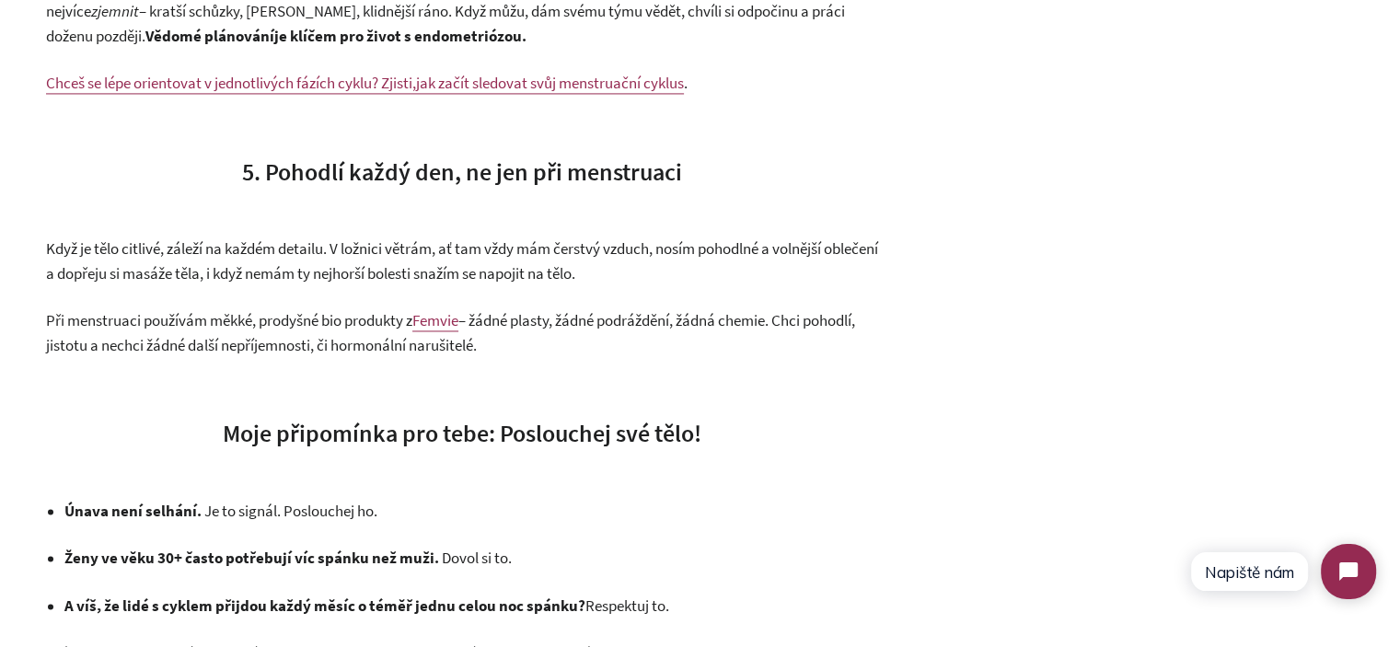
click at [283, 246] on span "Když je tělo citlivé, záleží na každém detailu. V ložnici větrám, ať tam vždy m…" at bounding box center [462, 260] width 832 height 45
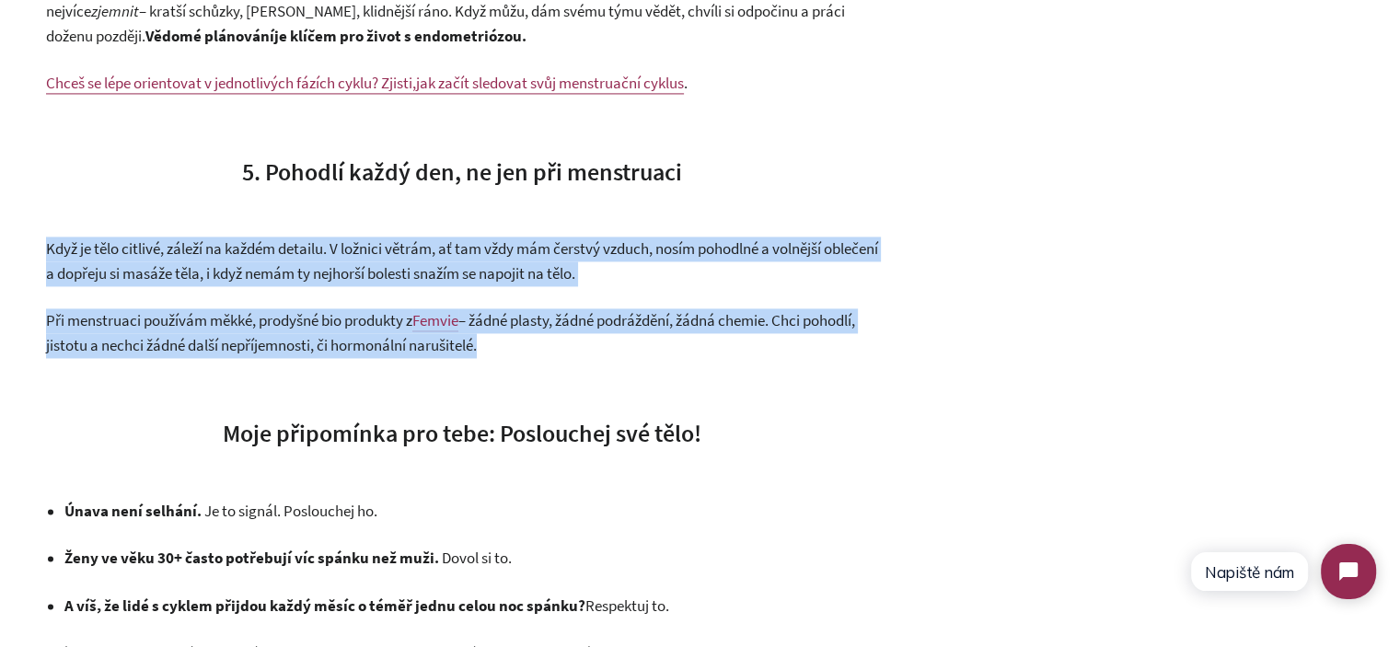
drag, startPoint x: 283, startPoint y: 246, endPoint x: 620, endPoint y: 308, distance: 342.6
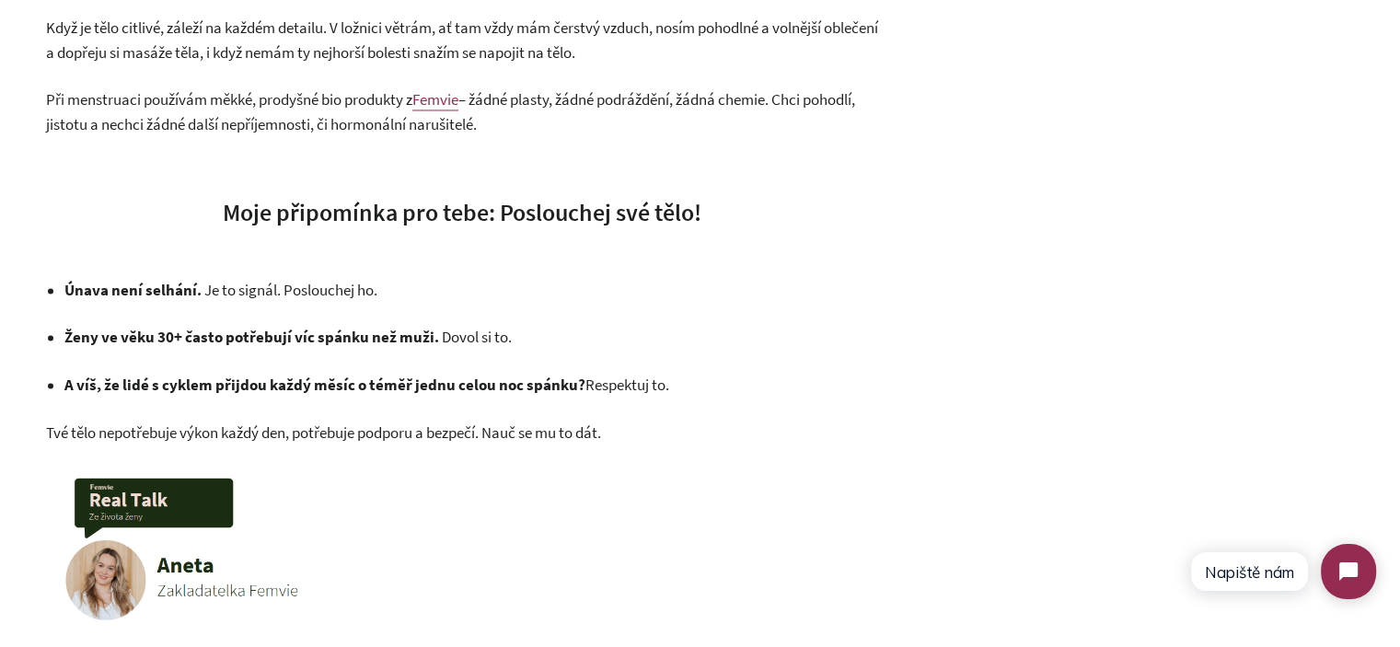
scroll to position [3129, 0]
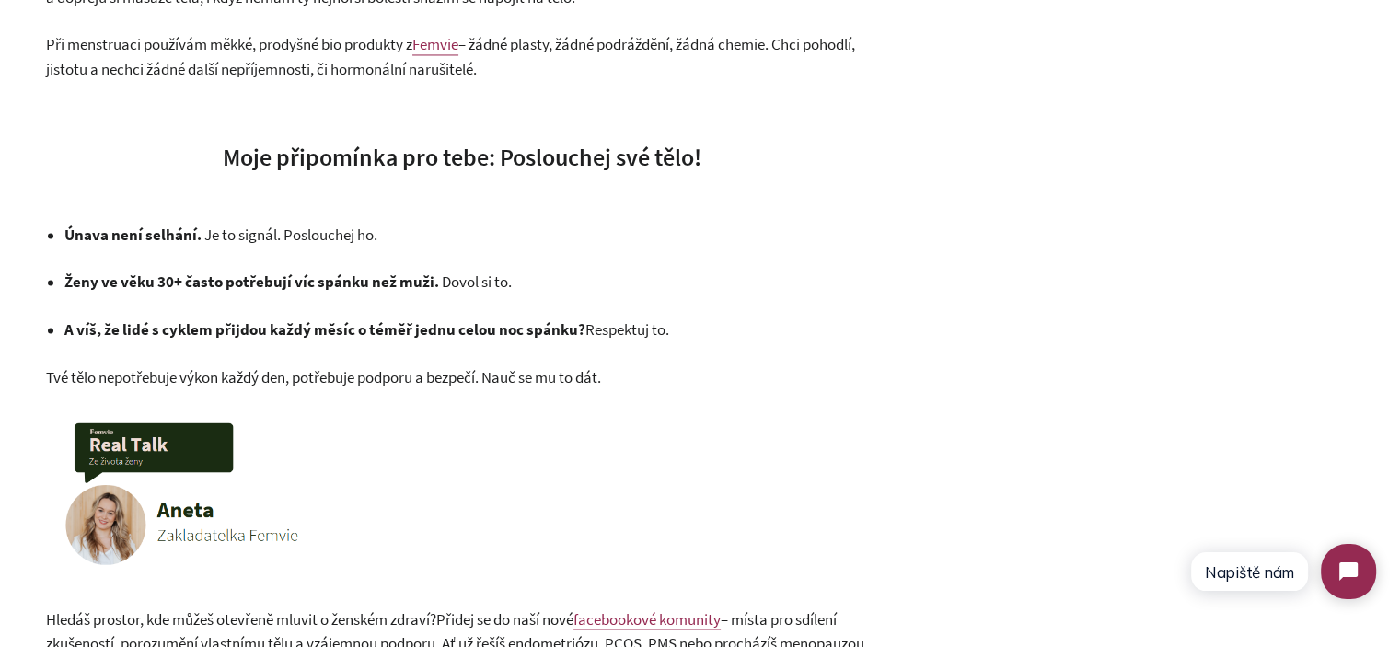
click at [265, 160] on span "Moje připomínka pro tebe: Poslouchej své tělo!" at bounding box center [462, 157] width 479 height 30
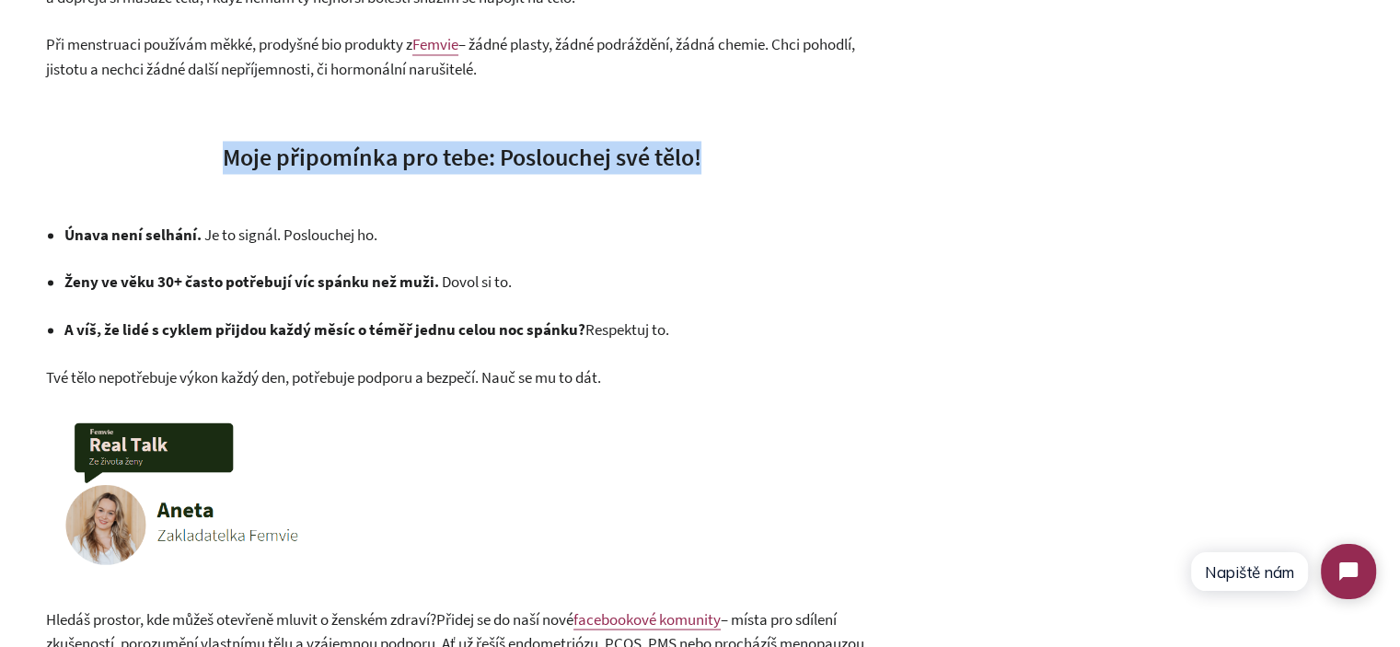
drag, startPoint x: 265, startPoint y: 160, endPoint x: 775, endPoint y: 164, distance: 509.8
click at [762, 164] on h3 "Moje připomínka pro tebe: Poslouchej své tělo!" at bounding box center [462, 157] width 832 height 33
click at [775, 164] on h3 "Moje připomínka pro tebe: Poslouchej své tělo!" at bounding box center [462, 157] width 832 height 33
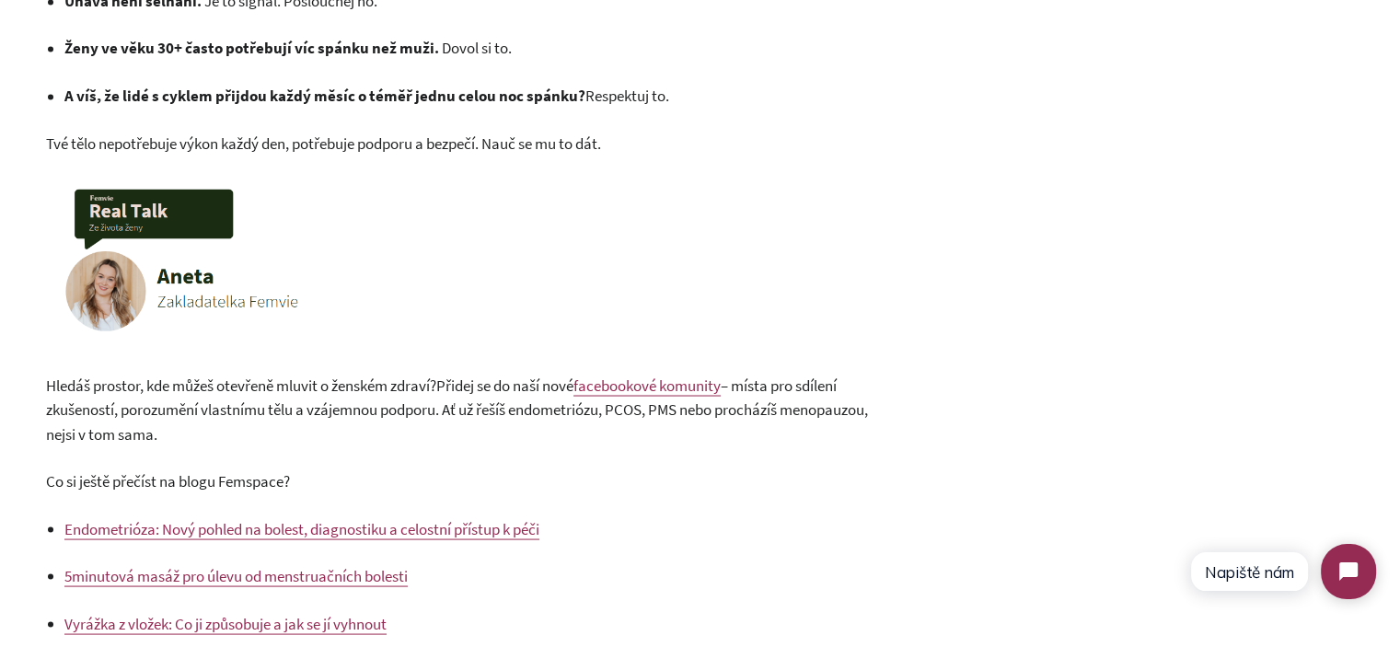
scroll to position [3405, 0]
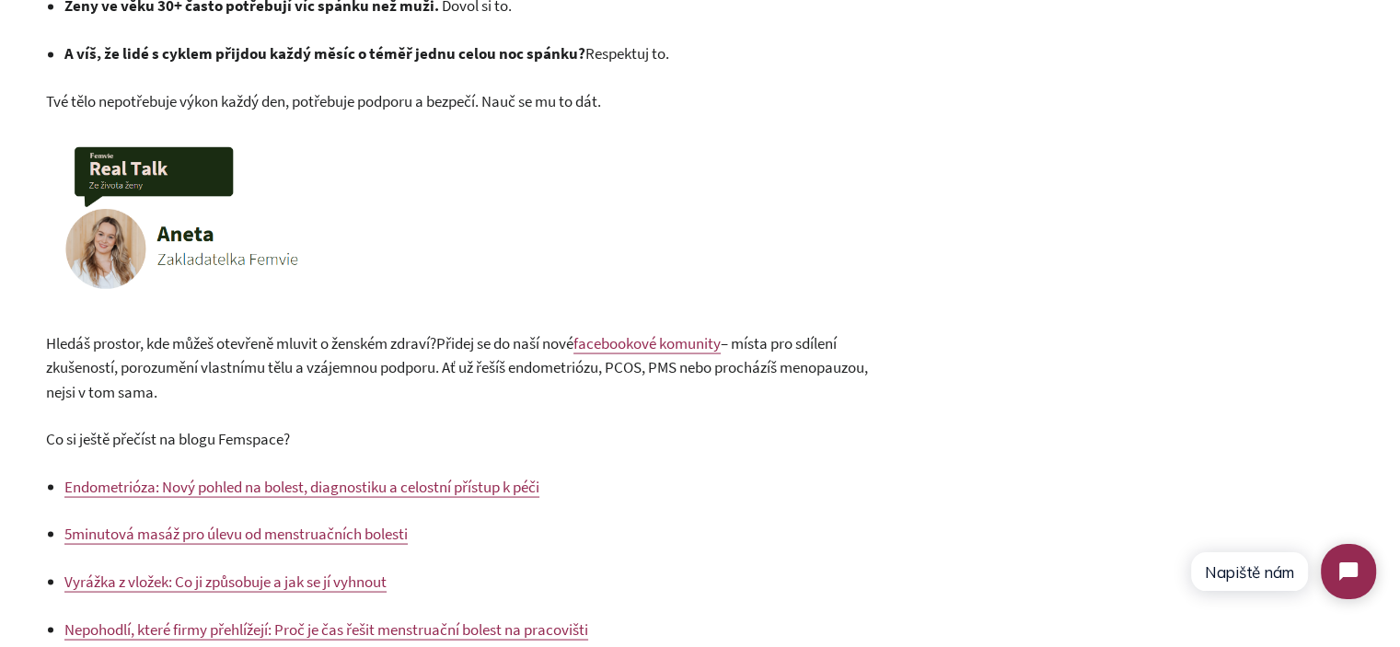
click at [280, 353] on p "Hledáš prostor, kde můžeš otevřeně mluvit o ženském zdraví? Přidej se do naší n…" at bounding box center [462, 367] width 832 height 74
click at [289, 356] on span "– místa pro sdílení zkušeností, porozumění vlastnímu tělu a vzájemnou podporu. …" at bounding box center [457, 366] width 822 height 69
click at [420, 375] on span "– místa pro sdílení zkušeností, porozumění vlastnímu tělu a vzájemnou podporu. …" at bounding box center [457, 366] width 822 height 69
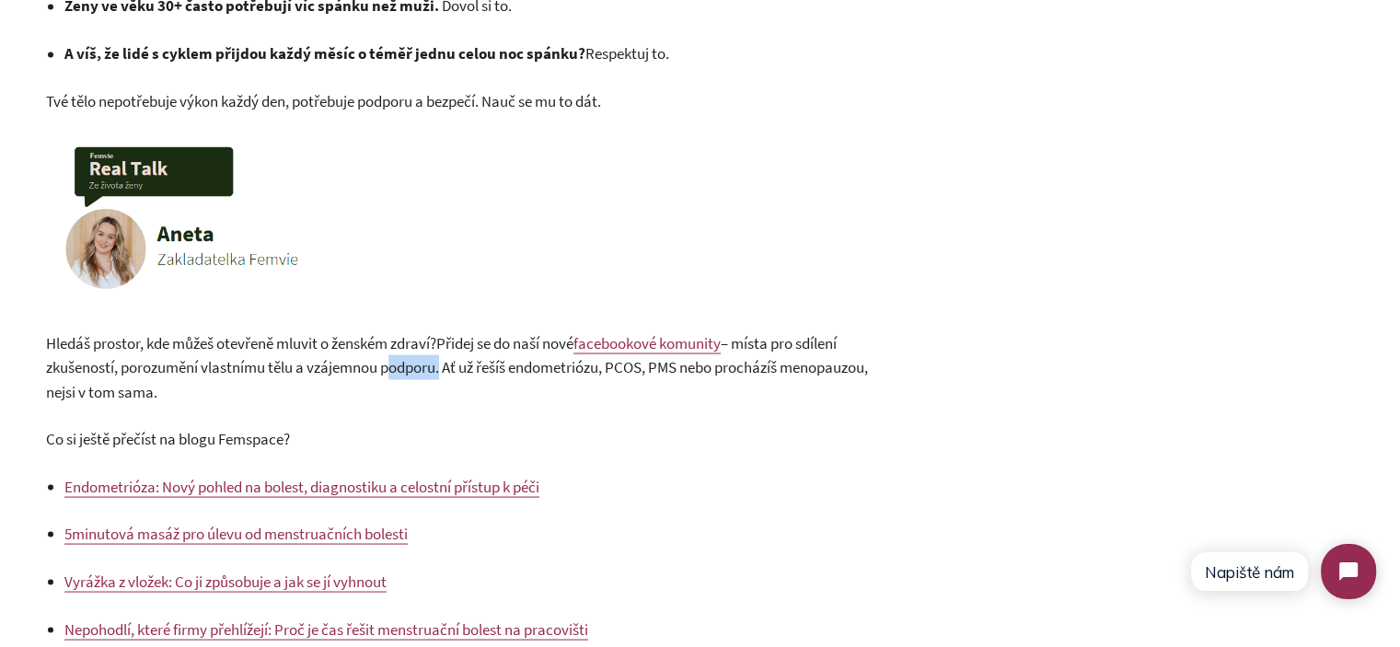
click at [420, 375] on span "– místa pro sdílení zkušeností, porozumění vlastnímu tělu a vzájemnou podporu. …" at bounding box center [457, 366] width 822 height 69
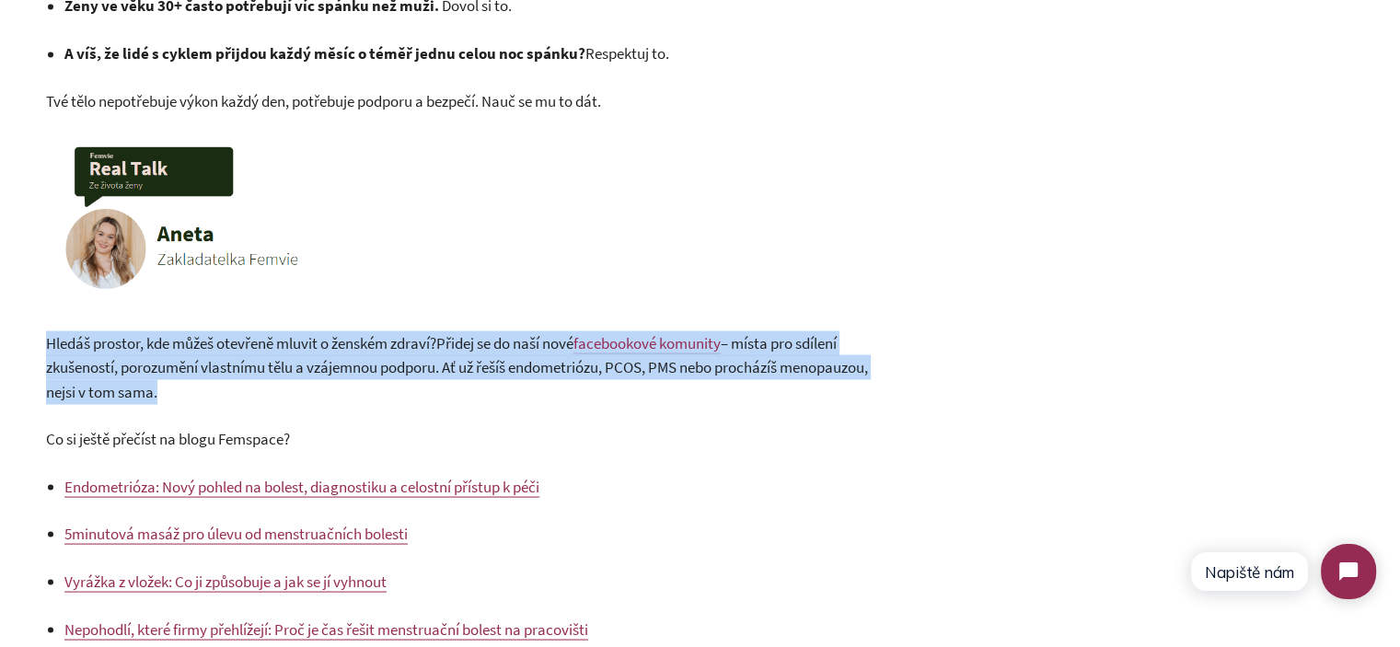
click at [420, 375] on span "– místa pro sdílení zkušeností, porozumění vlastnímu tělu a vzájemnou podporu. …" at bounding box center [457, 366] width 822 height 69
click at [453, 392] on p "Hledáš prostor, kde můžeš otevřeně mluvit o ženském zdraví? Přidej se do naší n…" at bounding box center [462, 367] width 832 height 74
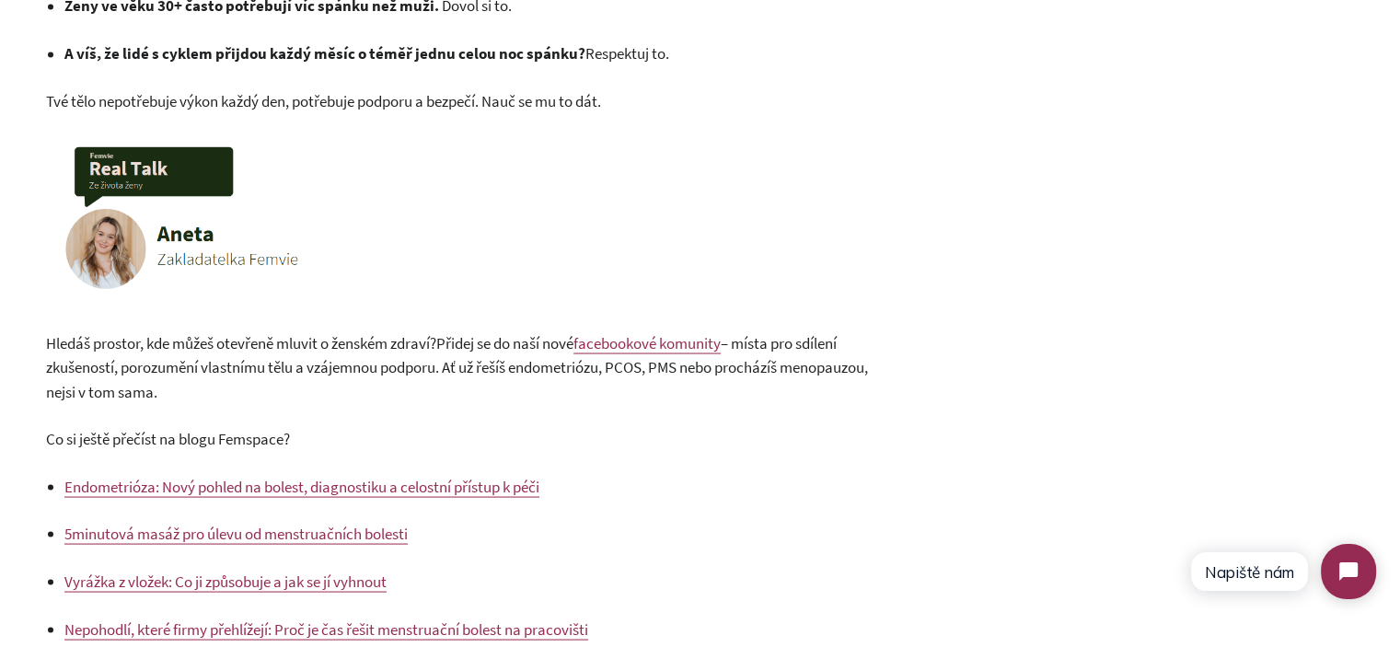
scroll to position [0, 0]
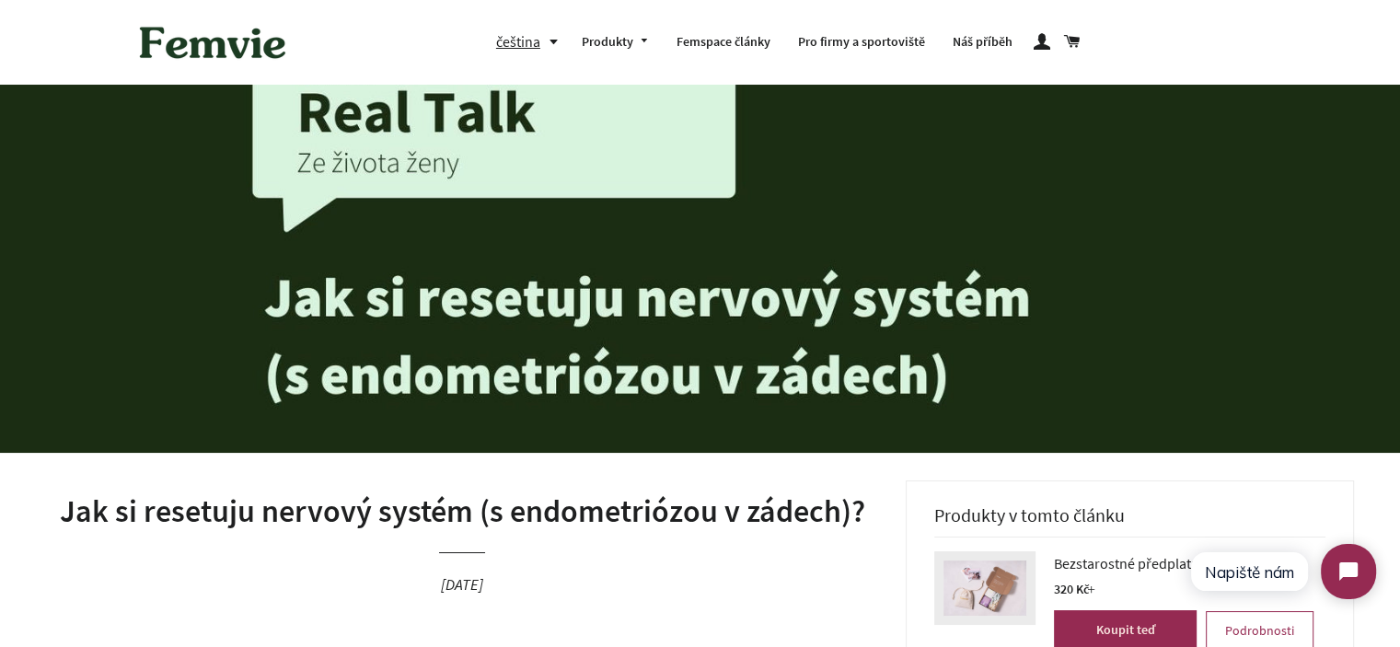
click at [219, 510] on h1 "Jak si resetuju nervový systém (s endometriózou v zádech)?" at bounding box center [462, 512] width 832 height 44
click at [219, 511] on h1 "Jak si resetuju nervový systém (s endometriózou v zádech)?" at bounding box center [462, 512] width 832 height 44
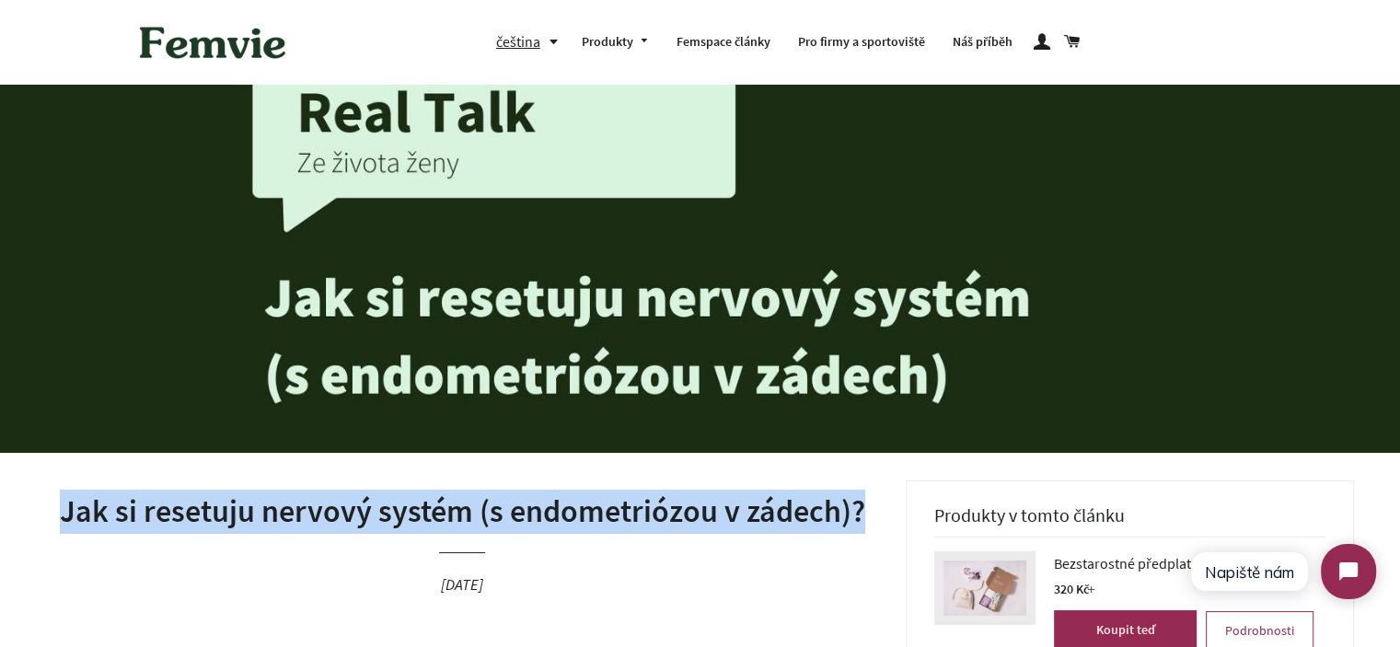
click at [219, 511] on h1 "Jak si resetuju nervový systém (s endometriózou v zádech)?" at bounding box center [462, 512] width 832 height 44
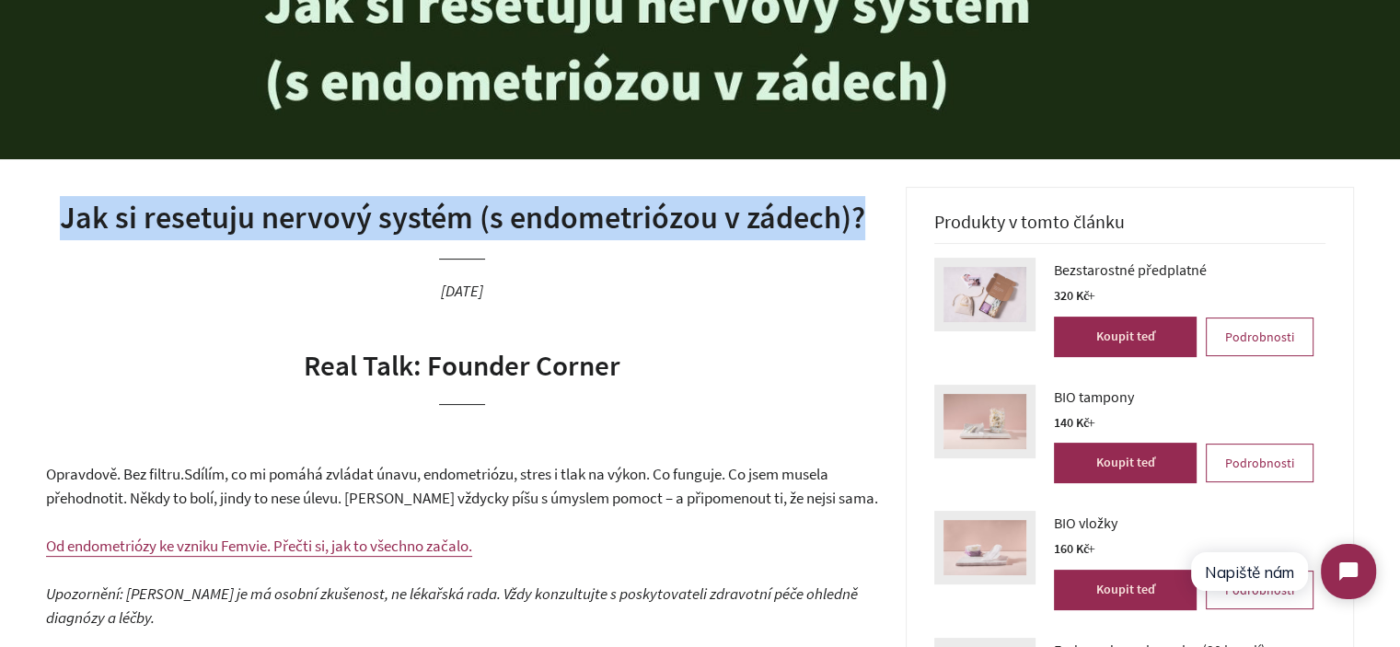
scroll to position [552, 0]
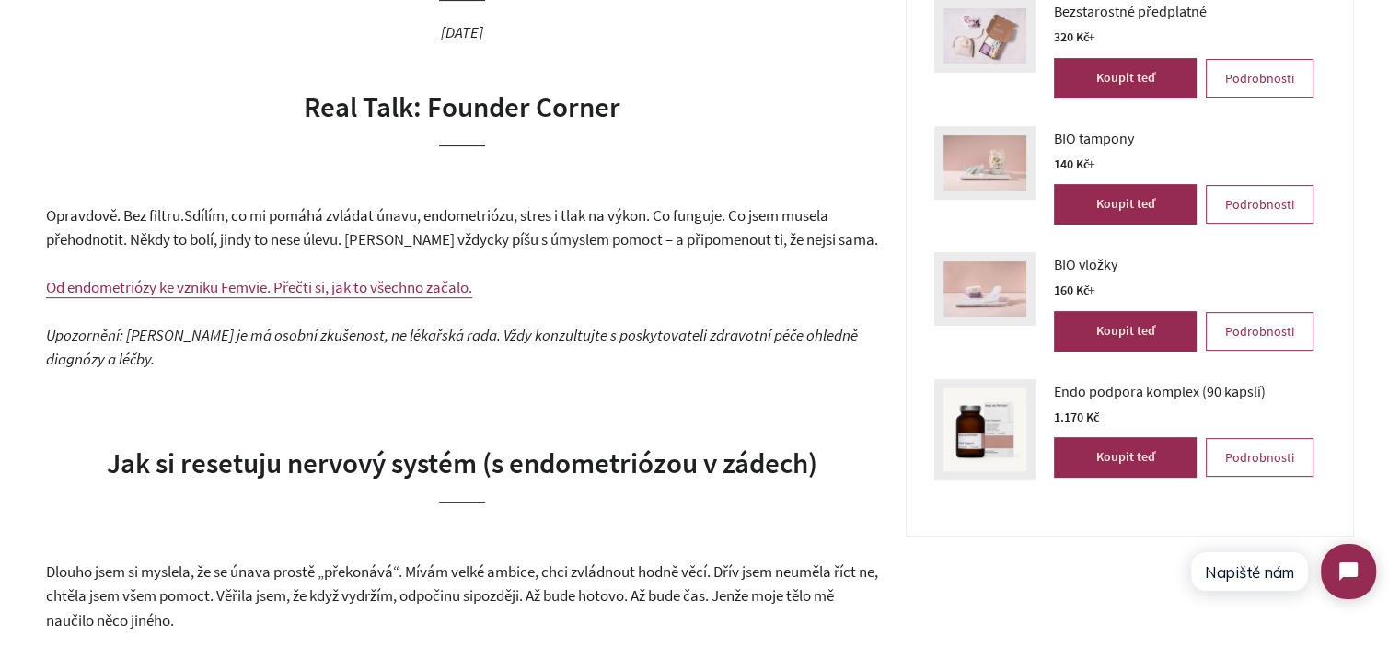
click at [314, 283] on span "Od endometriózy ke vzniku Femvie. Přečti si, jak to všechno začalo." at bounding box center [259, 287] width 426 height 20
click at [247, 225] on p "Opravdově. Bez filtru. Sdílím, co mi pomáhá zvládat únavu, endometriózu, stres …" at bounding box center [462, 227] width 832 height 49
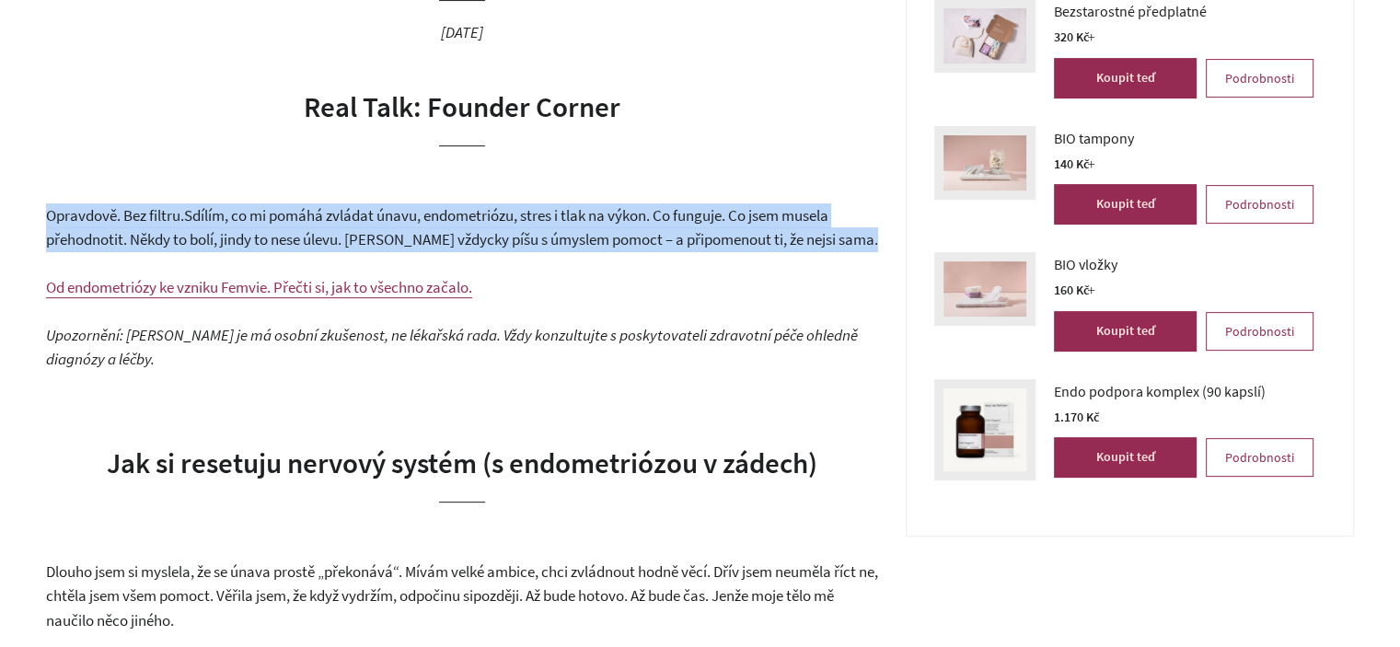
click at [247, 225] on p "Opravdově. Bez filtru. Sdílím, co mi pomáhá zvládat únavu, endometriózu, stres …" at bounding box center [462, 227] width 832 height 49
click at [478, 230] on span "Sdílím, co mi pomáhá zvládat únavu, endometriózu, stres i tlak na výkon. Co fun…" at bounding box center [462, 227] width 832 height 45
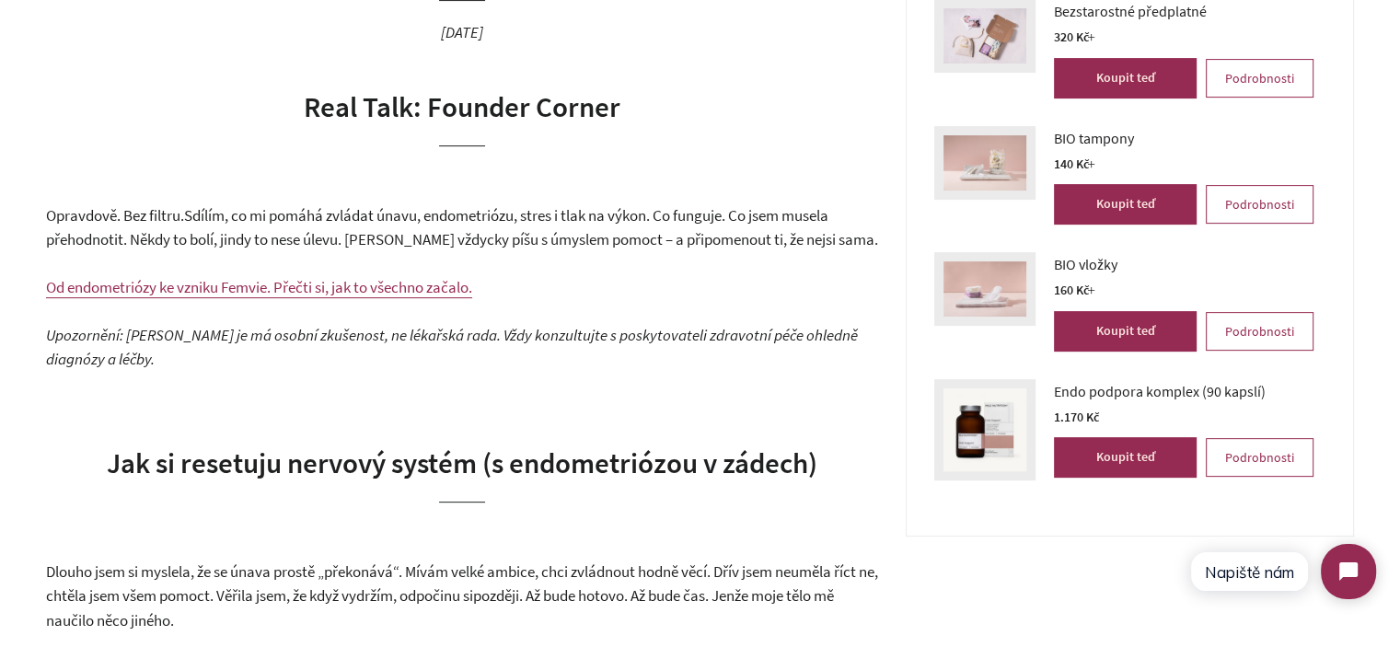
click at [203, 209] on span "Sdílím, co mi pomáhá zvládat únavu, endometriózu, stres i tlak na výkon. Co fun…" at bounding box center [462, 227] width 832 height 45
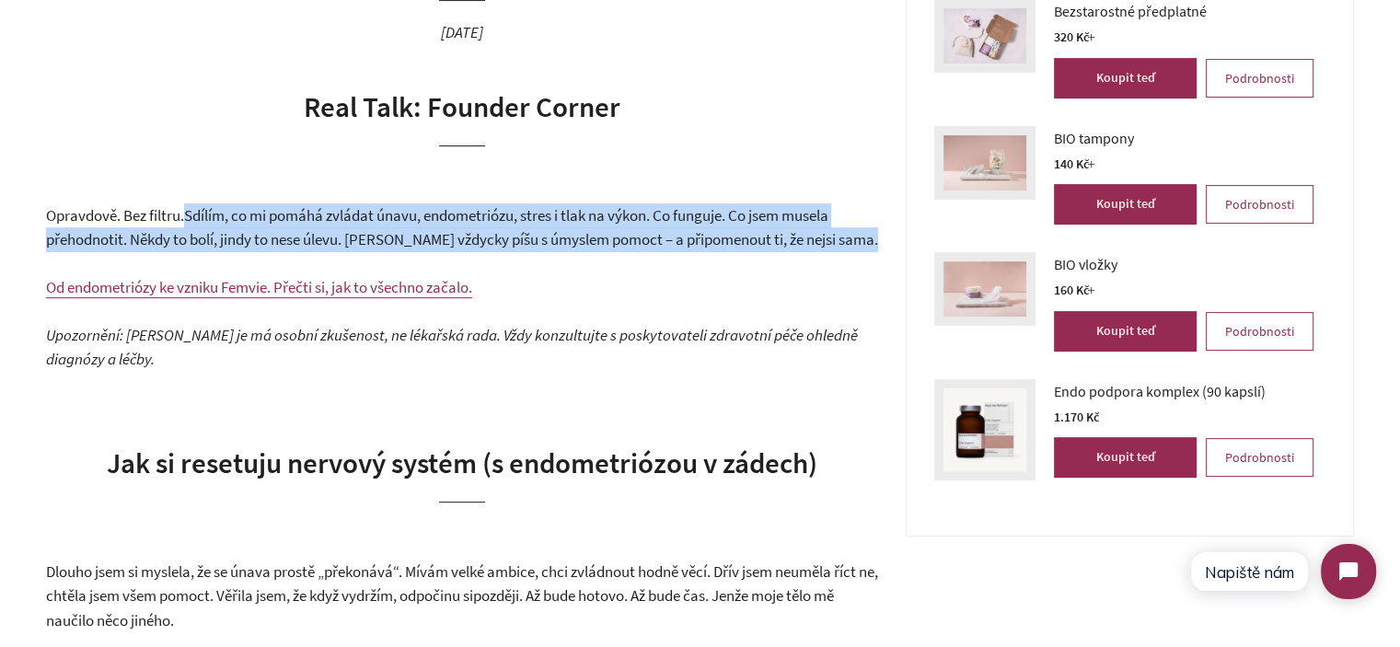
drag, startPoint x: 203, startPoint y: 209, endPoint x: 849, endPoint y: 248, distance: 647.2
click at [843, 248] on p "Opravdově. Bez filtru. Sdílím, co mi pomáhá zvládat únavu, endometriózu, stres …" at bounding box center [462, 227] width 832 height 49
click at [849, 248] on p "Opravdově. Bez filtru. Sdílím, co mi pomáhá zvládat únavu, endometriózu, stres …" at bounding box center [462, 227] width 832 height 49
drag, startPoint x: 832, startPoint y: 243, endPoint x: 11, endPoint y: 219, distance: 821.2
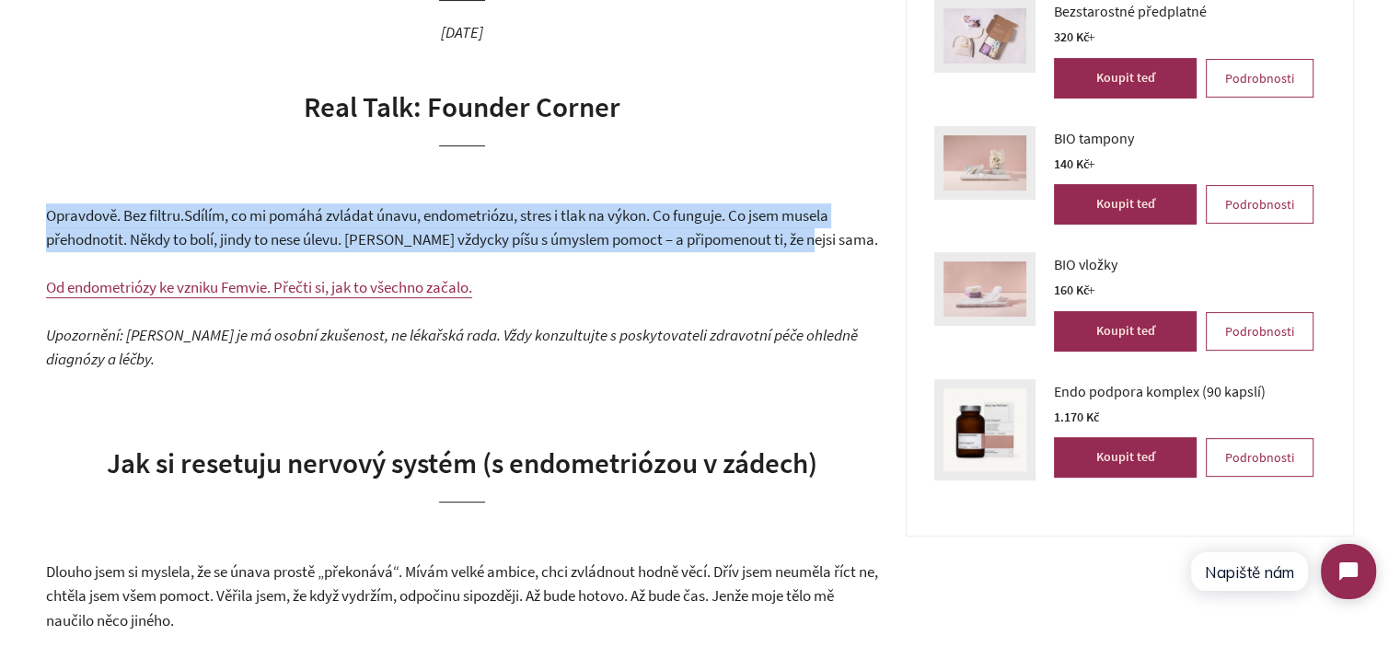
click at [77, 221] on span "Opravdově. Bez filtru." at bounding box center [115, 215] width 138 height 20
drag, startPoint x: 38, startPoint y: 216, endPoint x: 585, endPoint y: 236, distance: 547.9
click at [585, 236] on span "Sdílím, co mi pomáhá zvládat únavu, endometriózu, stres i tlak na výkon. Co fun…" at bounding box center [462, 227] width 832 height 45
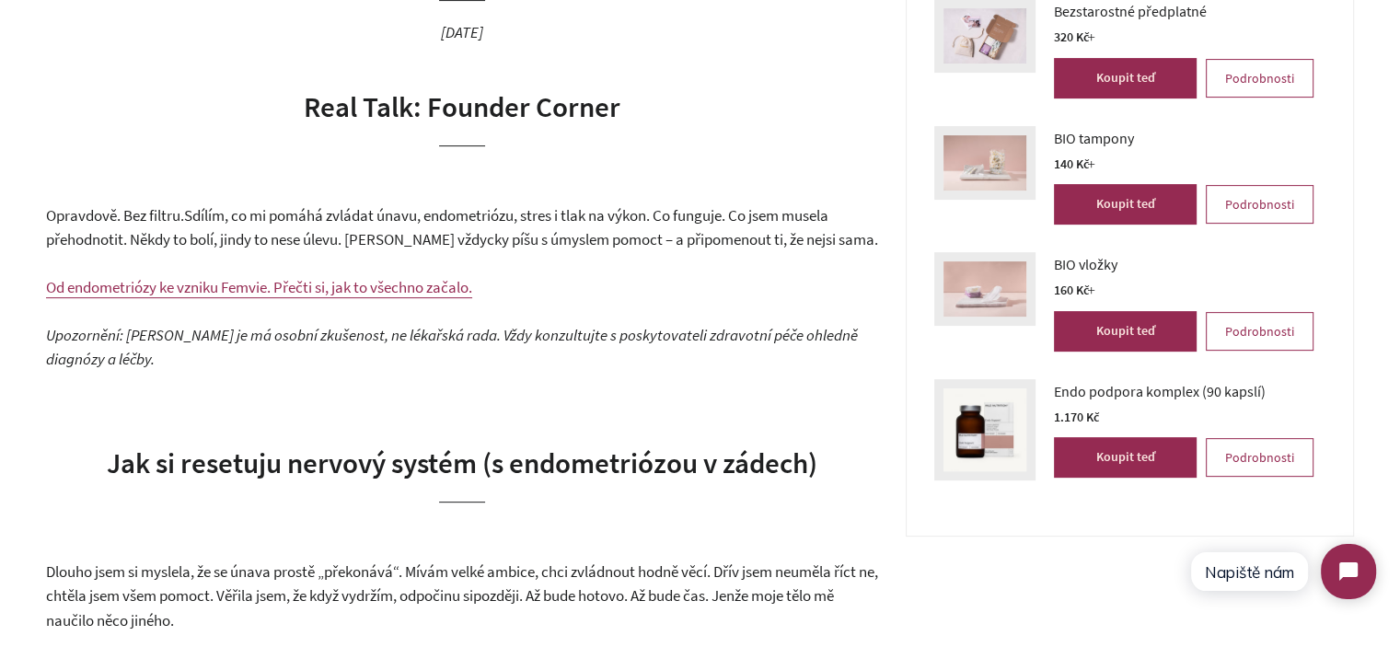
click at [585, 236] on span "Sdílím, co mi pomáhá zvládat únavu, endometriózu, stres i tlak na výkon. Co fun…" at bounding box center [462, 227] width 832 height 45
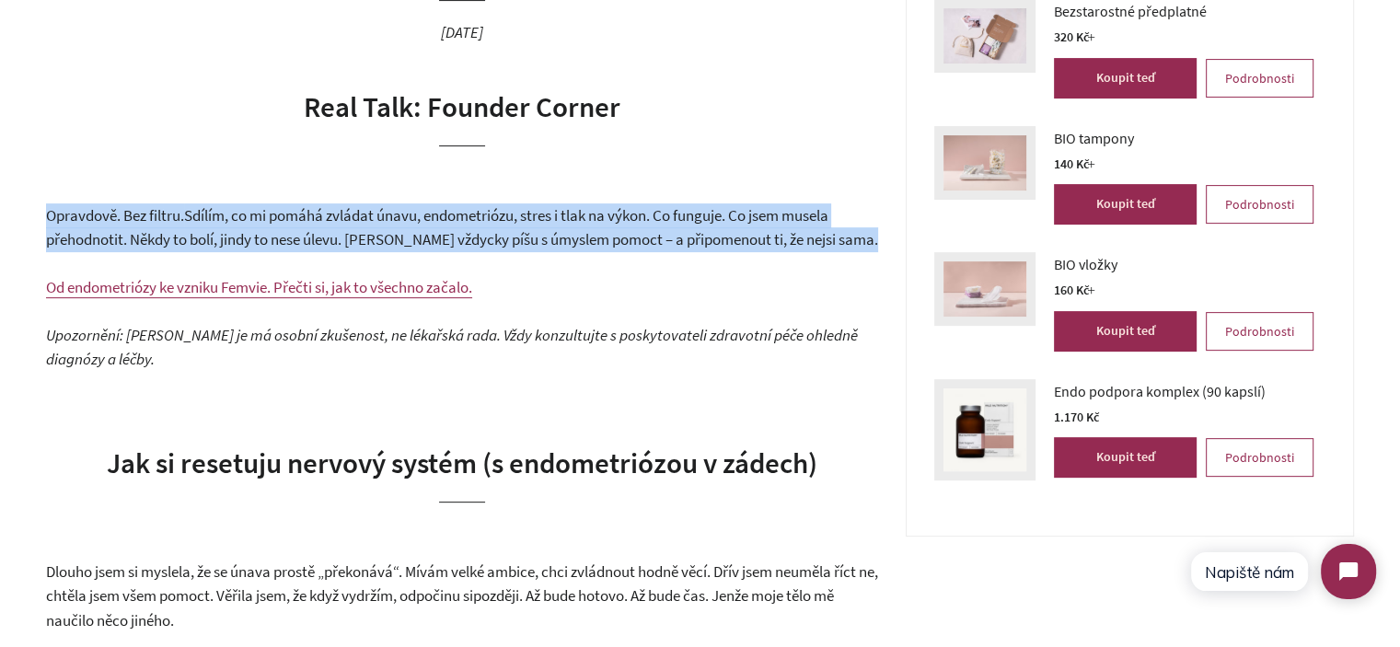
click at [585, 236] on span "Sdílím, co mi pomáhá zvládat únavu, endometriózu, stres i tlak na výkon. Co fun…" at bounding box center [462, 227] width 832 height 45
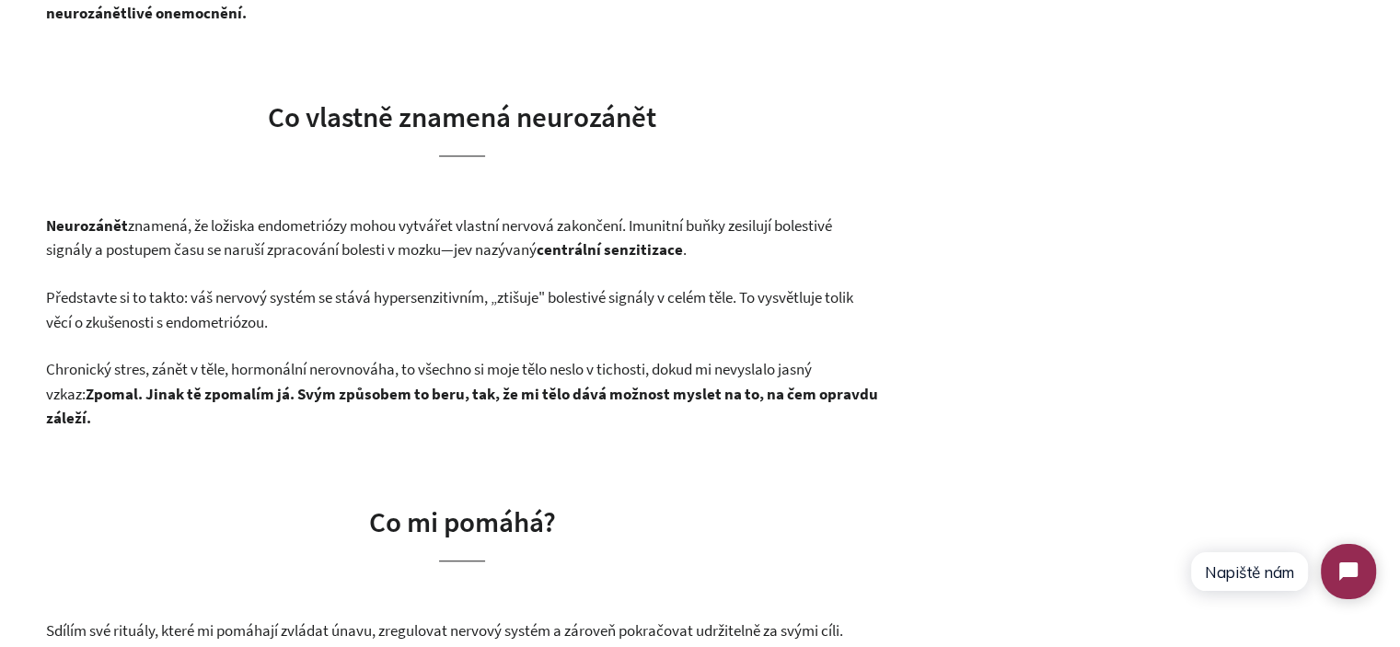
scroll to position [1288, 0]
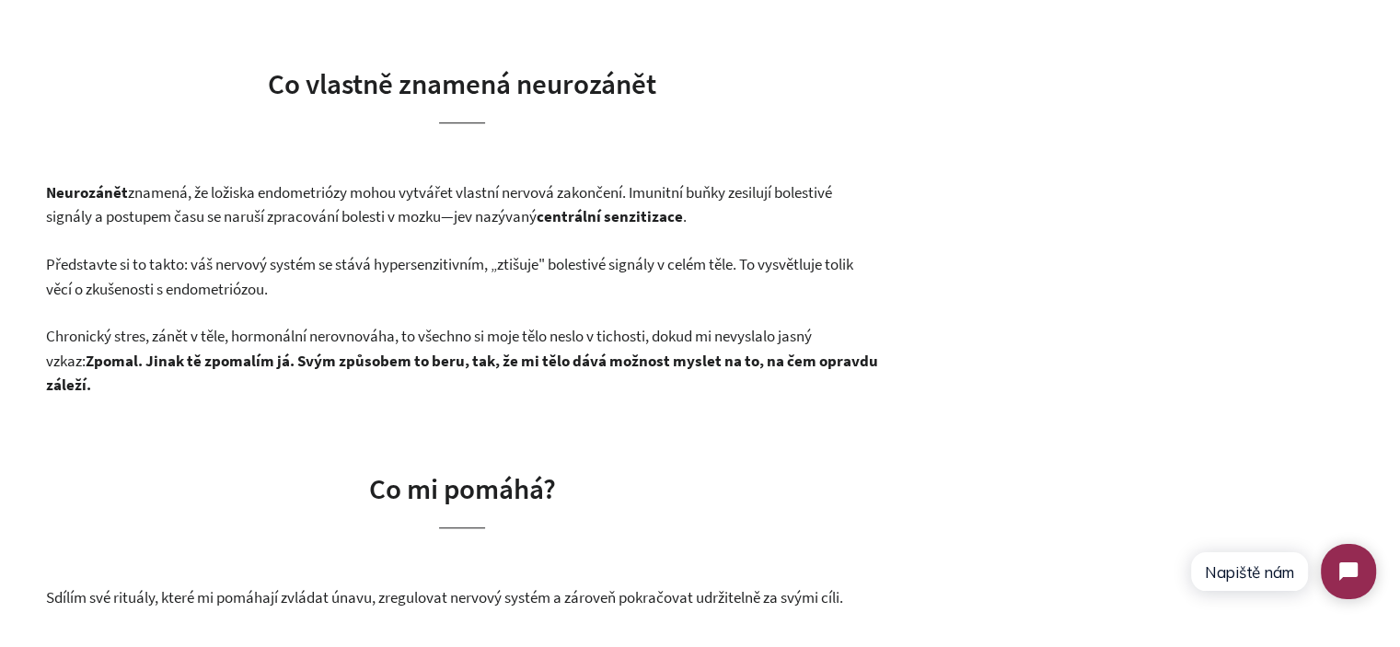
click at [118, 349] on p "Chronický stres, zánět v těle, hormonální nerovnováha, to všechno si moje tělo …" at bounding box center [462, 361] width 832 height 74
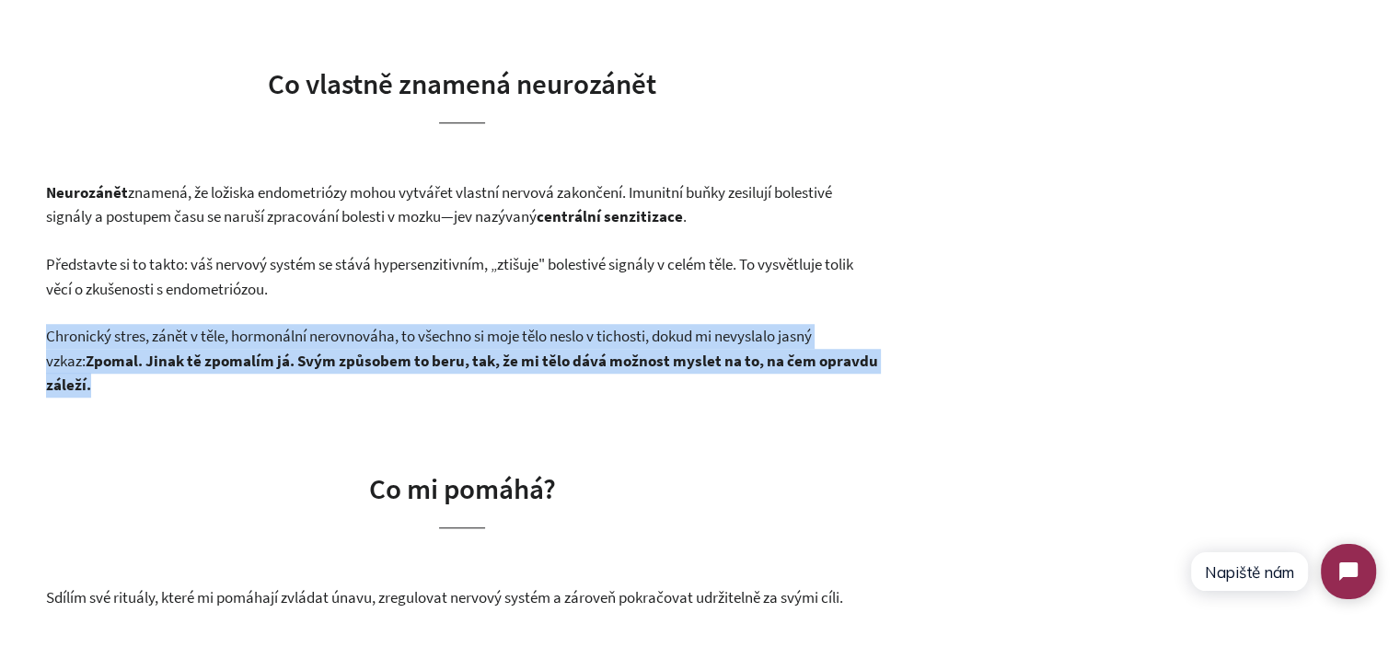
click at [118, 349] on p "Chronický stres, zánět v těle, hormonální nerovnováha, to všechno si moje tělo …" at bounding box center [462, 361] width 832 height 74
click at [134, 369] on strong "Zpomal. Jinak tě zpomalím já. Svým způsobem to beru, tak, že mi tělo dává možno…" at bounding box center [462, 373] width 832 height 45
click at [134, 375] on p "Chronický stres, zánět v těle, hormonální nerovnováha, to všechno si moje tělo …" at bounding box center [462, 361] width 832 height 74
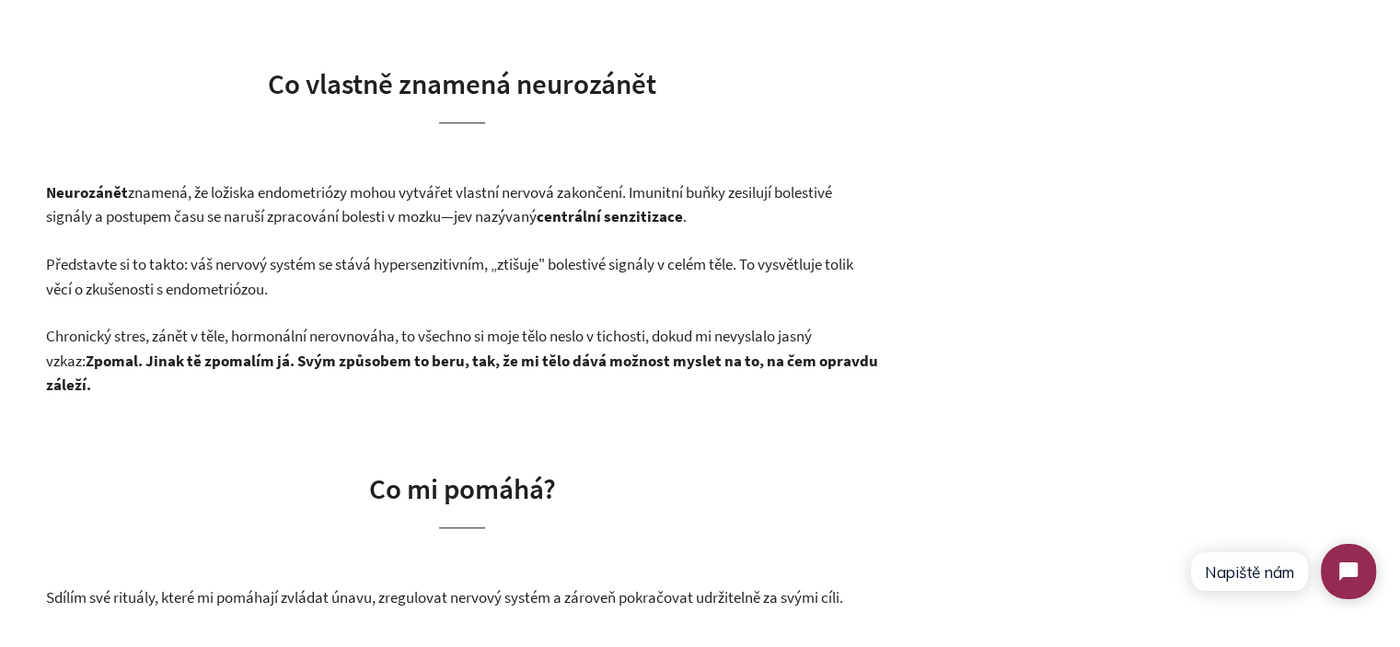
click at [153, 355] on strong "Zpomal. Jinak tě zpomalím já. Svým způsobem to beru, tak, že mi tělo dává možno…" at bounding box center [462, 373] width 832 height 45
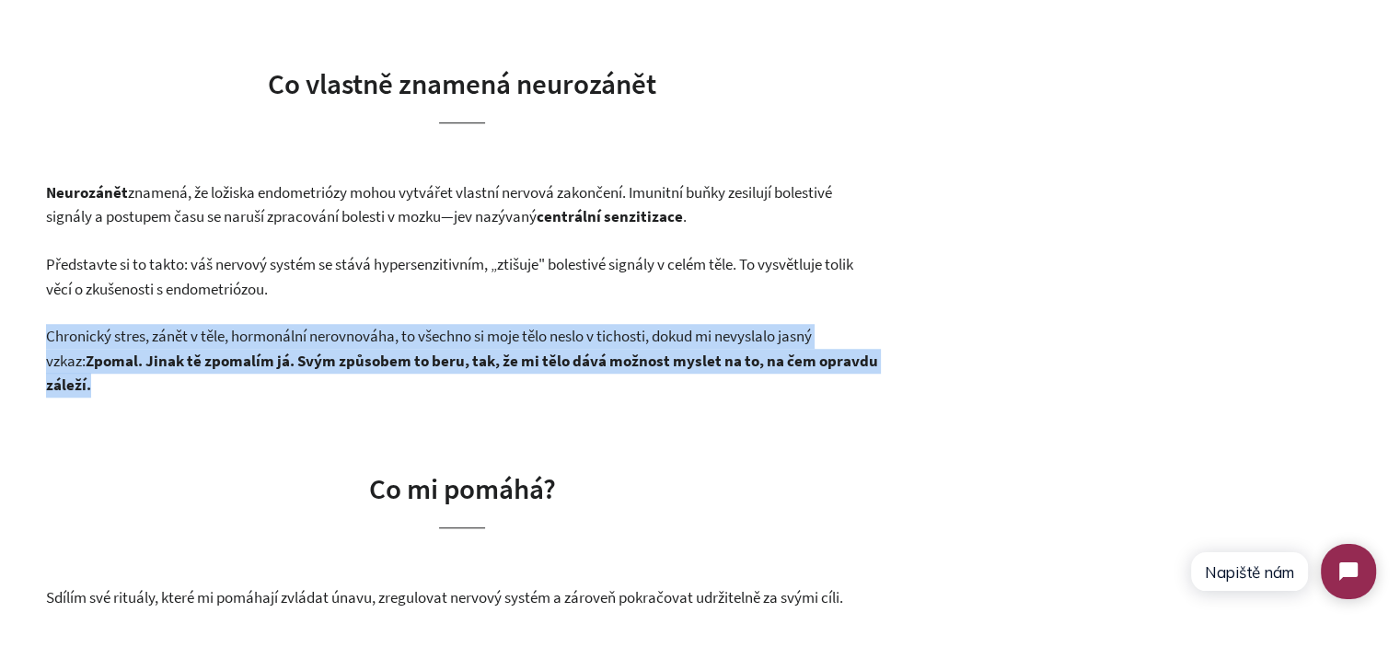
click at [153, 355] on strong "Zpomal. Jinak tě zpomalím já. Svým způsobem to beru, tak, že mi tělo dává možno…" at bounding box center [462, 373] width 832 height 45
click at [202, 386] on p "Chronický stres, zánět v těle, hormonální nerovnováha, to všechno si moje tělo …" at bounding box center [462, 361] width 832 height 74
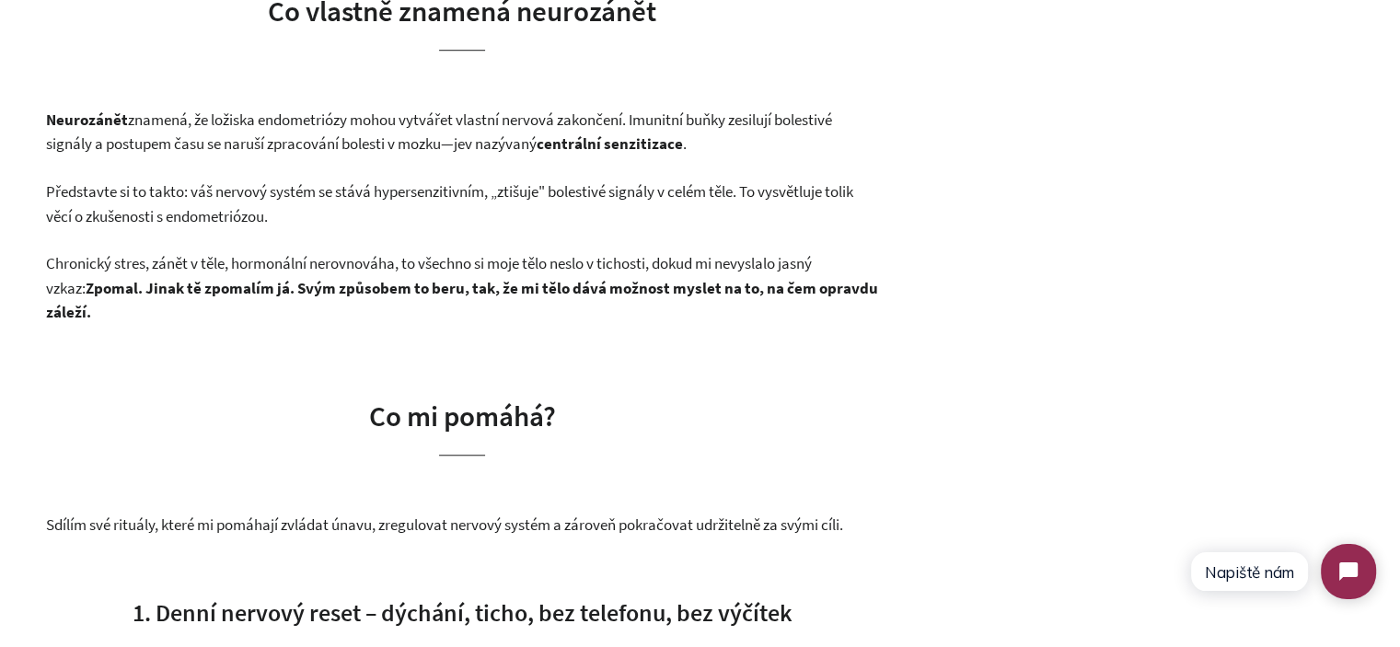
scroll to position [1472, 0]
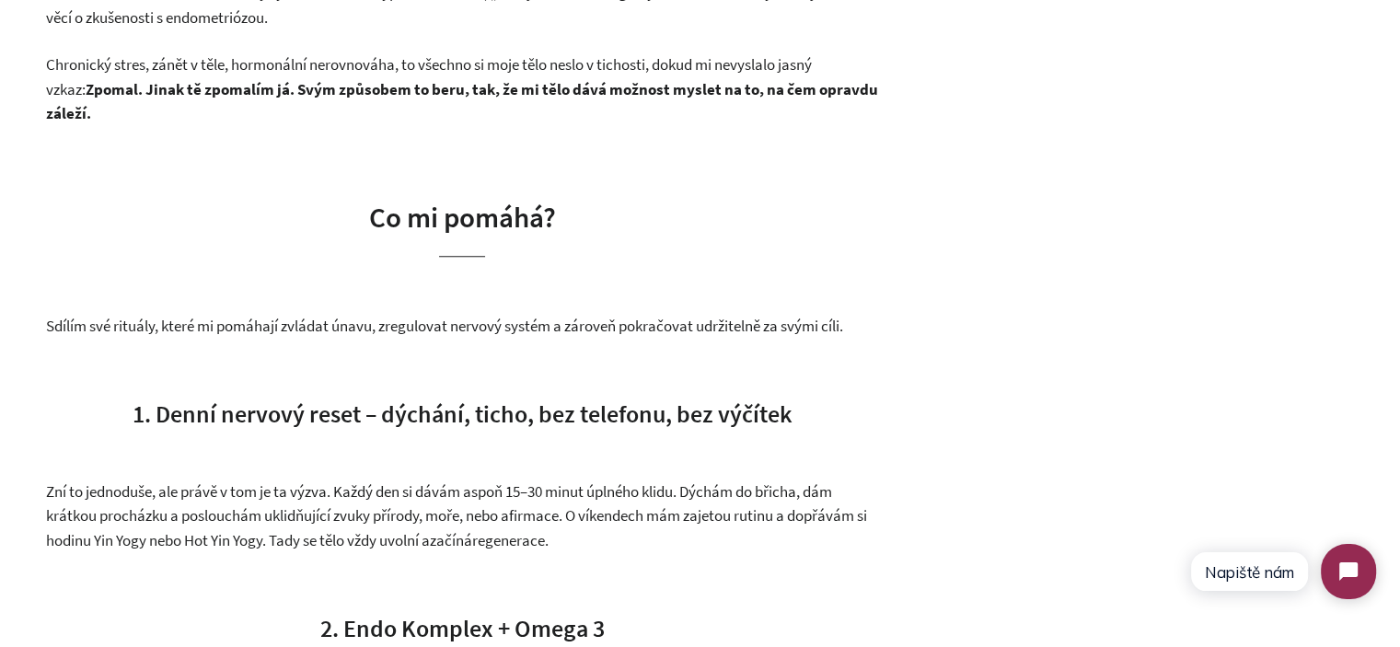
scroll to position [1656, 0]
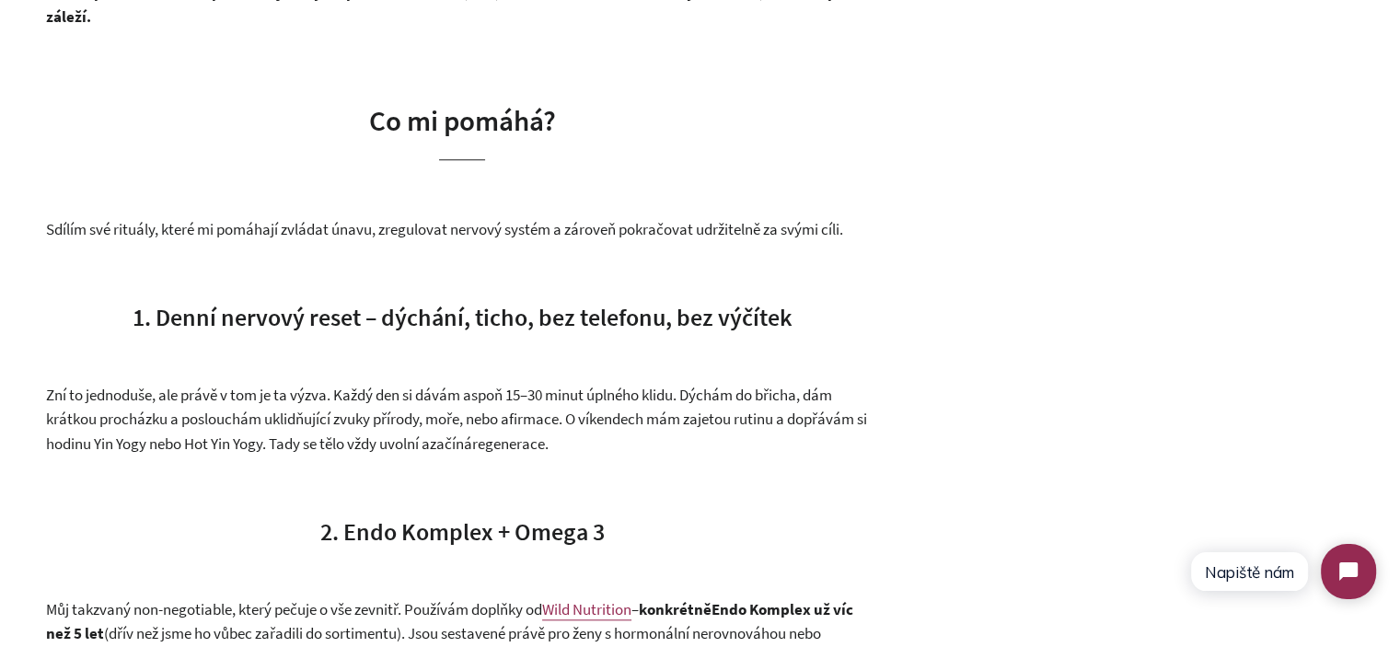
click at [202, 235] on span "Sdílím své rituály, které mi pomáhají zvládat únavu, zregulovat nervový systém …" at bounding box center [444, 229] width 797 height 20
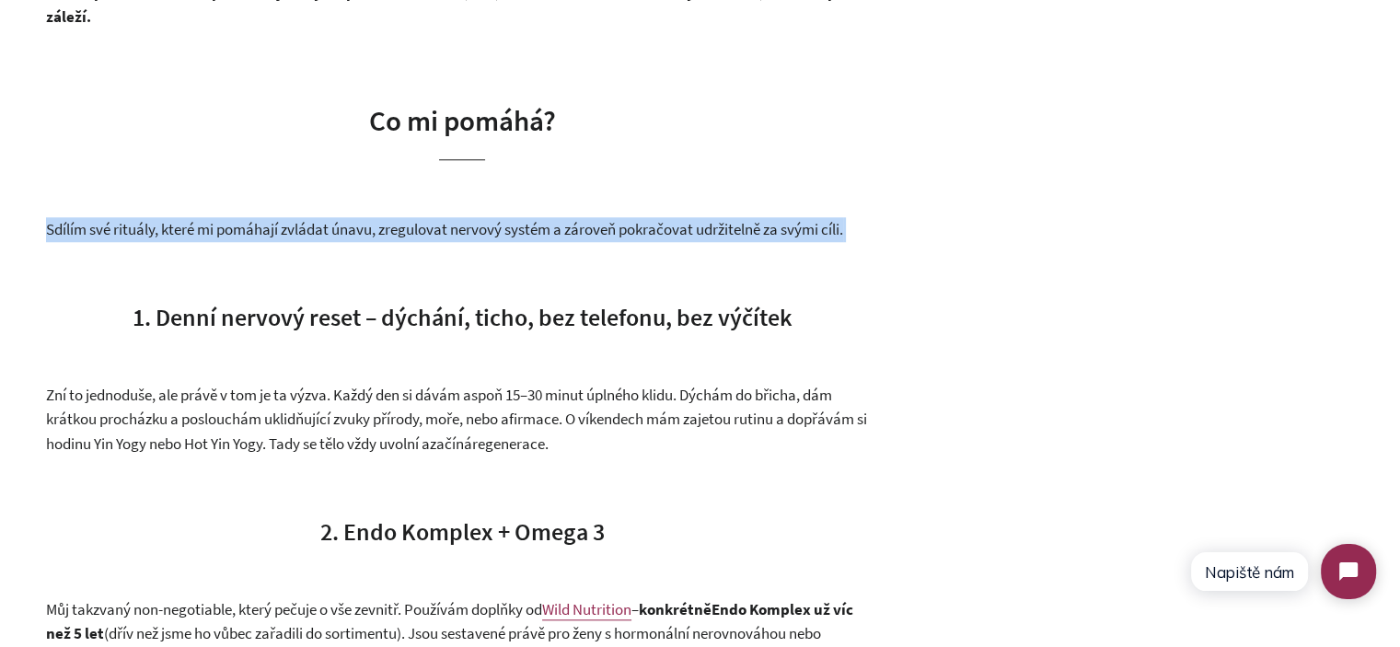
click at [202, 235] on span "Sdílím své rituály, které mi pomáhají zvládat únavu, zregulovat nervový systém …" at bounding box center [444, 229] width 797 height 20
click at [46, 224] on span "Sdílím své rituály, které mi pomáhají zvládat únavu, zregulovat nervový systém …" at bounding box center [444, 229] width 797 height 20
click at [144, 227] on span "Sdílím své rituály, které mi pomáhají zvládat únavu, zregulovat nervový systém …" at bounding box center [444, 229] width 797 height 20
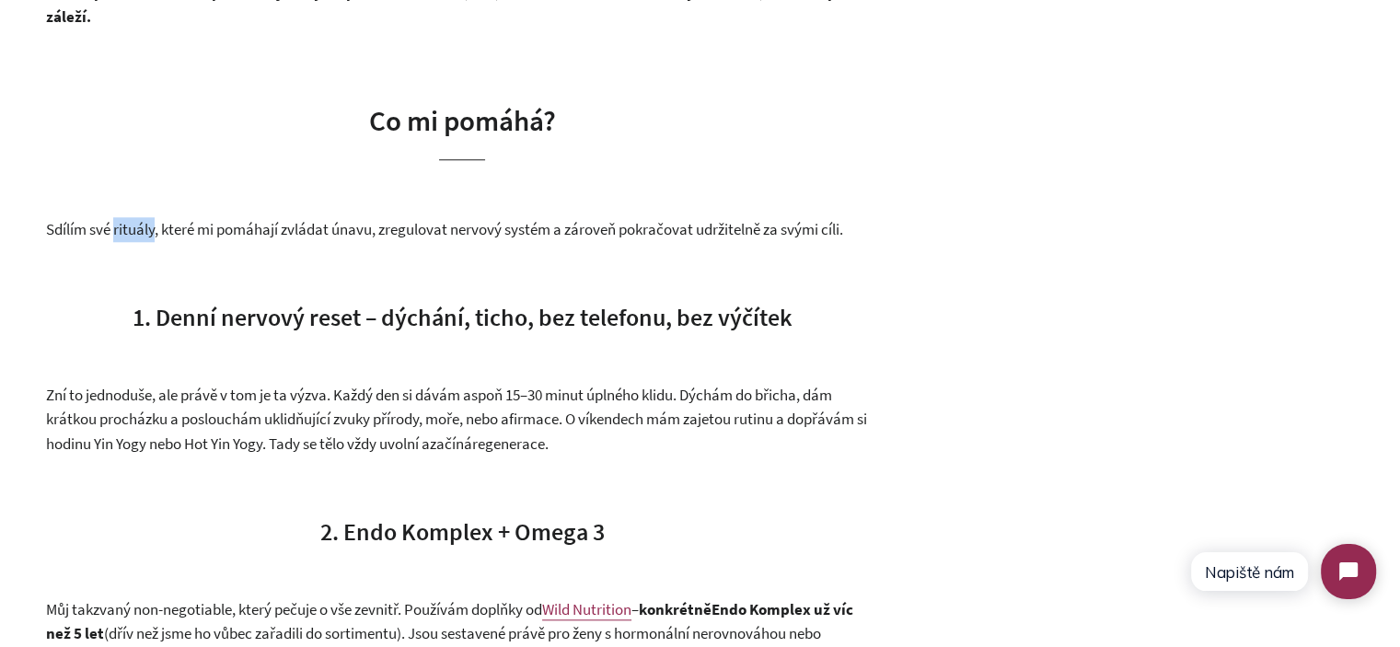
click at [144, 227] on span "Sdílím své rituály, které mi pomáhají zvládat únavu, zregulovat nervový systém …" at bounding box center [444, 229] width 797 height 20
click at [144, 230] on span "Sdílím své rituály, které mi pomáhají zvládat únavu, zregulovat nervový systém …" at bounding box center [444, 229] width 797 height 20
click at [210, 230] on span "Sdílím své rituály, které mi pomáhají zvládat únavu, zregulovat nervový systém …" at bounding box center [444, 229] width 797 height 20
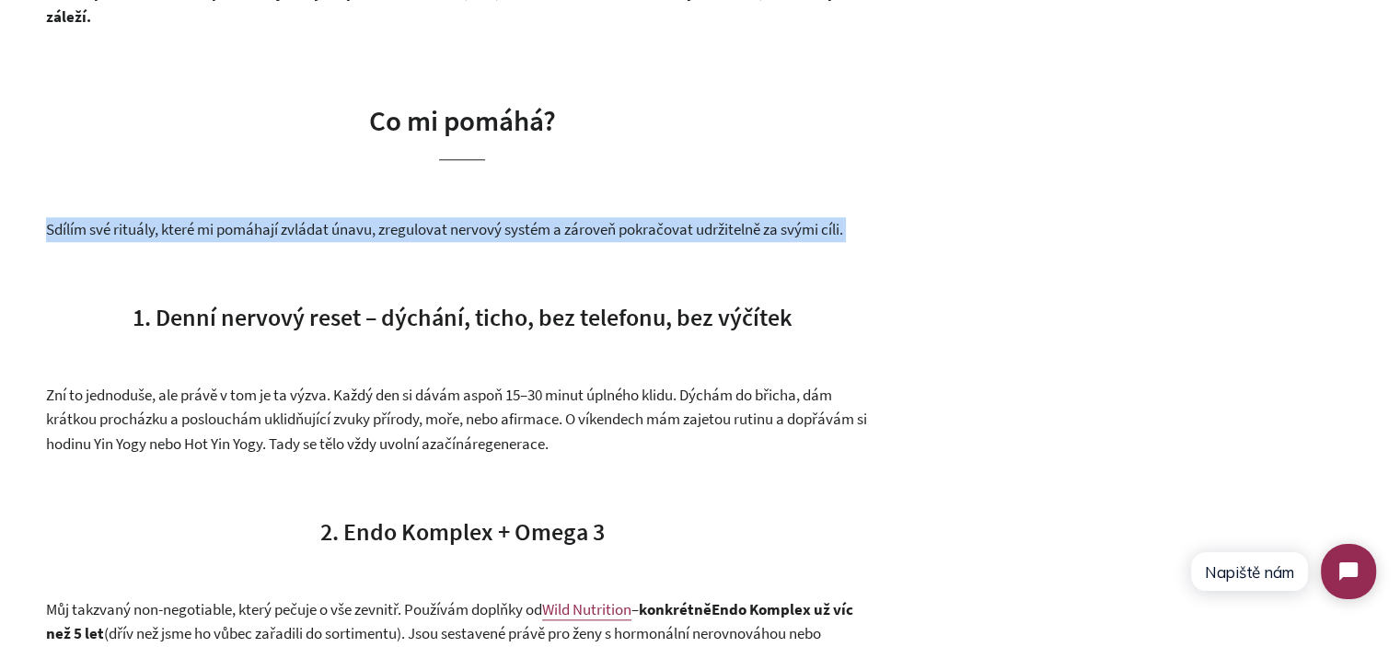
click at [210, 230] on span "Sdílím své rituály, které mi pomáhají zvládat únavu, zregulovat nervový systém …" at bounding box center [444, 229] width 797 height 20
copy div "Sdílím své rituály, které mi pomáhají zvládat únavu, zregulovat nervový systém …"
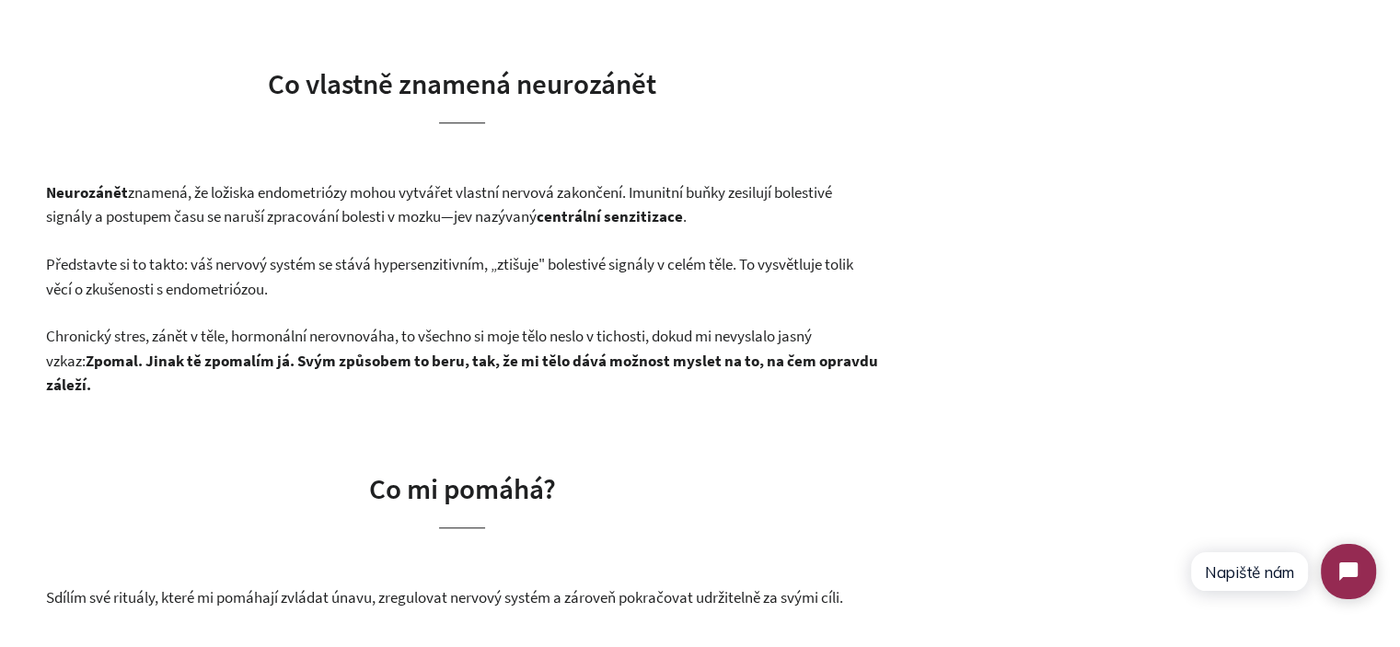
click at [512, 264] on p "Představte si to takto: váš nervový systém se stává hypersenzitivním, „ztišuje"…" at bounding box center [462, 276] width 832 height 49
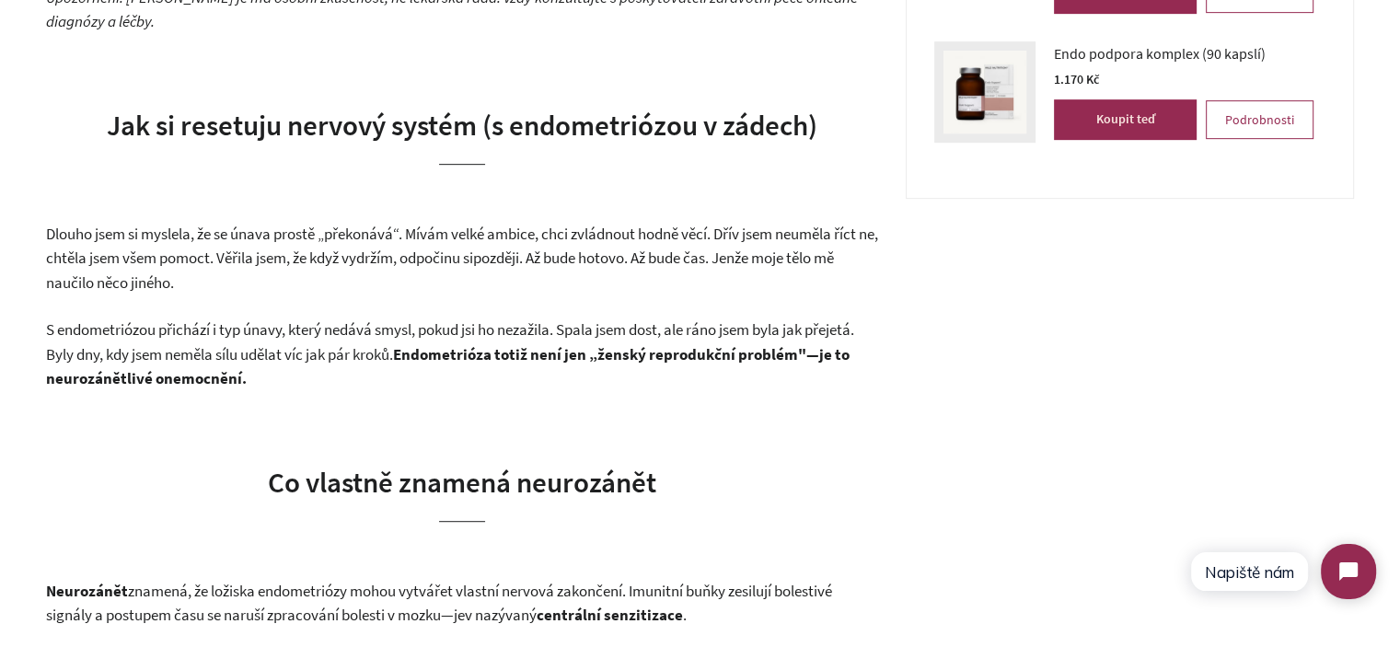
scroll to position [828, 0]
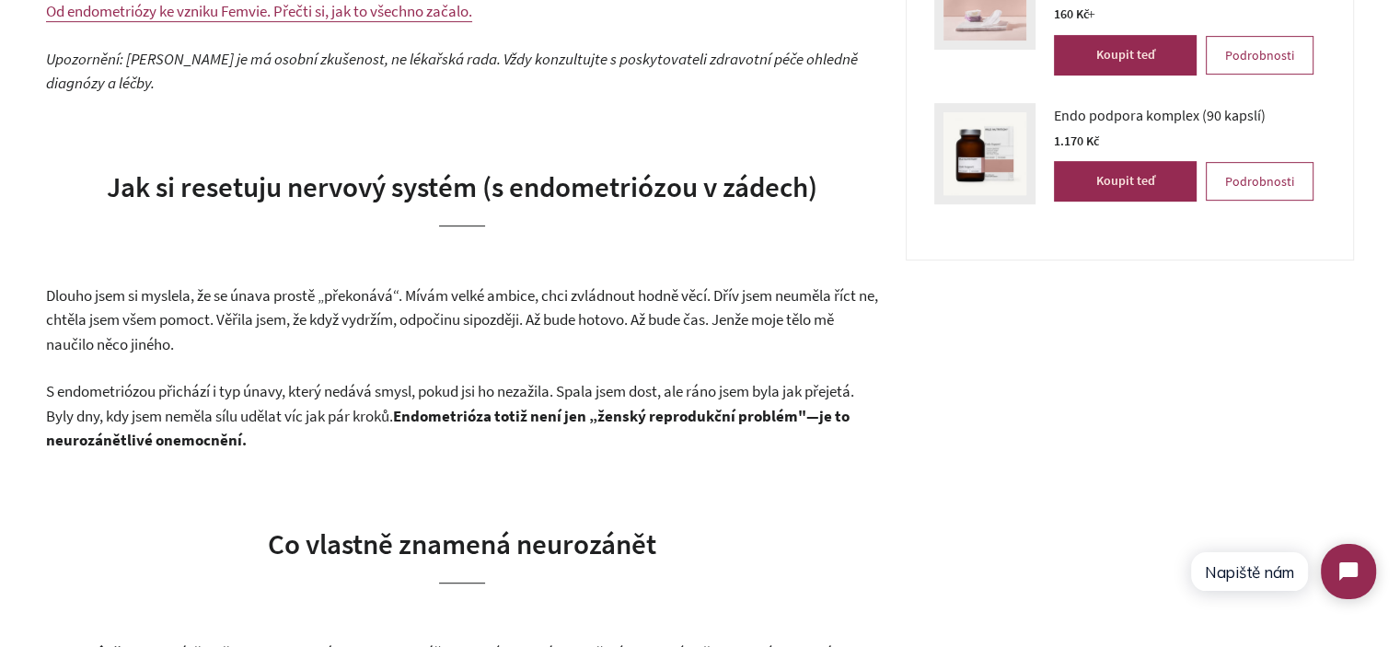
click at [645, 317] on span ". Až bude hotovo. Až bude čas. Jenže moje tělo mě naučilo něco jiného." at bounding box center [440, 331] width 788 height 45
click at [339, 330] on p "Dlouho jsem si myslela, že se únava prostě „překonává“. Mívám velké ambice, chc…" at bounding box center [462, 320] width 832 height 74
drag, startPoint x: 339, startPoint y: 330, endPoint x: 569, endPoint y: 316, distance: 230.5
click at [567, 316] on p "Dlouho jsem si myslela, že se únava prostě „překonává“. Mívám velké ambice, chc…" at bounding box center [462, 320] width 832 height 74
click at [577, 316] on span ". Až bude hotovo. Až bude čas. Jenže moje tělo mě naučilo něco jiného." at bounding box center [440, 331] width 788 height 45
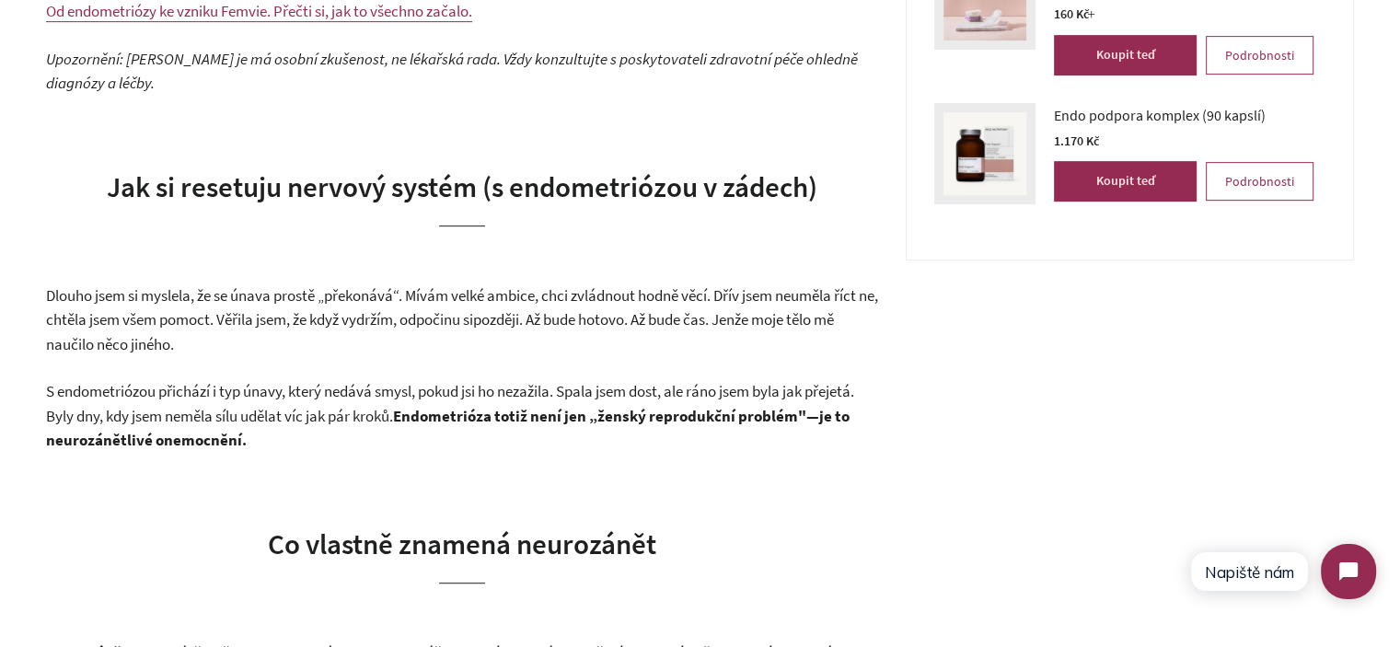
click at [569, 321] on span ". Až bude hotovo. Až bude čas. Jenže moje tělo mě naučilo něco jiného." at bounding box center [440, 331] width 788 height 45
drag, startPoint x: 569, startPoint y: 321, endPoint x: 633, endPoint y: 322, distance: 64.4
click at [633, 322] on span ". Až bude hotovo. Až bude čas. Jenže moje tělo mě naučilo něco jiného." at bounding box center [440, 331] width 788 height 45
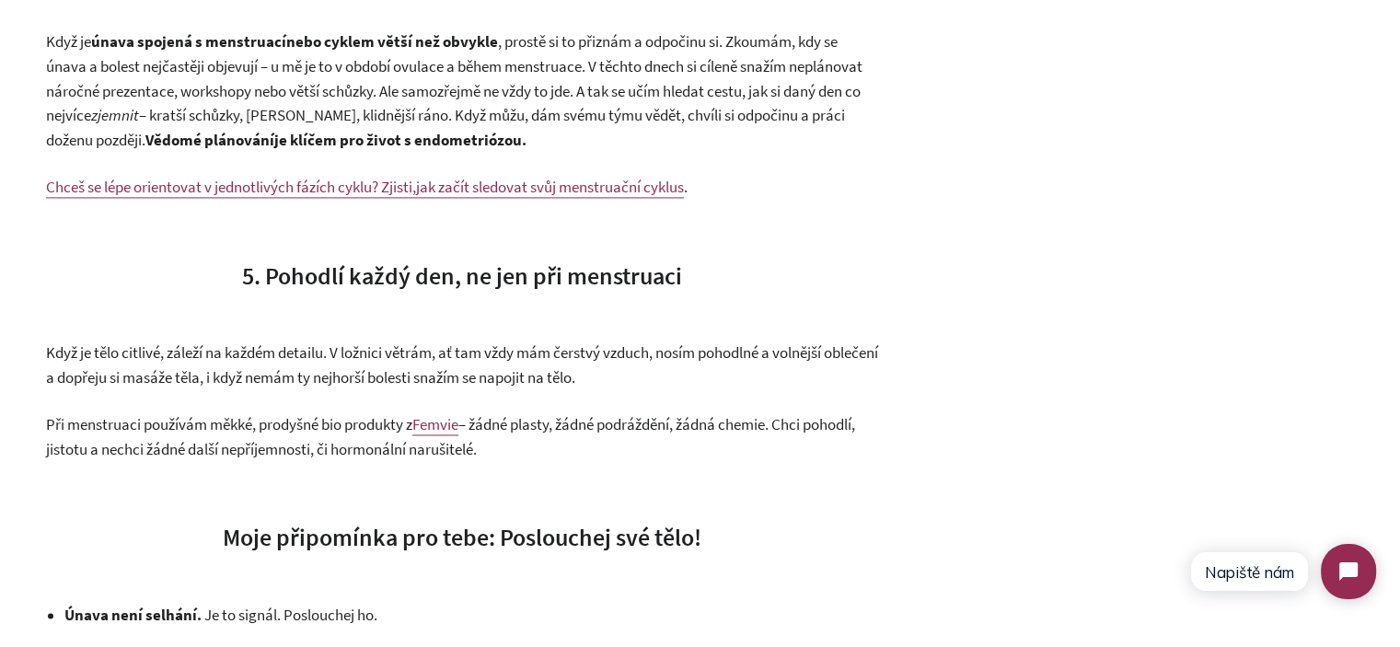
scroll to position [2761, 0]
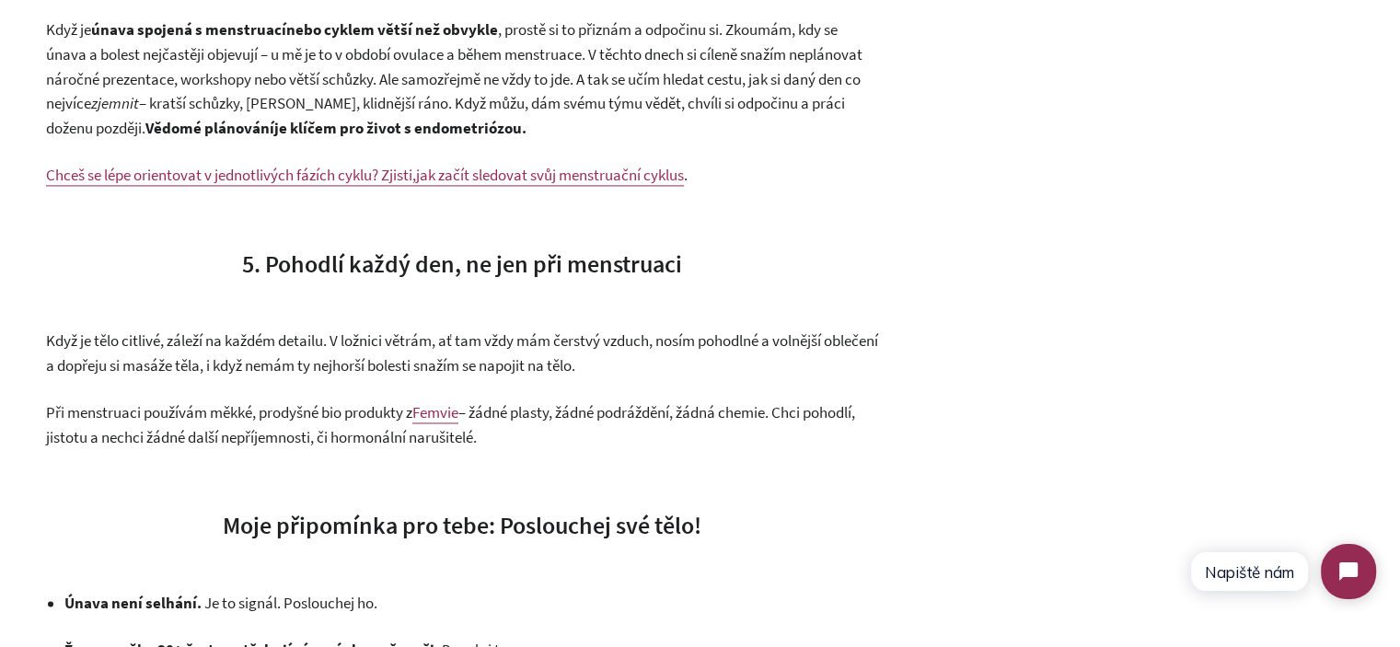
click at [218, 131] on strong "Vědomé plánování" at bounding box center [209, 128] width 129 height 20
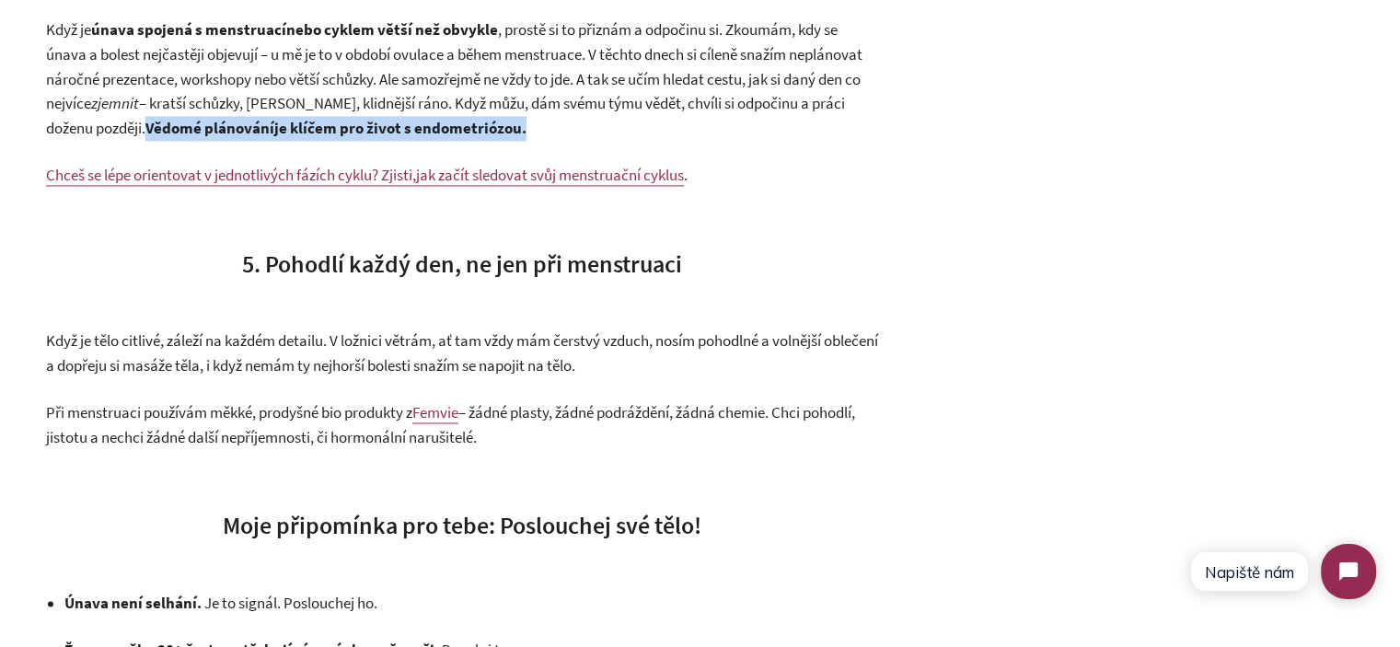
drag, startPoint x: 218, startPoint y: 131, endPoint x: 608, endPoint y: 131, distance: 390.2
click at [608, 131] on p "Když je únava spojená s menstruací nebo cyklem větší než obvykle , prostě si to…" at bounding box center [462, 78] width 832 height 122
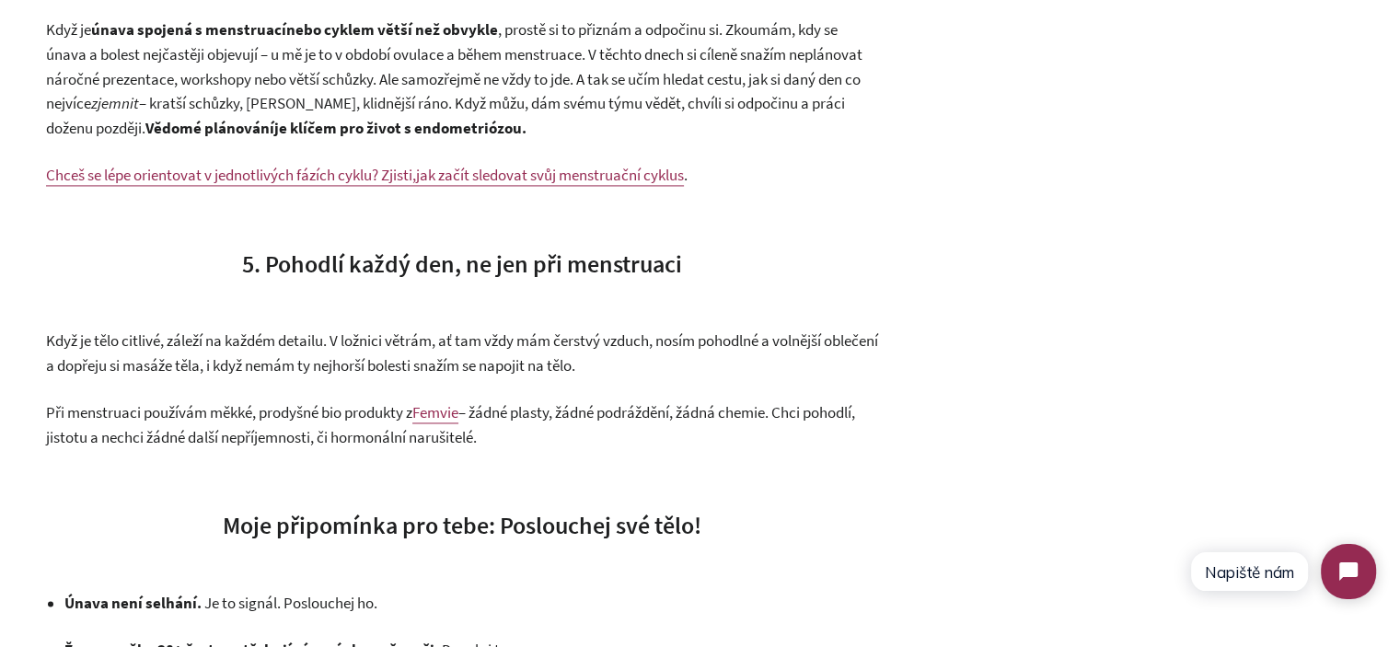
click at [207, 128] on strong "Vědomé plánování" at bounding box center [209, 128] width 129 height 20
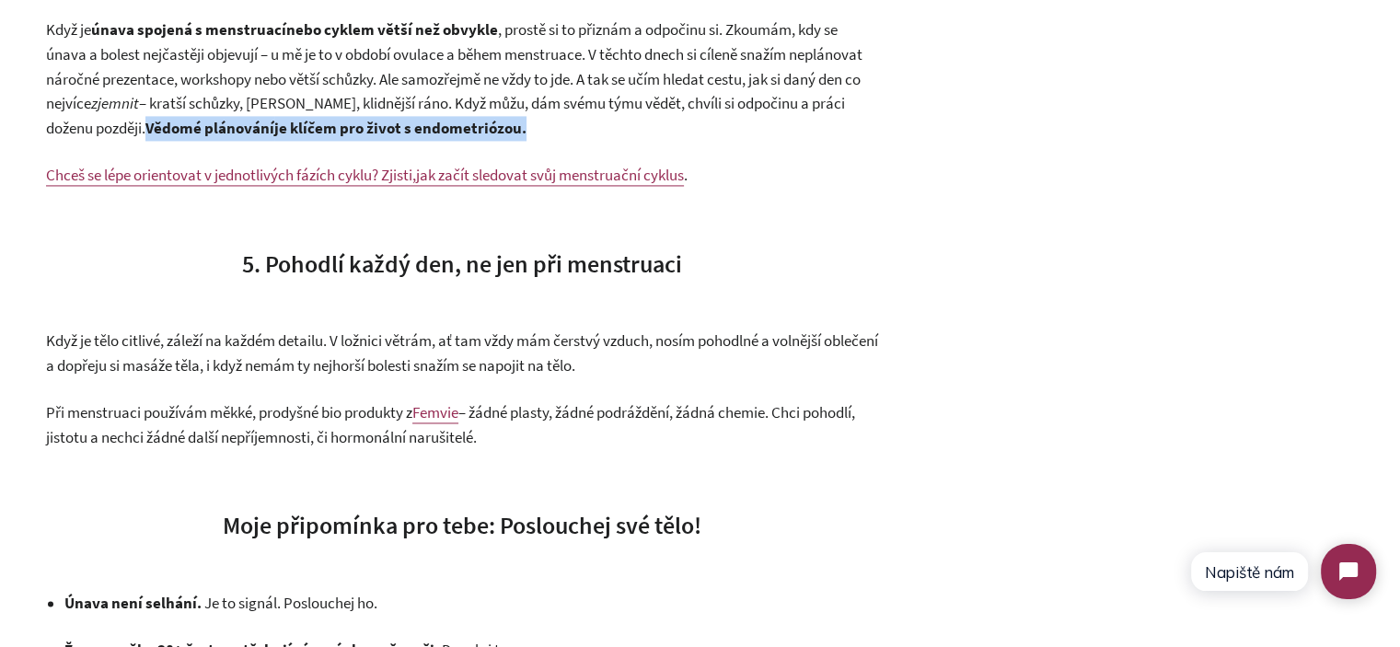
drag, startPoint x: 207, startPoint y: 128, endPoint x: 547, endPoint y: 128, distance: 339.6
click at [547, 128] on p "Když je únava spojená s menstruací nebo cyklem větší než obvykle , prostě si to…" at bounding box center [462, 78] width 832 height 122
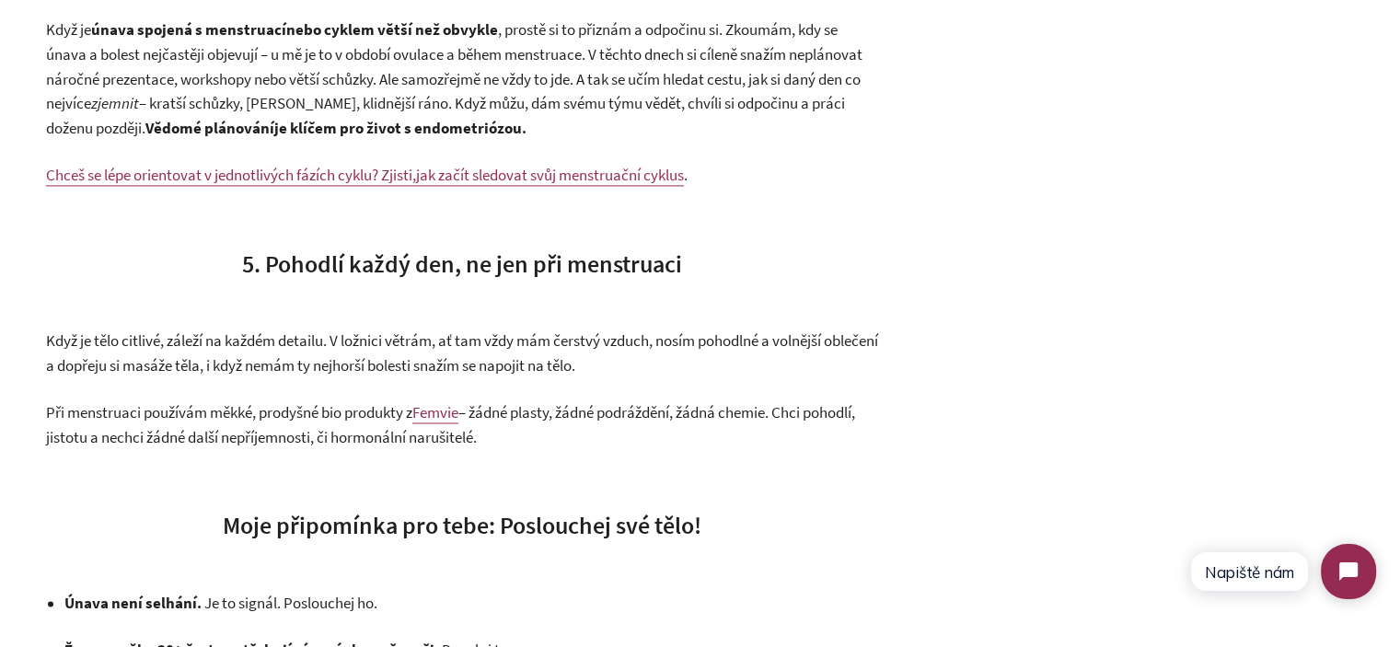
click at [596, 128] on p "Když je únava spojená s menstruací nebo cyklem větší než obvykle , prostě si to…" at bounding box center [462, 78] width 832 height 122
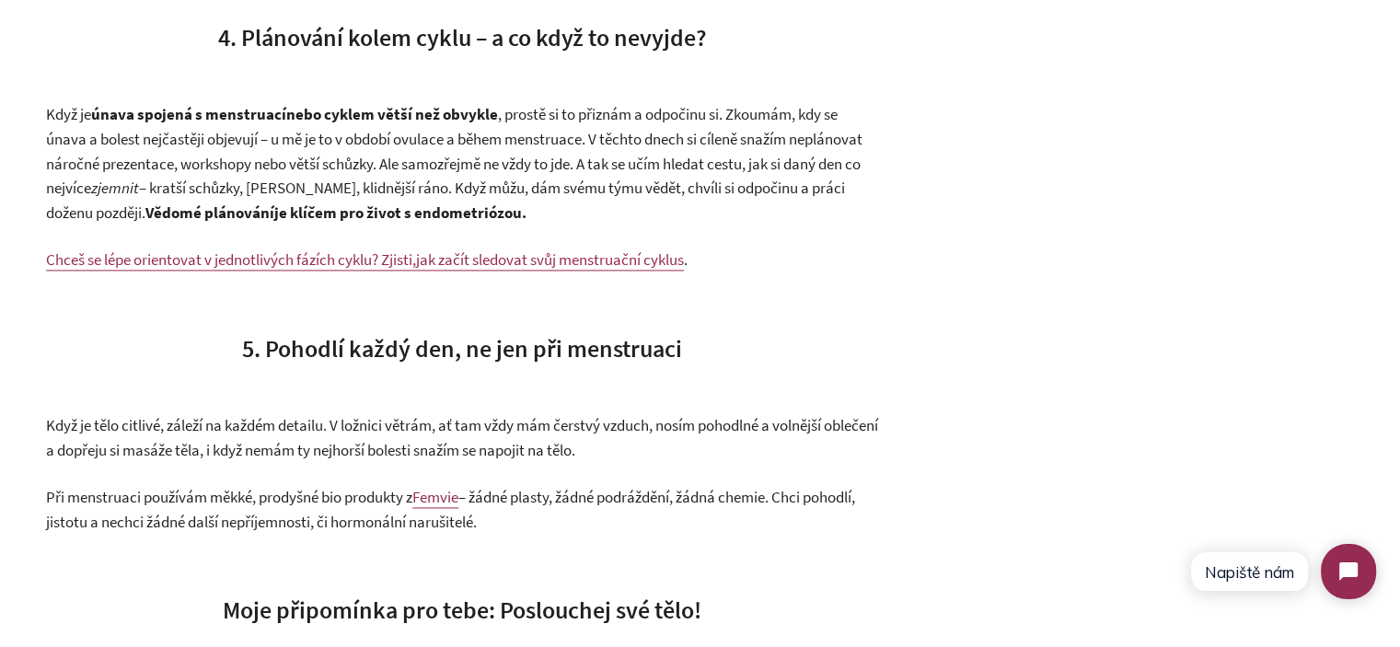
scroll to position [2669, 0]
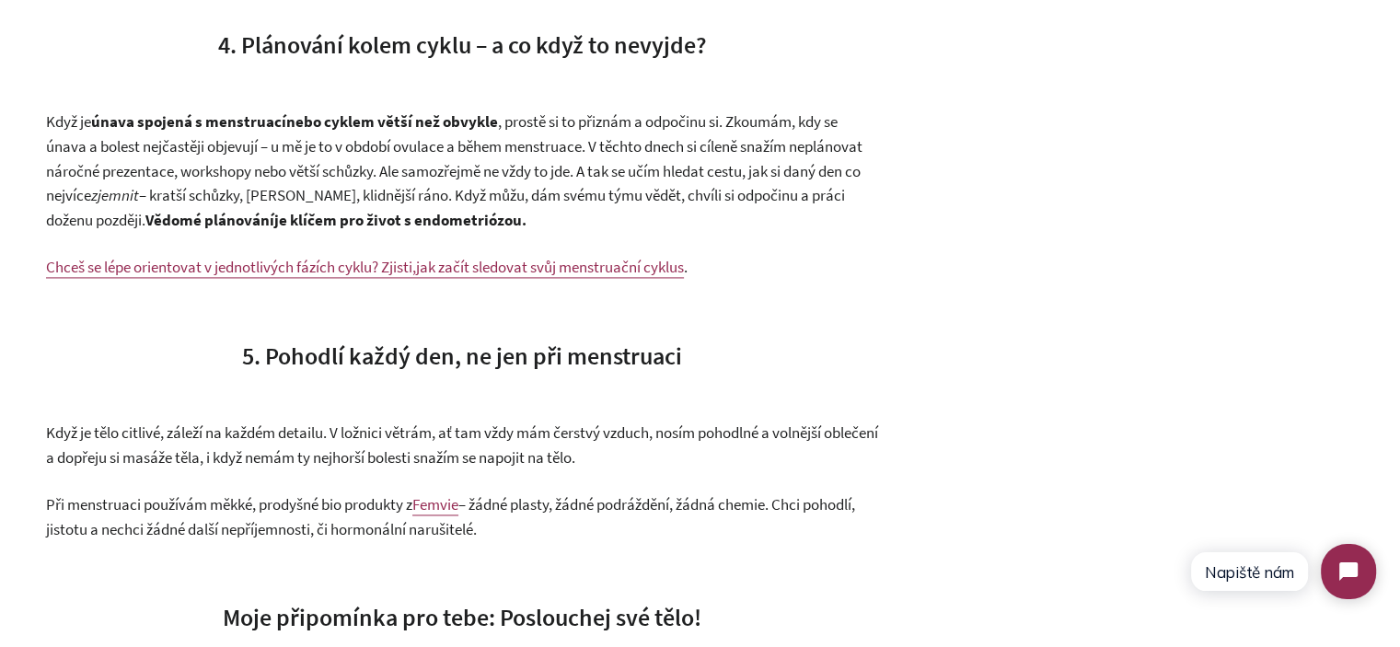
click at [212, 227] on strong "Vědomé plánování" at bounding box center [209, 220] width 129 height 20
drag, startPoint x: 212, startPoint y: 227, endPoint x: 594, endPoint y: 224, distance: 381.9
click at [594, 224] on p "Když je únava spojená s menstruací nebo cyklem větší než obvykle , prostě si to…" at bounding box center [462, 171] width 832 height 122
click at [595, 224] on p "Když je únava spojená s menstruací nebo cyklem větší než obvykle , prostě si to…" at bounding box center [462, 171] width 832 height 122
drag, startPoint x: 608, startPoint y: 220, endPoint x: 190, endPoint y: 224, distance: 417.8
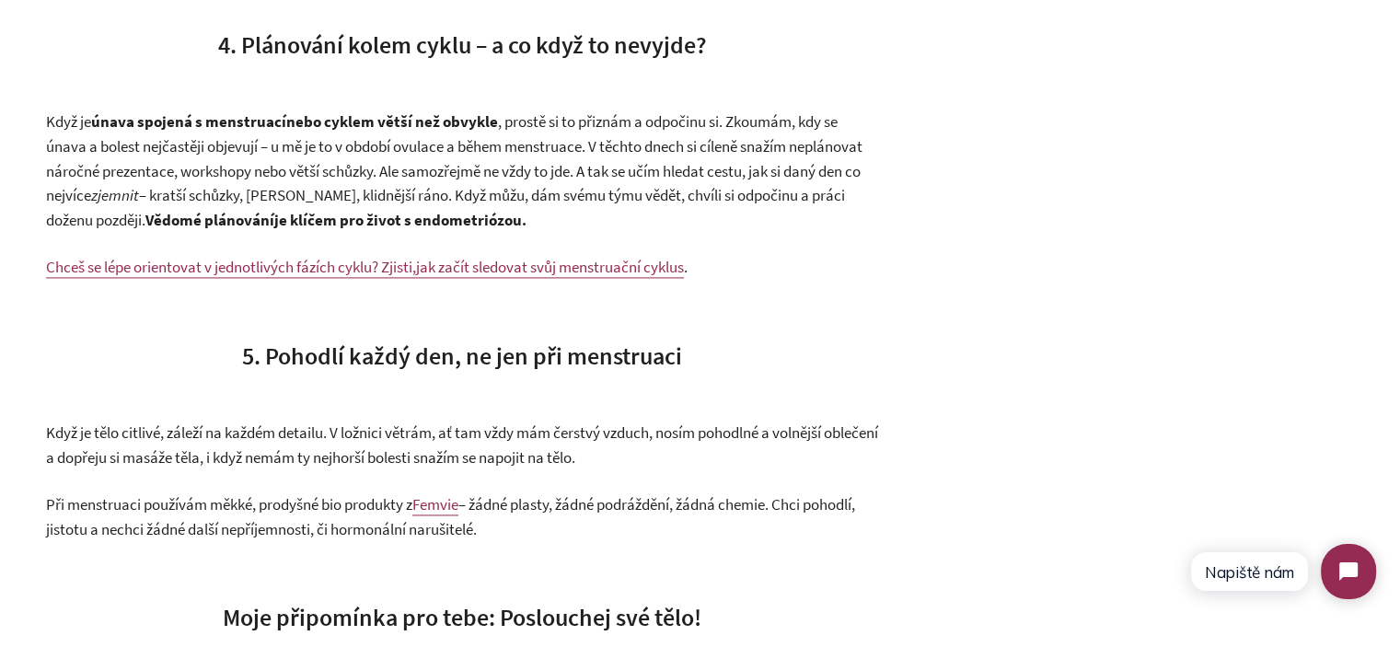
click at [190, 224] on p "Když je únava spojená s menstruací nebo cyklem větší než obvykle , prostě si to…" at bounding box center [462, 171] width 832 height 122
click at [272, 150] on span "nebo cyklem větší než obvykle , prostě si to přiznám a odpočinu si. Zkoumám, kd…" at bounding box center [454, 158] width 816 height 94
click at [230, 225] on strong "Vědomé plánování" at bounding box center [209, 220] width 129 height 20
drag, startPoint x: 230, startPoint y: 225, endPoint x: 606, endPoint y: 225, distance: 376.4
click at [606, 225] on p "Když je únava spojená s menstruací nebo cyklem větší než obvykle , prostě si to…" at bounding box center [462, 171] width 832 height 122
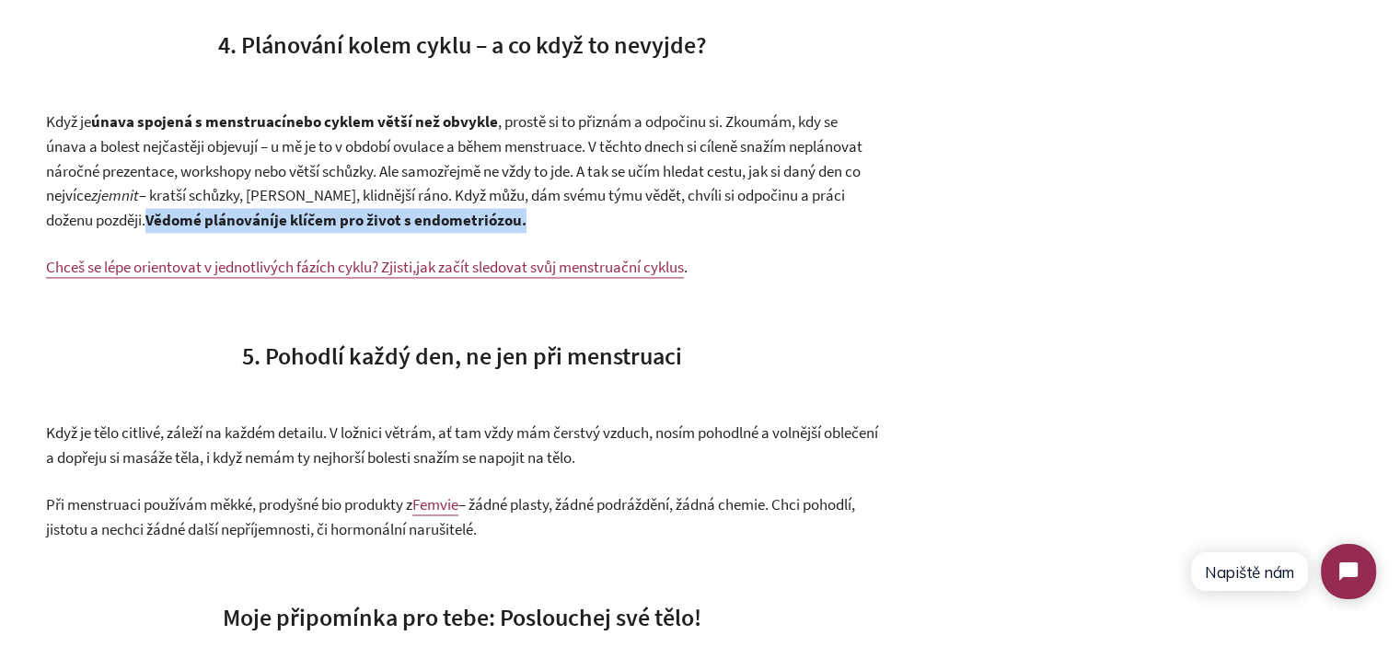
click at [604, 224] on p "Když je únava spojená s menstruací nebo cyklem větší než obvykle , prostě si to…" at bounding box center [462, 171] width 832 height 122
drag, startPoint x: 597, startPoint y: 221, endPoint x: 187, endPoint y: 224, distance: 410.4
click at [187, 224] on p "Když je únava spojená s menstruací nebo cyklem větší než obvykle , prostě si to…" at bounding box center [462, 171] width 832 height 122
copy p "Vědomé plánování je klíčem pro život s endometriózou."
click at [175, 208] on p "Když je únava spojená s menstruací nebo cyklem větší než obvykle , prostě si to…" at bounding box center [462, 171] width 832 height 122
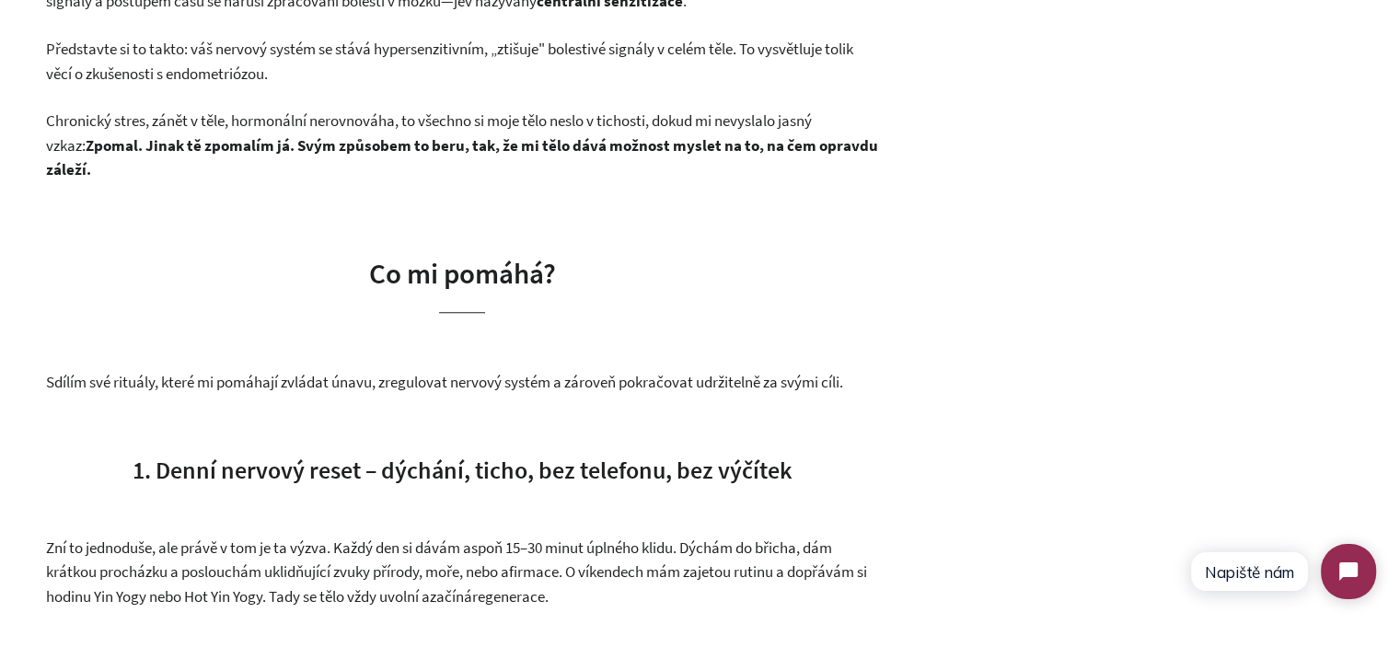
scroll to position [1472, 0]
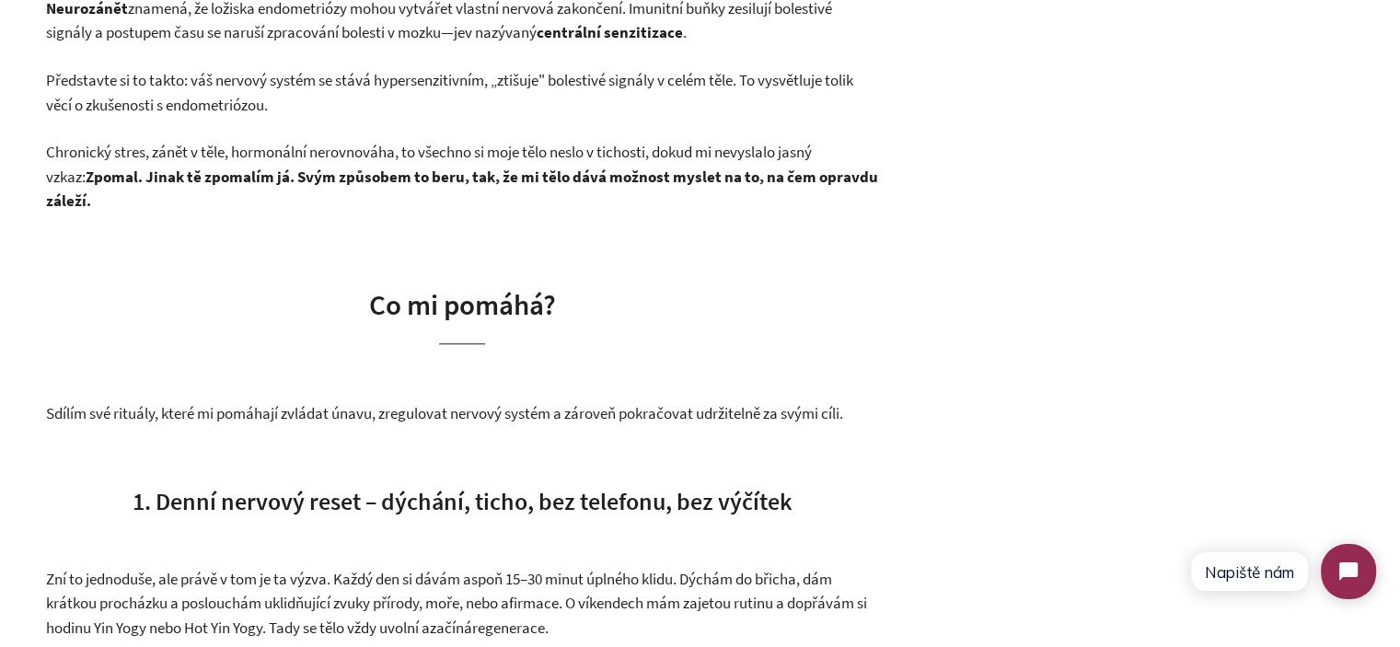
click at [102, 167] on strong "Zpomal. Jinak tě zpomalím já. Svým způsobem to beru, tak, že mi tělo dává možno…" at bounding box center [462, 189] width 832 height 45
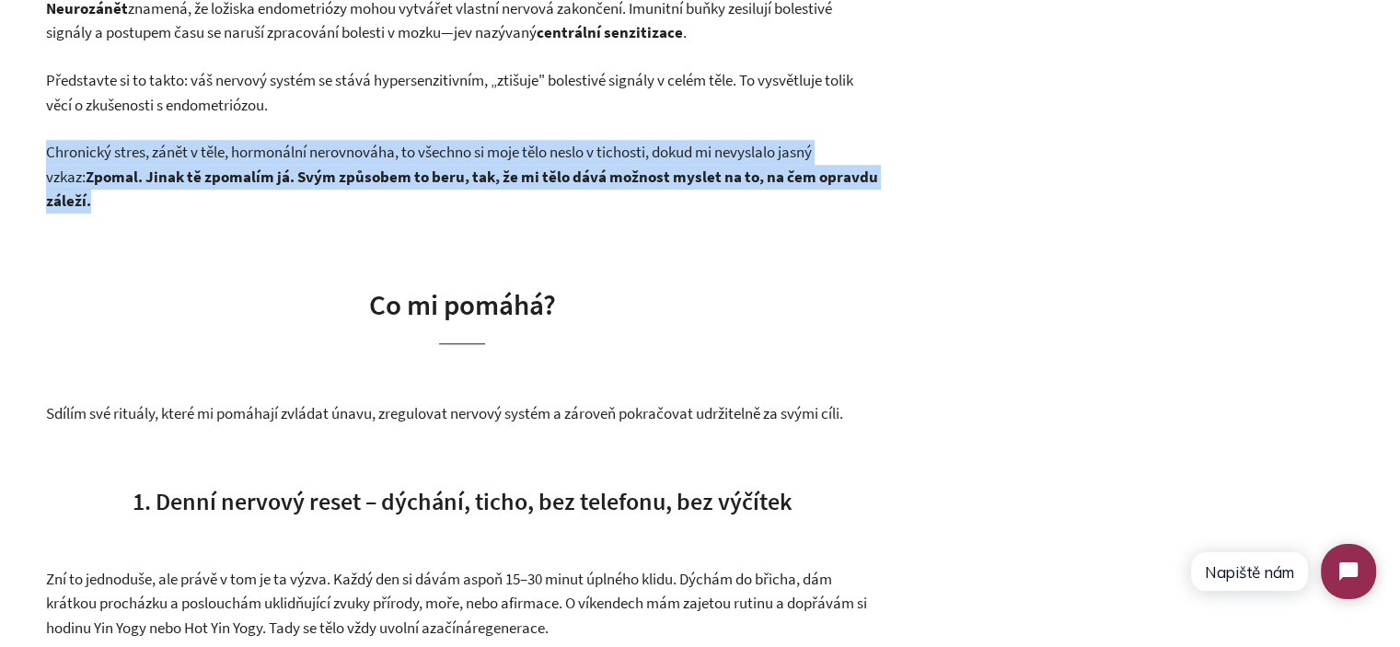
click at [102, 167] on strong "Zpomal. Jinak tě zpomalím já. Svým způsobem to beru, tak, že mi tělo dává možno…" at bounding box center [462, 189] width 832 height 45
click at [184, 202] on p "Chronický stres, zánět v těle, hormonální nerovnováha, to všechno si moje tělo …" at bounding box center [462, 177] width 832 height 74
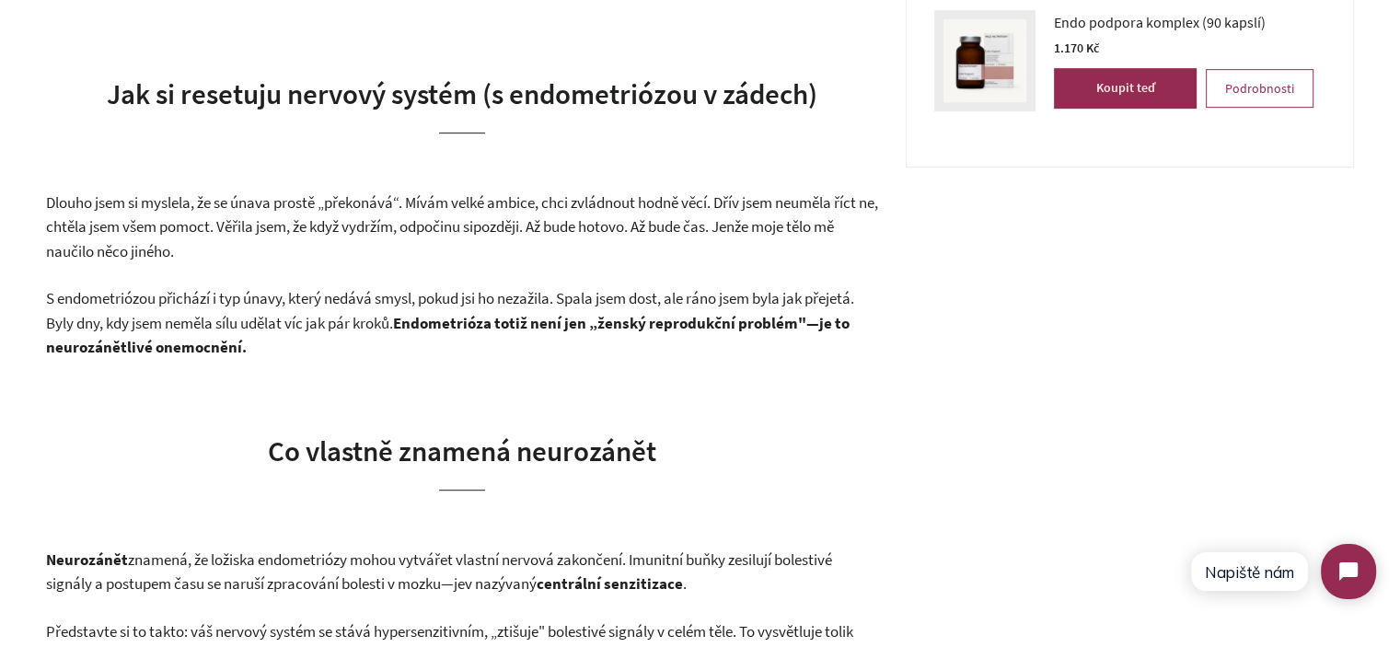
scroll to position [920, 0]
click at [134, 213] on p "Dlouho jsem si myslela, že se únava prostě „překonává“. Mívám velké ambice, chc…" at bounding box center [462, 228] width 832 height 74
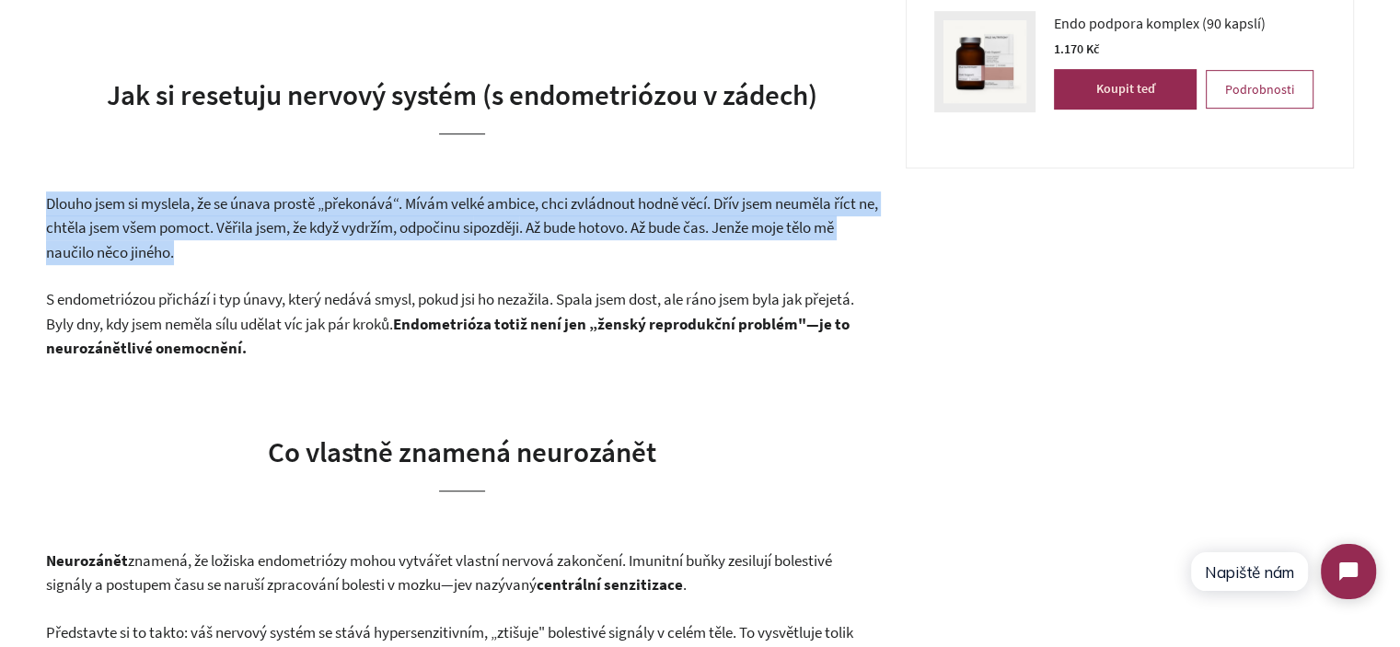
click at [134, 213] on p "Dlouho jsem si myslela, že se únava prostě „překonává“. Mívám velké ambice, chc…" at bounding box center [462, 228] width 832 height 74
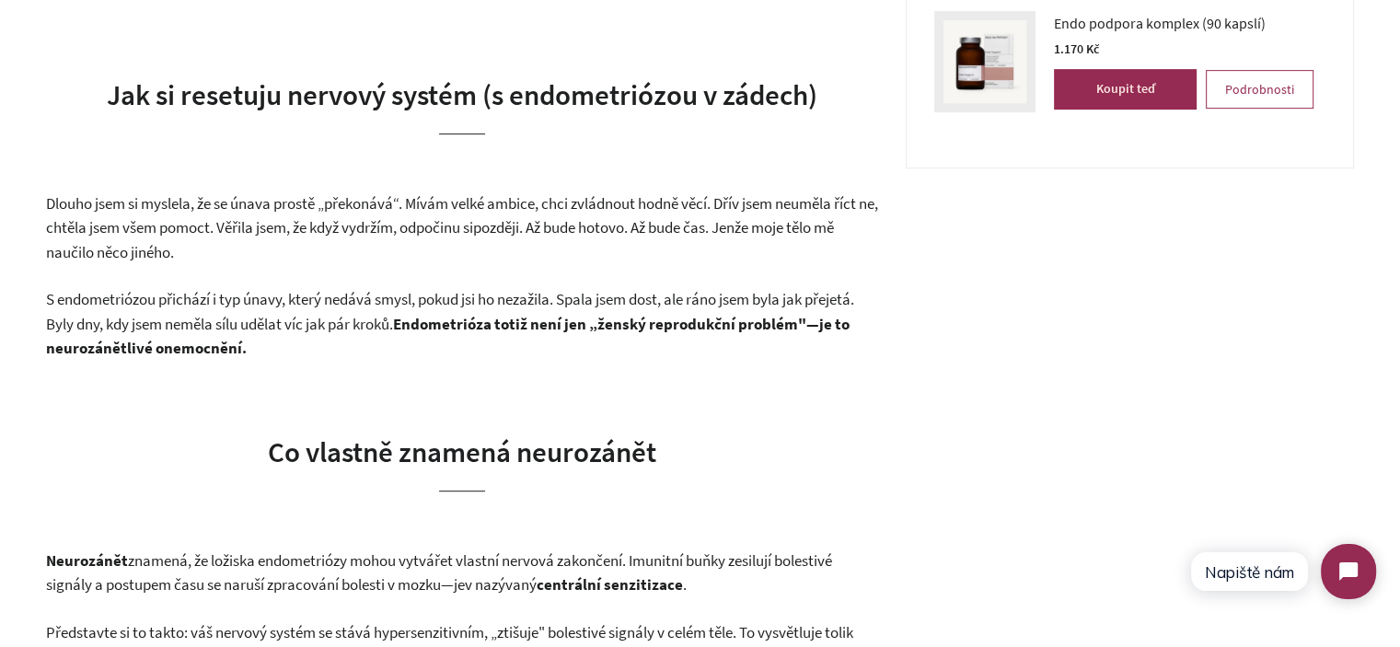
click at [55, 200] on span "Dlouho jsem si myslela, že se únava prostě „překonává“. Mívám velké ambice, chc…" at bounding box center [462, 215] width 832 height 45
drag, startPoint x: 55, startPoint y: 200, endPoint x: 401, endPoint y: 200, distance: 346.0
click at [401, 200] on span "Dlouho jsem si myslela, že se únava prostě „překonává“. Mívám velké ambice, chc…" at bounding box center [462, 215] width 832 height 45
copy span "Dlouho jsem si myslela, že se únava prostě „překonává“"
click at [717, 308] on p "S endometriózou přichází i typ únavy, který nedává smysl, pokud jsi ho nezažila…" at bounding box center [462, 324] width 832 height 74
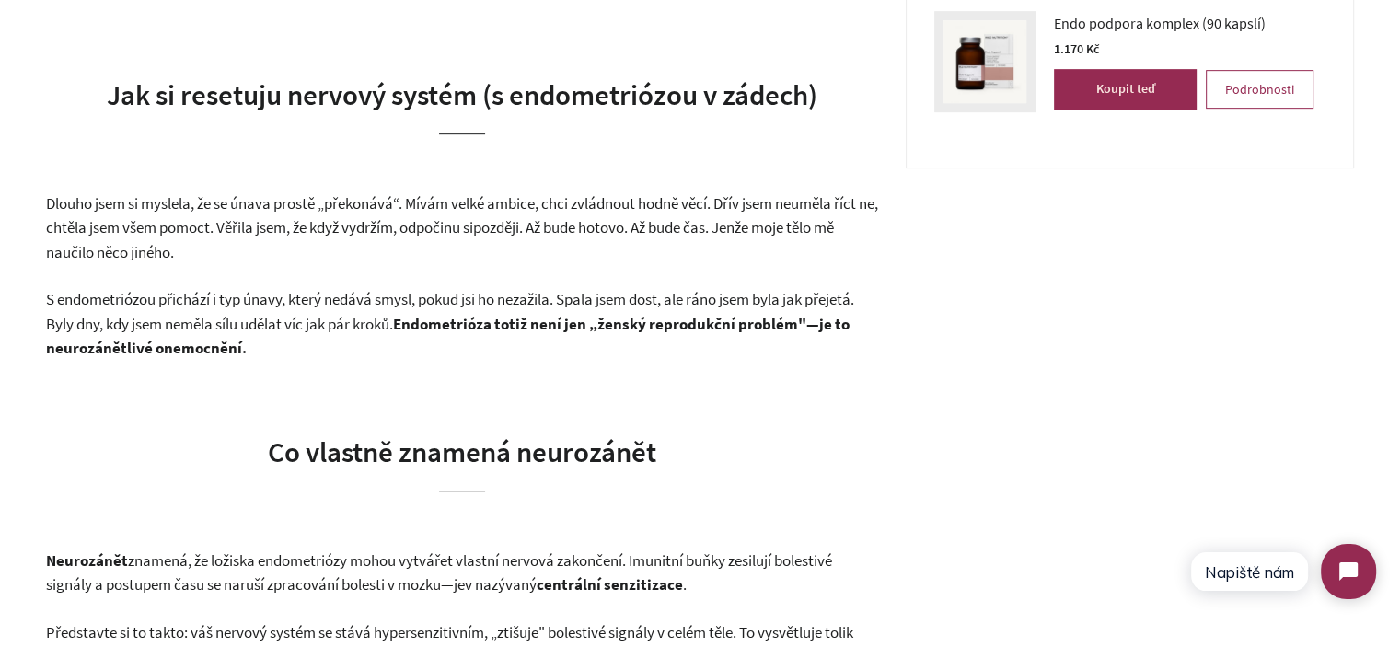
click at [771, 227] on span ". Až bude hotovo. Až bude čas. Jenže moje tělo mě naučilo něco jiného." at bounding box center [440, 239] width 788 height 45
drag, startPoint x: 771, startPoint y: 227, endPoint x: 777, endPoint y: 247, distance: 20.1
click at [777, 247] on p "Dlouho jsem si myslela, že se únava prostě „překonává“. Mívám velké ambice, chc…" at bounding box center [462, 228] width 832 height 74
copy div "Jenže moje tělo mě naučilo něco jiného."
